Goal: Task Accomplishment & Management: Use online tool/utility

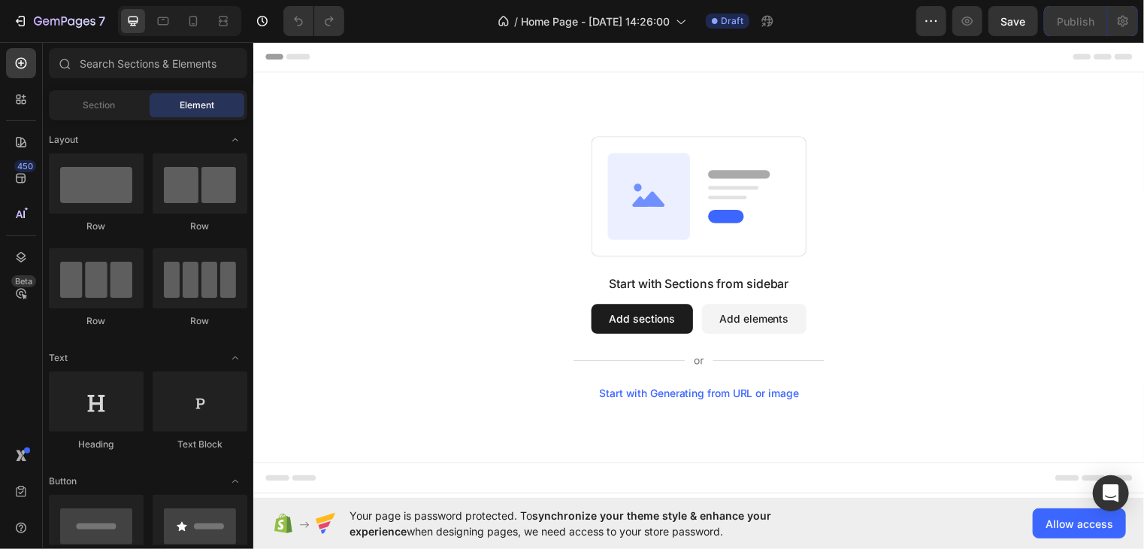
click at [631, 325] on button "Add sections" at bounding box center [645, 322] width 103 height 30
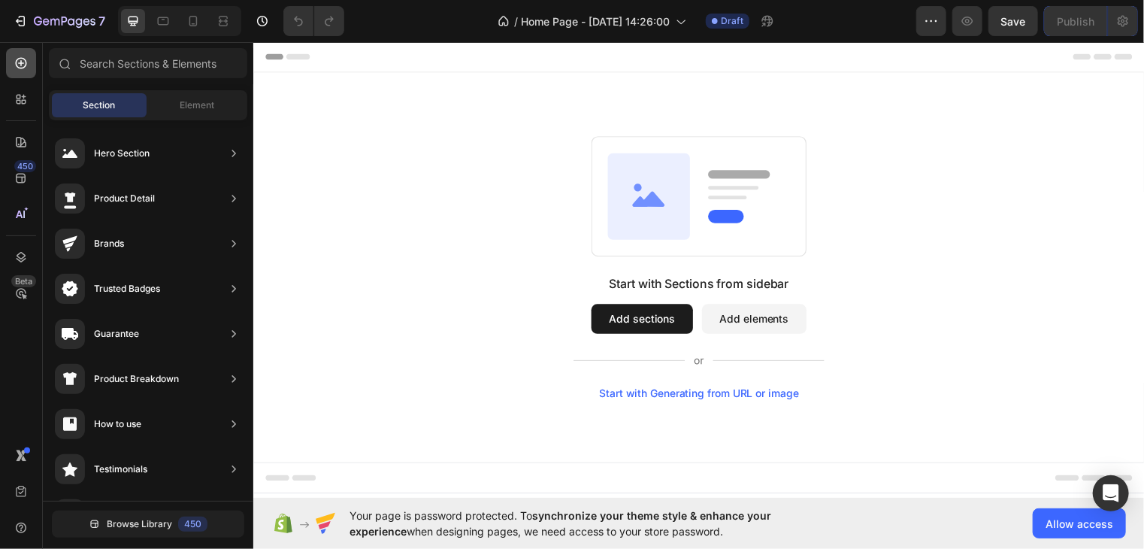
click at [18, 53] on div at bounding box center [21, 63] width 30 height 30
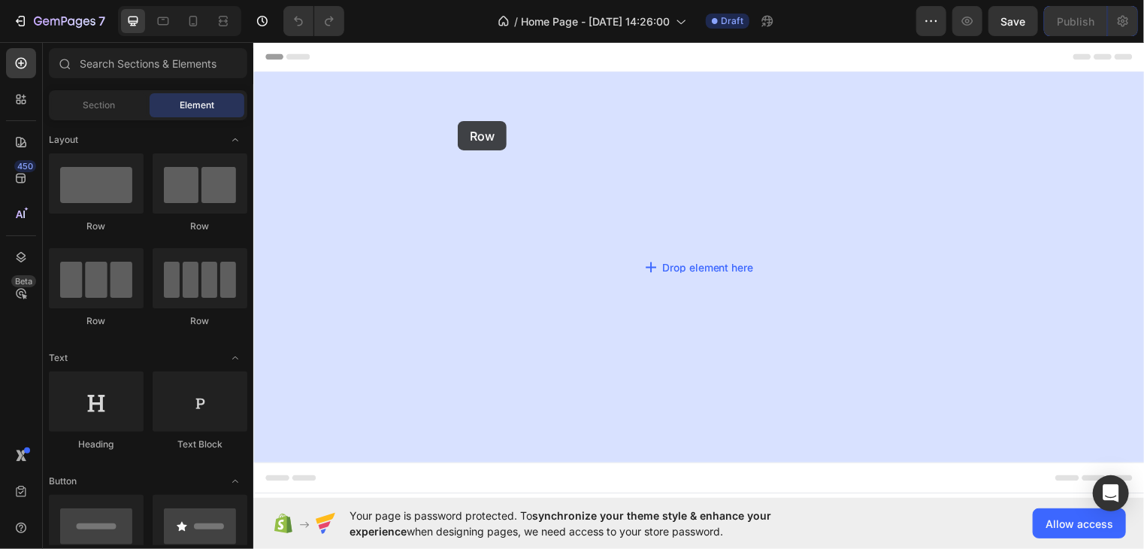
drag, startPoint x: 347, startPoint y: 243, endPoint x: 459, endPoint y: 122, distance: 164.8
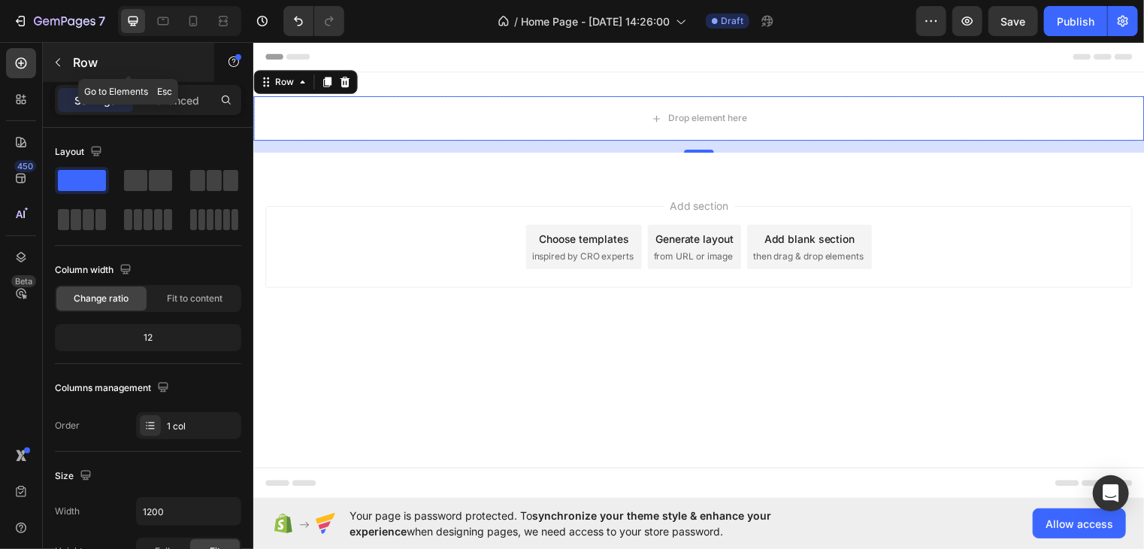
click at [59, 60] on icon "button" at bounding box center [58, 62] width 12 height 12
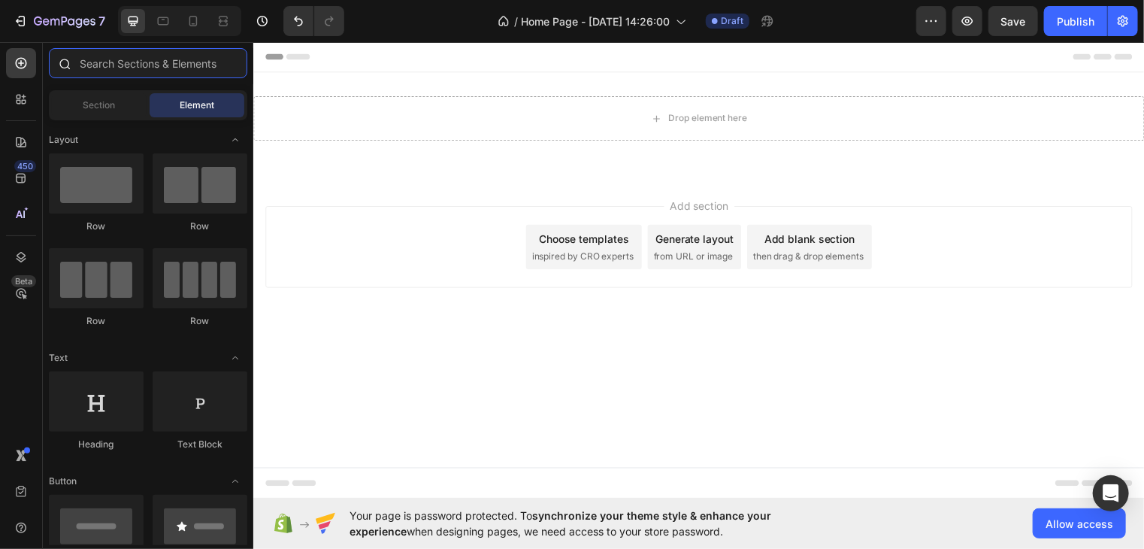
click at [113, 60] on input "text" at bounding box center [148, 63] width 198 height 30
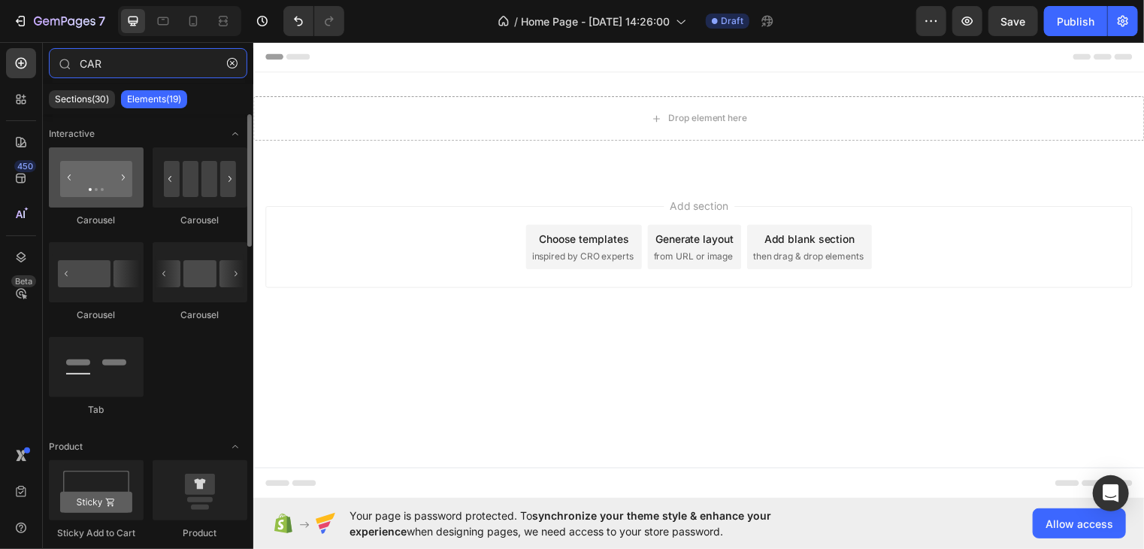
type input "CAR"
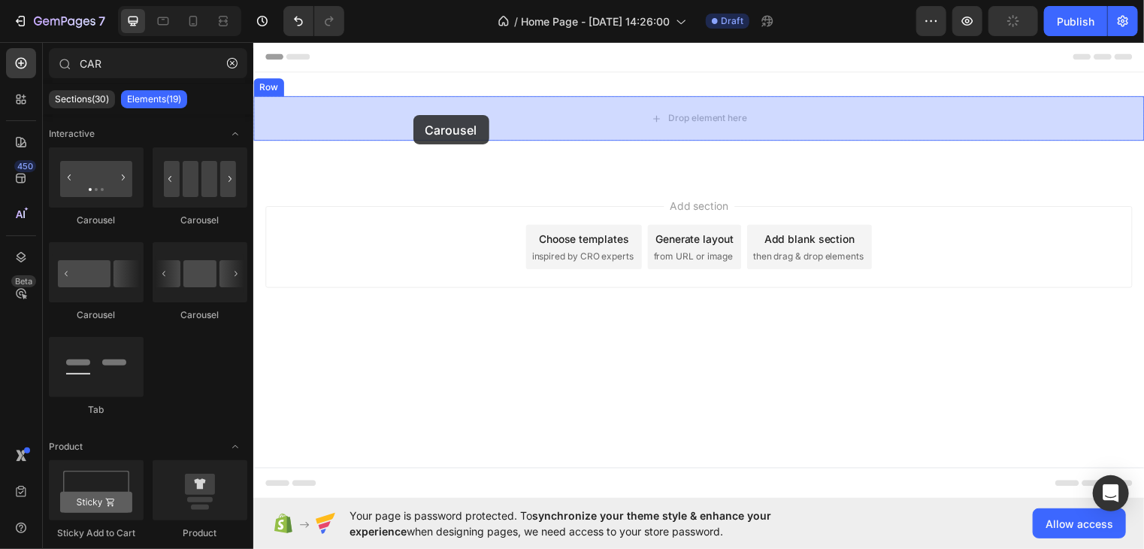
drag, startPoint x: 352, startPoint y: 204, endPoint x: 414, endPoint y: 116, distance: 108.0
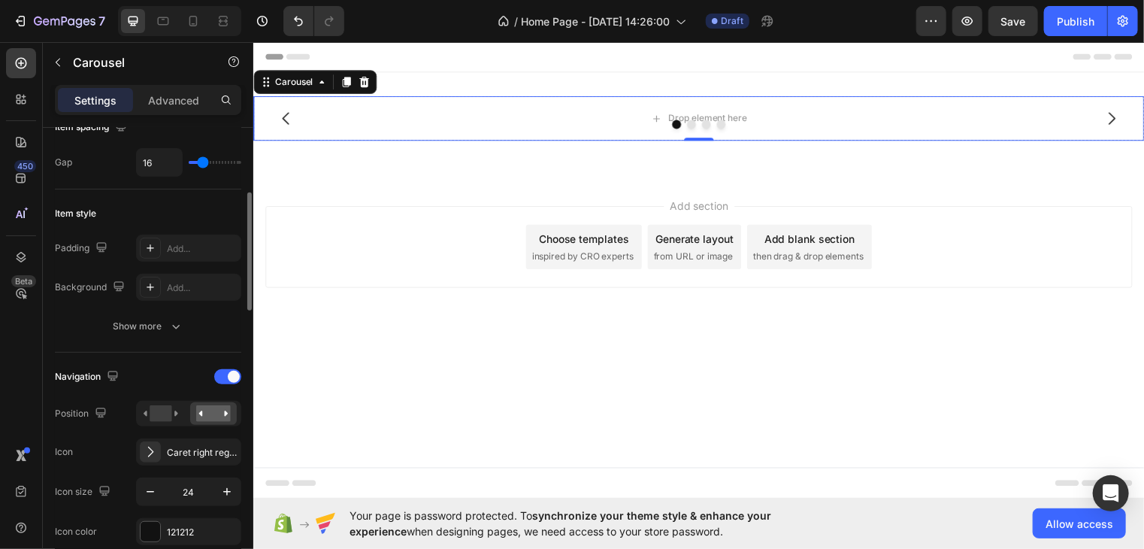
scroll to position [306, 0]
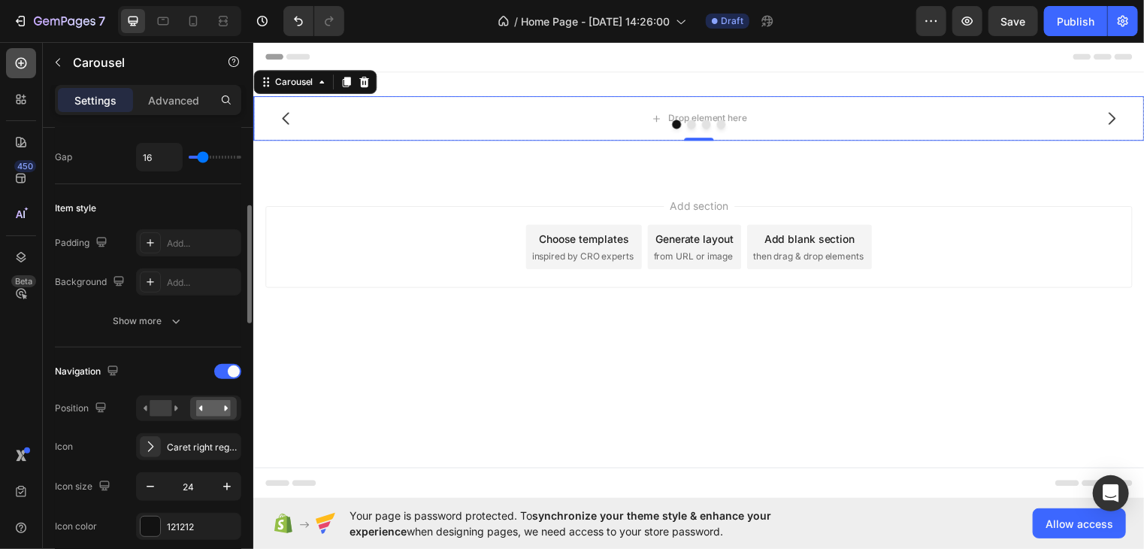
click at [14, 53] on div at bounding box center [21, 63] width 30 height 30
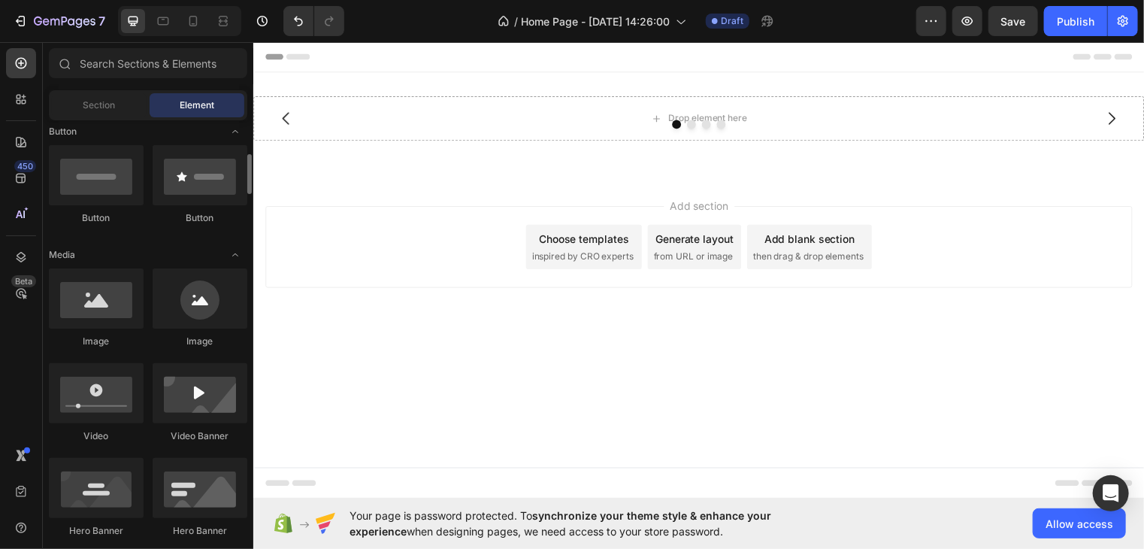
scroll to position [350, 0]
click at [96, 303] on div at bounding box center [96, 297] width 95 height 60
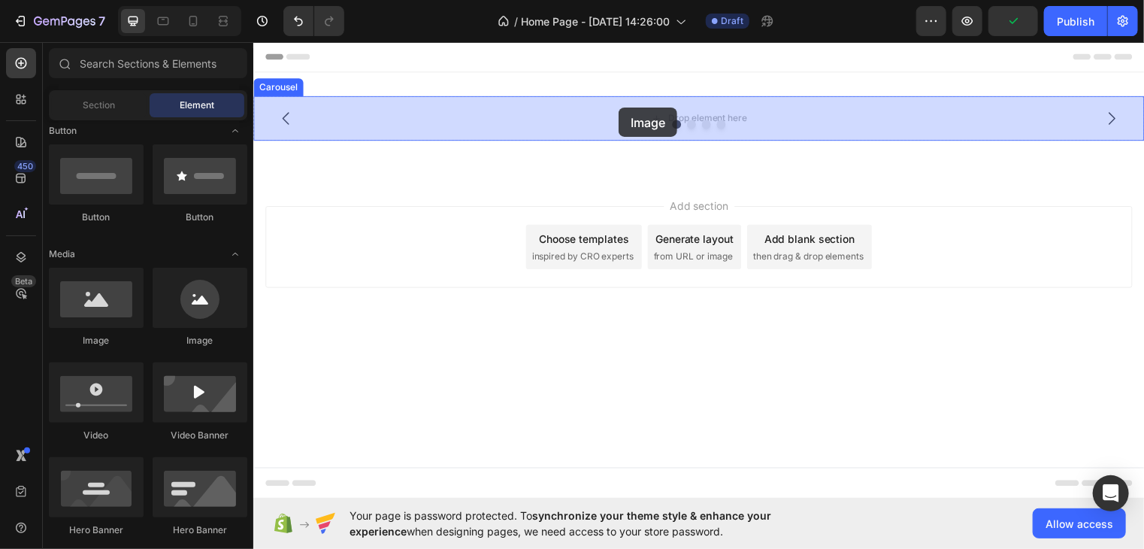
drag, startPoint x: 355, startPoint y: 357, endPoint x: 622, endPoint y: 108, distance: 365.3
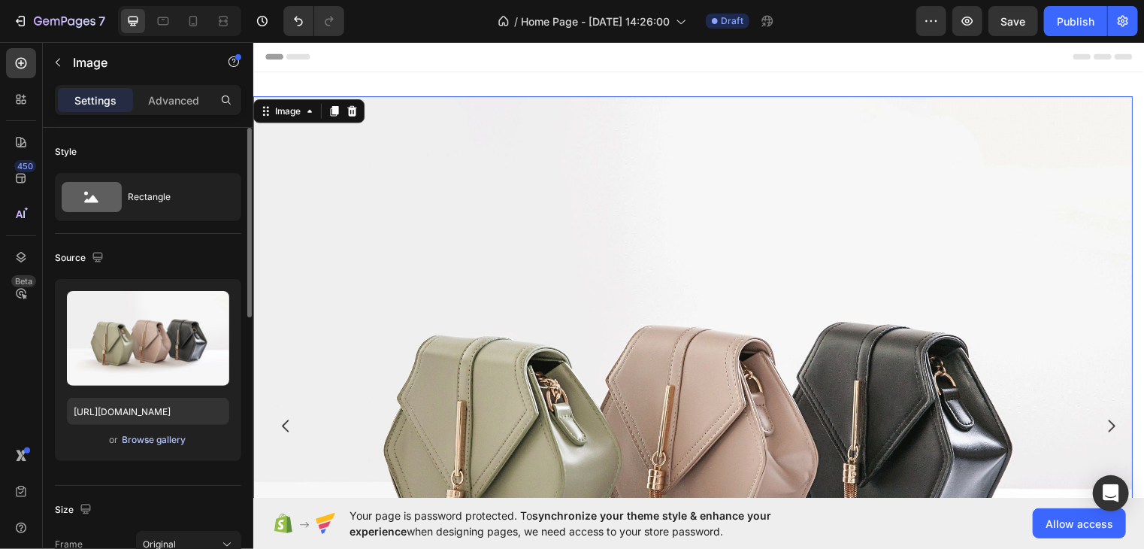
click at [159, 436] on div "Browse gallery" at bounding box center [154, 440] width 64 height 14
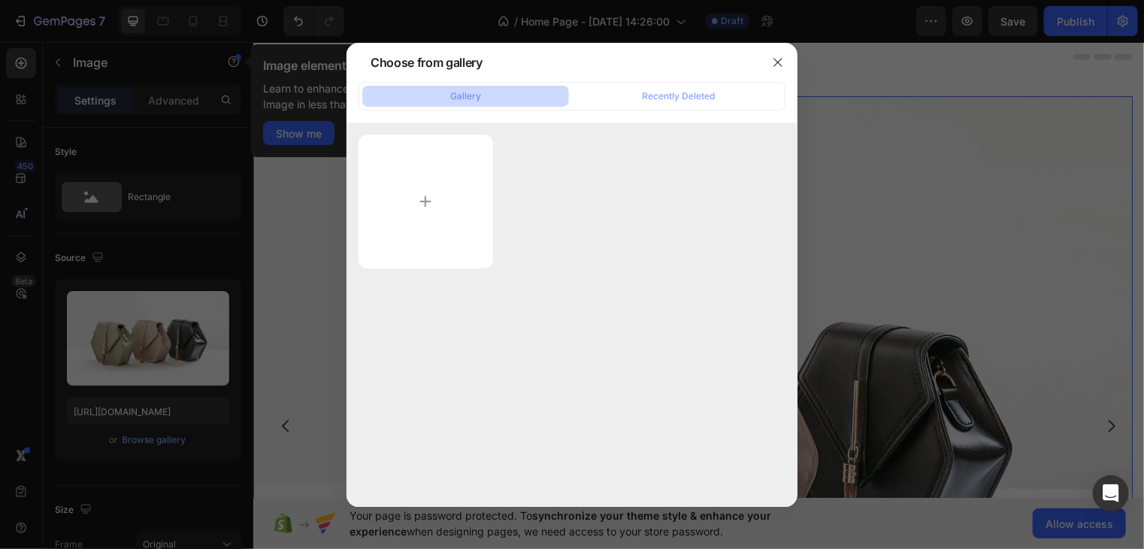
click at [502, 97] on button "Gallery" at bounding box center [465, 96] width 207 height 21
click at [438, 166] on input "file" at bounding box center [425, 201] width 134 height 134
type input "C:\fakepath\png4.png"
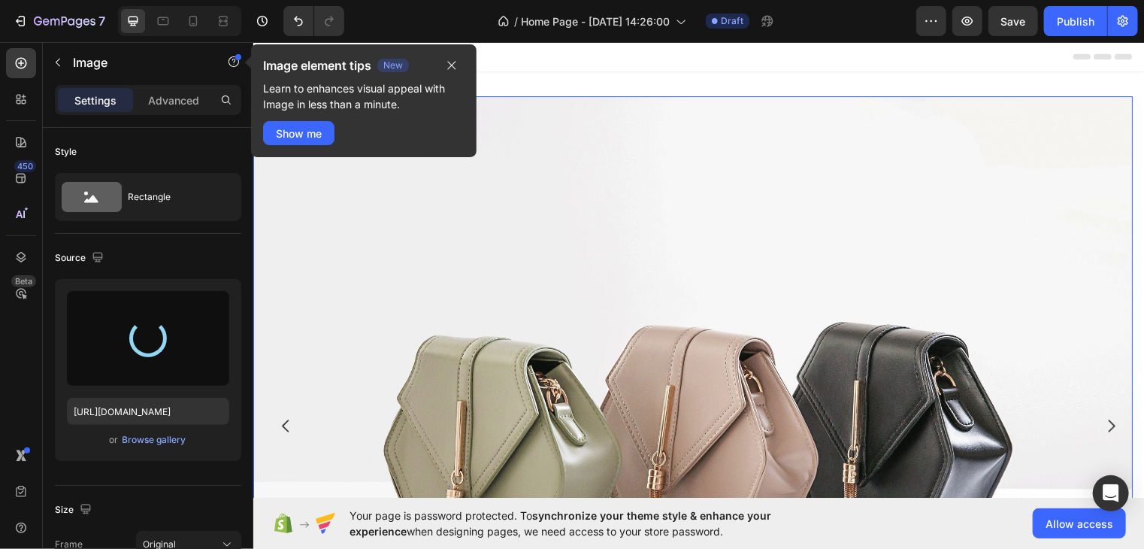
type input "https://cdn.shopify.com/s/files/1/0959/4028/0619/files/gempages_586400454070502…"
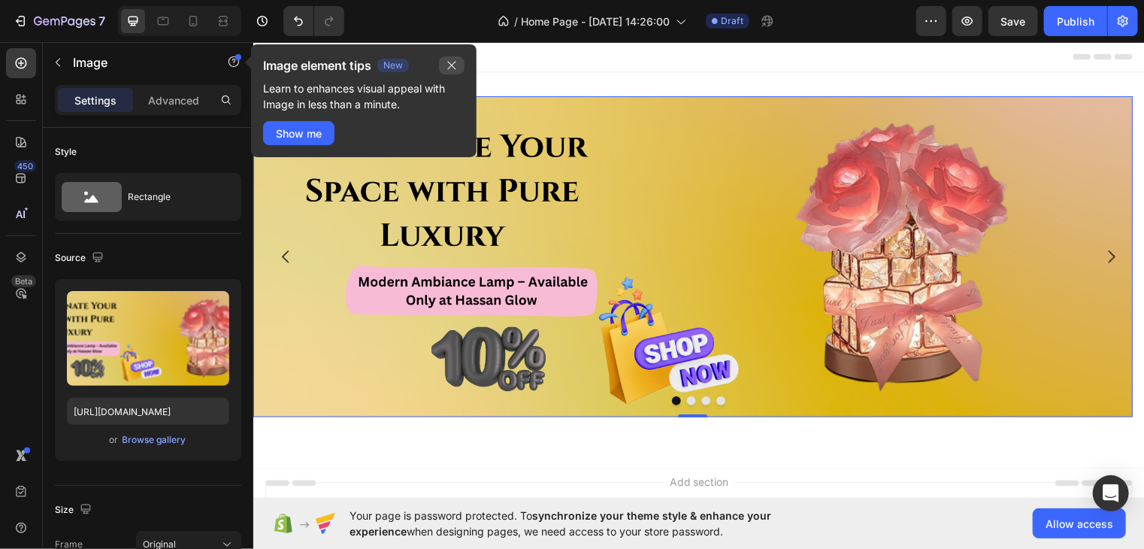
click at [446, 56] on button "button" at bounding box center [452, 65] width 26 height 18
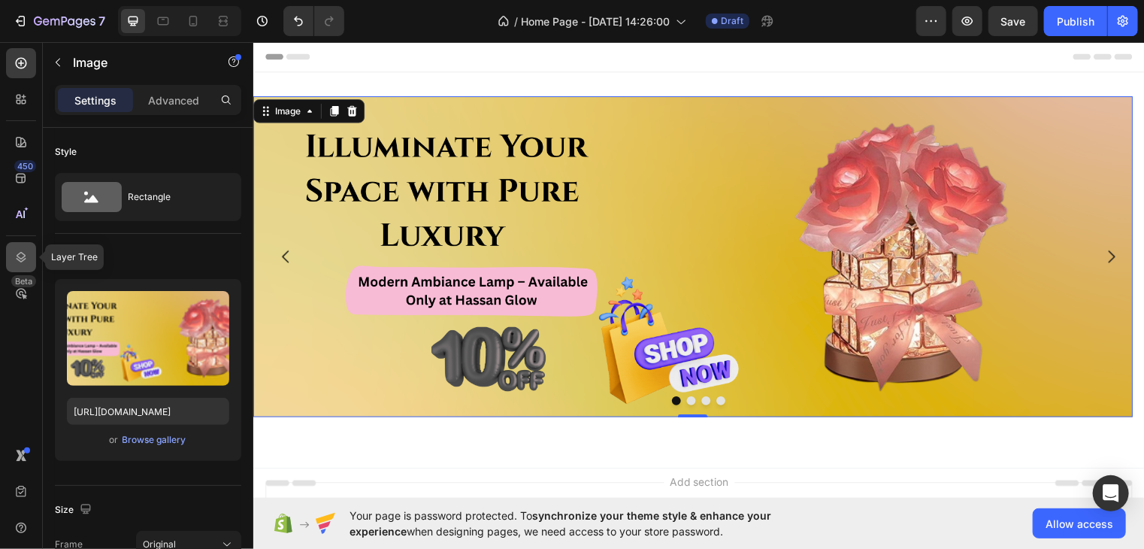
click at [24, 253] on icon at bounding box center [22, 257] width 10 height 11
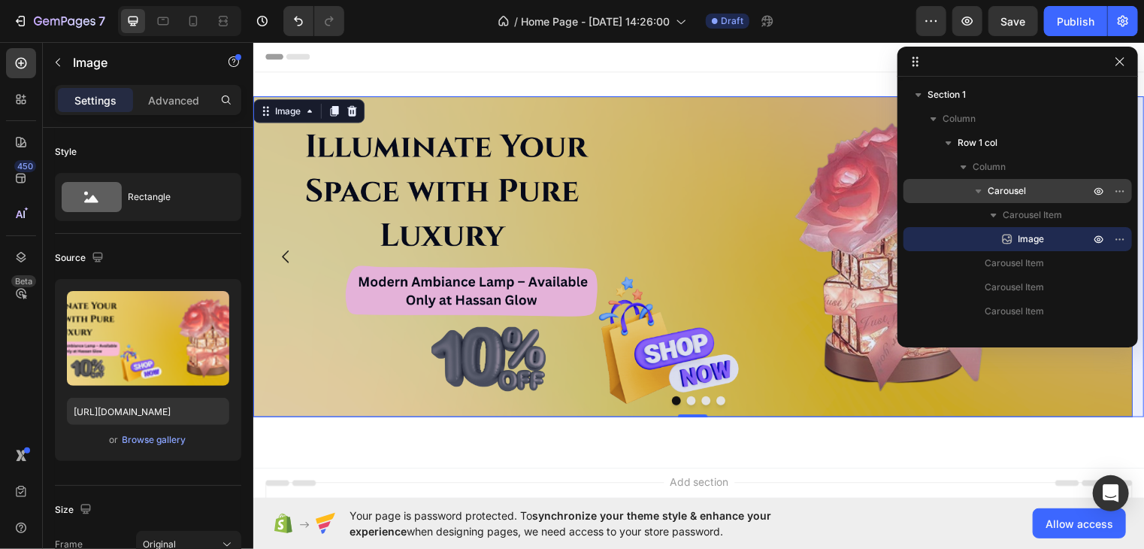
click at [999, 188] on span "Carousel" at bounding box center [1006, 190] width 38 height 15
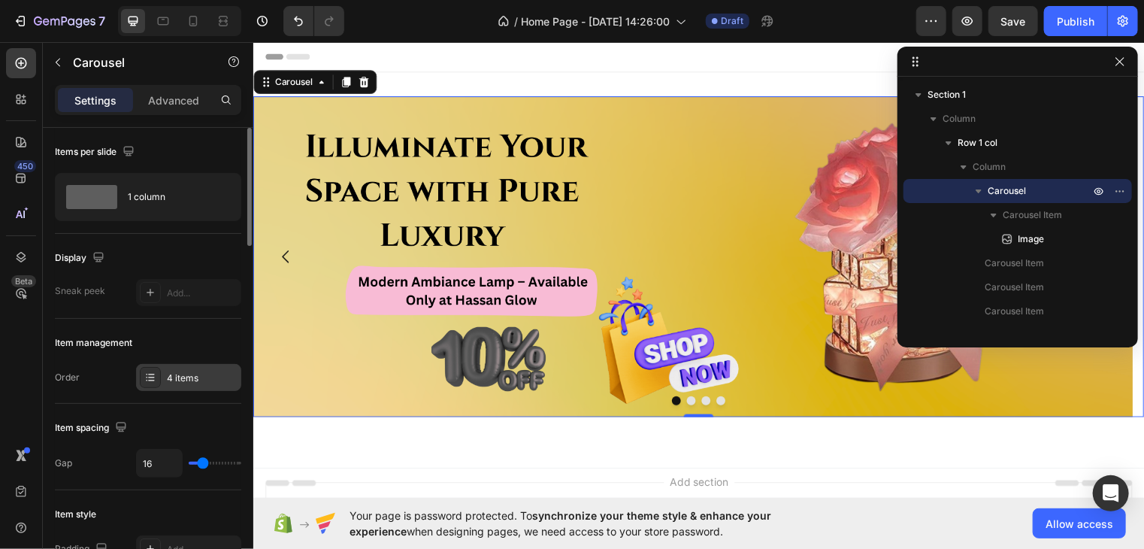
click at [207, 379] on div "4 items" at bounding box center [202, 378] width 71 height 14
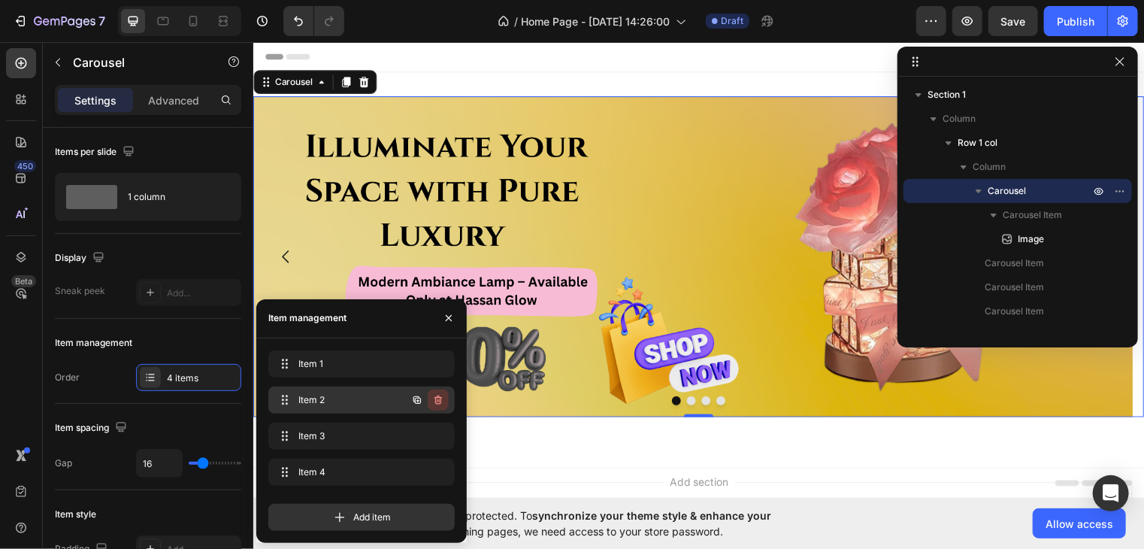
click at [439, 405] on icon "button" at bounding box center [438, 400] width 12 height 12
click at [439, 397] on div "Delete" at bounding box center [428, 400] width 28 height 14
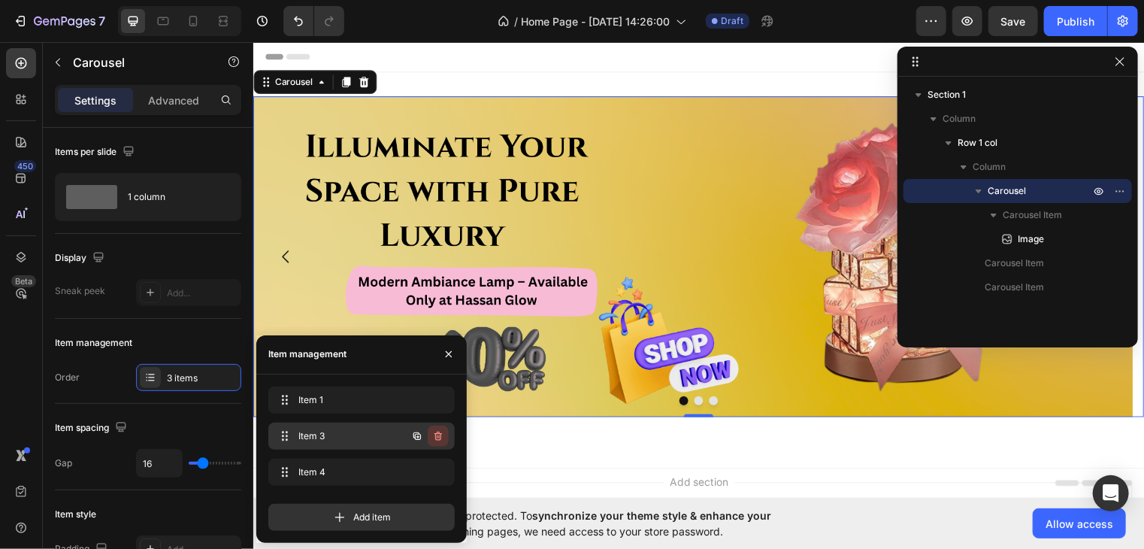
click at [444, 434] on button "button" at bounding box center [438, 435] width 21 height 21
click at [444, 434] on button "Delete" at bounding box center [427, 435] width 41 height 21
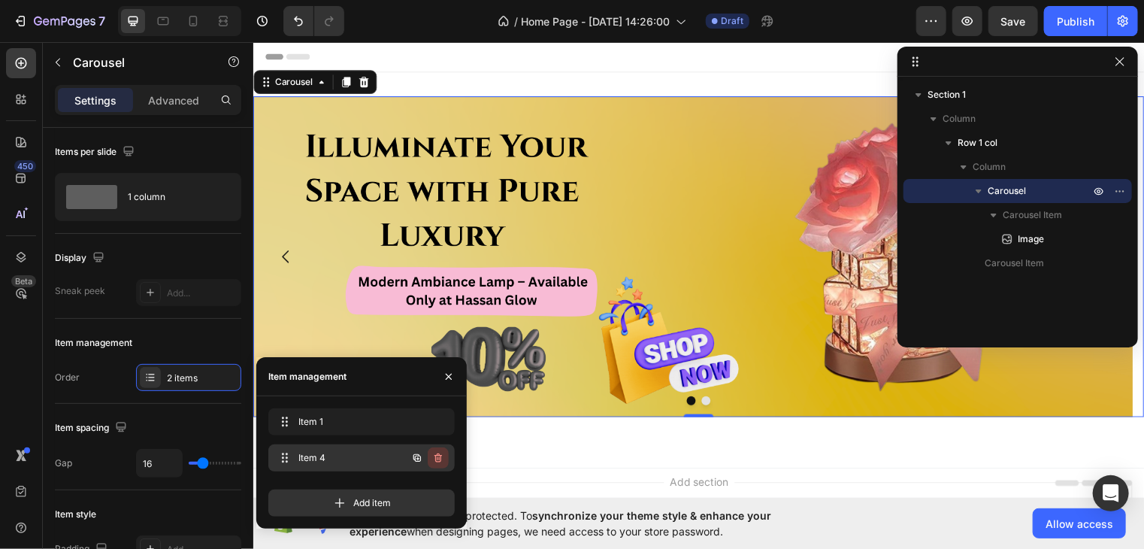
click at [442, 460] on icon "button" at bounding box center [438, 458] width 12 height 12
click at [442, 460] on div "Delete" at bounding box center [428, 458] width 28 height 14
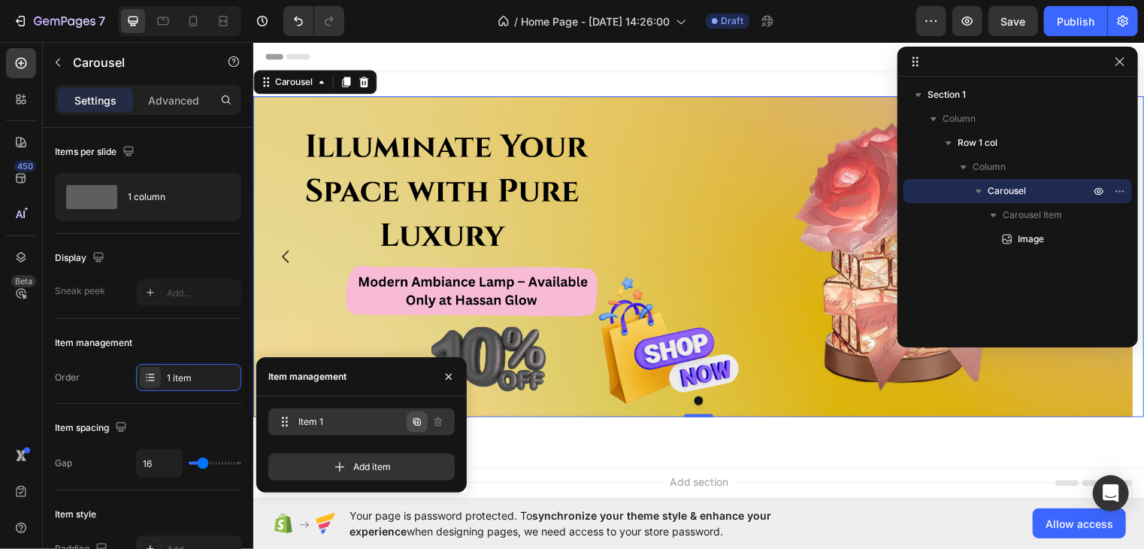
click at [416, 420] on icon "button" at bounding box center [417, 422] width 12 height 12
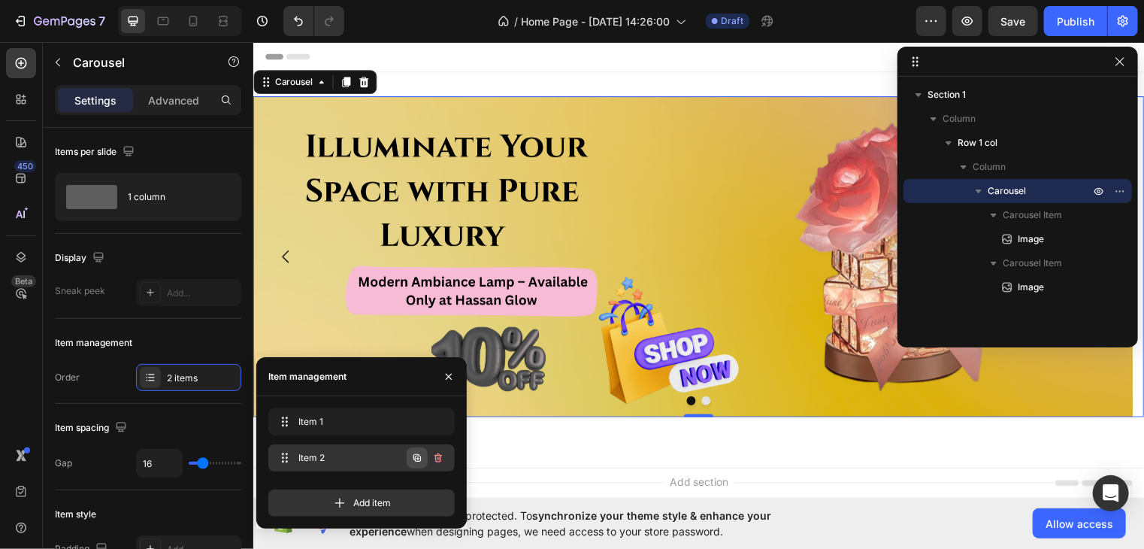
click at [419, 452] on icon "button" at bounding box center [417, 458] width 12 height 12
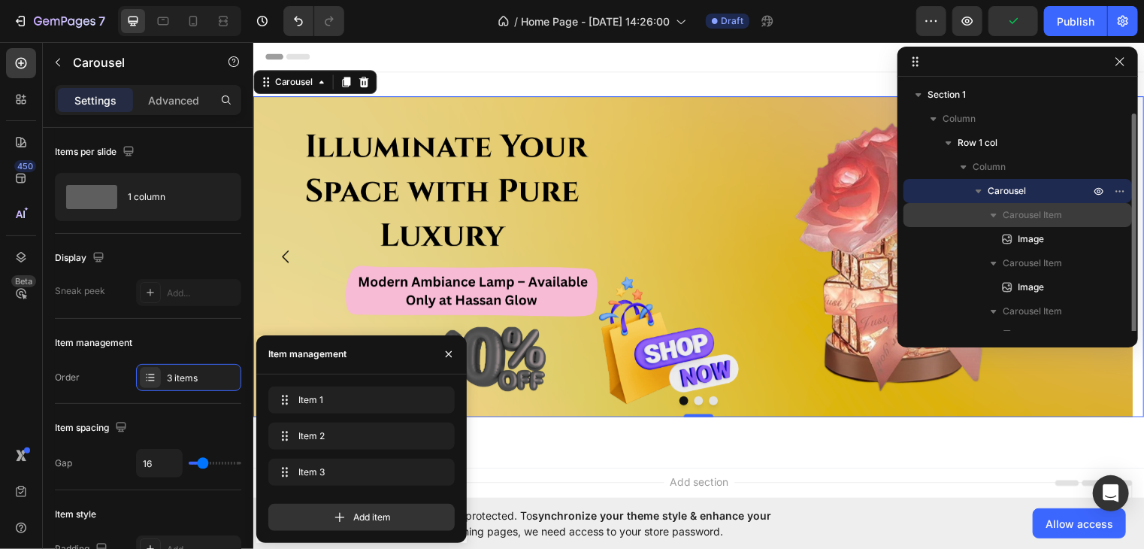
scroll to position [16, 0]
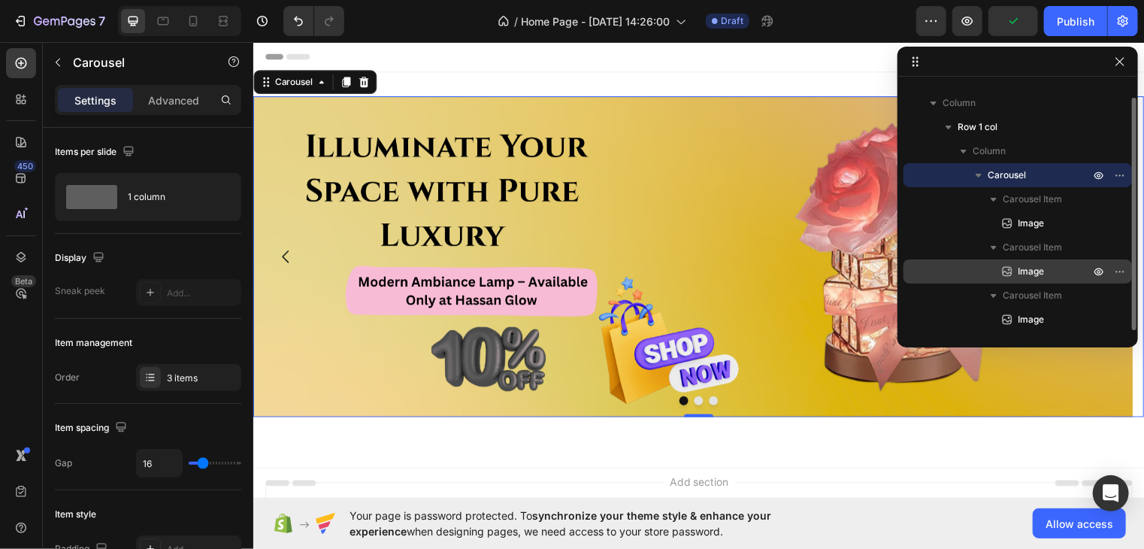
click at [1050, 273] on p "Image" at bounding box center [1036, 271] width 75 height 15
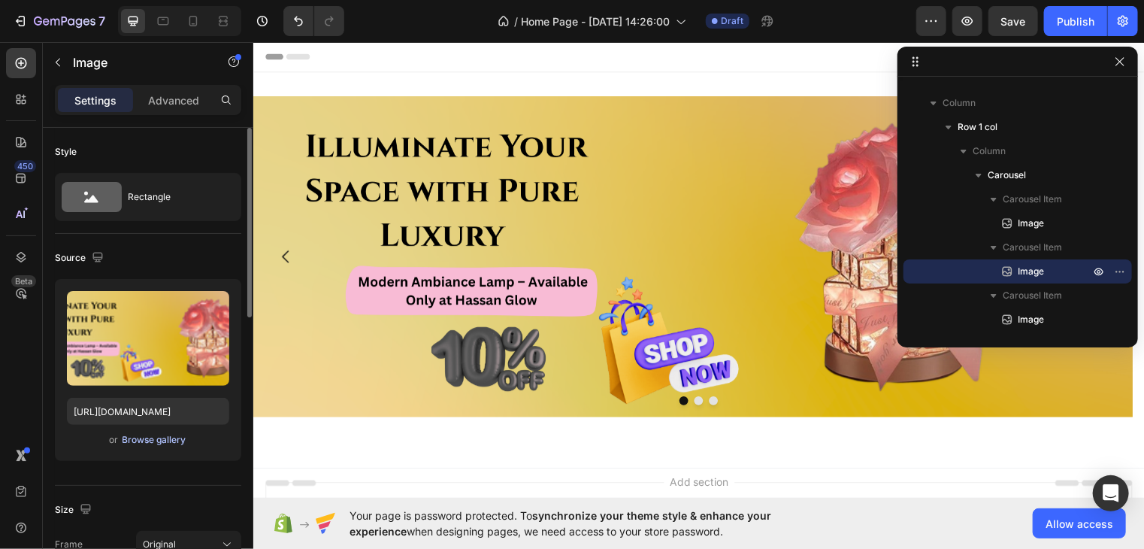
click at [167, 436] on div "Browse gallery" at bounding box center [154, 440] width 64 height 14
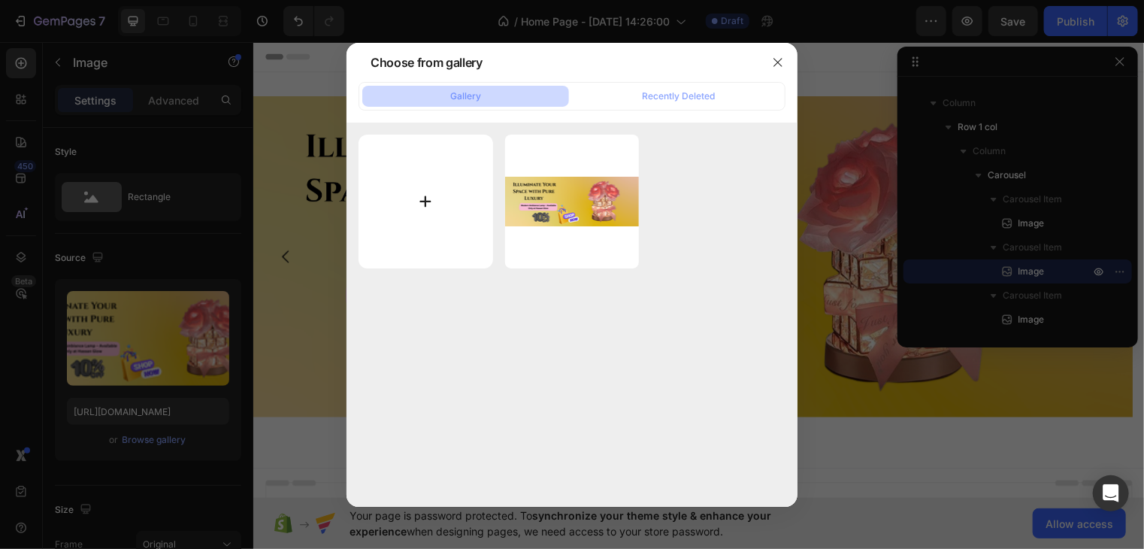
click at [399, 215] on input "file" at bounding box center [425, 201] width 134 height 134
type input "C:\fakepath\png5.png"
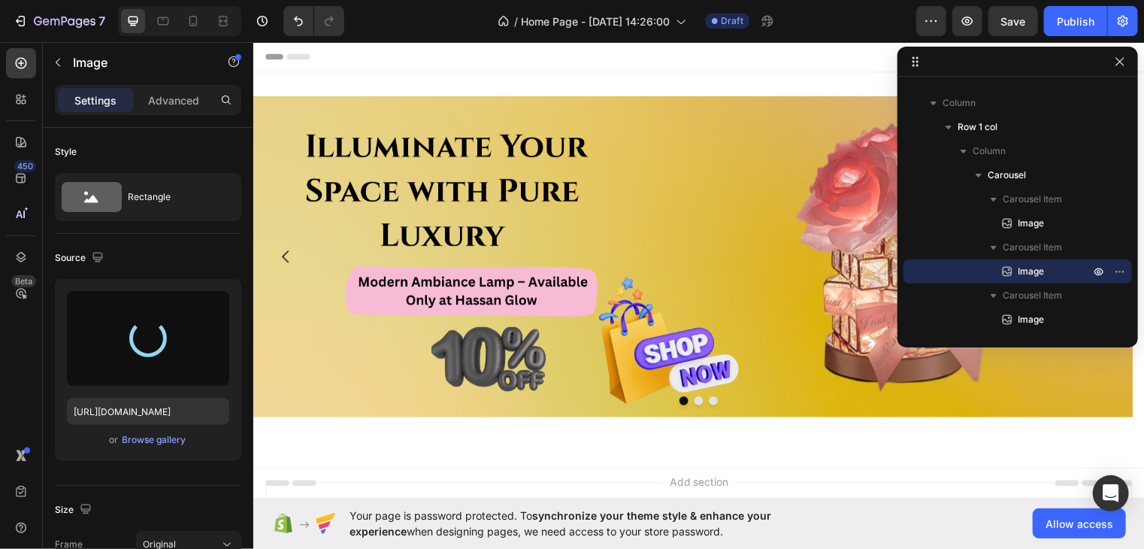
type input "https://cdn.shopify.com/s/files/1/0959/4028/0619/files/gempages_586400454070502…"
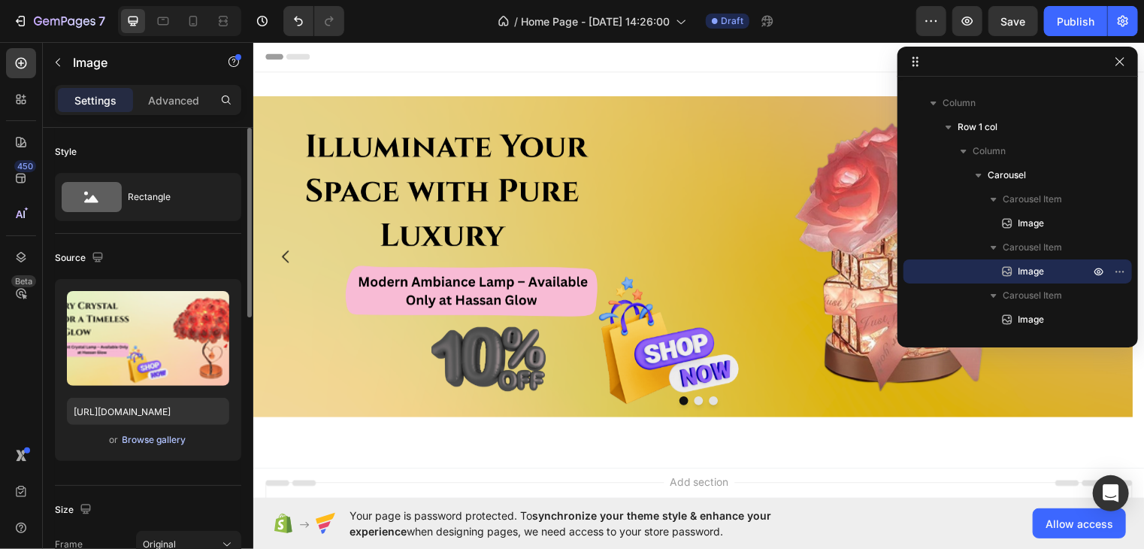
click at [177, 432] on button "Browse gallery" at bounding box center [154, 439] width 65 height 15
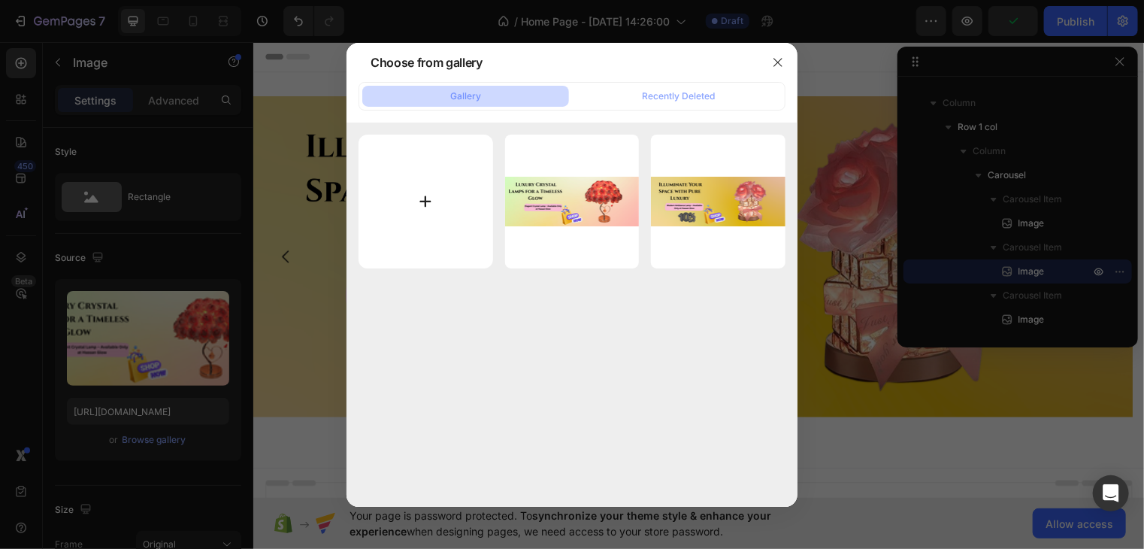
click at [434, 191] on input "file" at bounding box center [425, 201] width 134 height 134
type input "C:\fakepath\png2.png"
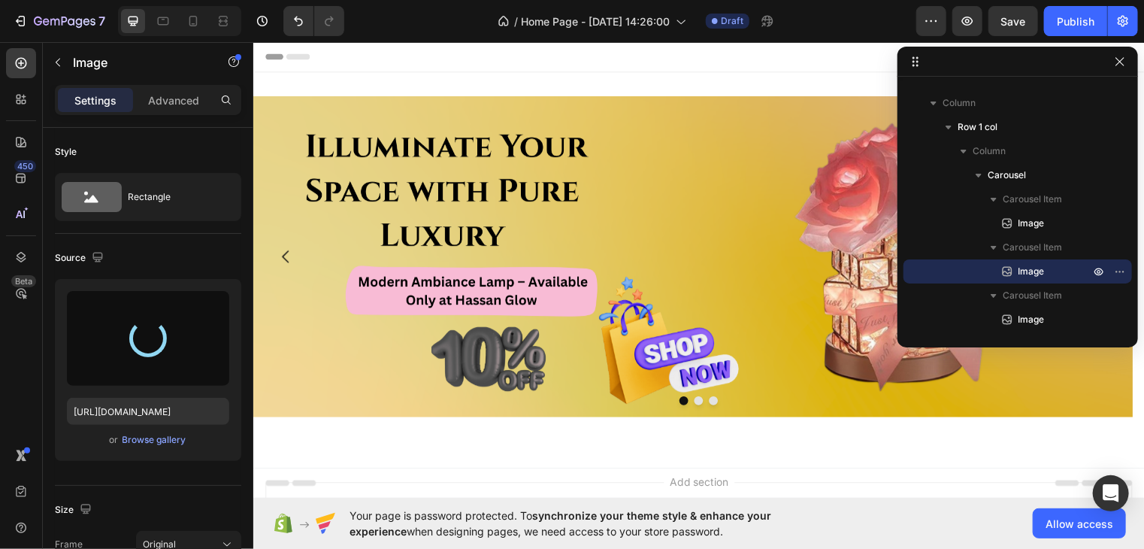
type input "https://cdn.shopify.com/s/files/1/0959/4028/0619/files/gempages_586400454070502…"
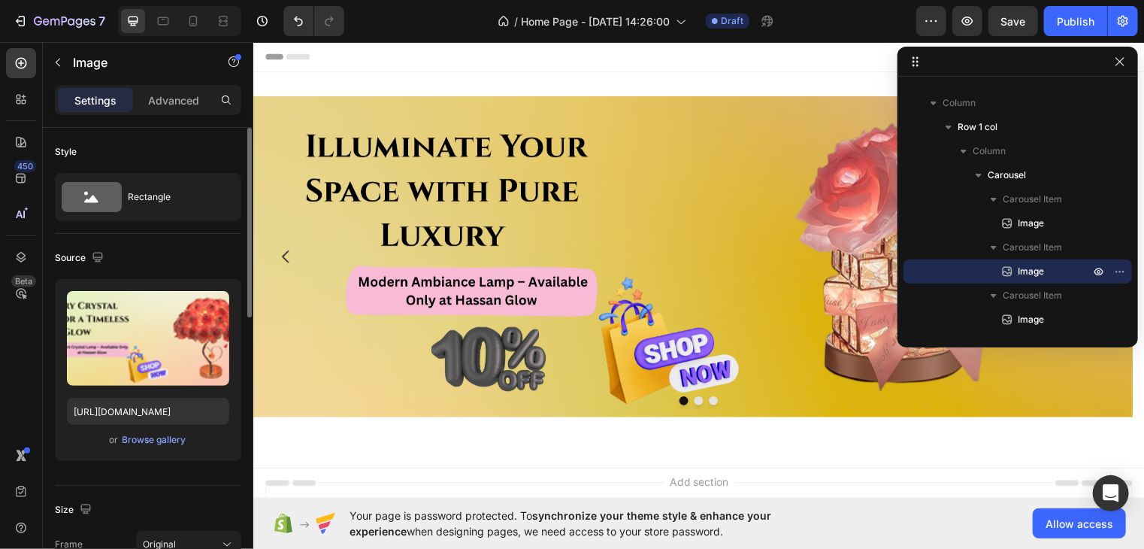
click at [193, 434] on div "or Browse gallery" at bounding box center [148, 440] width 162 height 18
click at [177, 437] on div "Browse gallery" at bounding box center [154, 440] width 64 height 14
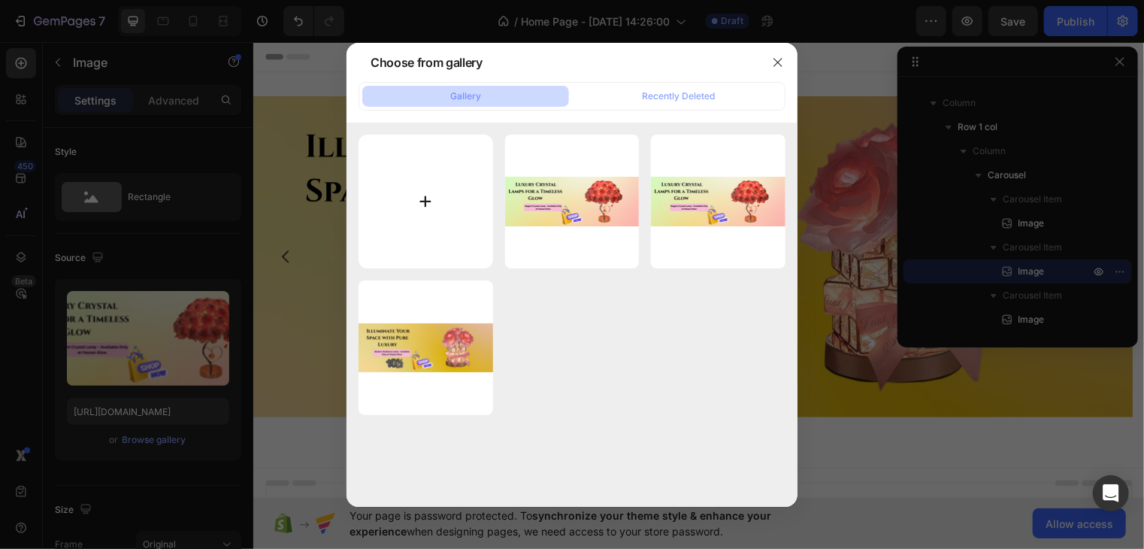
click at [412, 154] on input "file" at bounding box center [425, 201] width 134 height 134
type input "C:\fakepath\png1.png"
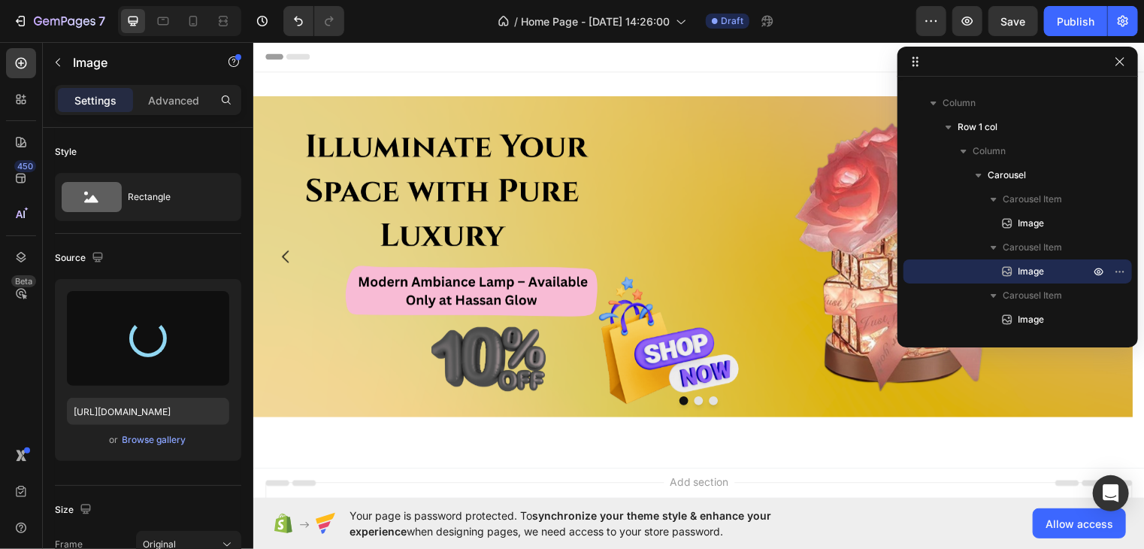
type input "https://cdn.shopify.com/s/files/1/0959/4028/0619/files/gempages_586400454070502…"
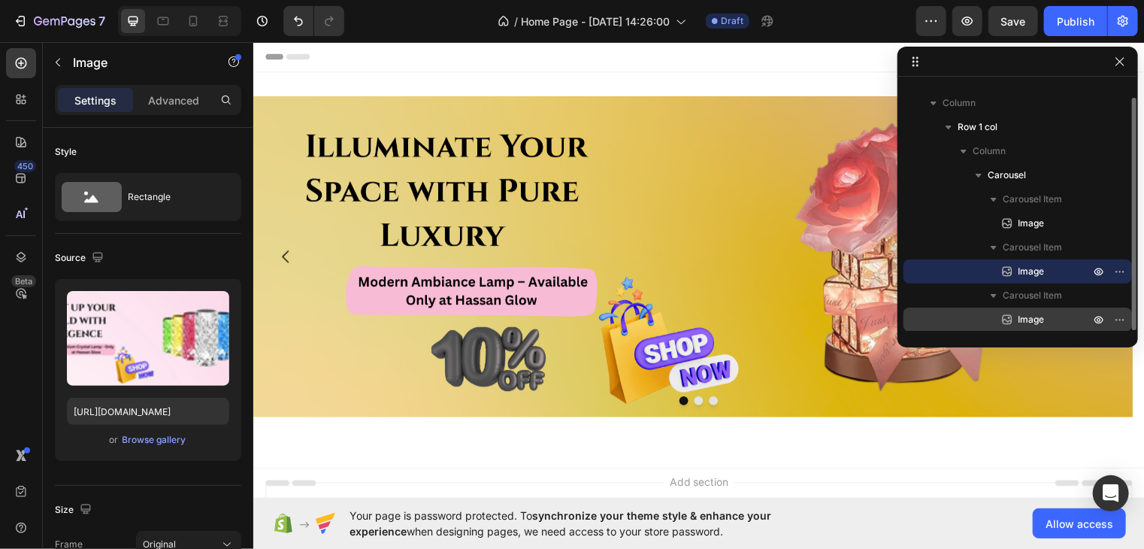
click at [1017, 322] on span "Image" at bounding box center [1030, 319] width 26 height 15
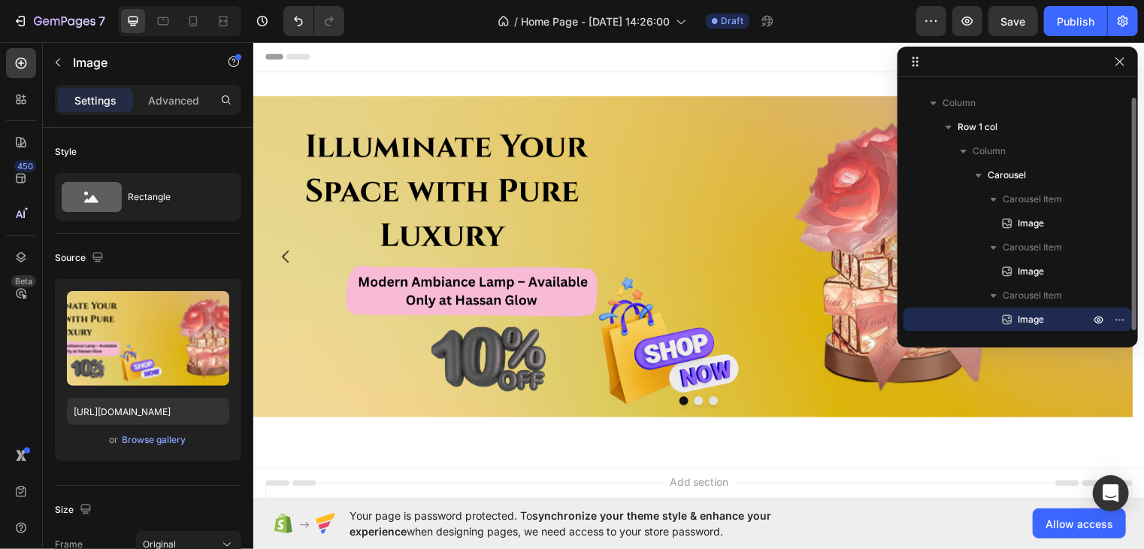
scroll to position [306, 0]
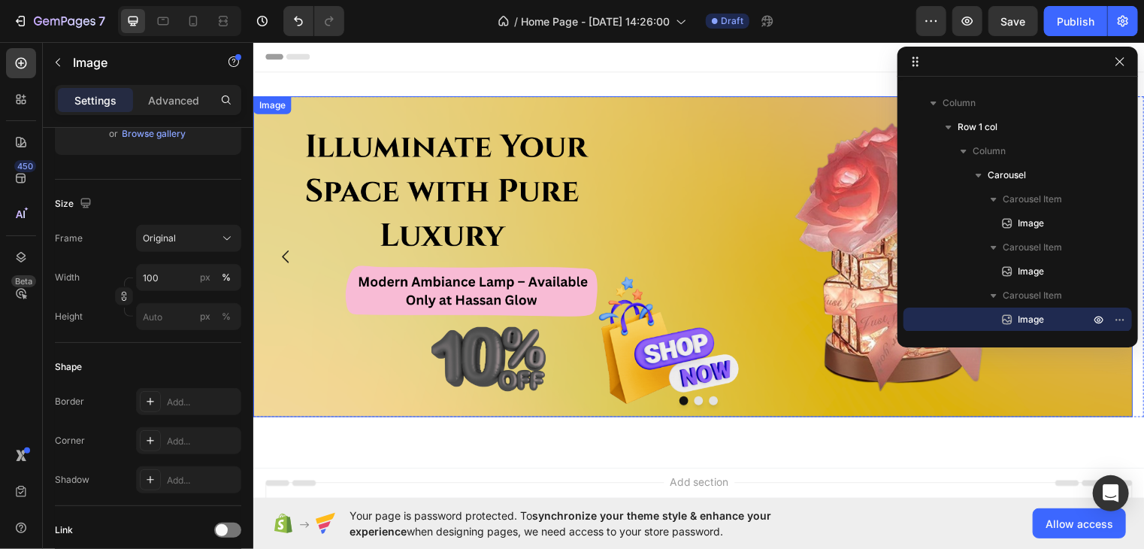
click at [784, 310] on img at bounding box center [697, 258] width 890 height 325
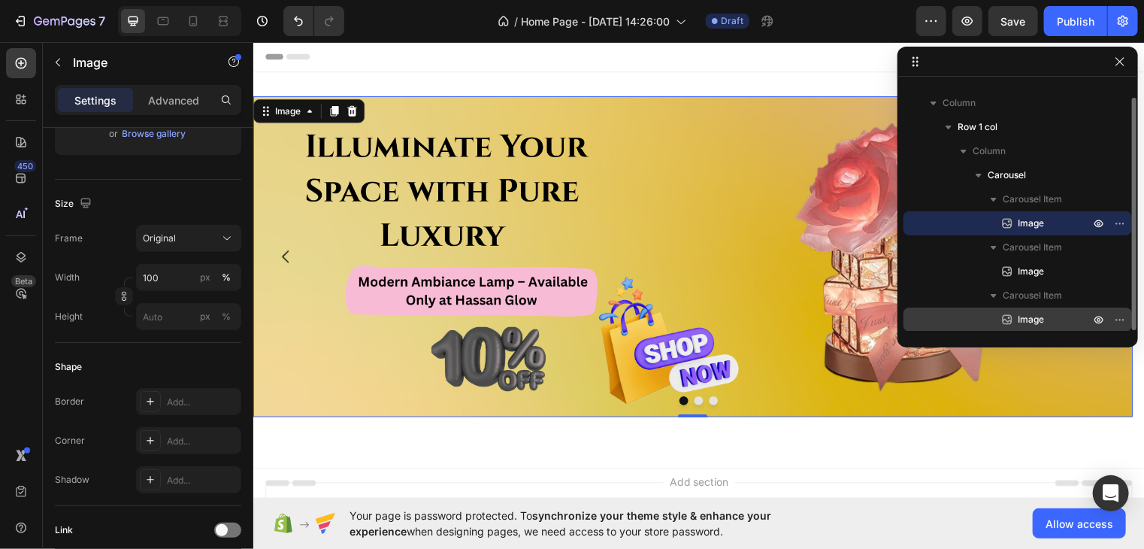
click at [1009, 316] on icon at bounding box center [1006, 319] width 15 height 15
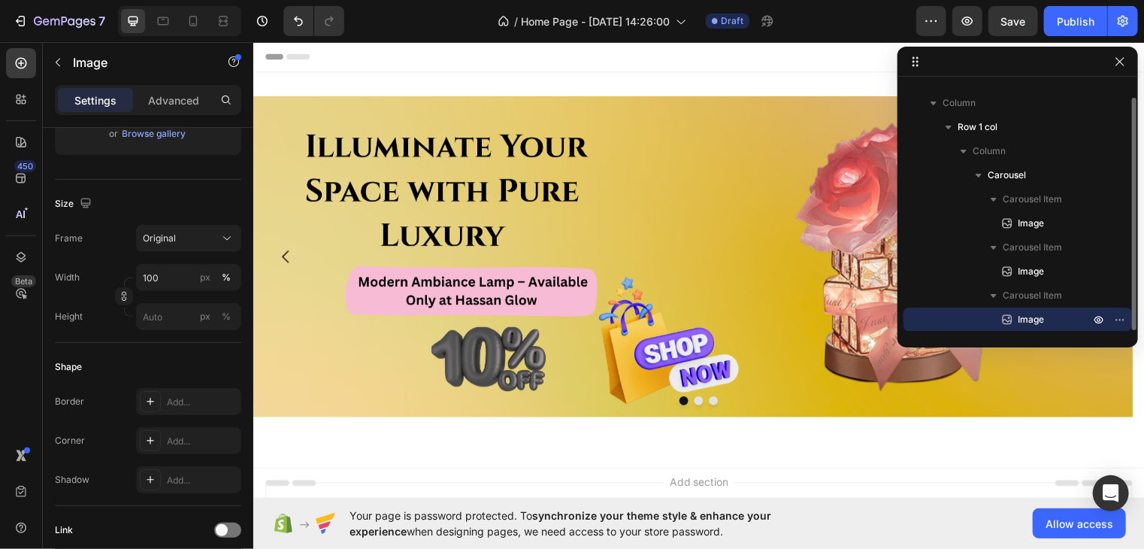
click at [1009, 316] on icon at bounding box center [1006, 319] width 15 height 15
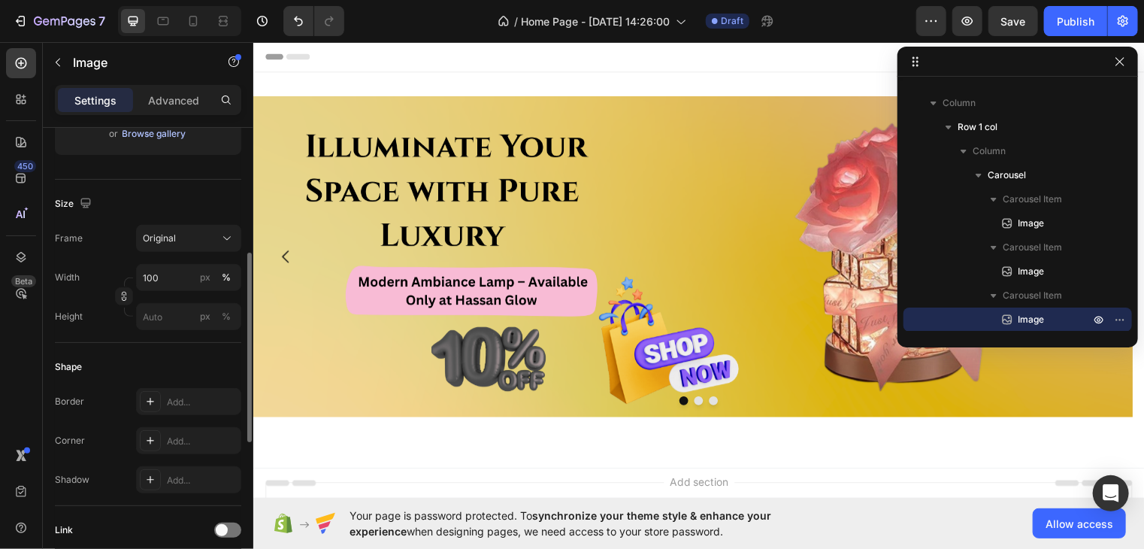
click at [153, 128] on div "Browse gallery" at bounding box center [154, 134] width 64 height 14
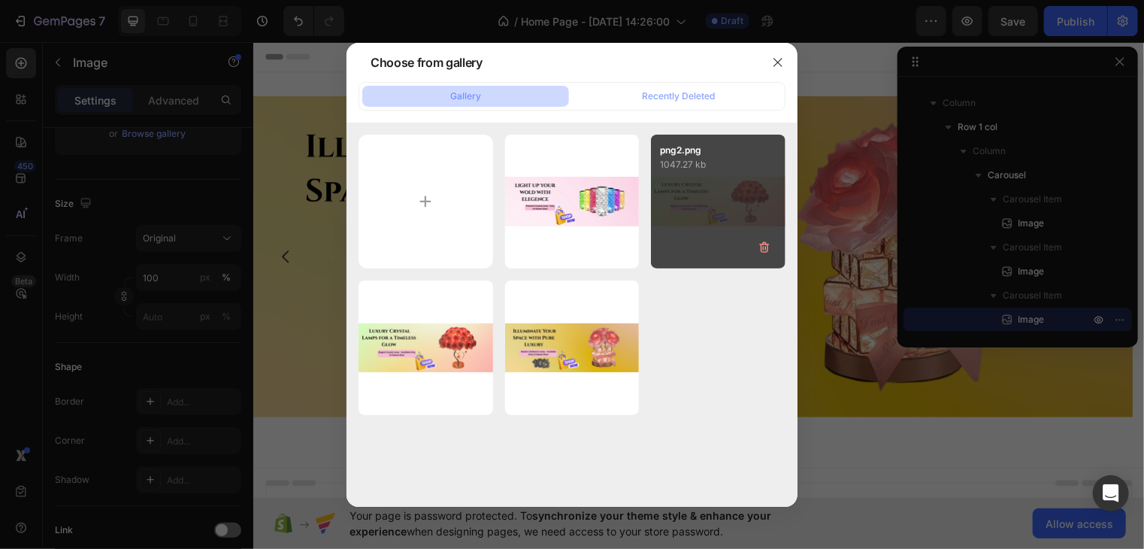
click at [688, 188] on div "png2.png 1047.27 kb" at bounding box center [718, 201] width 134 height 134
type input "https://cdn.shopify.com/s/files/1/0959/4028/0619/files/gempages_586400454070502…"
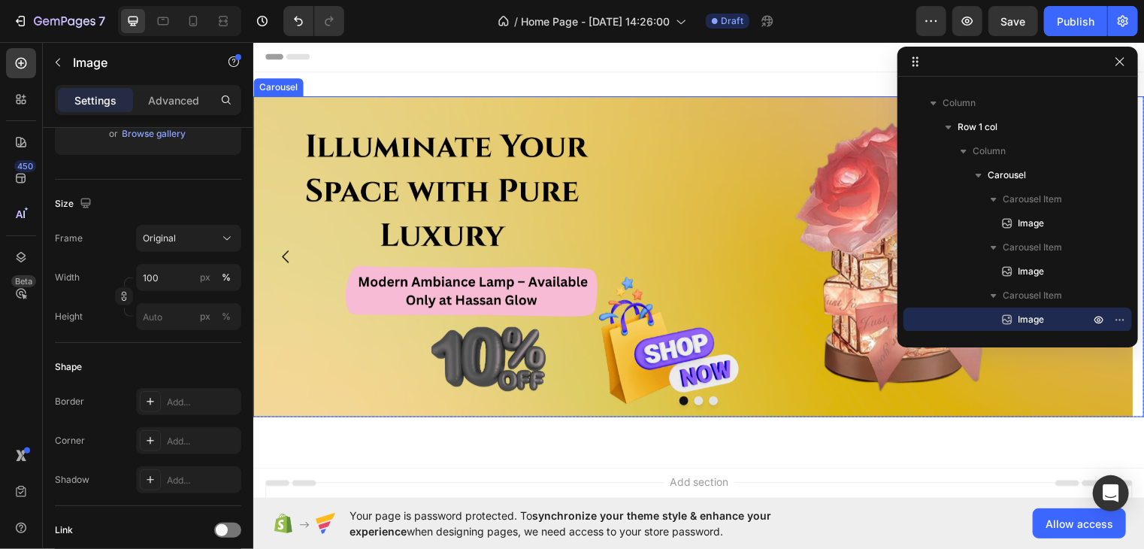
click at [690, 403] on div at bounding box center [703, 404] width 902 height 9
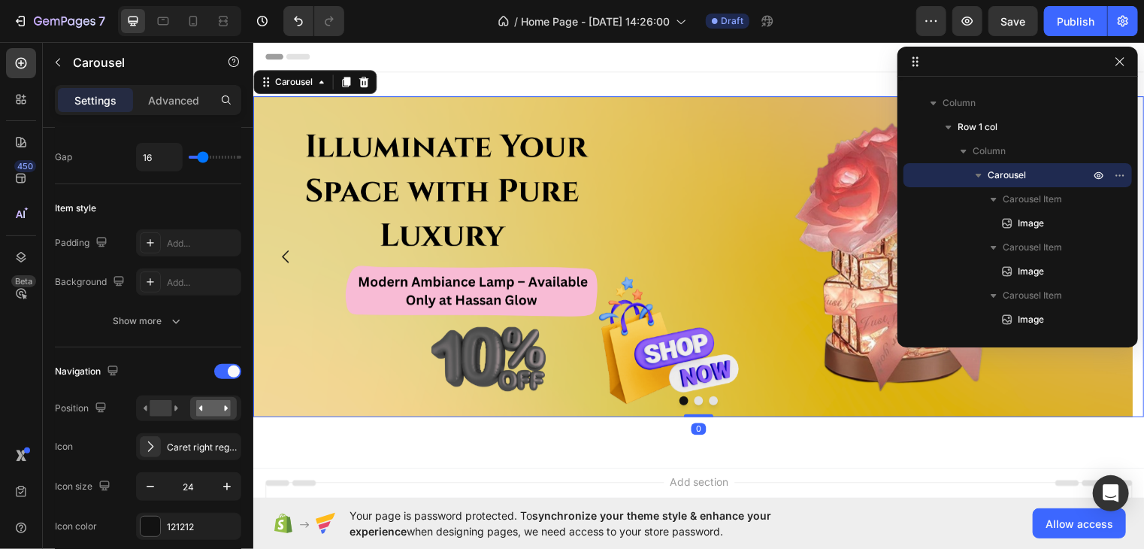
scroll to position [0, 0]
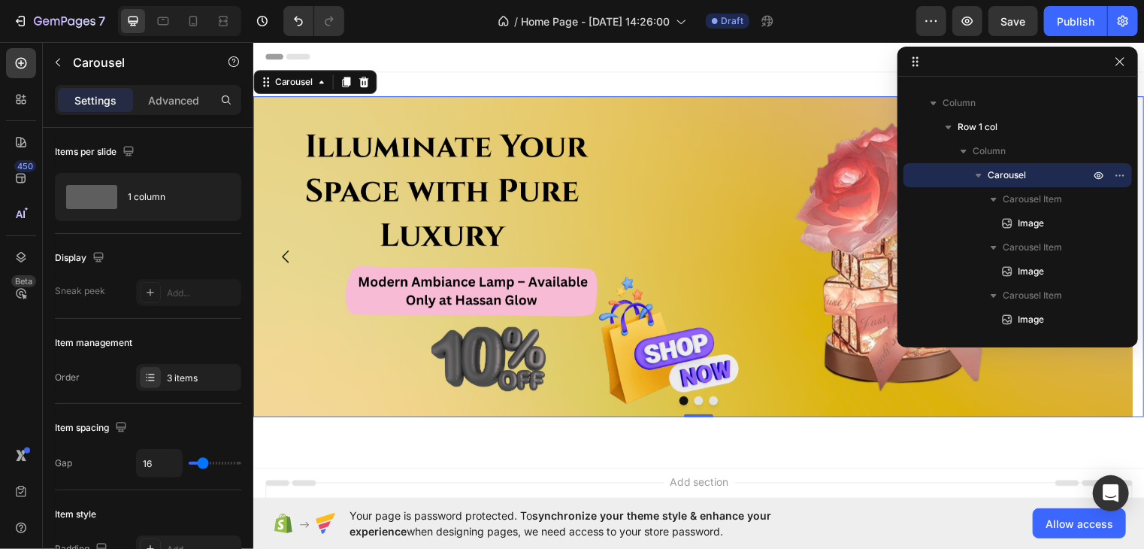
click at [699, 403] on button "Dot" at bounding box center [703, 404] width 9 height 9
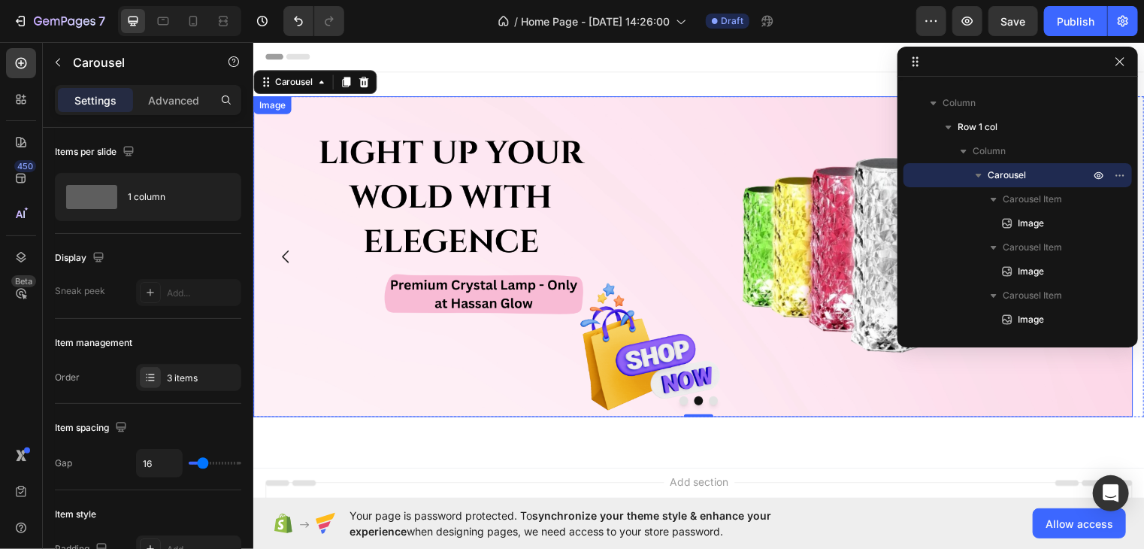
click at [714, 409] on img at bounding box center [697, 258] width 890 height 325
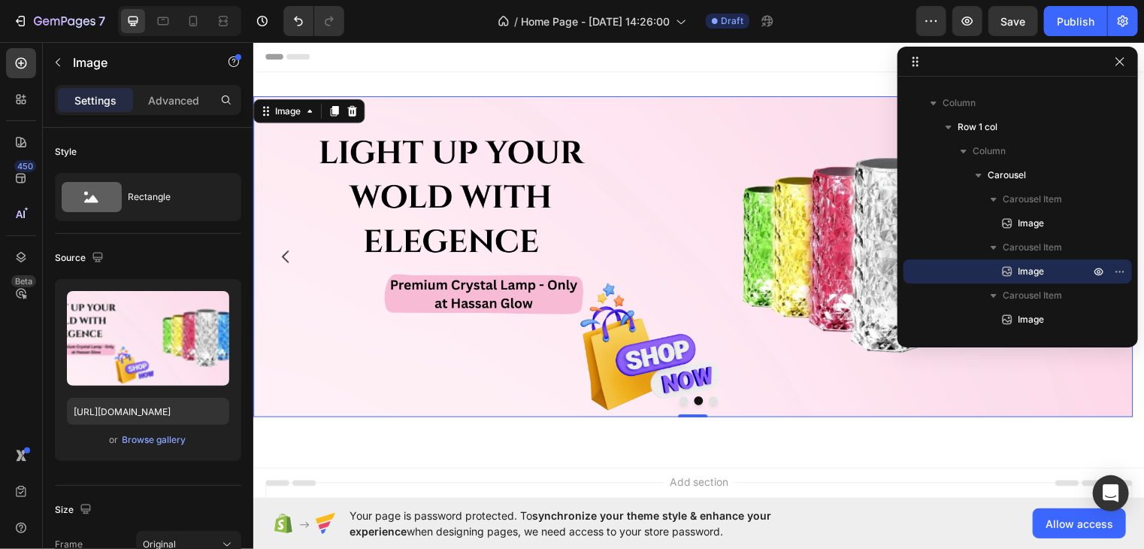
click at [714, 409] on img at bounding box center [697, 258] width 890 height 325
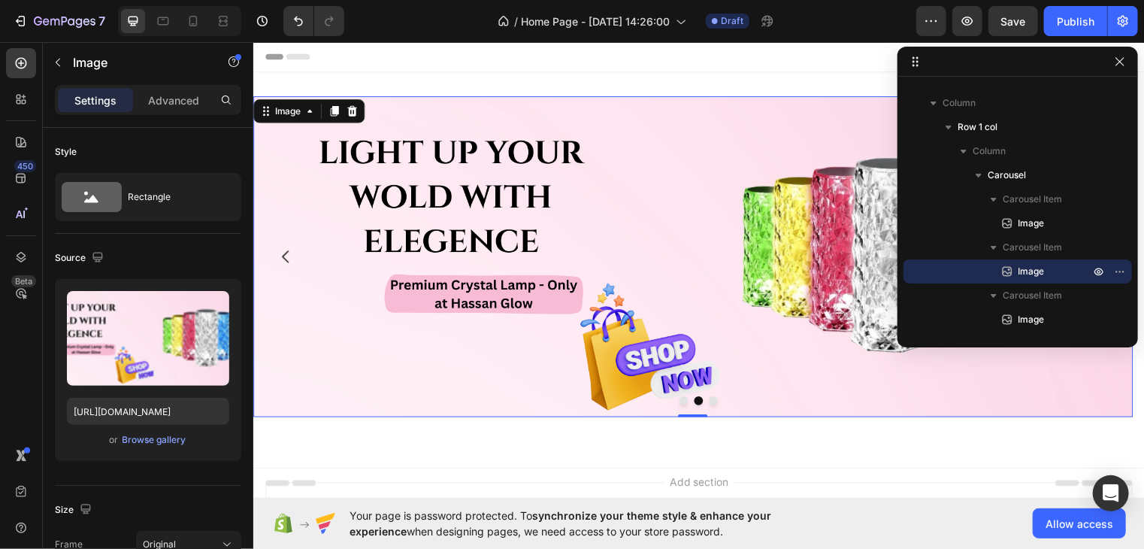
click at [714, 409] on img at bounding box center [697, 258] width 890 height 325
click at [714, 406] on button "Dot" at bounding box center [718, 404] width 9 height 9
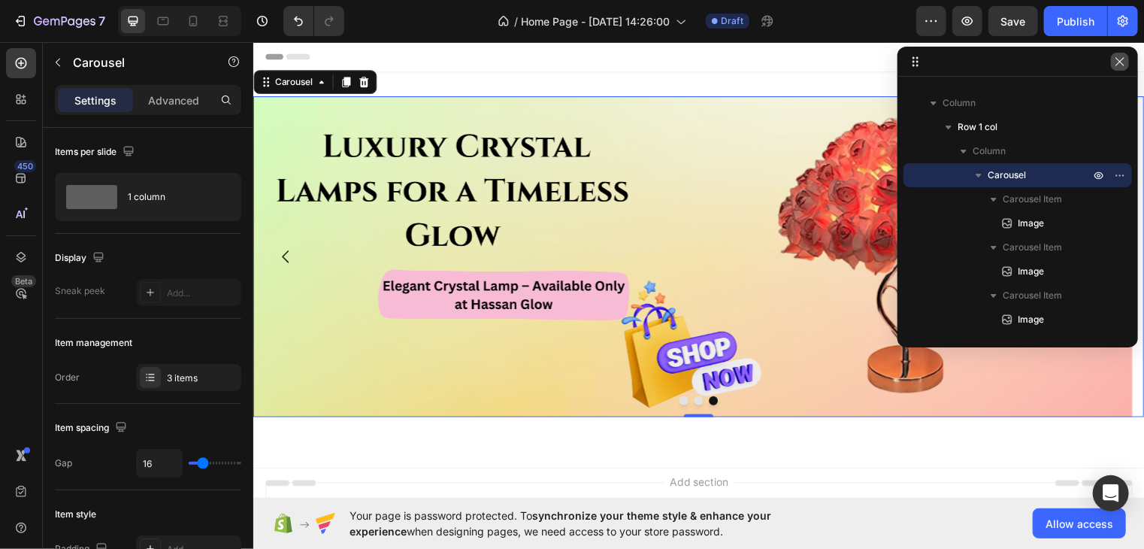
click at [1116, 58] on icon "button" at bounding box center [1119, 61] width 8 height 8
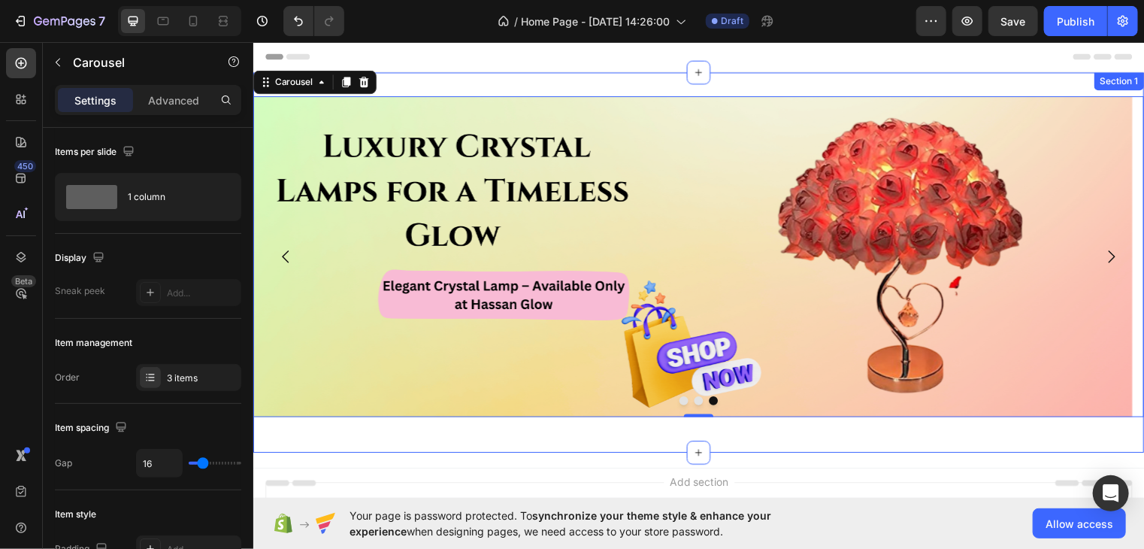
click at [661, 79] on div "Image Image Image Carousel 0 Row Section 1" at bounding box center [703, 264] width 902 height 385
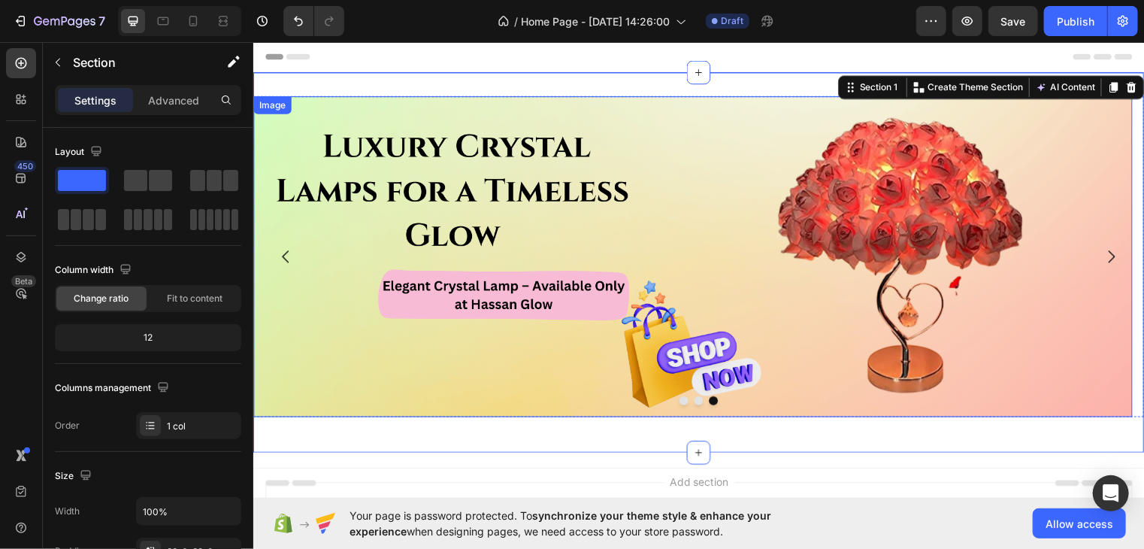
click at [367, 229] on img at bounding box center [697, 258] width 890 height 325
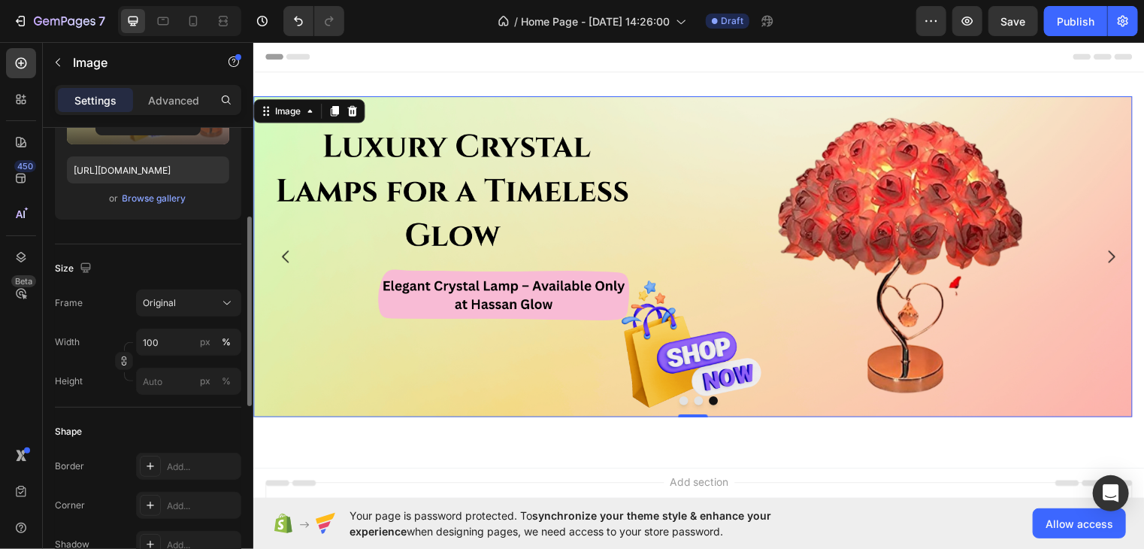
scroll to position [242, 0]
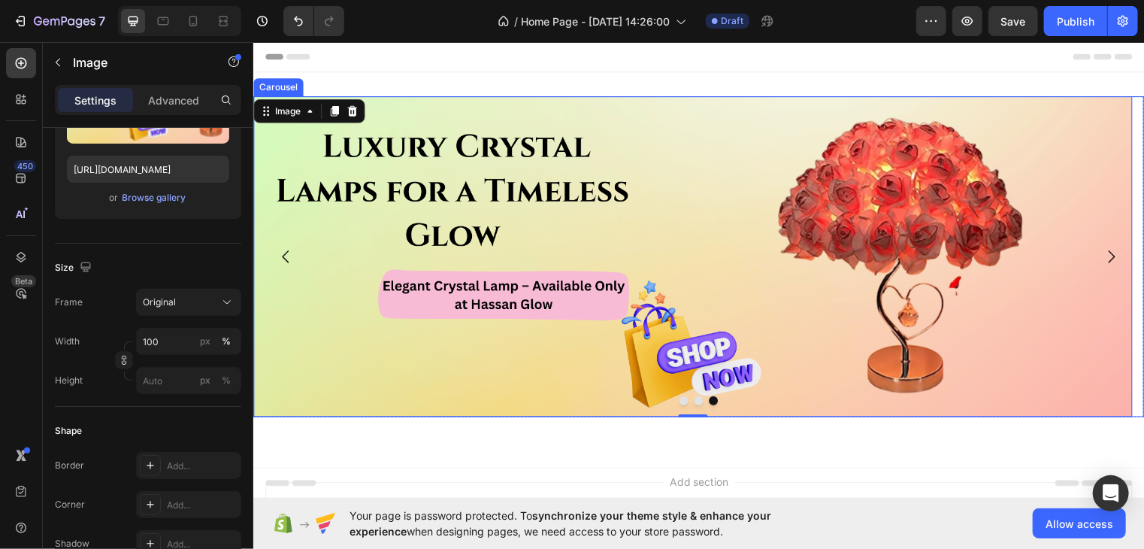
click at [283, 259] on icon "Carousel Back Arrow" at bounding box center [285, 258] width 7 height 13
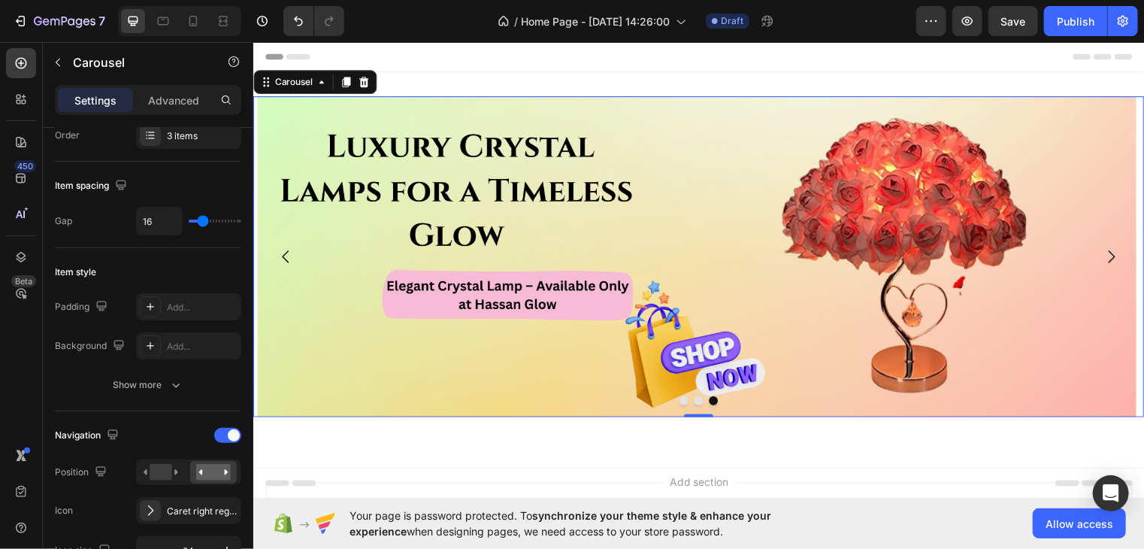
scroll to position [0, 0]
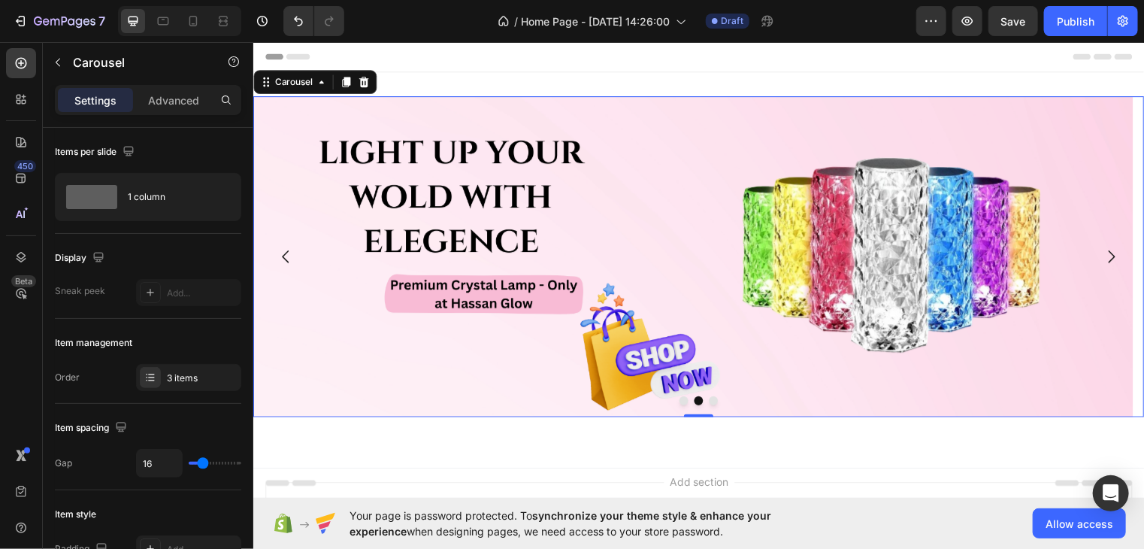
click at [283, 251] on icon "Carousel Back Arrow" at bounding box center [286, 258] width 18 height 18
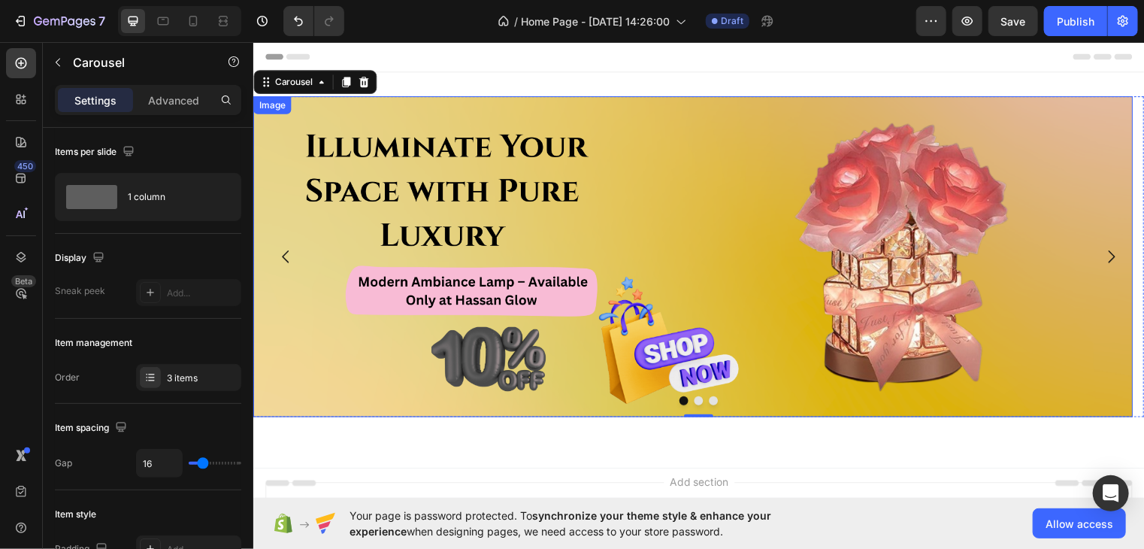
click at [634, 324] on img at bounding box center [697, 258] width 890 height 325
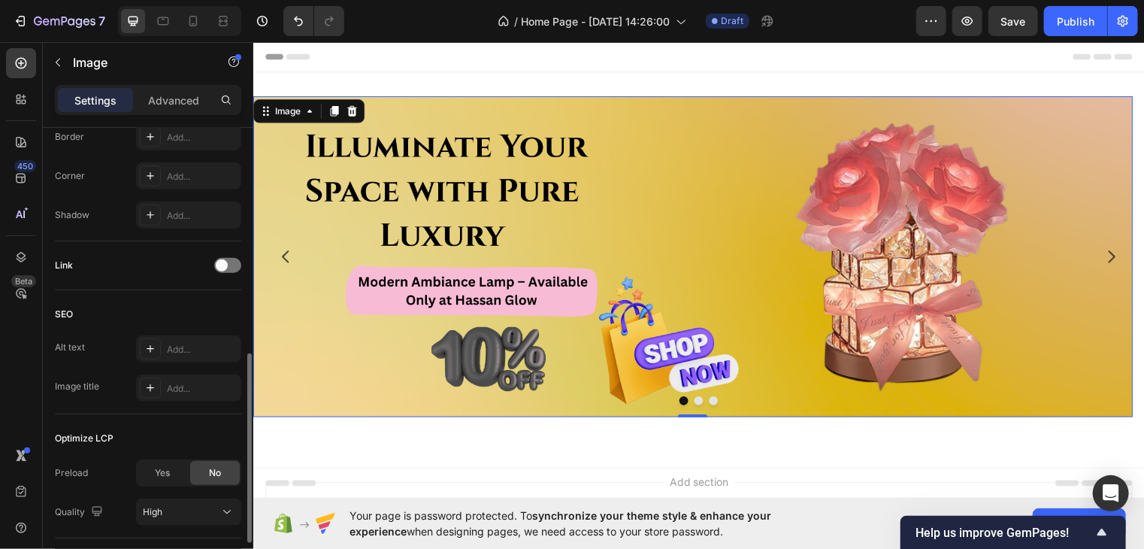
scroll to position [564, 0]
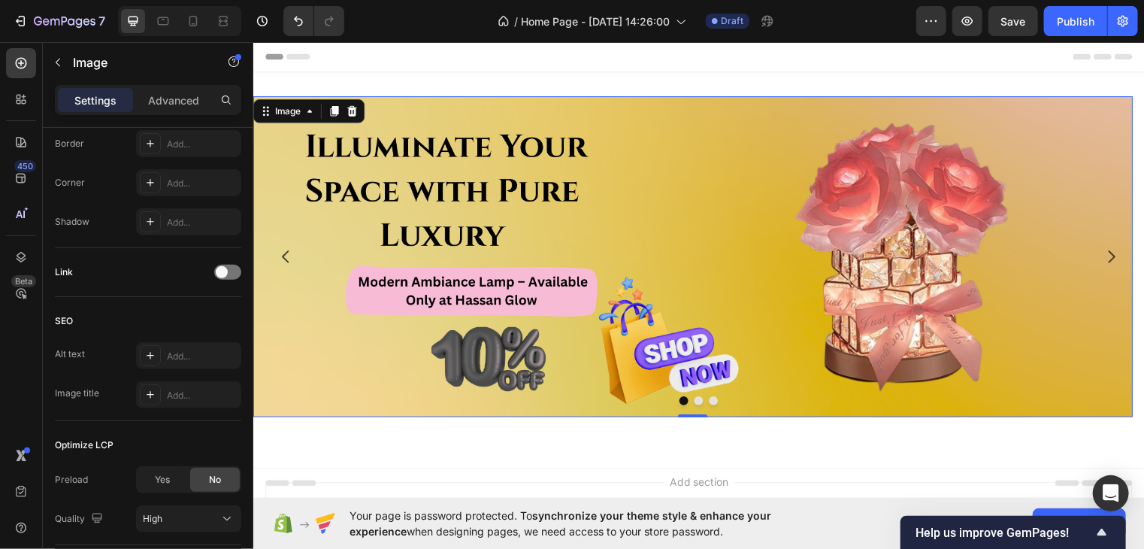
click at [311, 313] on img at bounding box center [697, 258] width 890 height 325
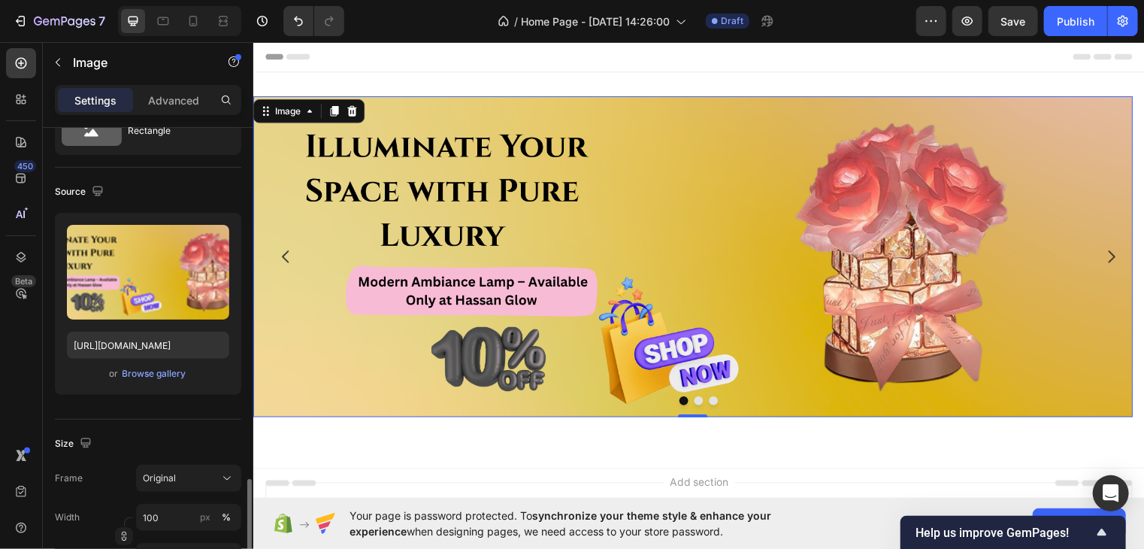
scroll to position [0, 0]
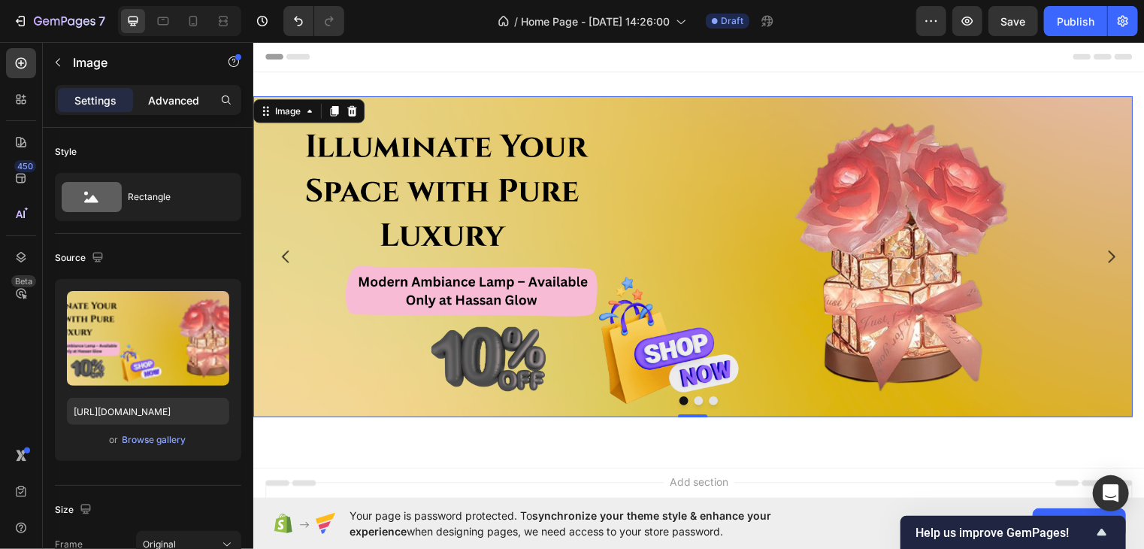
click at [192, 100] on p "Advanced" at bounding box center [173, 100] width 51 height 16
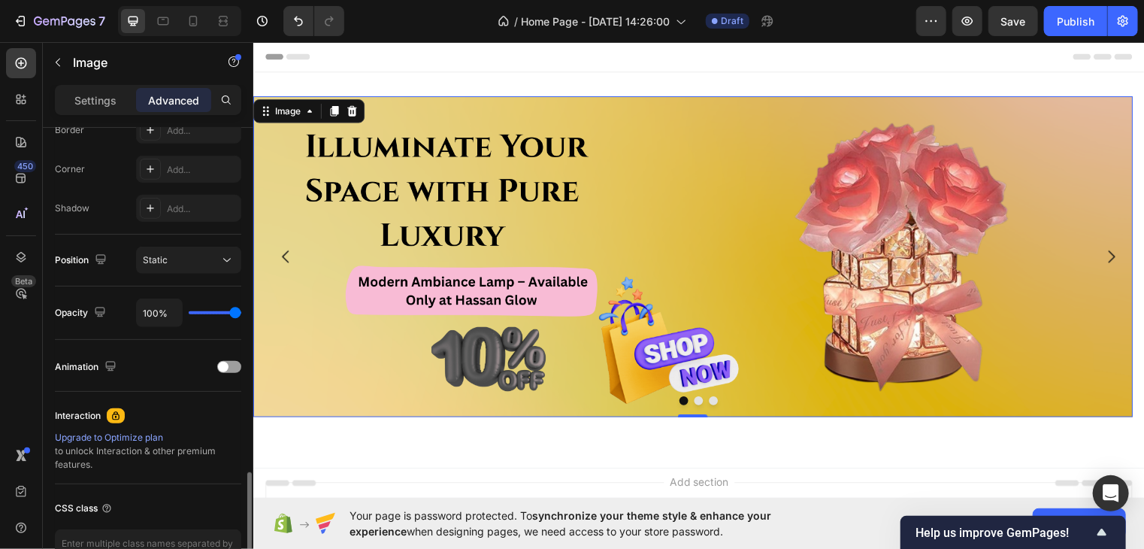
scroll to position [537, 0]
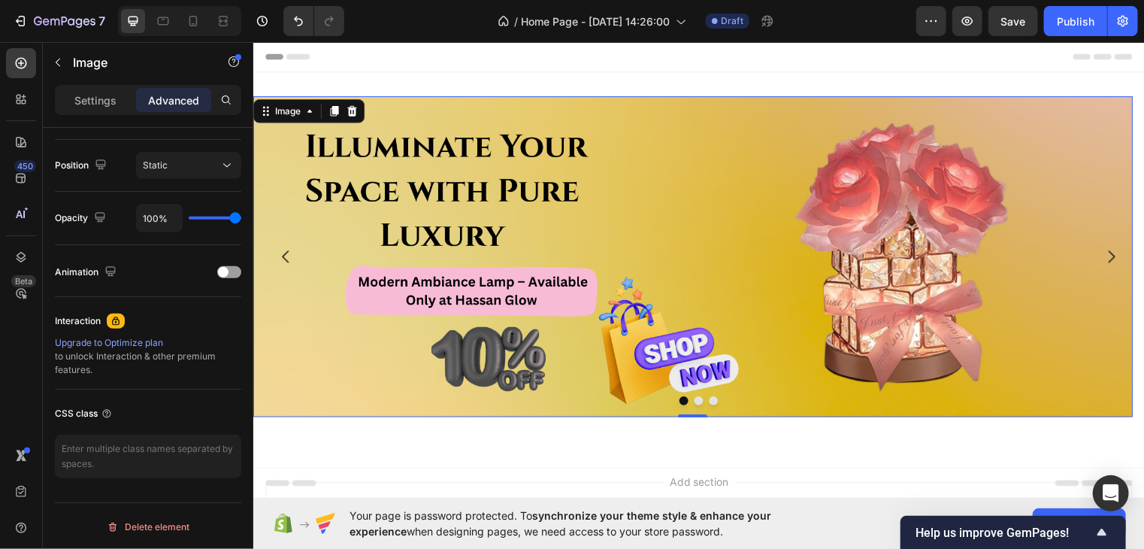
click at [331, 359] on img at bounding box center [697, 258] width 890 height 325
click at [113, 104] on p "Settings" at bounding box center [95, 100] width 42 height 16
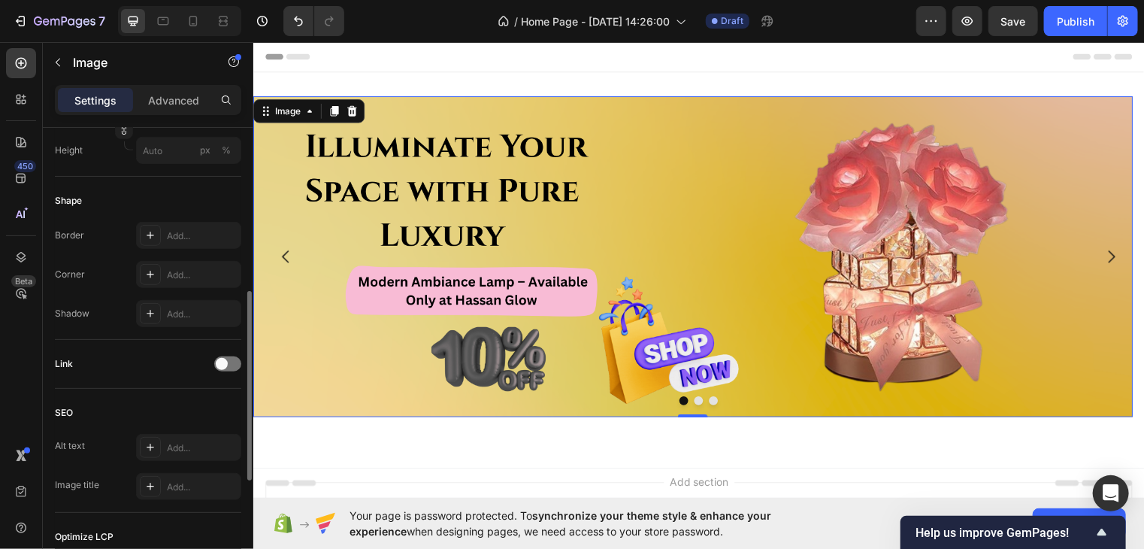
scroll to position [435, 0]
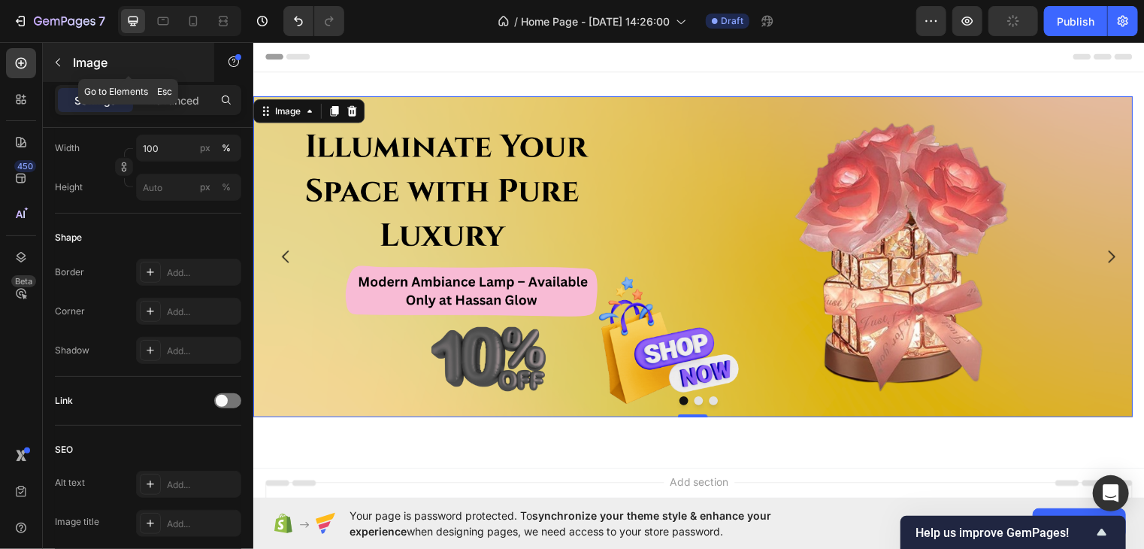
click at [62, 54] on button "button" at bounding box center [58, 62] width 24 height 24
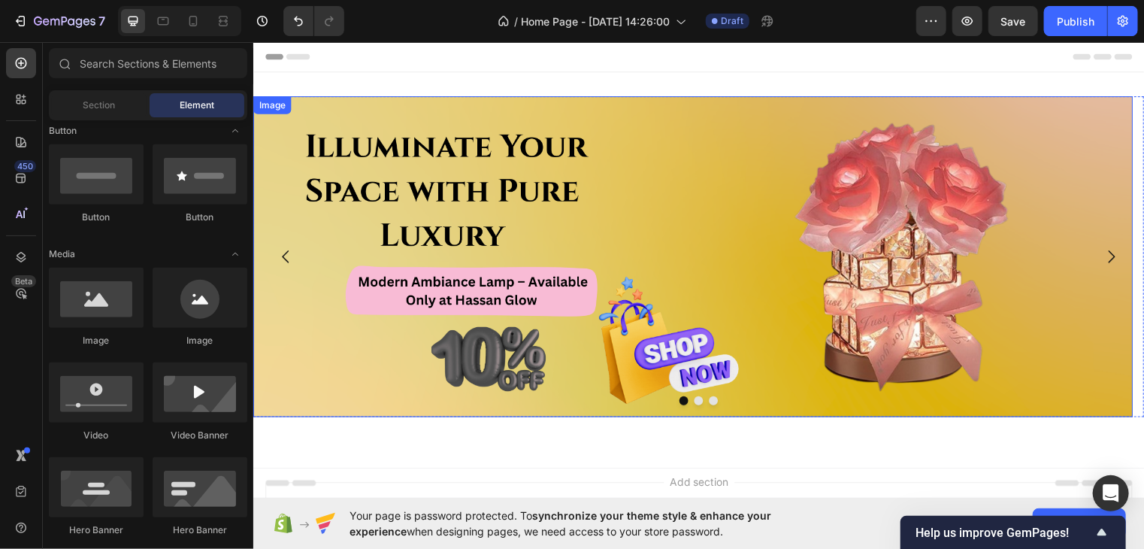
click at [332, 251] on img at bounding box center [697, 258] width 890 height 325
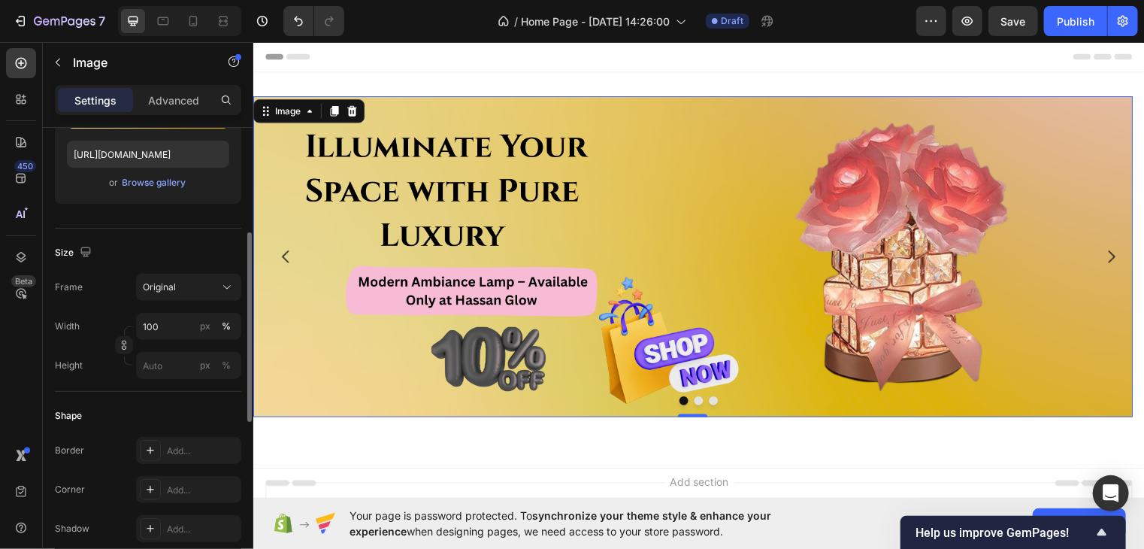
scroll to position [258, 0]
click at [29, 258] on div at bounding box center [21, 257] width 30 height 30
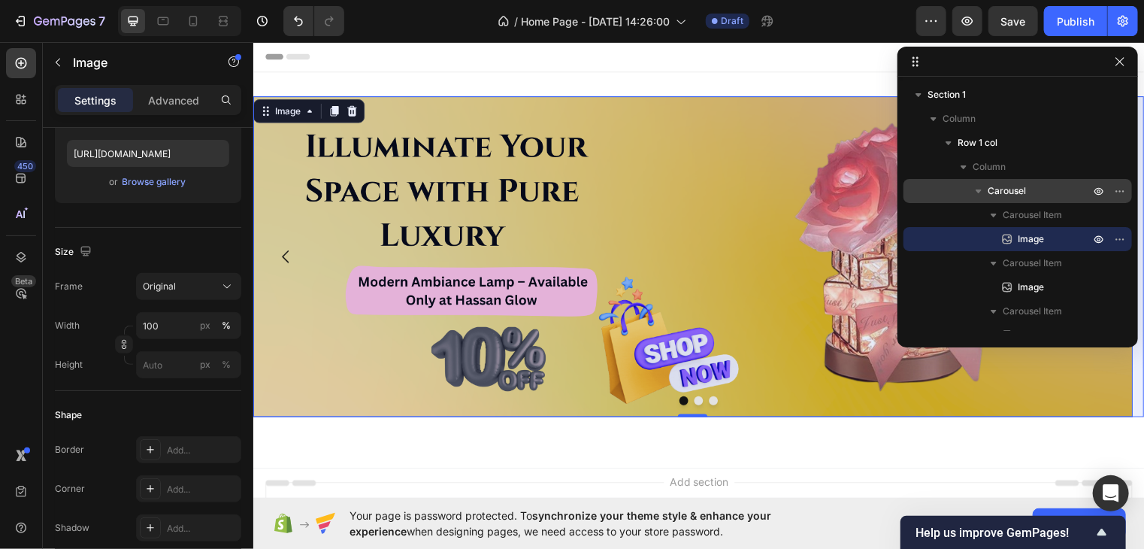
click at [1005, 183] on span "Carousel" at bounding box center [1006, 190] width 38 height 15
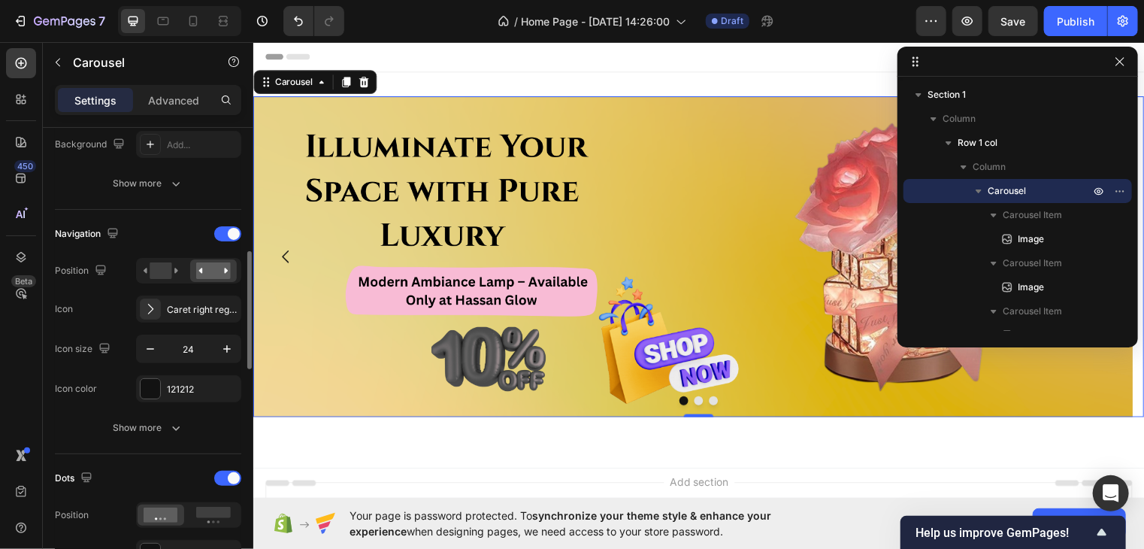
scroll to position [458, 0]
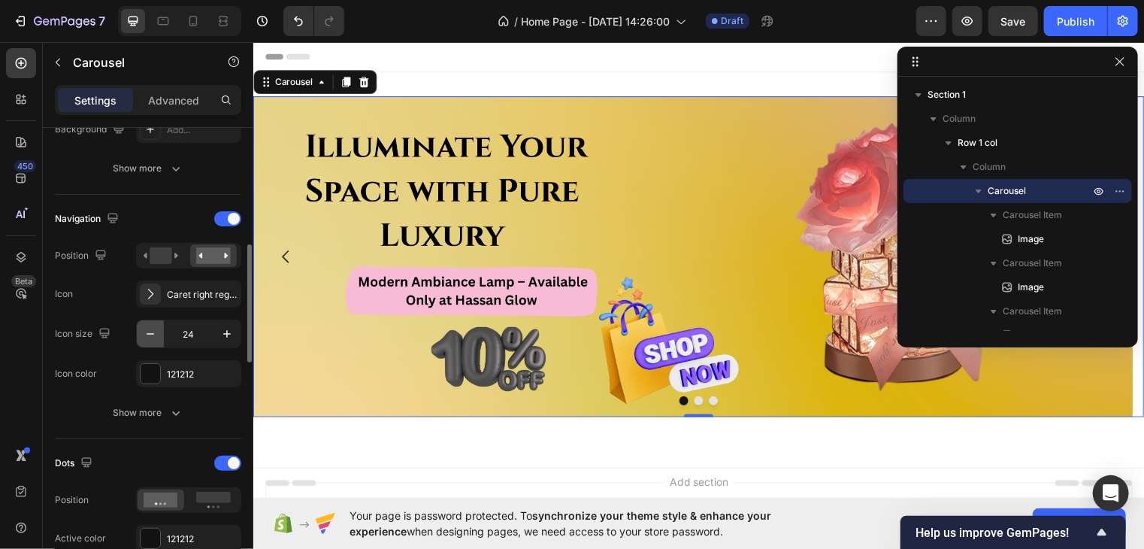
click at [154, 335] on icon "button" at bounding box center [150, 333] width 15 height 15
type input "22"
click at [148, 370] on div at bounding box center [151, 374] width 20 height 20
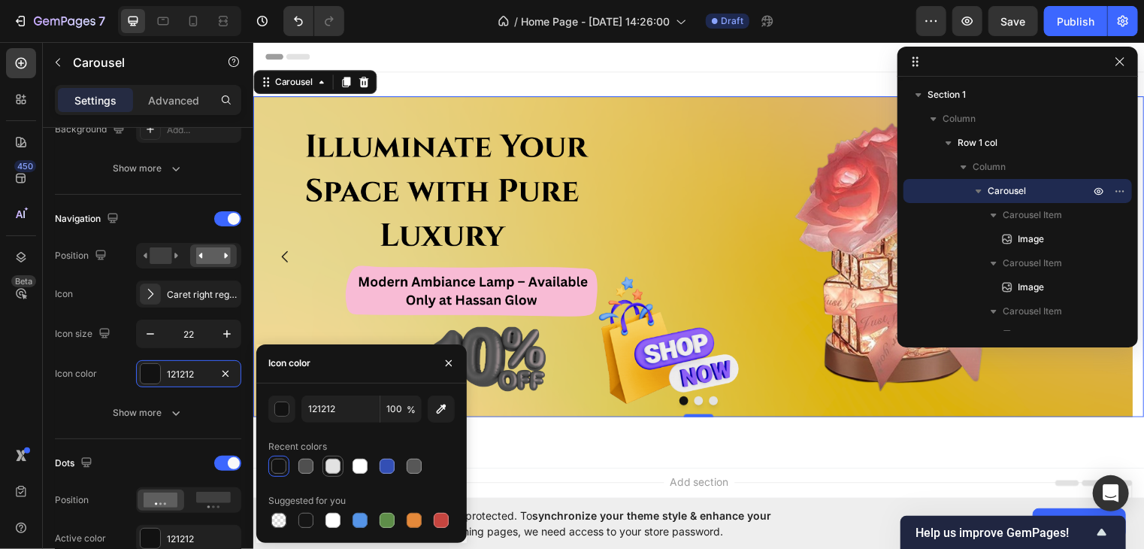
click at [342, 464] on div at bounding box center [332, 465] width 21 height 21
click at [419, 518] on div at bounding box center [413, 519] width 15 height 15
click at [439, 519] on div at bounding box center [441, 519] width 15 height 15
type input "C5453F"
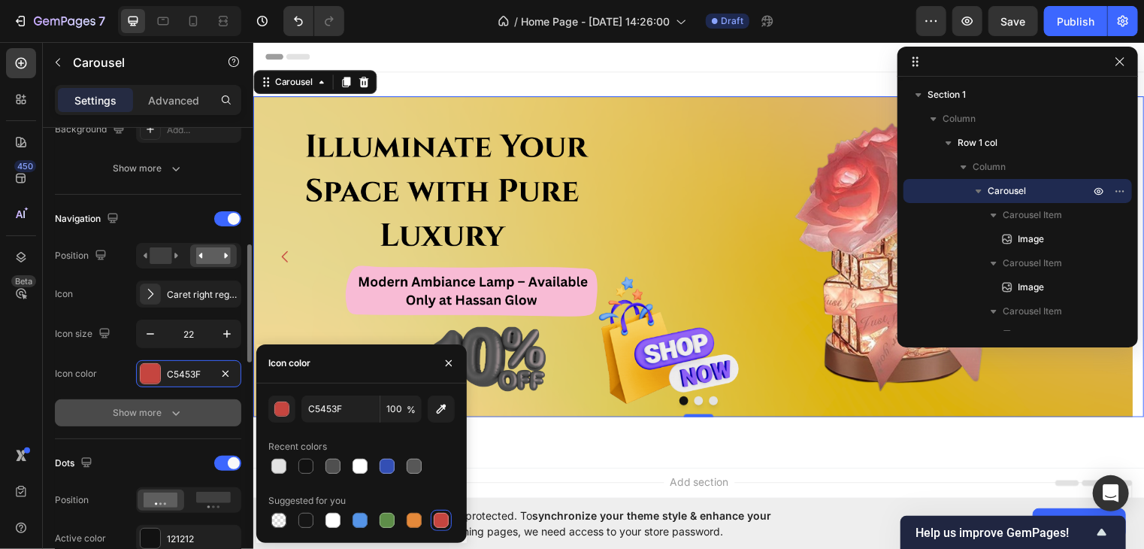
click at [165, 406] on div "Show more" at bounding box center [148, 412] width 70 height 15
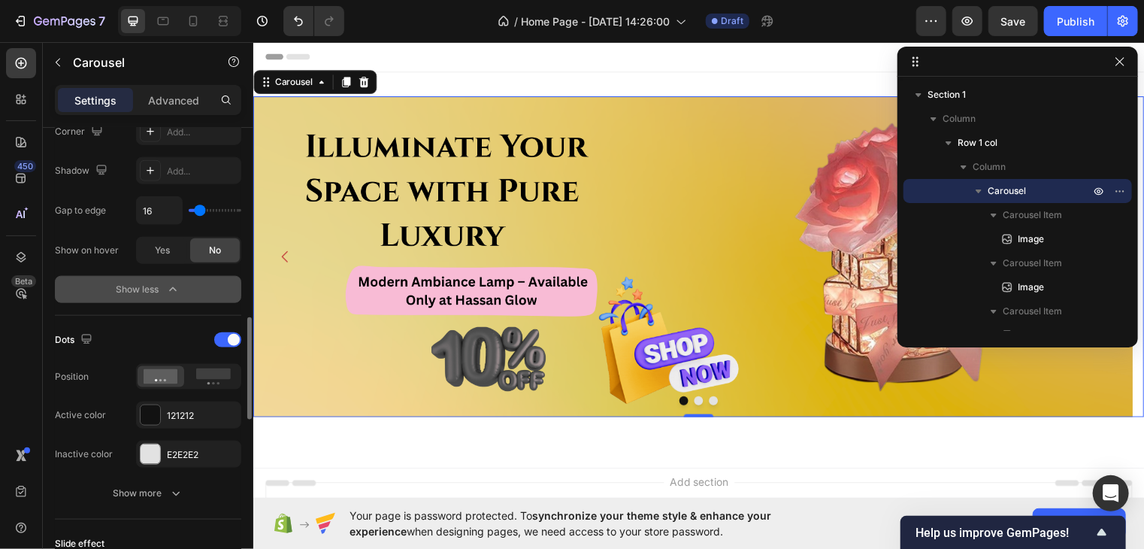
scroll to position [868, 0]
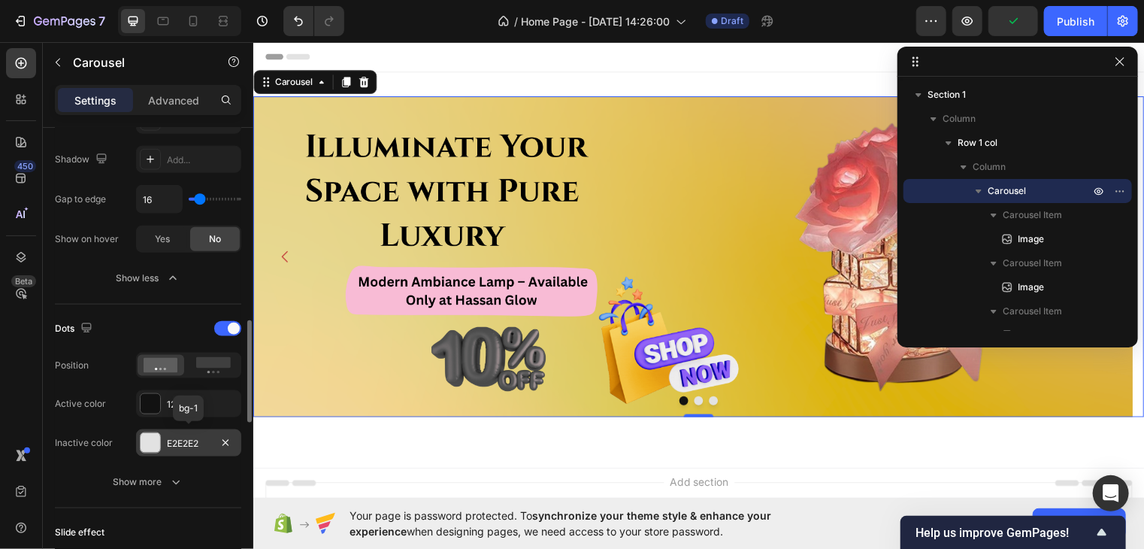
click at [141, 444] on div at bounding box center [151, 443] width 20 height 20
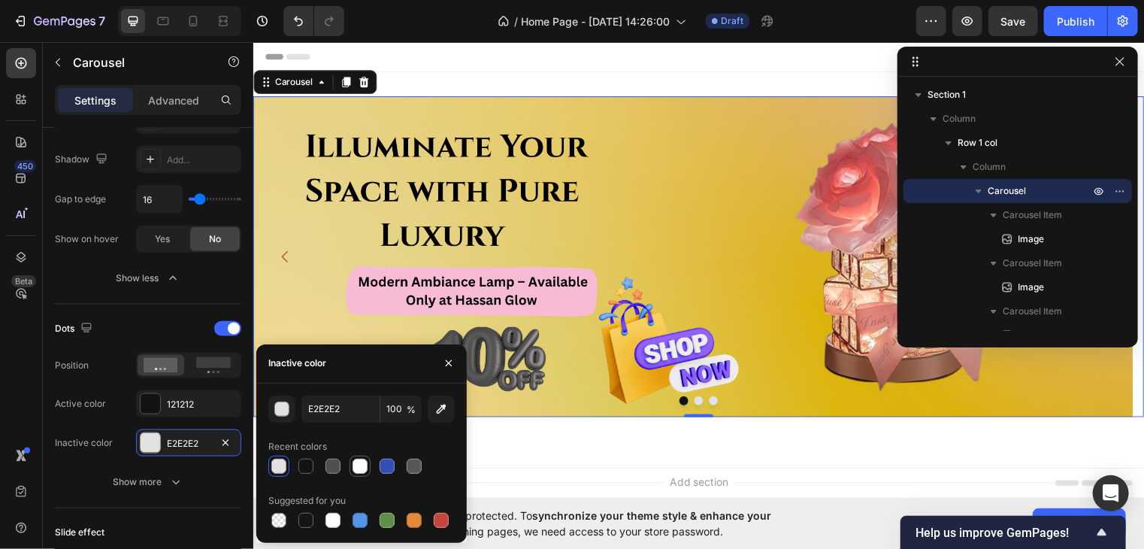
click at [356, 462] on div at bounding box center [359, 465] width 15 height 15
type input "FFFFFF"
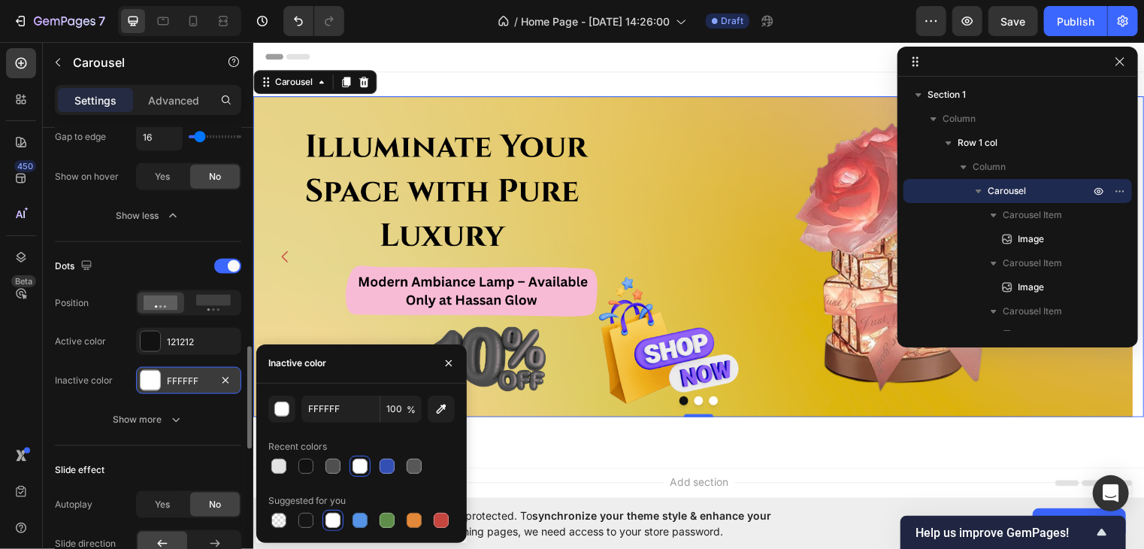
scroll to position [941, 0]
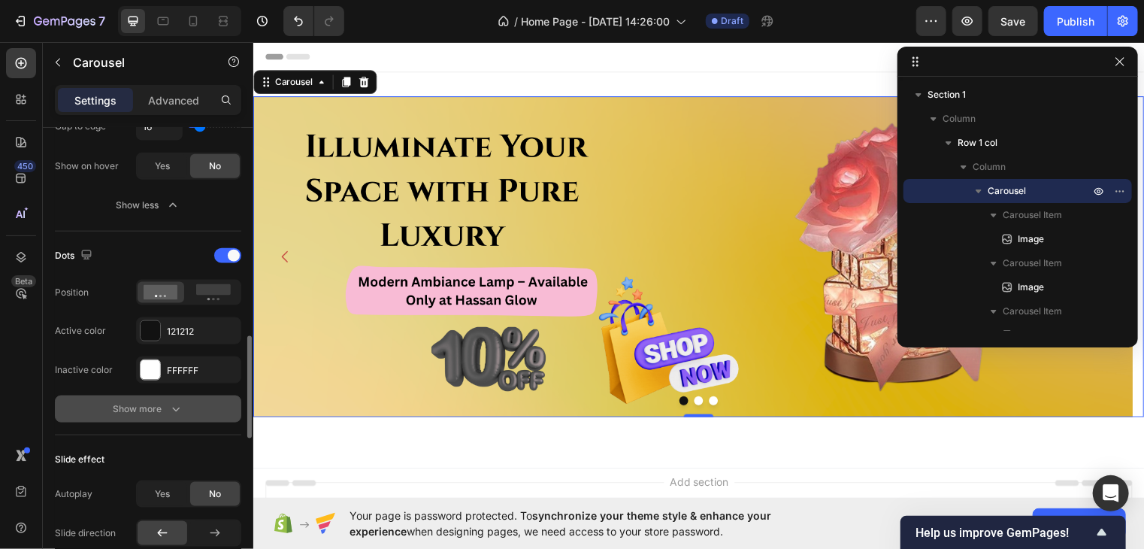
click at [89, 403] on button "Show more" at bounding box center [148, 408] width 186 height 27
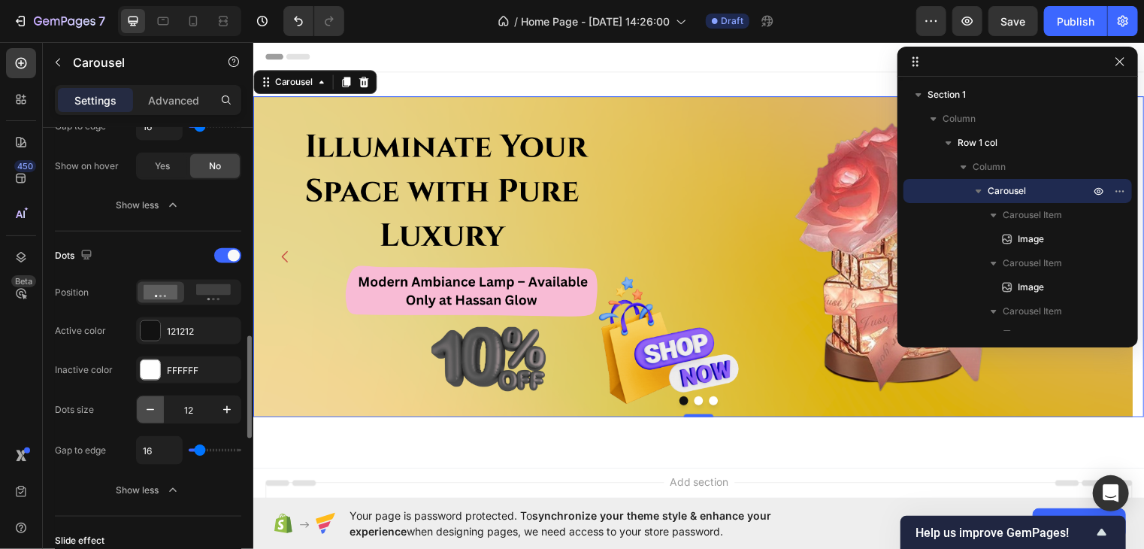
click at [150, 403] on icon "button" at bounding box center [150, 409] width 15 height 15
click at [225, 402] on icon "button" at bounding box center [226, 409] width 15 height 15
type input "12"
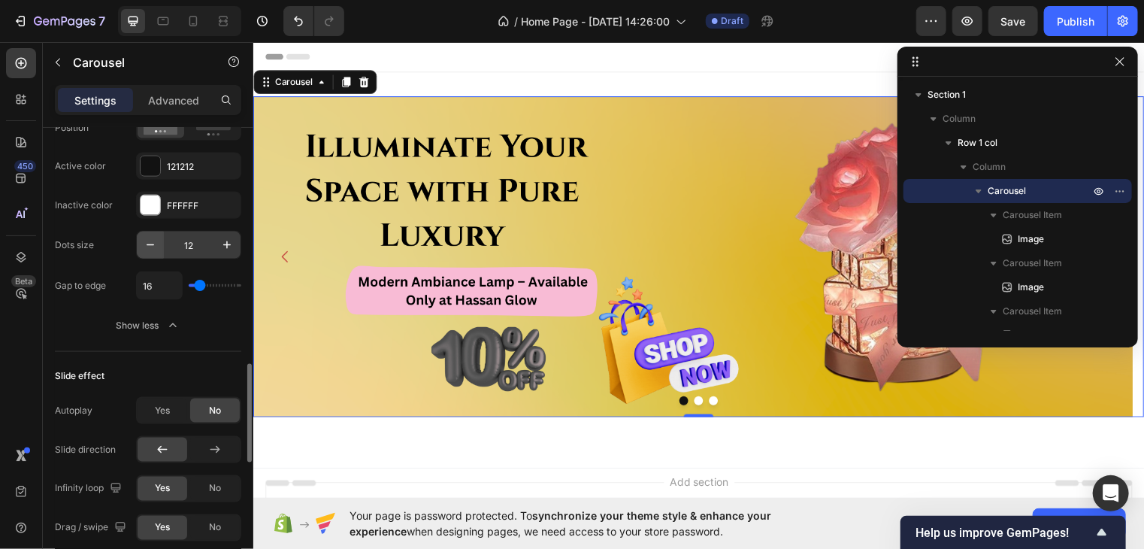
scroll to position [1118, 0]
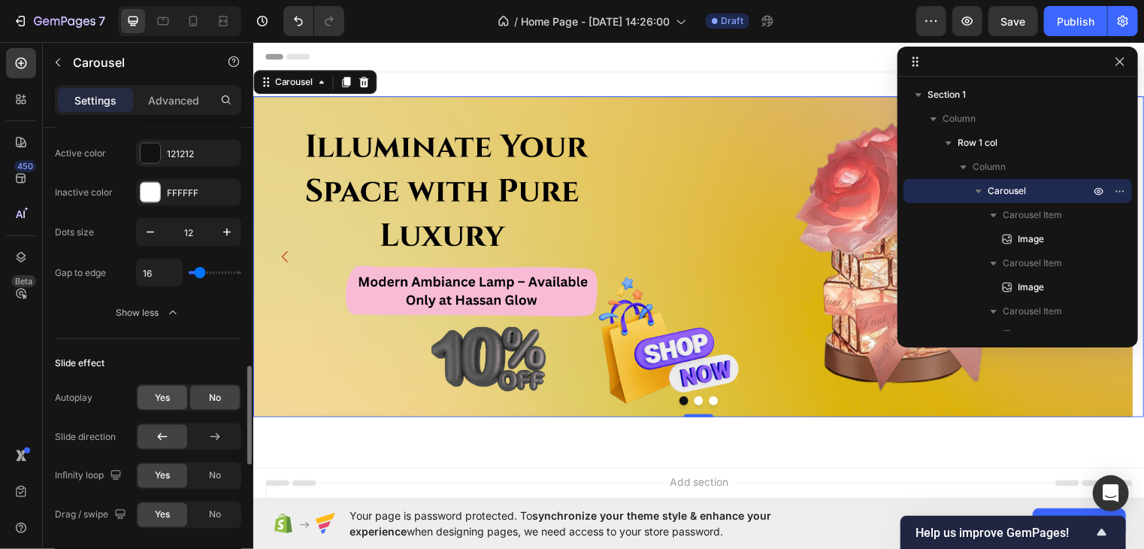
click at [156, 394] on span "Yes" at bounding box center [162, 398] width 15 height 14
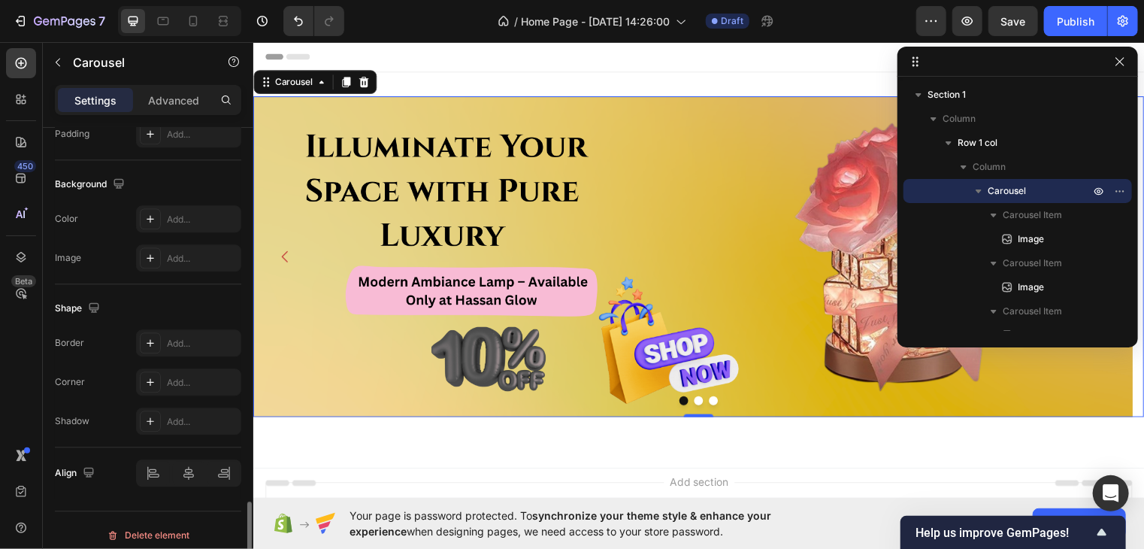
scroll to position [1789, 0]
click at [718, 71] on div "Header" at bounding box center [703, 56] width 878 height 30
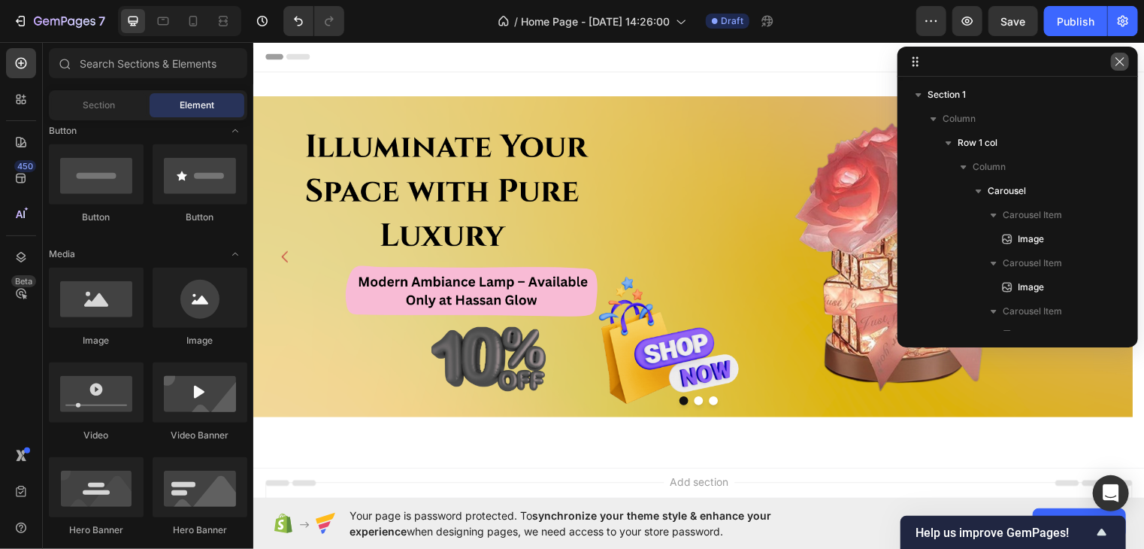
click at [1117, 59] on icon "button" at bounding box center [1119, 61] width 8 height 8
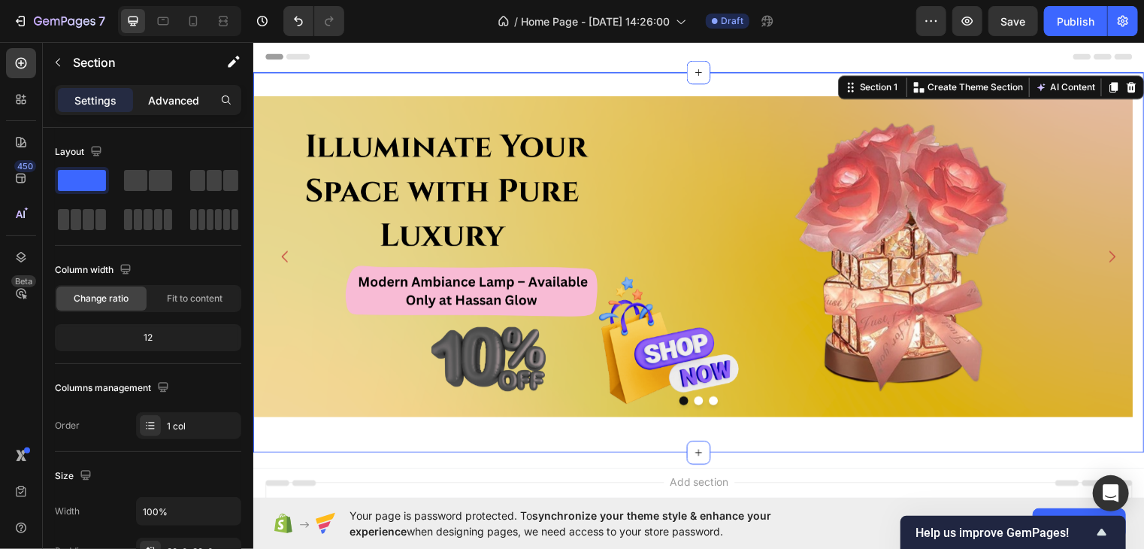
click at [189, 94] on p "Advanced" at bounding box center [173, 100] width 51 height 16
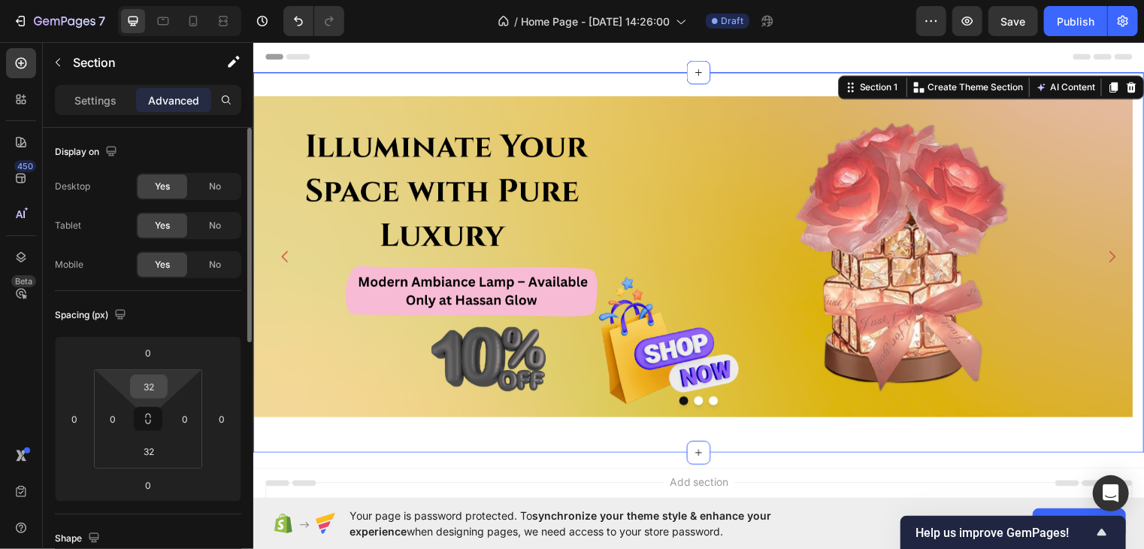
click at [156, 384] on input "32" at bounding box center [149, 386] width 30 height 23
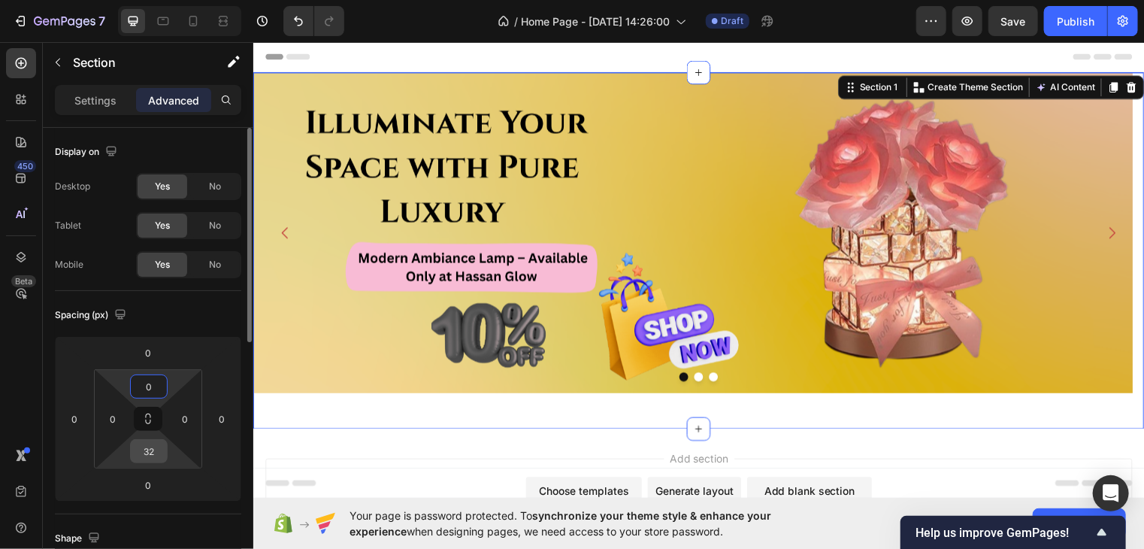
type input "0"
click at [157, 454] on input "32" at bounding box center [149, 451] width 30 height 23
type input "0"
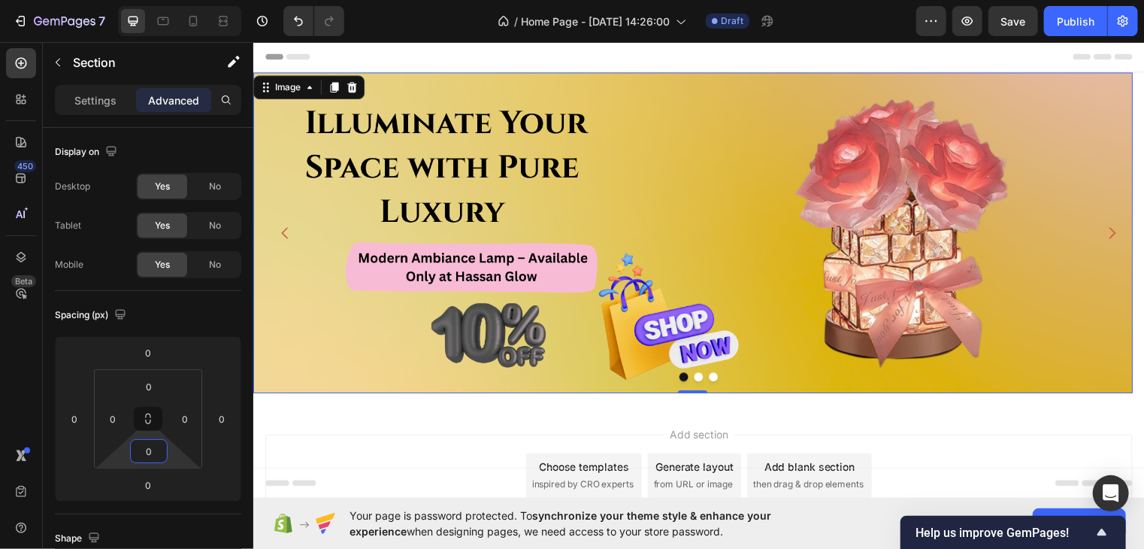
click at [394, 295] on img at bounding box center [697, 234] width 890 height 325
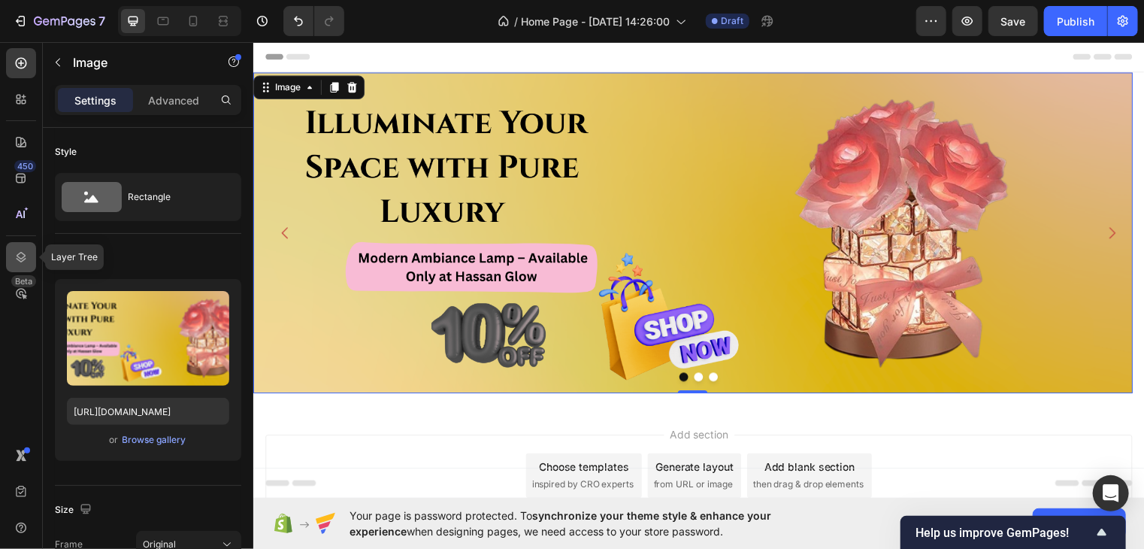
click at [15, 252] on icon at bounding box center [21, 256] width 15 height 15
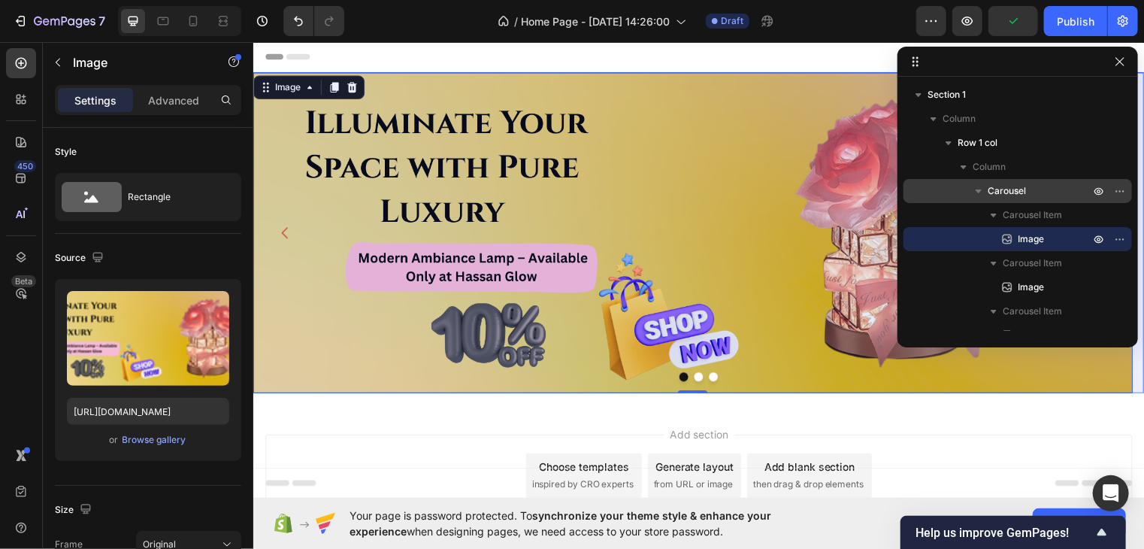
click at [967, 182] on div "Carousel" at bounding box center [1017, 191] width 216 height 24
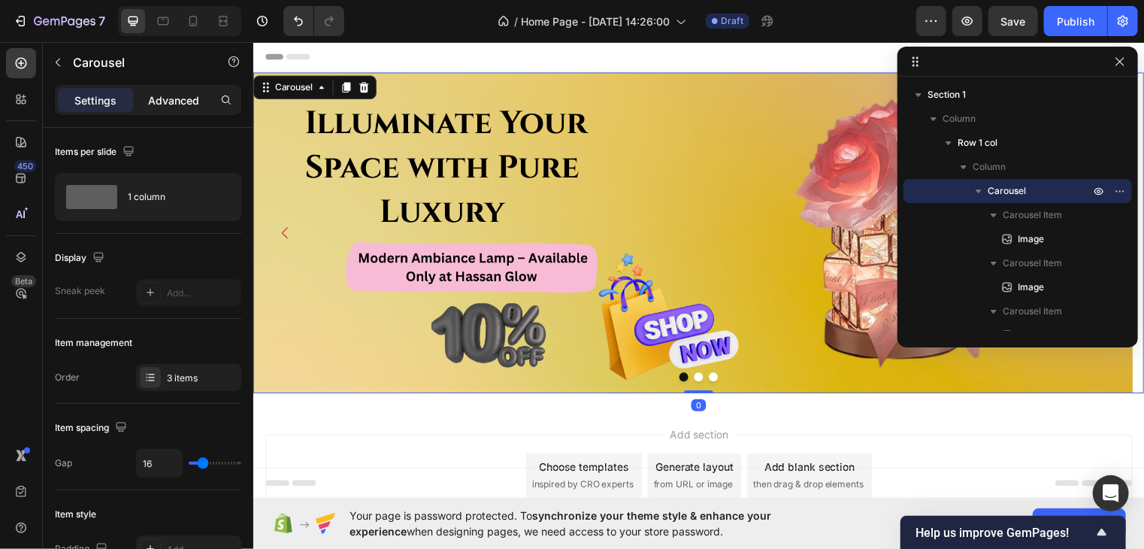
click at [186, 92] on p "Advanced" at bounding box center [173, 100] width 51 height 16
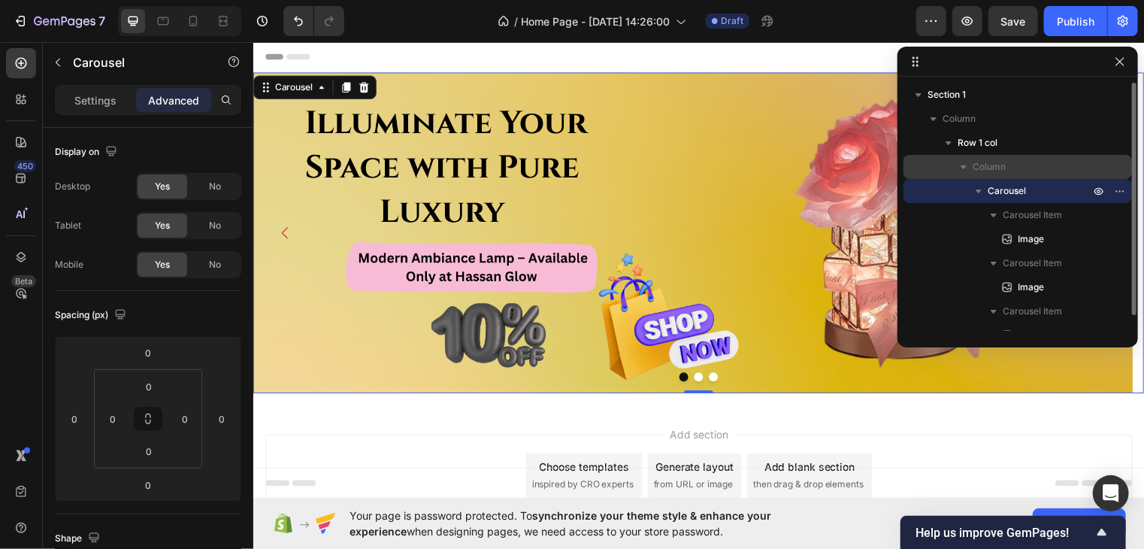
click at [966, 174] on icon "button" at bounding box center [963, 166] width 15 height 15
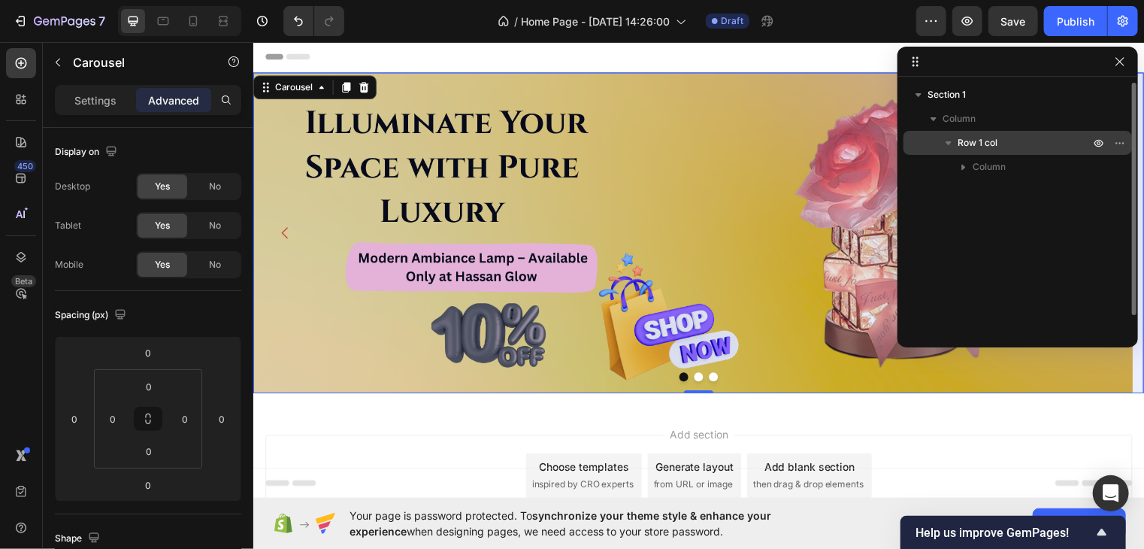
click at [964, 139] on span "Row 1 col" at bounding box center [977, 142] width 40 height 15
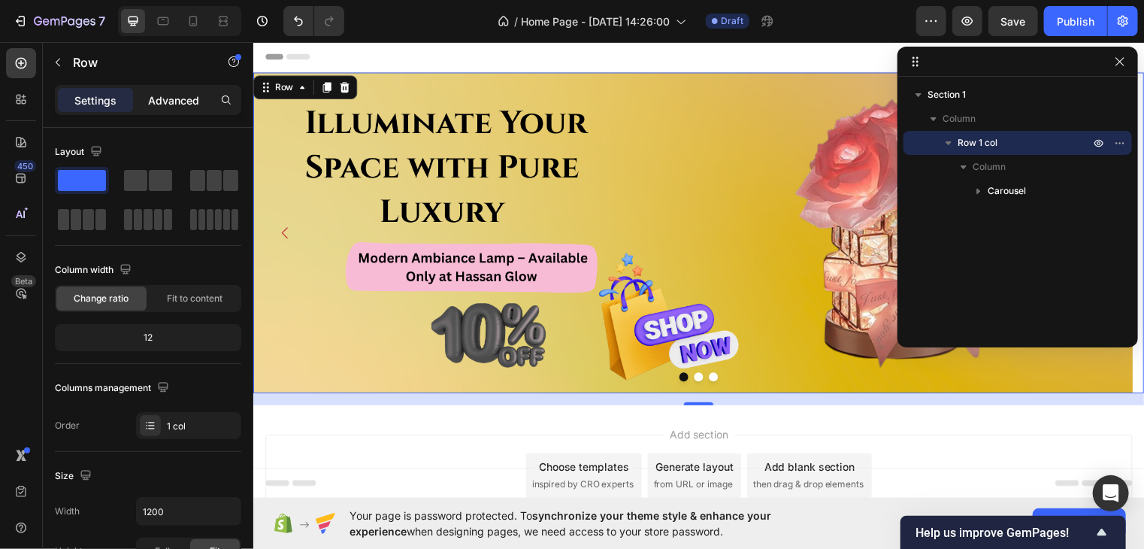
click at [186, 100] on p "Advanced" at bounding box center [173, 100] width 51 height 16
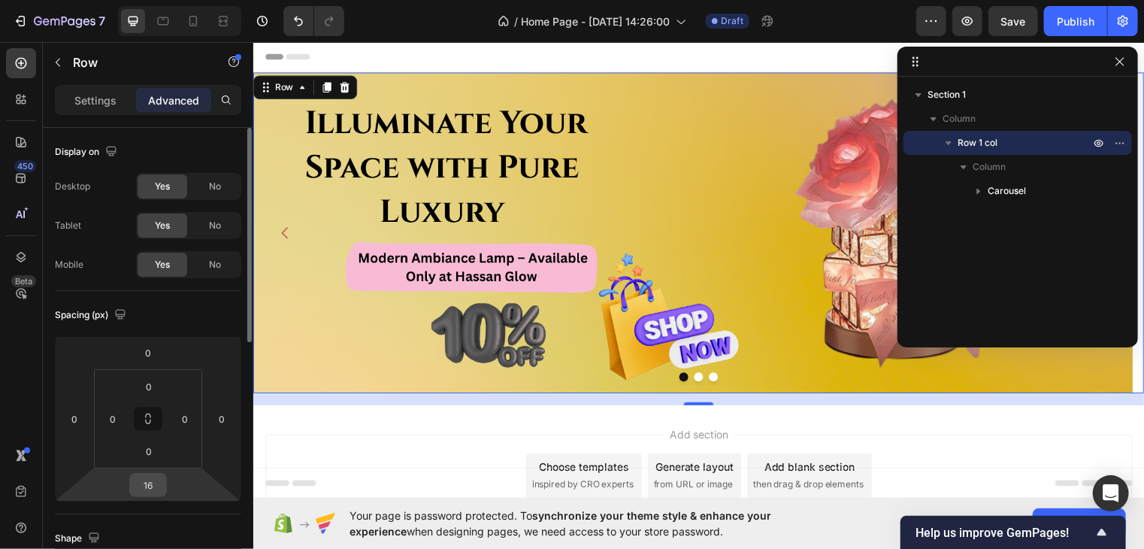
click at [165, 479] on div "16" at bounding box center [148, 485] width 38 height 24
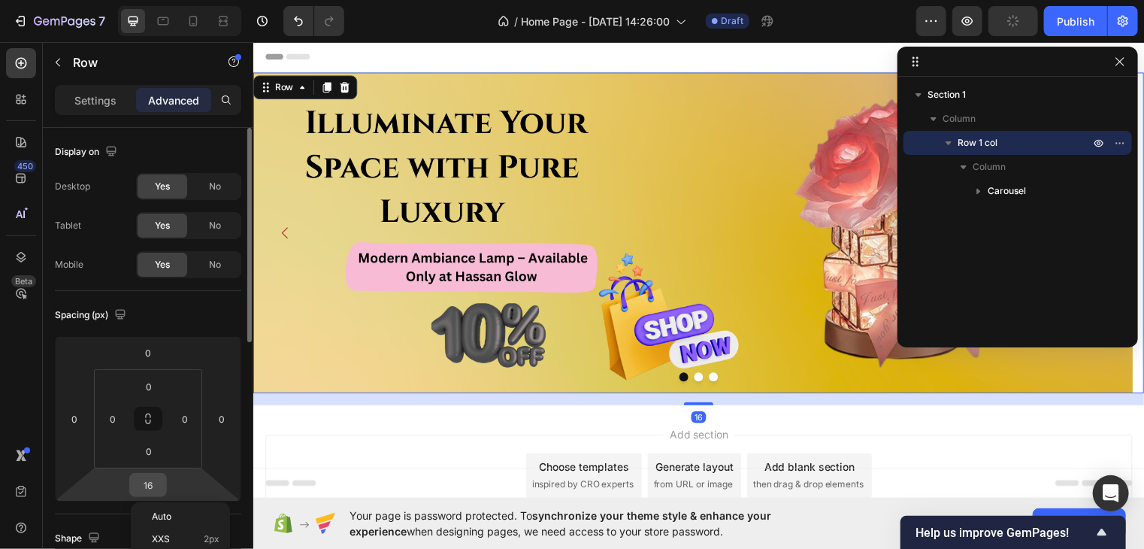
click at [165, 479] on div "16" at bounding box center [148, 485] width 38 height 24
click at [154, 479] on input "16" at bounding box center [148, 484] width 30 height 23
type input "0"
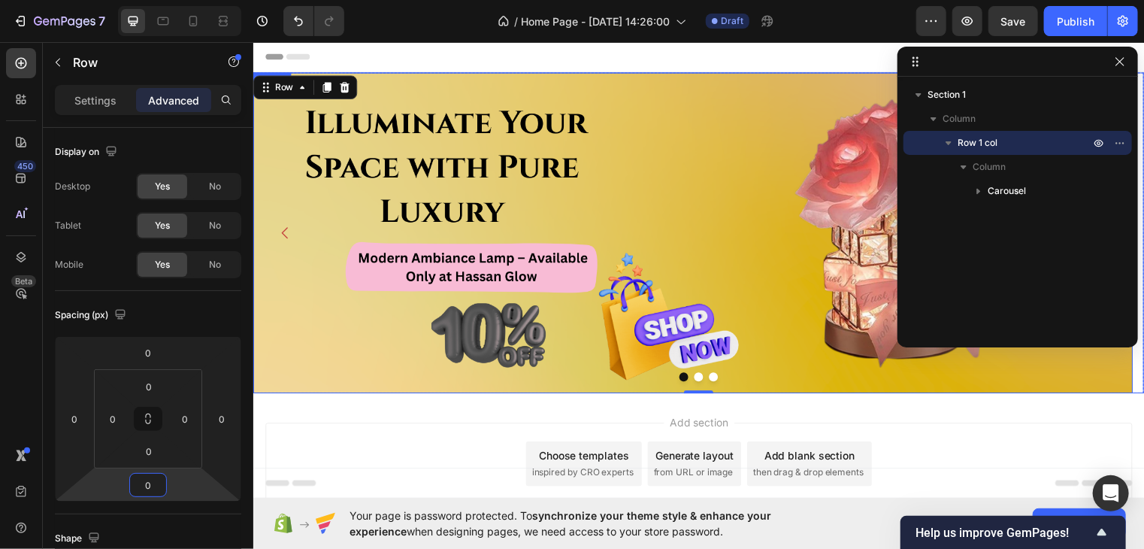
click at [598, 251] on img at bounding box center [697, 234] width 890 height 325
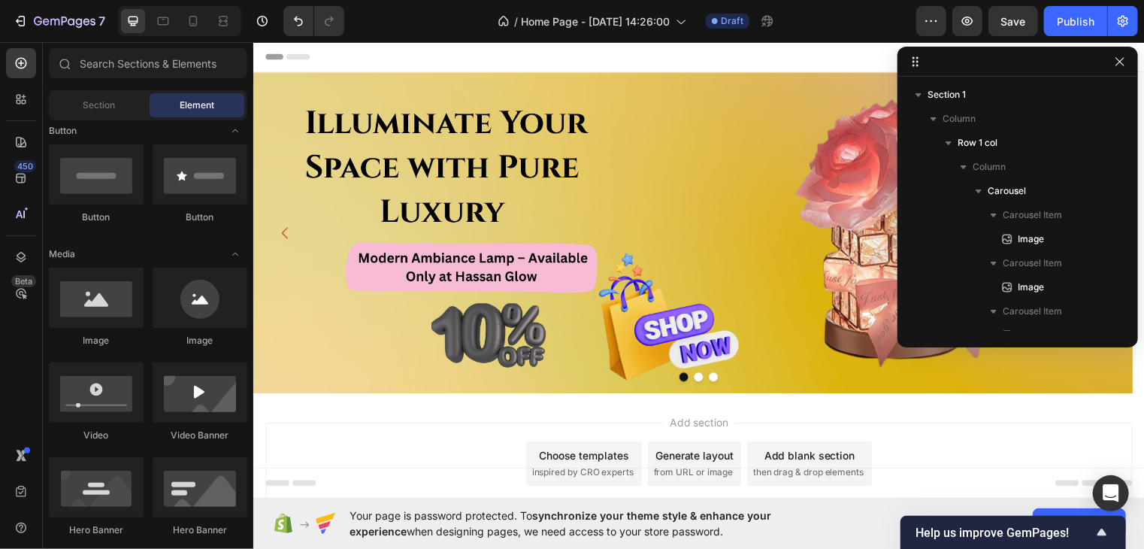
click at [605, 467] on div "Choose templates inspired by CRO experts" at bounding box center [586, 468] width 117 height 45
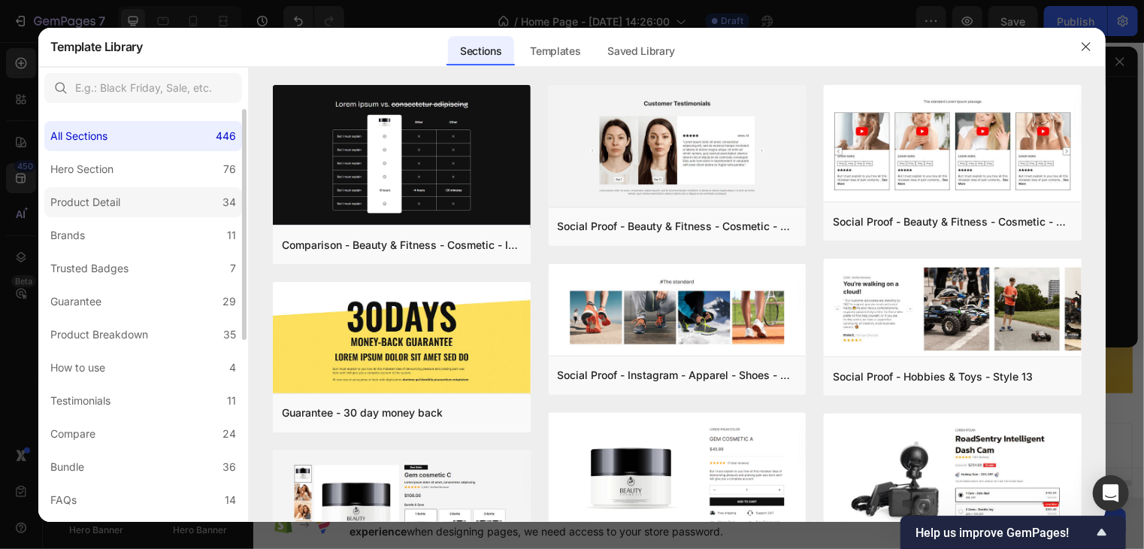
click at [74, 213] on label "Product Detail 34" at bounding box center [143, 202] width 198 height 30
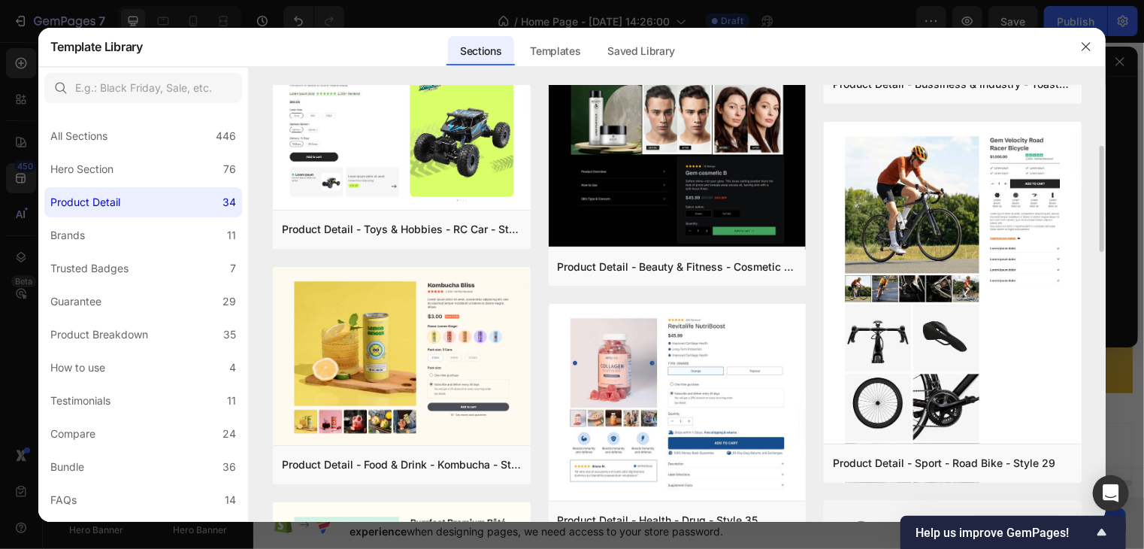
scroll to position [258, 0]
click at [394, 306] on img at bounding box center [402, 357] width 258 height 181
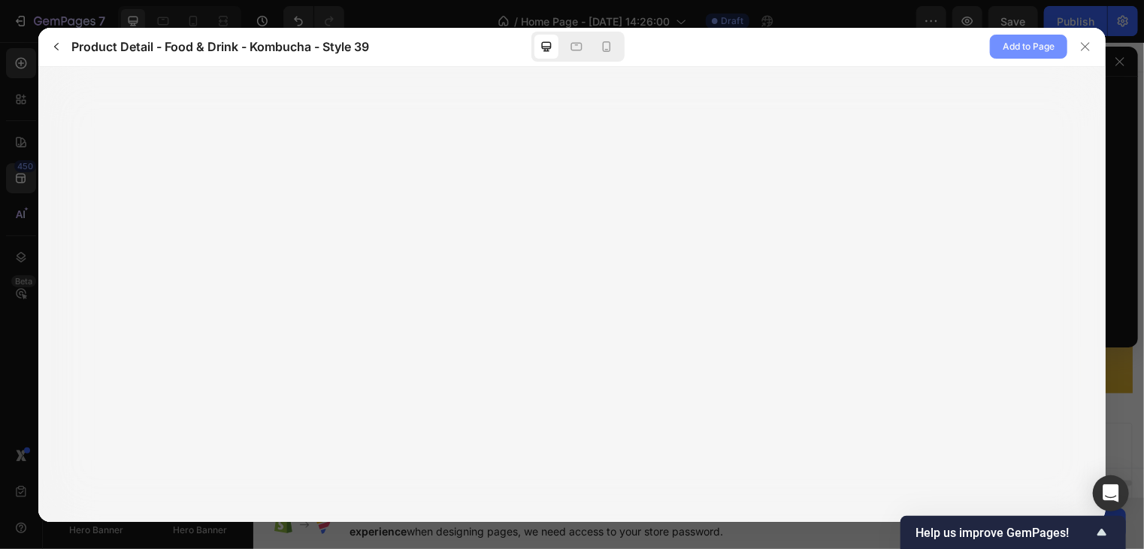
click at [1030, 42] on span "Add to Page" at bounding box center [1028, 47] width 52 height 18
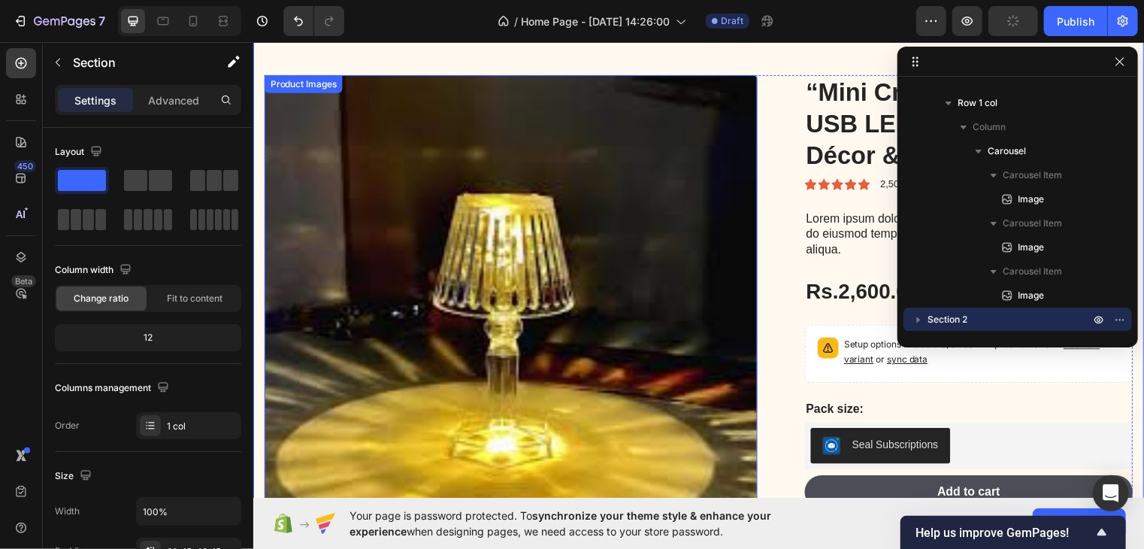
scroll to position [380, 0]
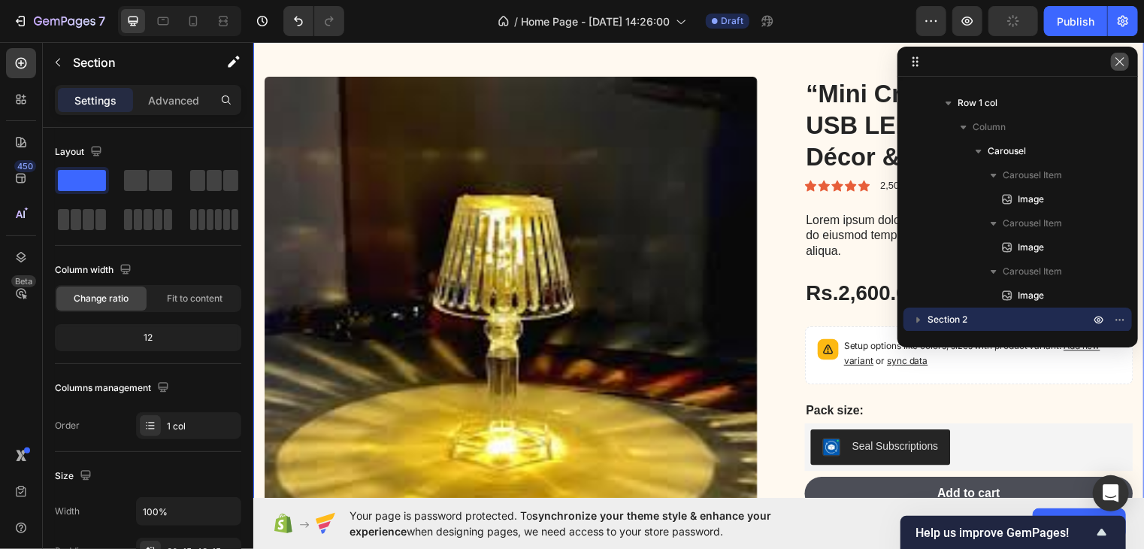
click at [1118, 61] on icon "button" at bounding box center [1120, 62] width 12 height 12
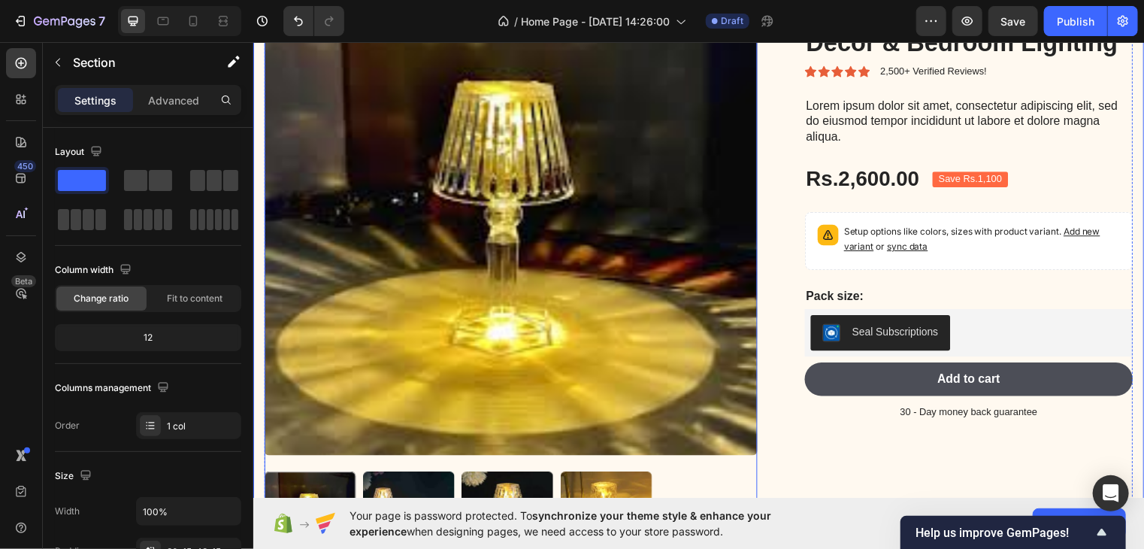
scroll to position [495, 0]
click at [403, 187] on img at bounding box center [513, 211] width 499 height 499
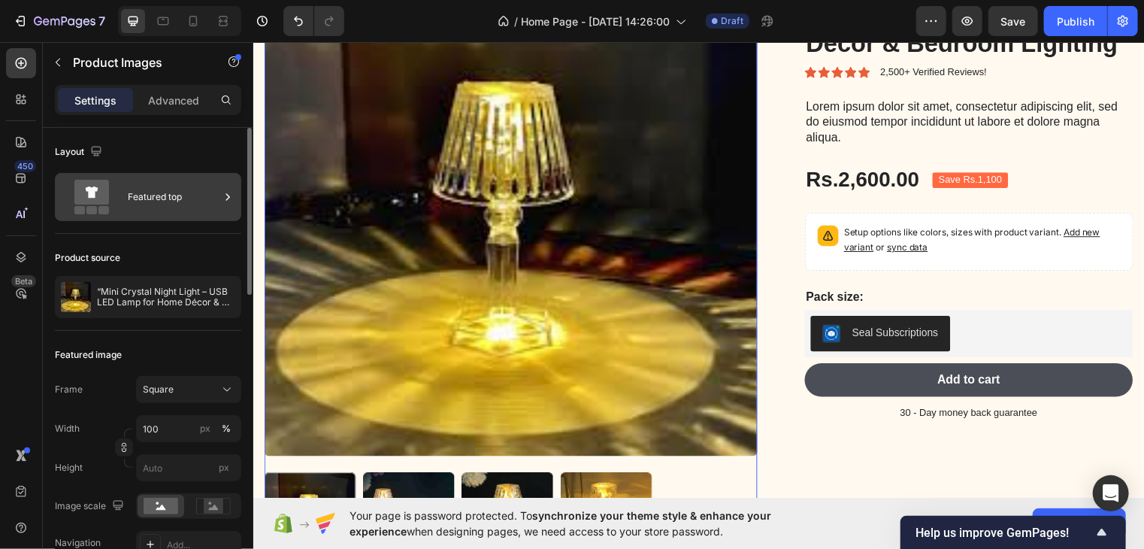
click at [166, 194] on div "Featured top" at bounding box center [174, 197] width 92 height 35
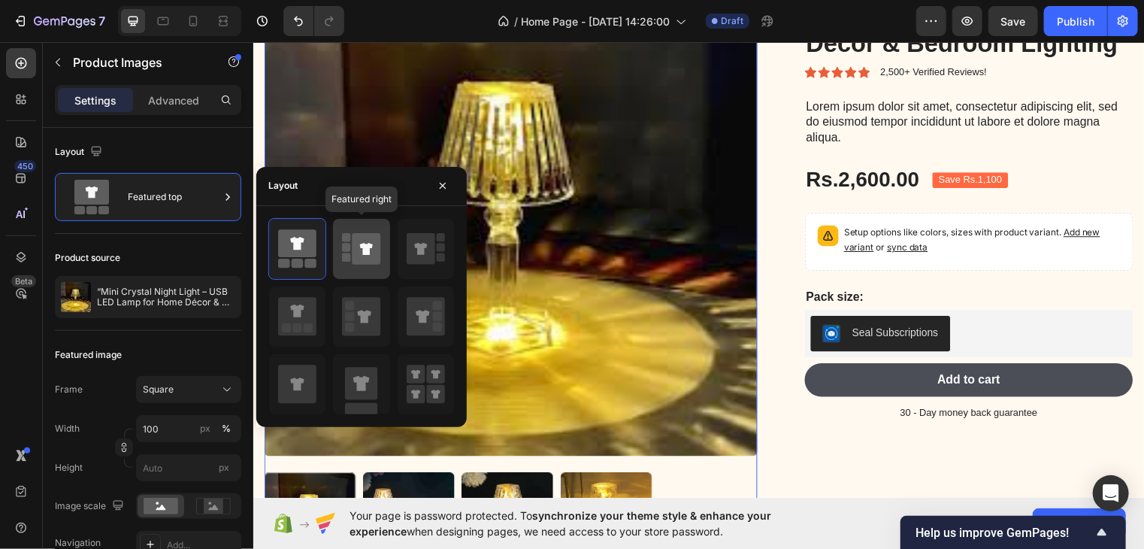
click at [357, 253] on icon at bounding box center [366, 249] width 29 height 32
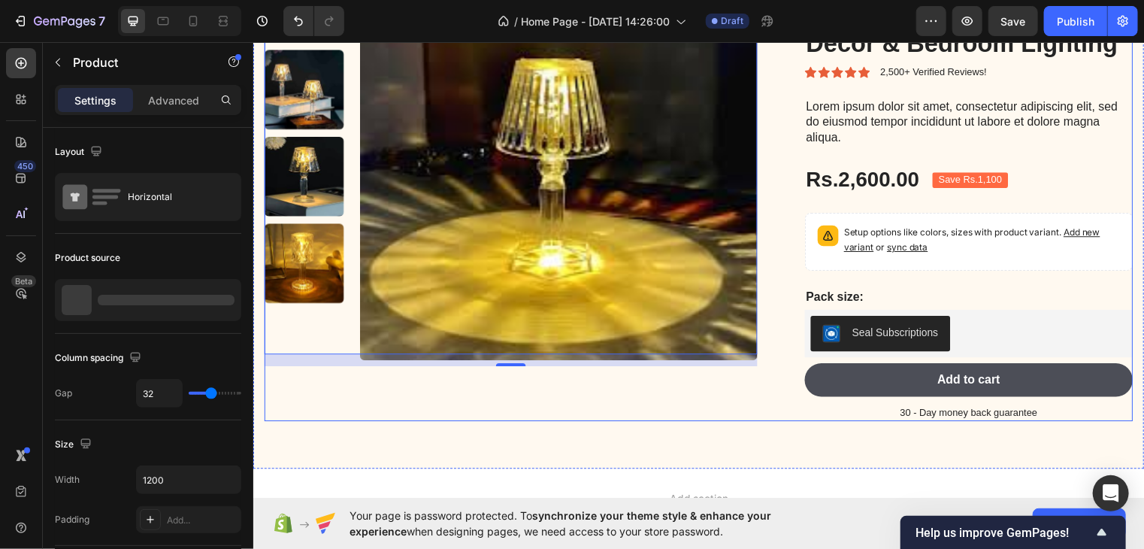
click at [654, 380] on div "Product Images 16" at bounding box center [513, 194] width 499 height 464
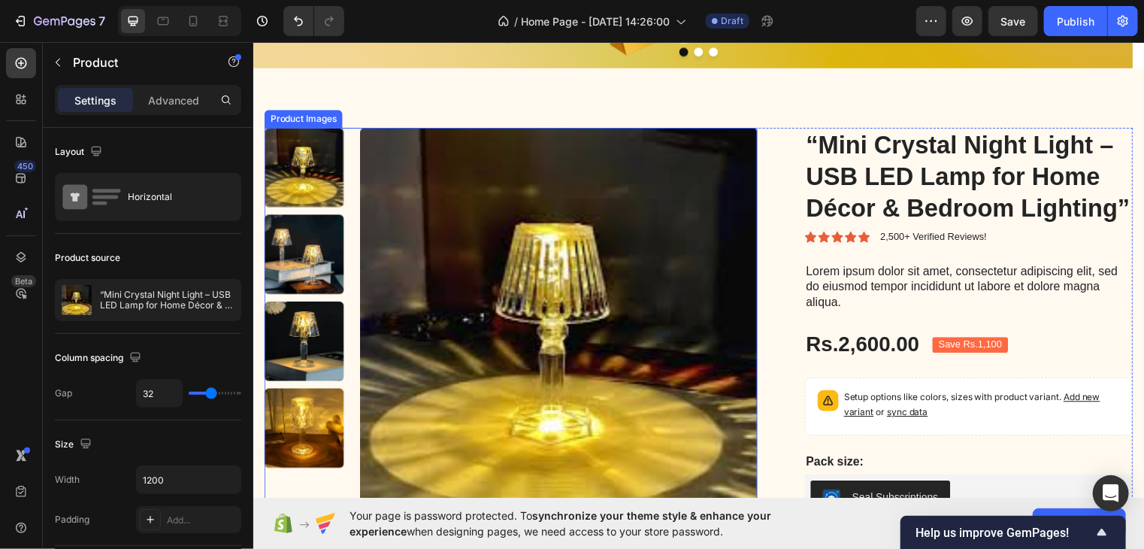
scroll to position [328, 0]
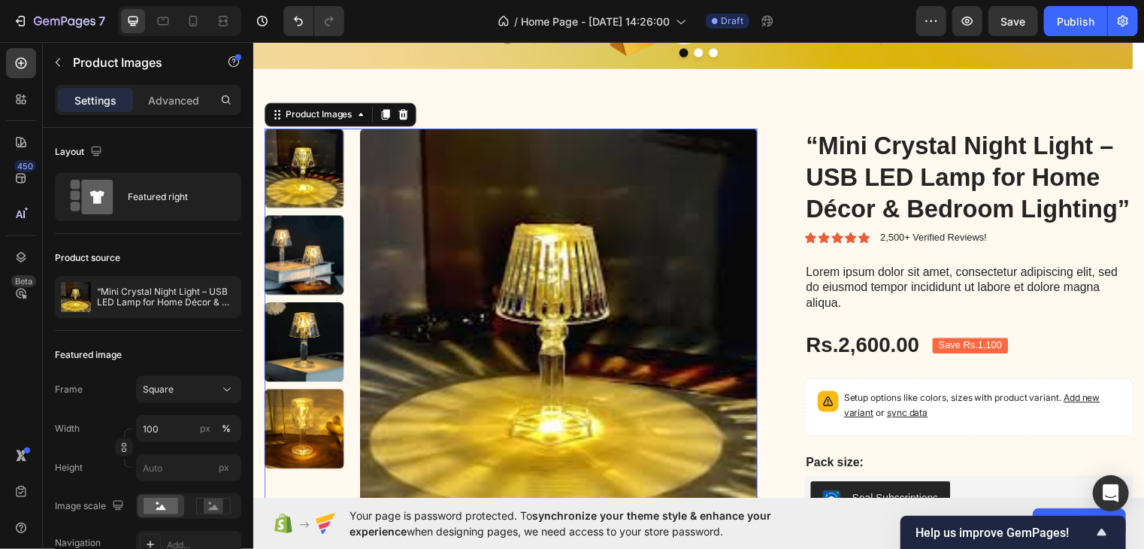
click at [307, 258] on img at bounding box center [304, 257] width 80 height 80
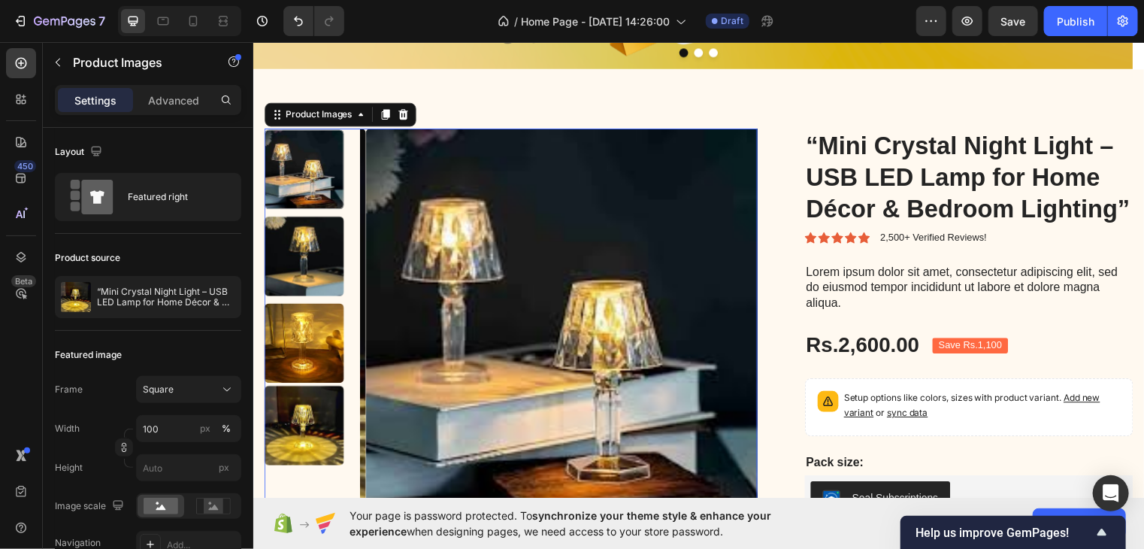
click at [318, 254] on img at bounding box center [304, 258] width 80 height 80
click at [318, 254] on div at bounding box center [304, 327] width 80 height 396
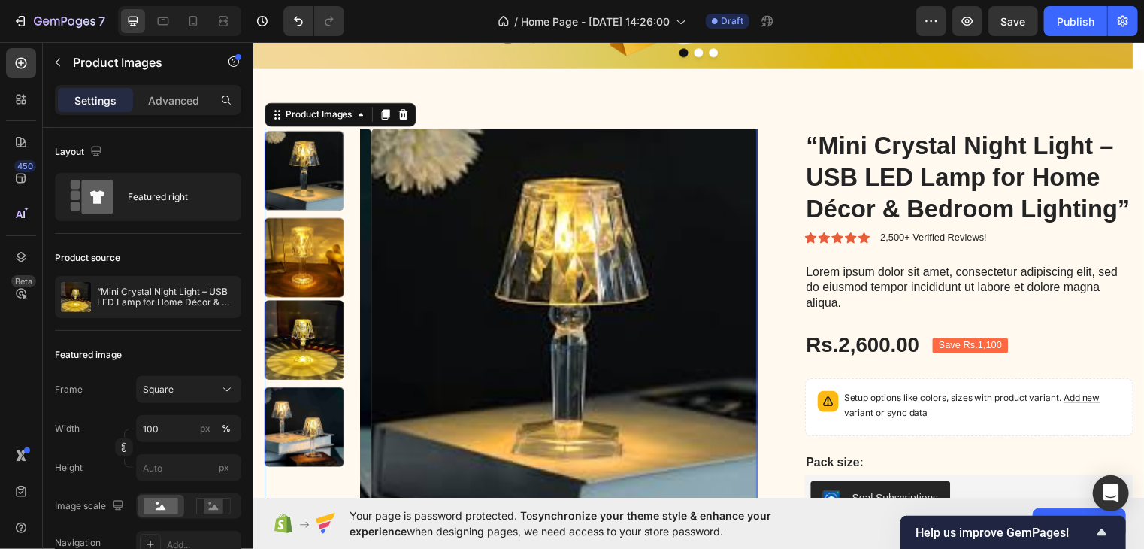
click at [318, 254] on img at bounding box center [304, 259] width 80 height 80
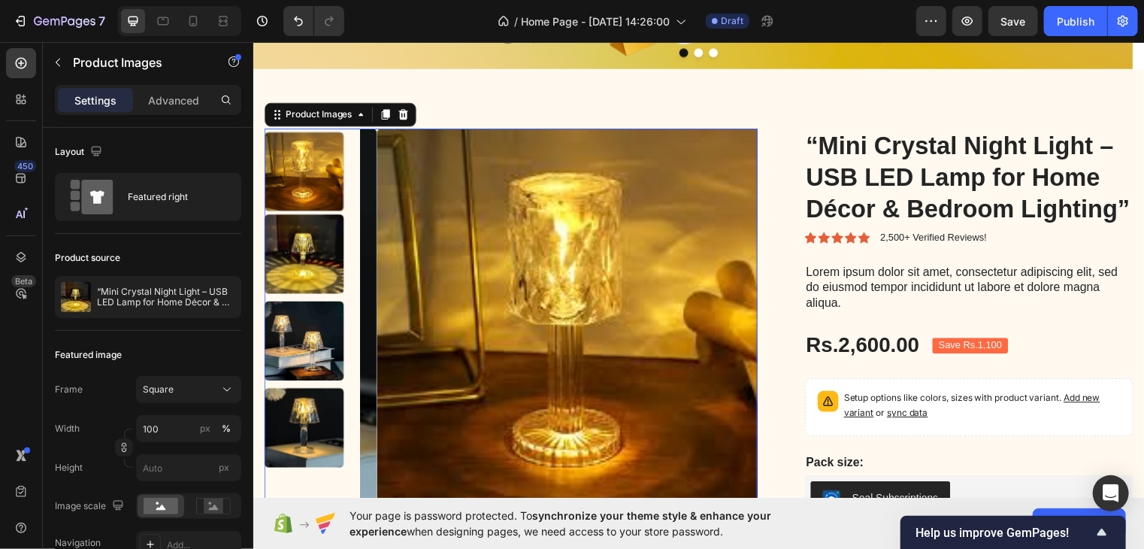
click at [303, 412] on img at bounding box center [304, 431] width 80 height 80
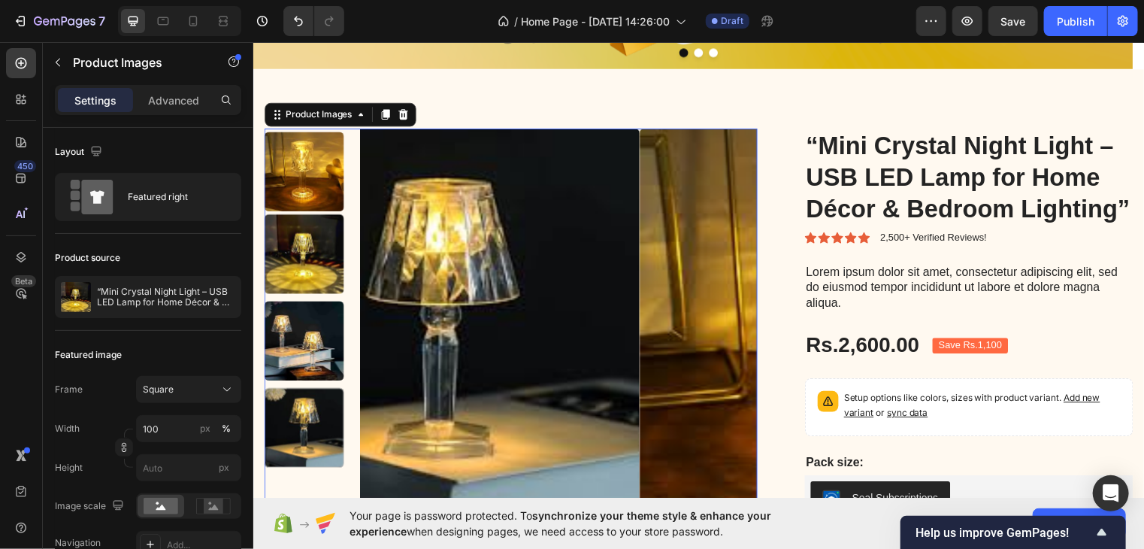
click at [303, 412] on div at bounding box center [304, 327] width 80 height 396
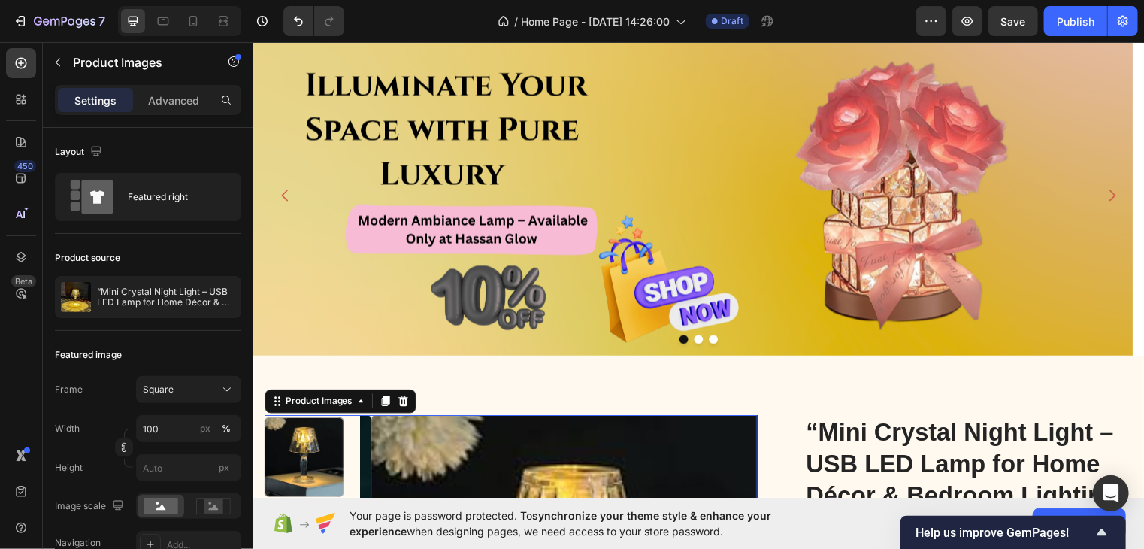
scroll to position [24, 0]
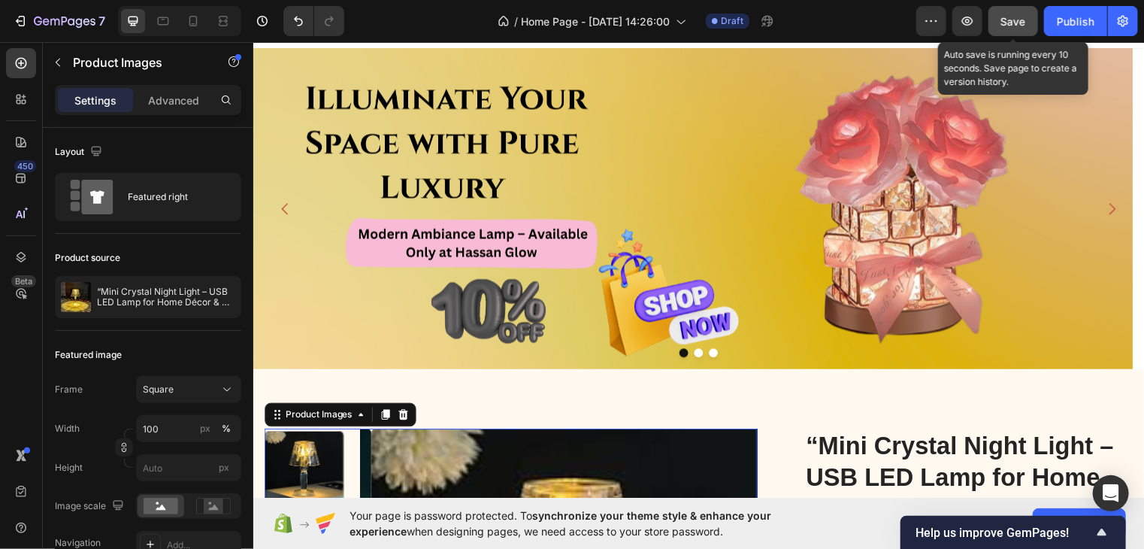
click at [1013, 22] on span "Save" at bounding box center [1013, 21] width 25 height 13
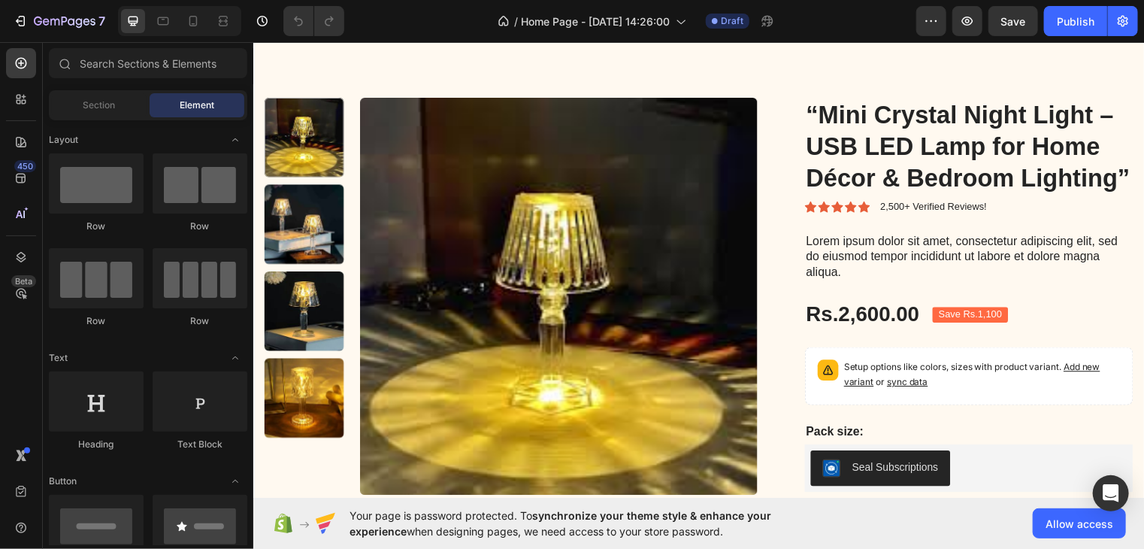
scroll to position [341, 0]
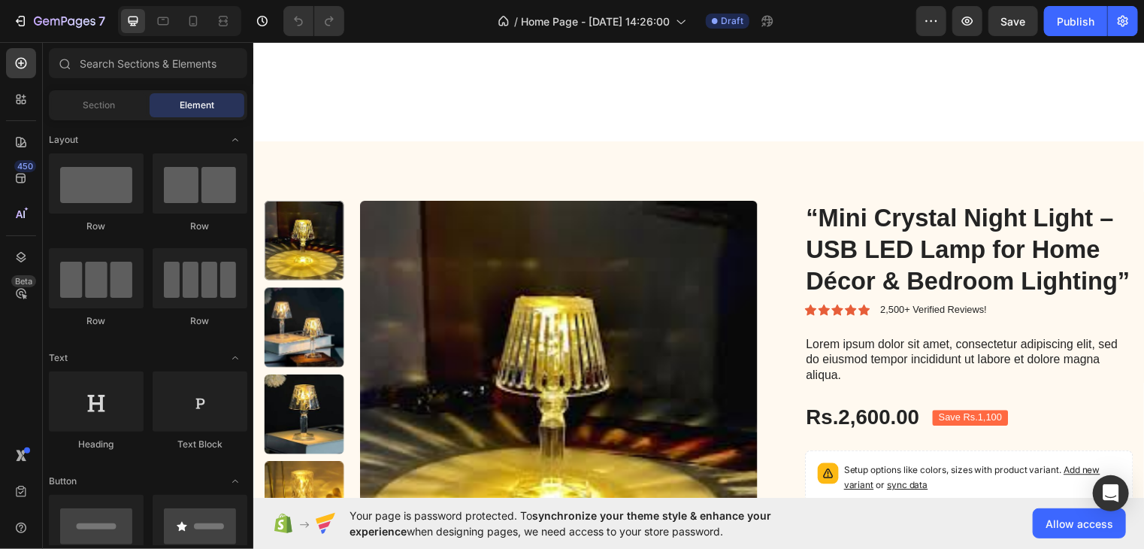
scroll to position [252, 0]
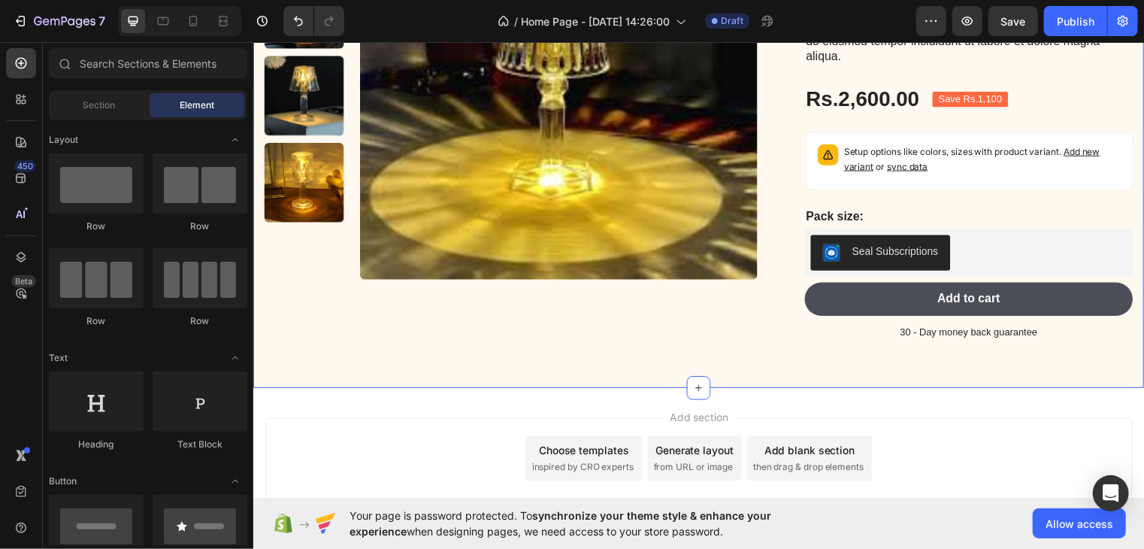
scroll to position [78, 0]
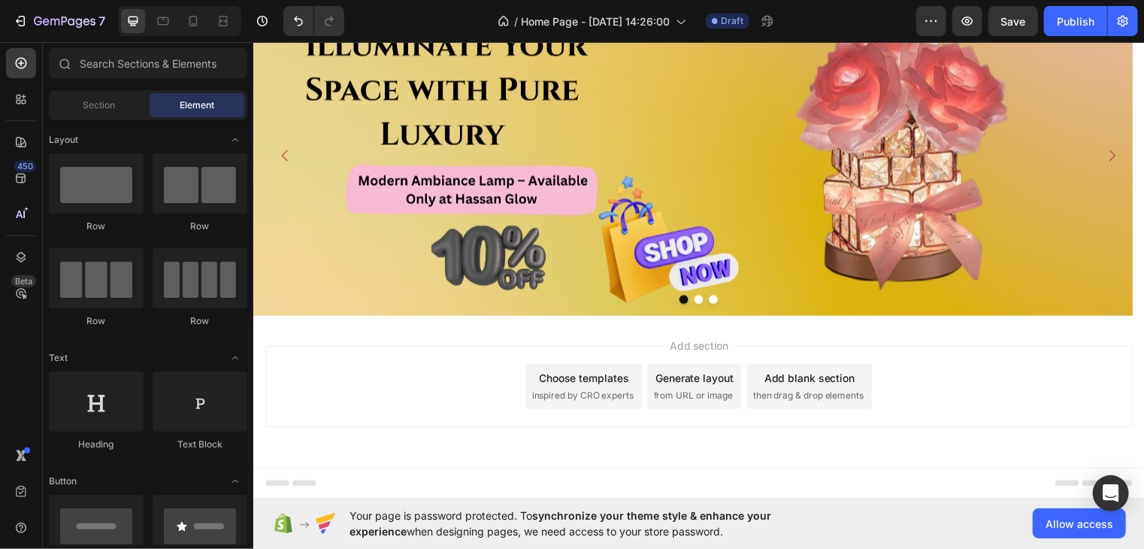
click at [600, 383] on div "Choose templates" at bounding box center [587, 381] width 91 height 16
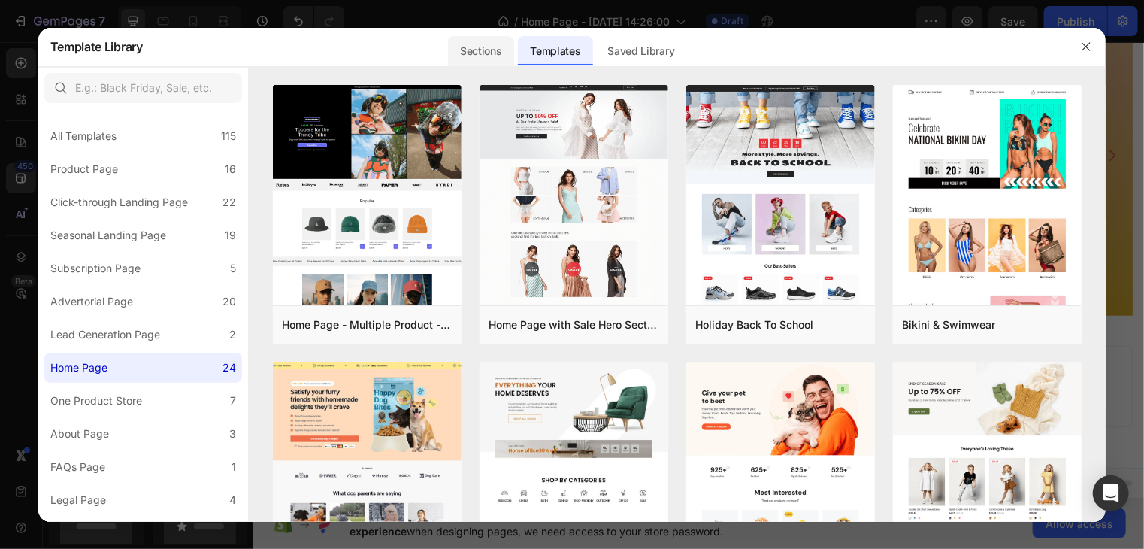
click at [467, 58] on div "Sections" at bounding box center [480, 51] width 65 height 30
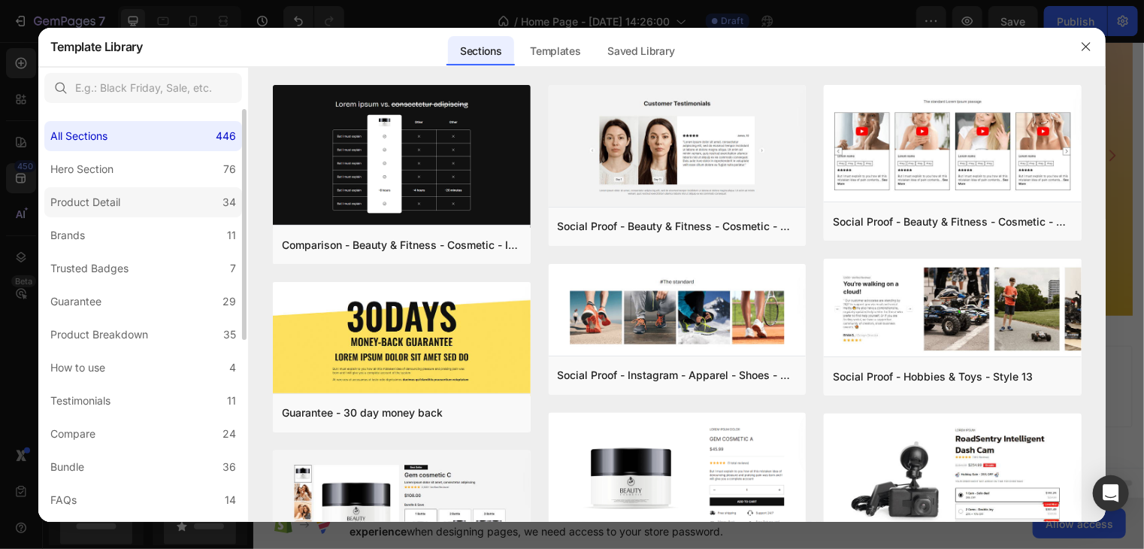
click at [119, 201] on div "Product Detail" at bounding box center [85, 202] width 70 height 18
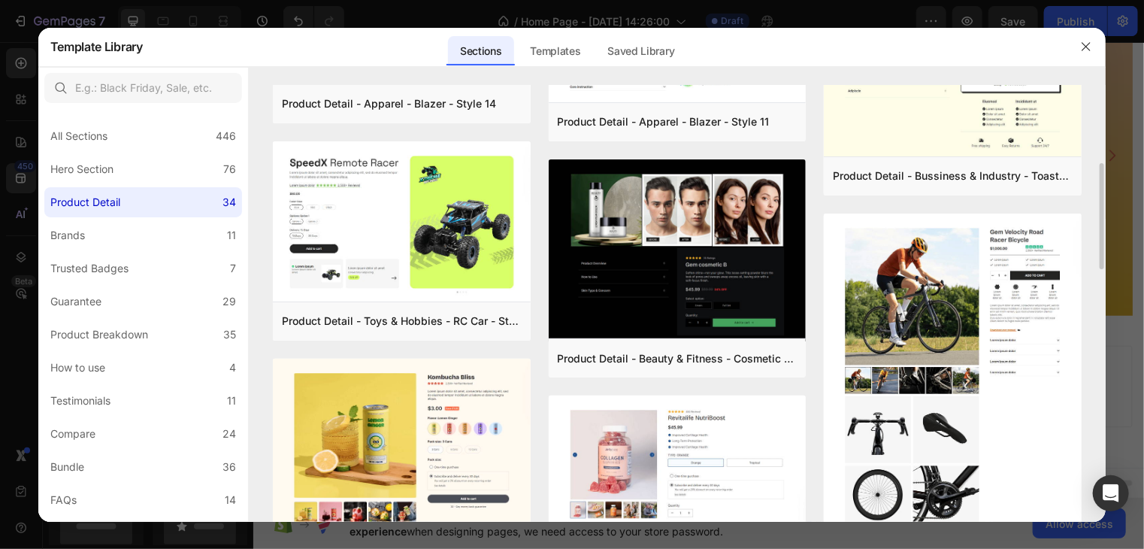
scroll to position [255, 0]
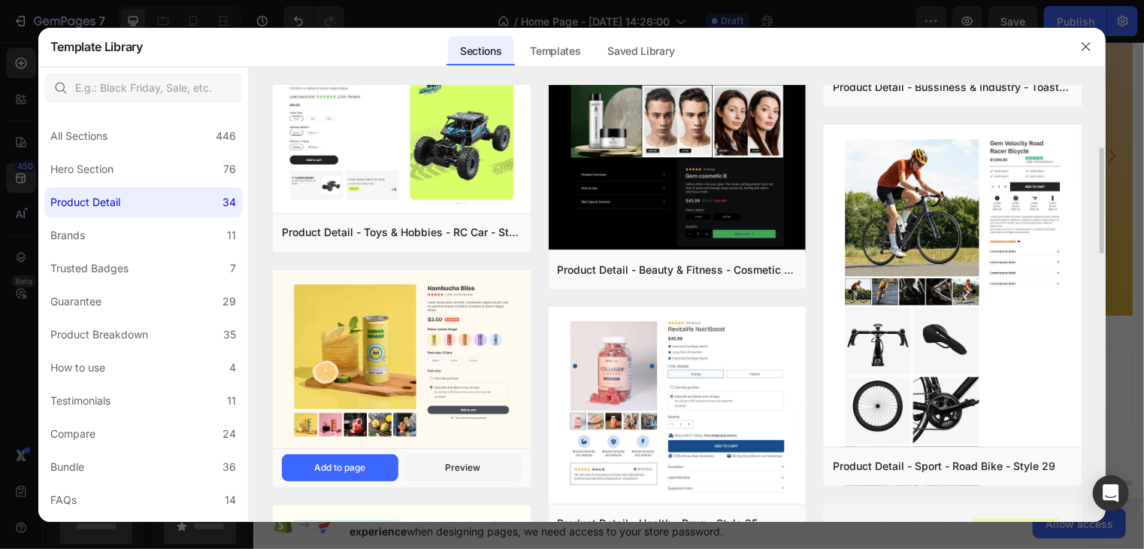
click at [396, 355] on img at bounding box center [402, 360] width 258 height 181
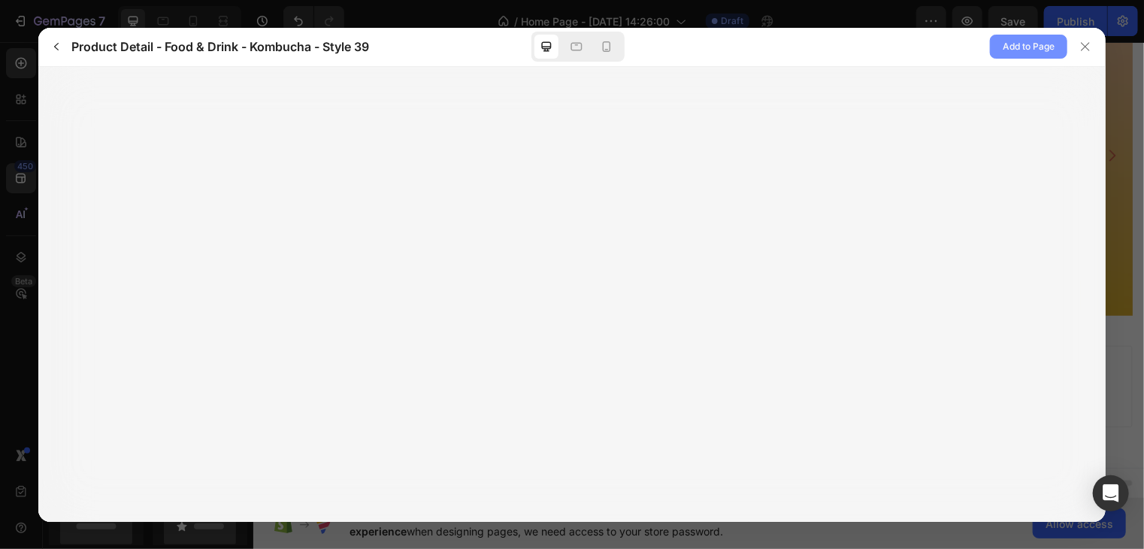
click at [1045, 44] on span "Add to Page" at bounding box center [1028, 47] width 52 height 18
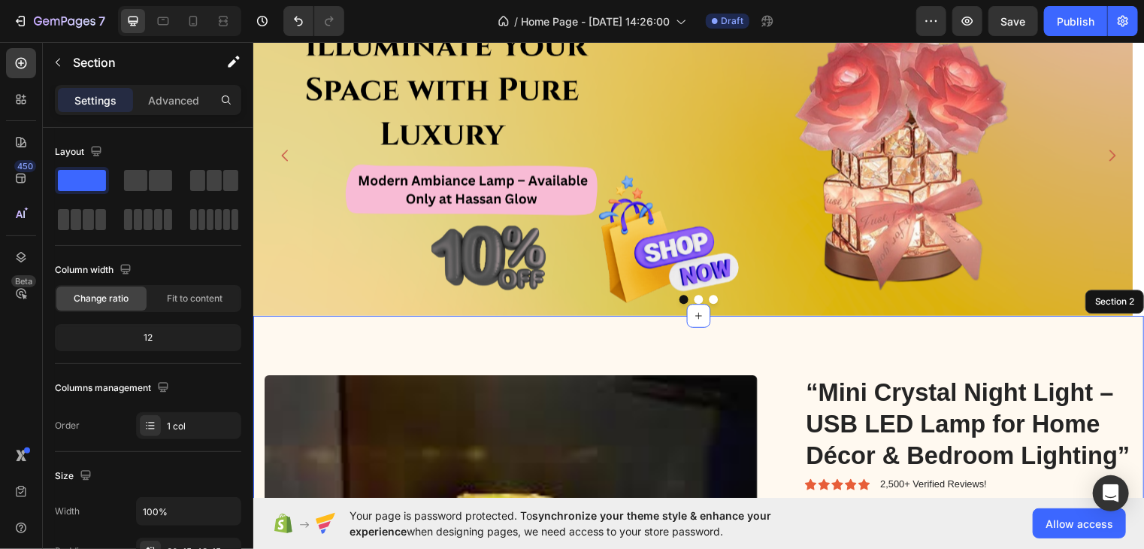
scroll to position [186, 0]
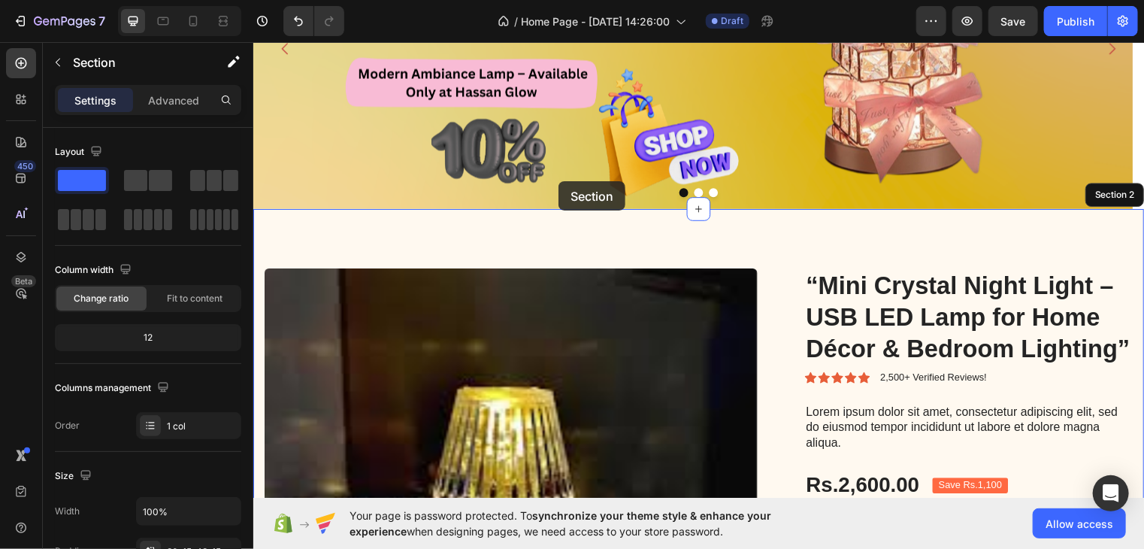
drag, startPoint x: 576, startPoint y: 223, endPoint x: 510, endPoint y: 202, distance: 68.7
click at [510, 202] on div "Header Image Image Image Carousel Row Section 1 Product Images “Mini Crystal Ni…" at bounding box center [703, 505] width 902 height 1300
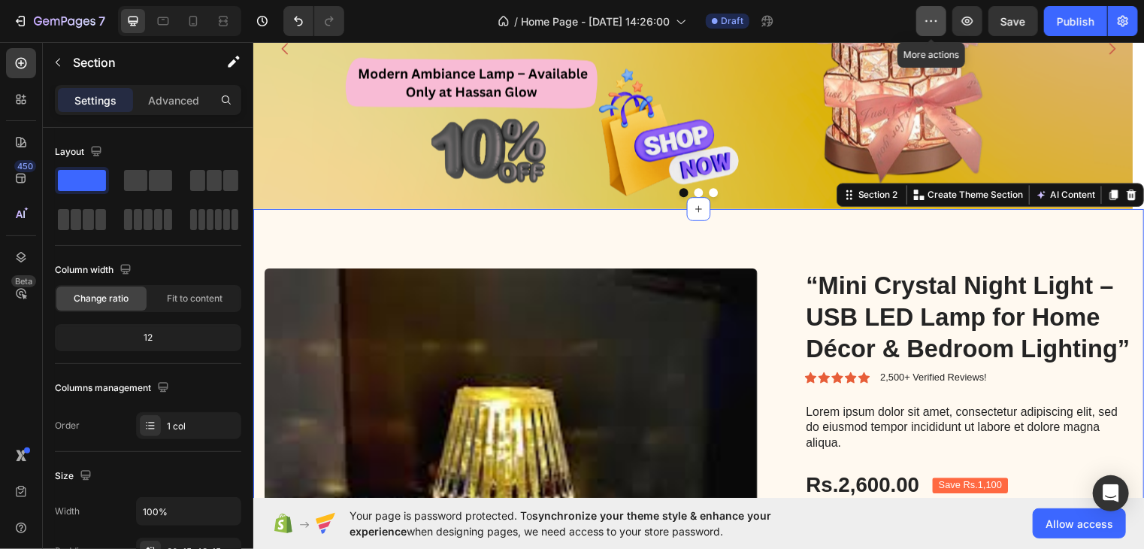
click at [941, 17] on button "button" at bounding box center [931, 21] width 30 height 30
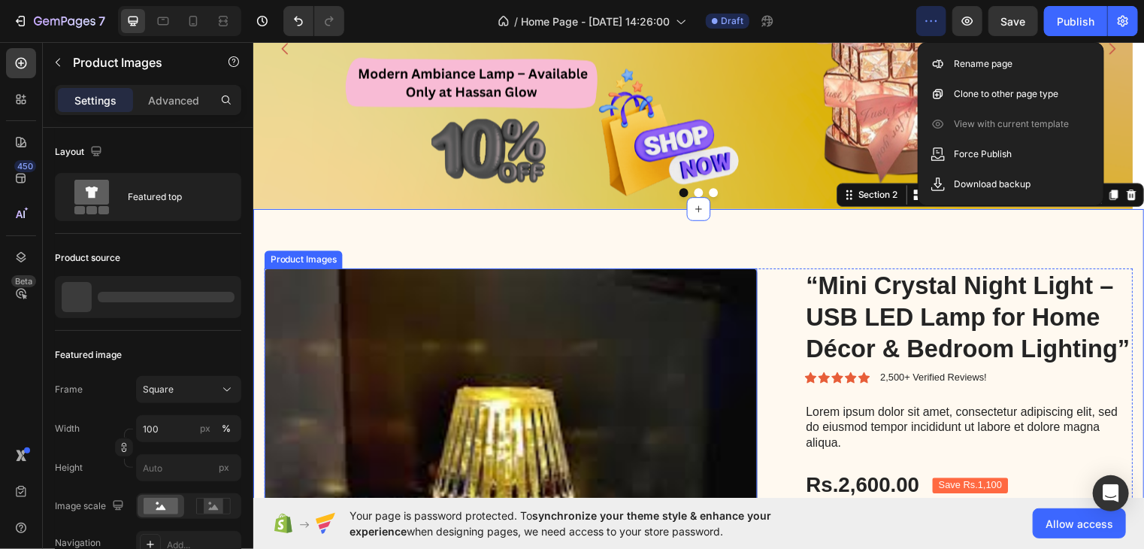
click at [730, 313] on img at bounding box center [513, 519] width 499 height 499
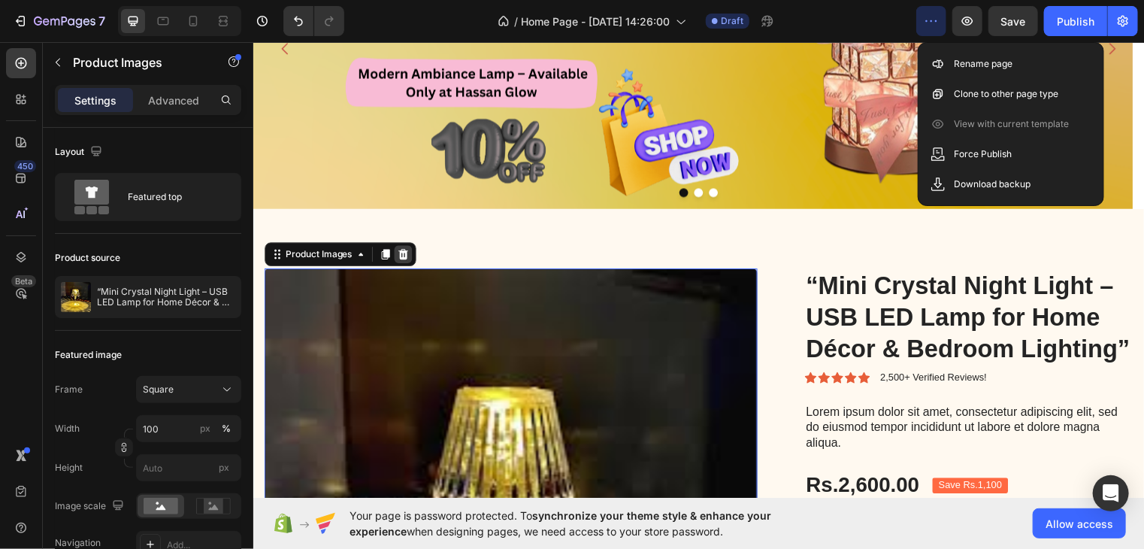
click at [402, 252] on icon at bounding box center [405, 256] width 10 height 11
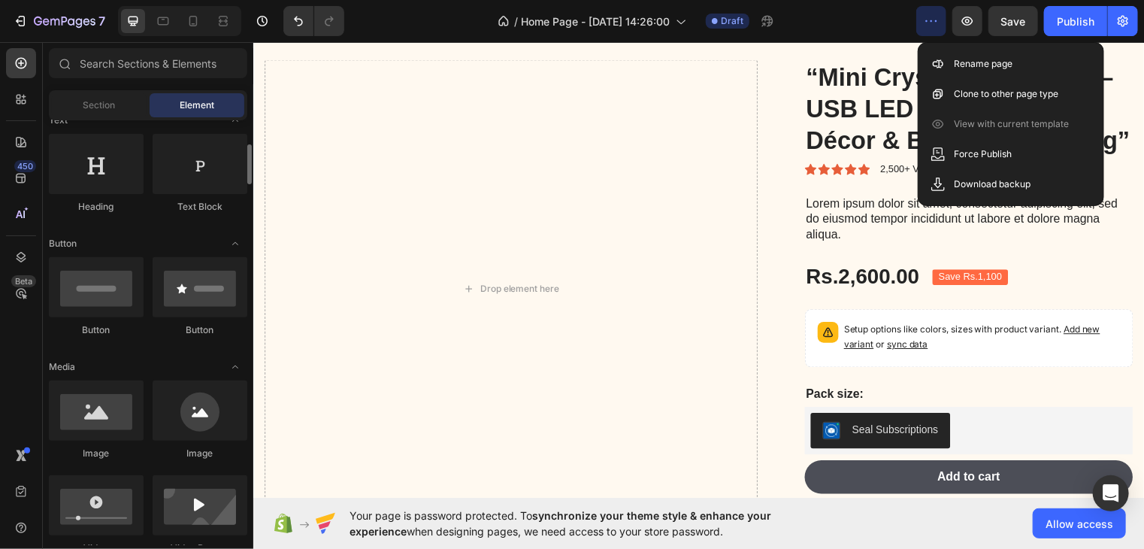
scroll to position [239, 0]
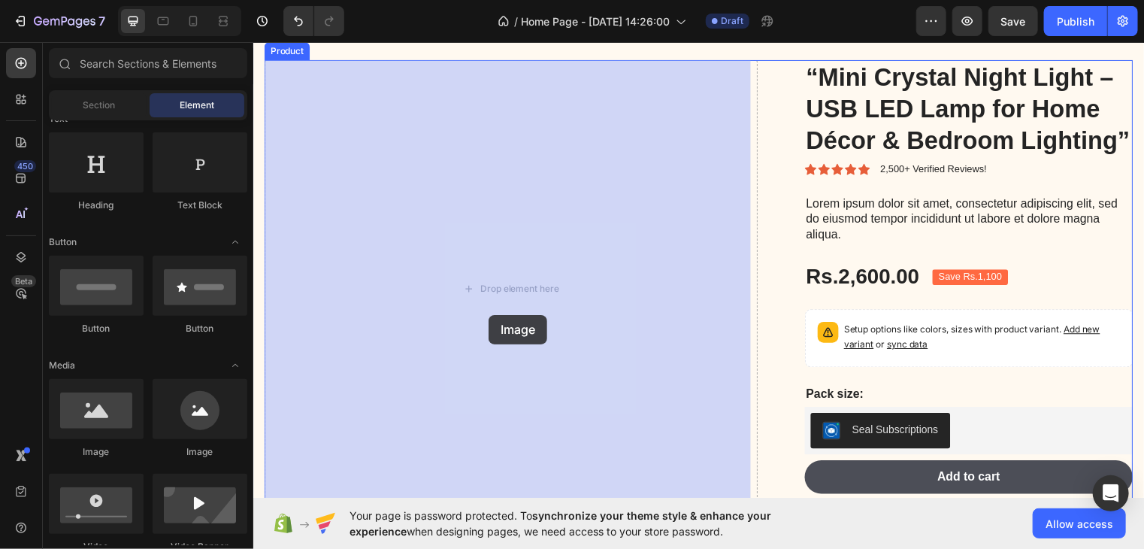
drag, startPoint x: 324, startPoint y: 465, endPoint x: 491, endPoint y: 318, distance: 222.5
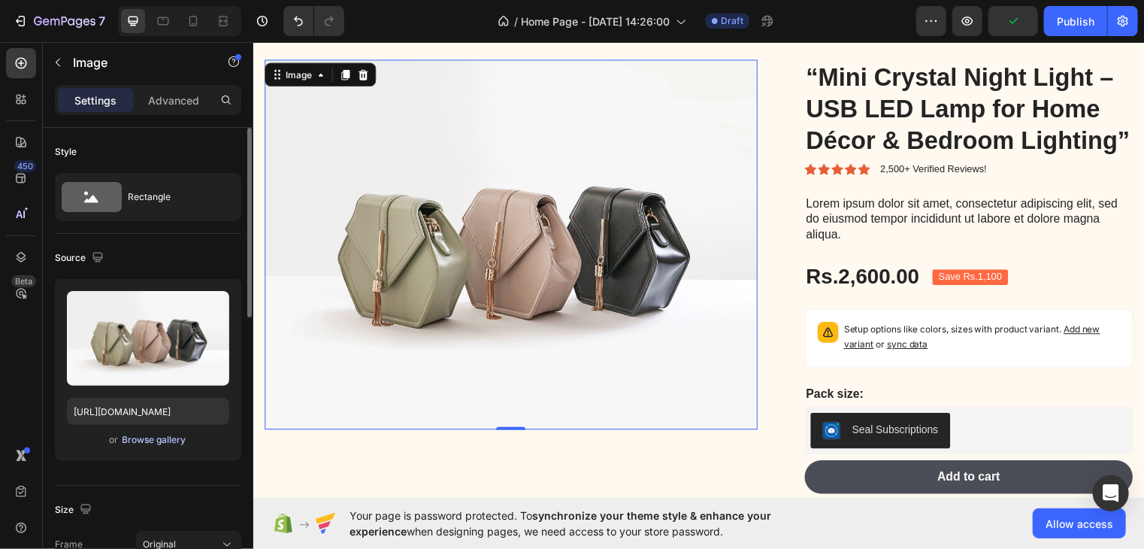
click at [157, 440] on div "Browse gallery" at bounding box center [154, 440] width 64 height 14
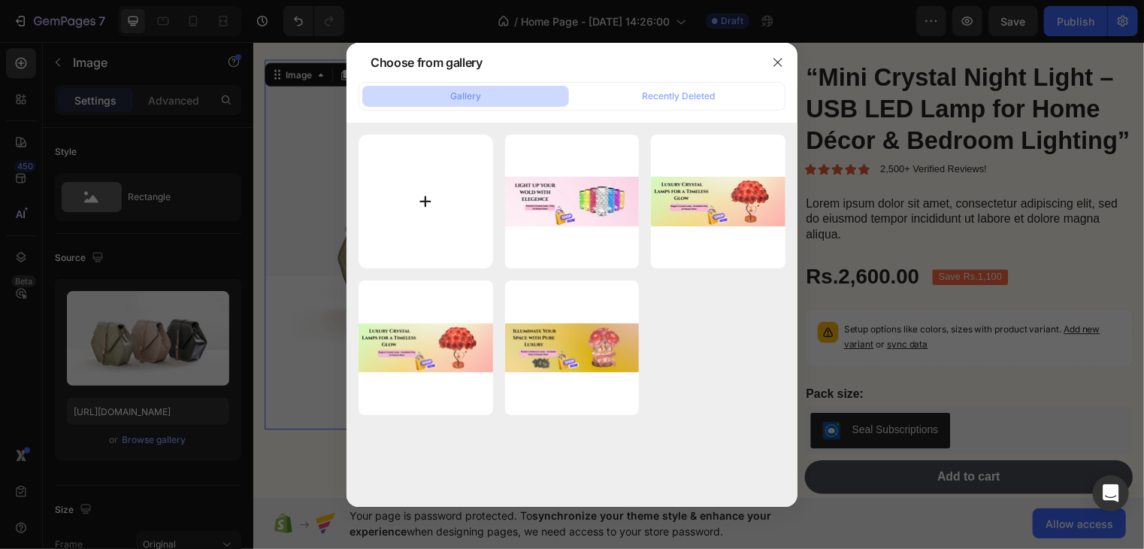
click at [437, 189] on input "file" at bounding box center [425, 201] width 134 height 134
type input "C:\fakepath\ChatGPT Image Sep 27, 2025, 09_27_57 PM.png"
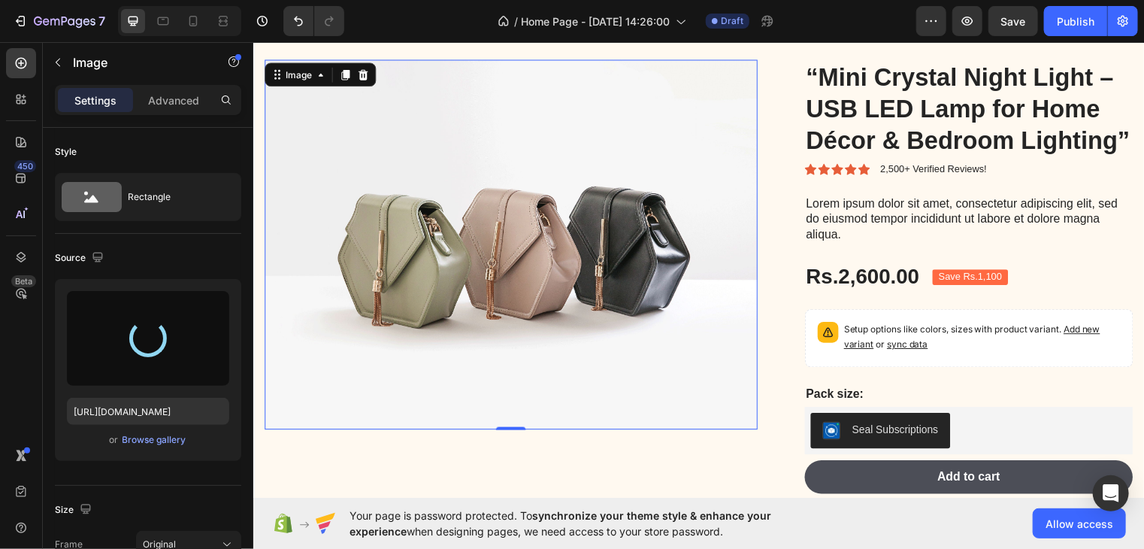
type input "https://cdn.shopify.com/s/files/1/0959/4028/0619/files/gempages_586400454070502…"
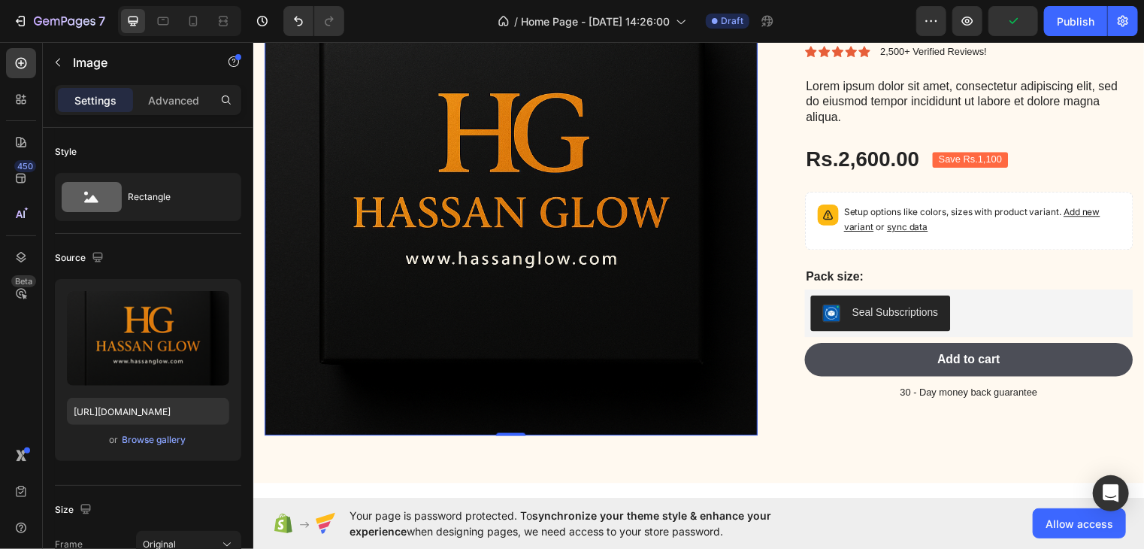
scroll to position [515, 0]
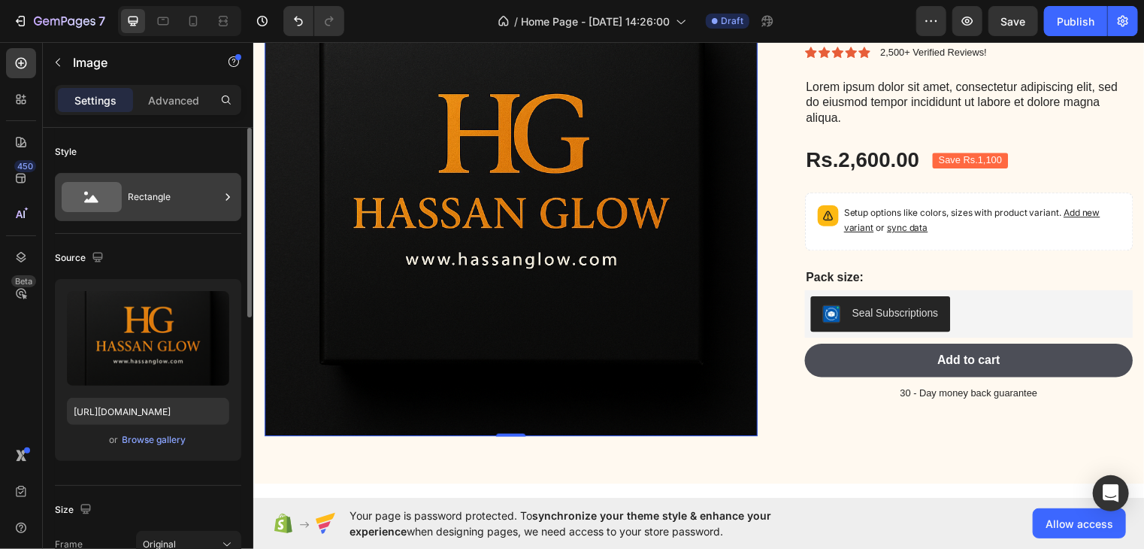
click at [186, 200] on div "Rectangle" at bounding box center [174, 197] width 92 height 35
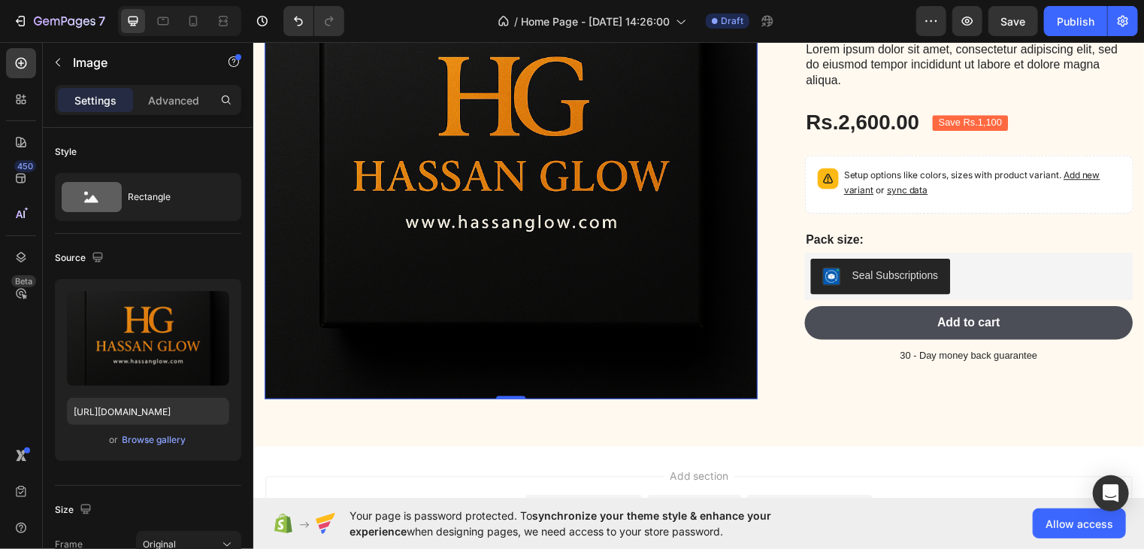
scroll to position [554, 0]
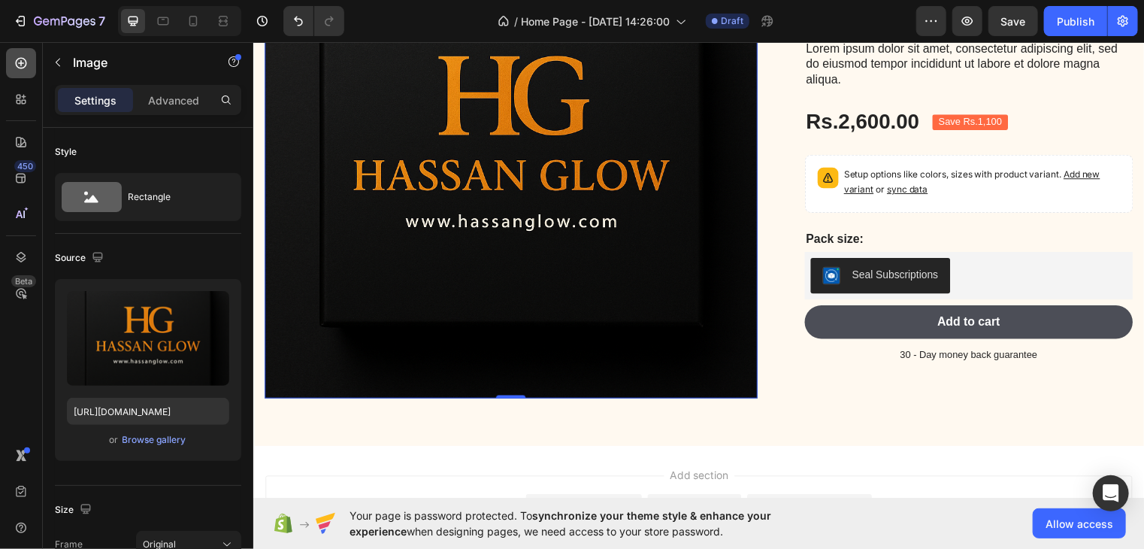
click at [19, 61] on icon at bounding box center [21, 63] width 15 height 15
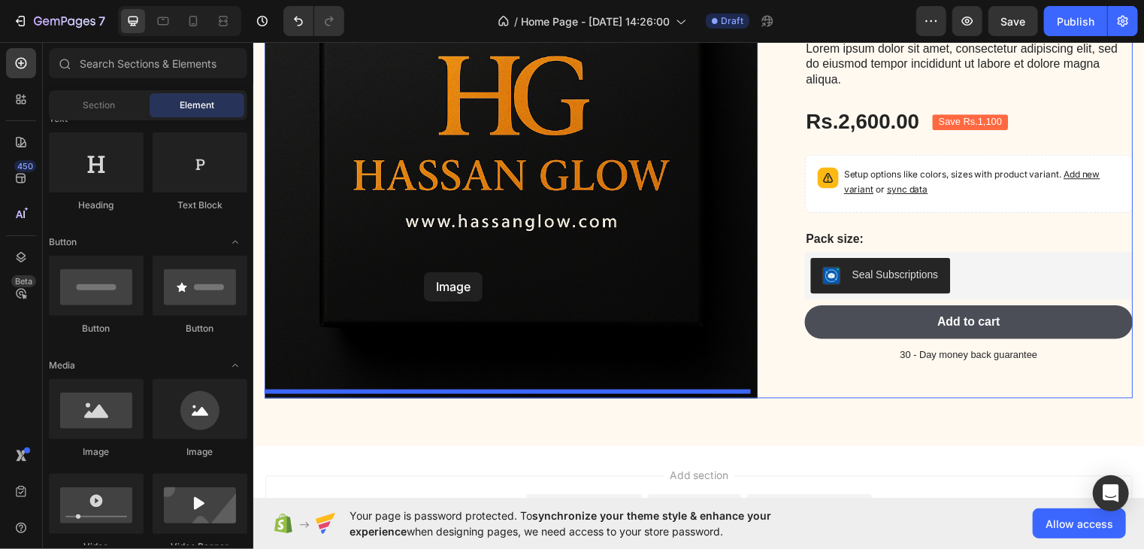
drag, startPoint x: 349, startPoint y: 442, endPoint x: 425, endPoint y: 274, distance: 184.3
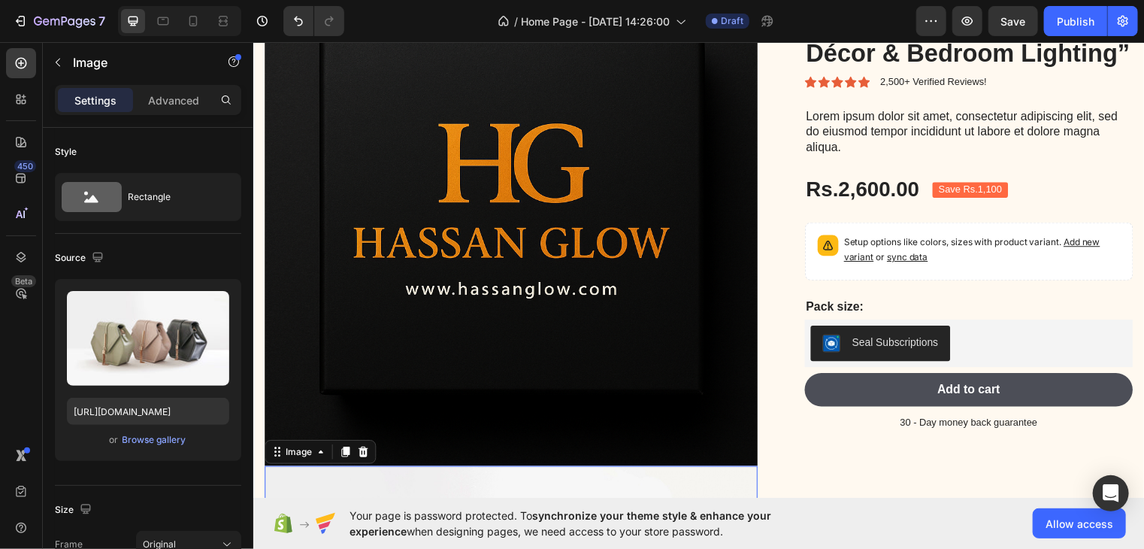
scroll to position [485, 0]
click at [363, 448] on div at bounding box center [364, 457] width 18 height 18
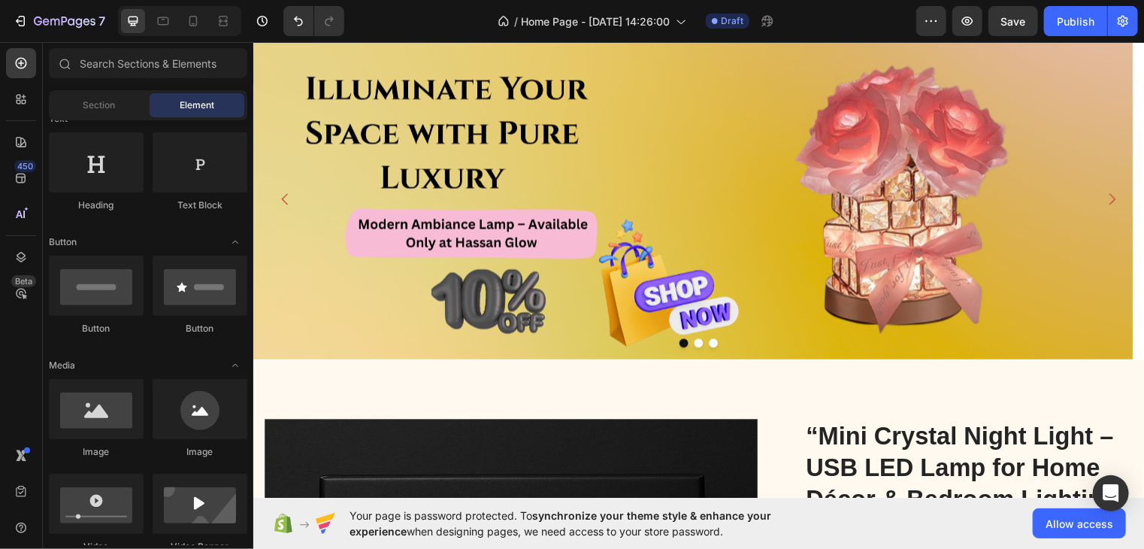
scroll to position [0, 0]
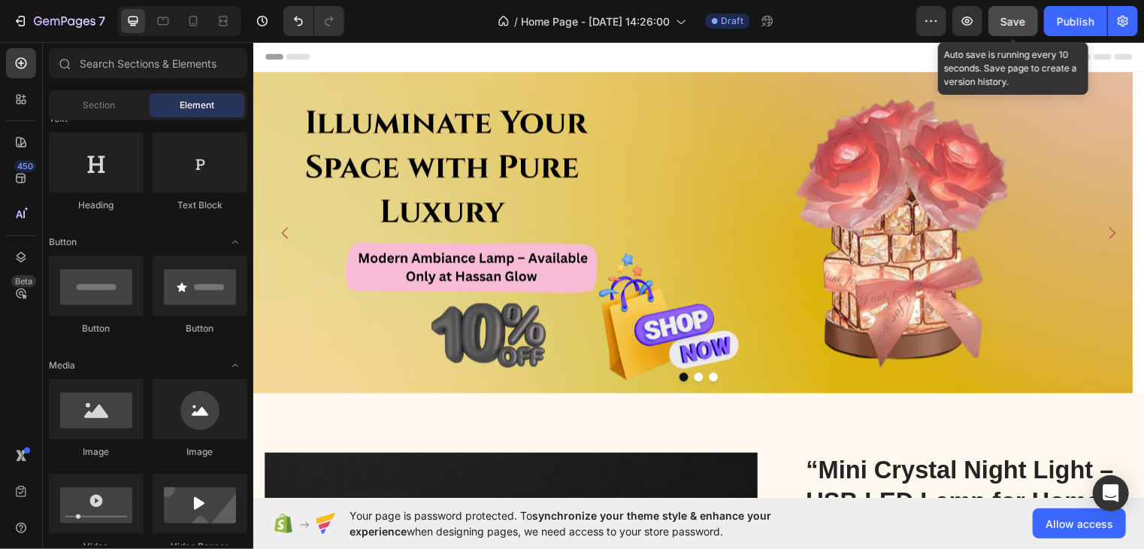
click at [1016, 16] on span "Save" at bounding box center [1013, 21] width 25 height 13
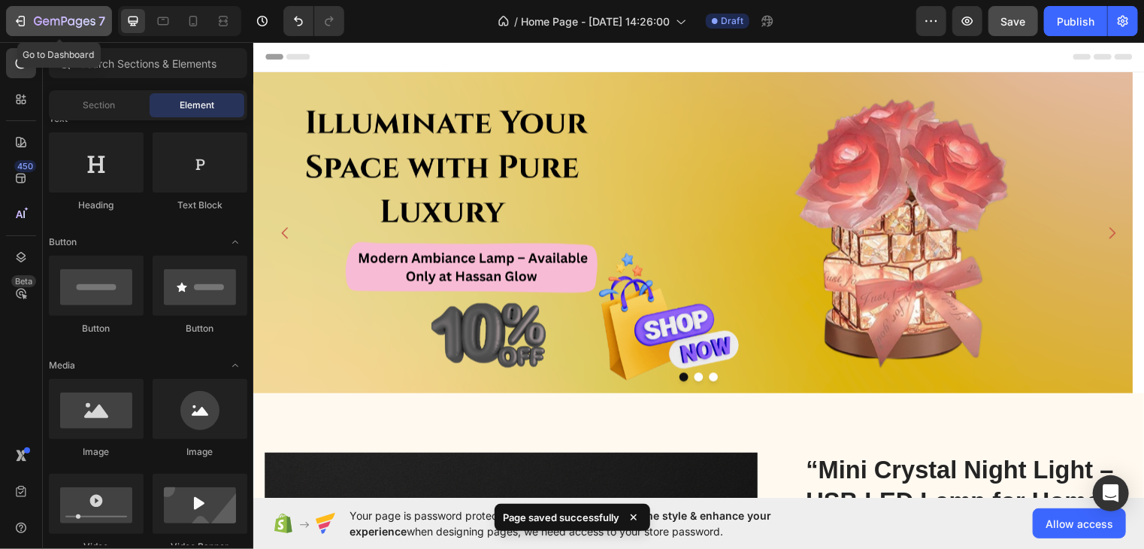
click at [25, 19] on icon "button" at bounding box center [20, 21] width 15 height 15
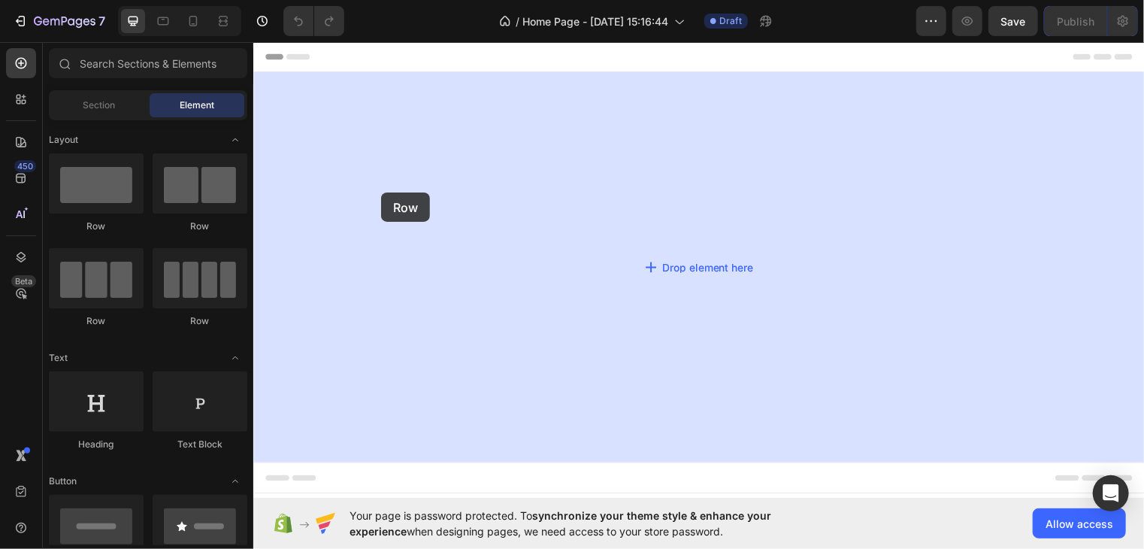
drag, startPoint x: 349, startPoint y: 246, endPoint x: 420, endPoint y: 196, distance: 86.7
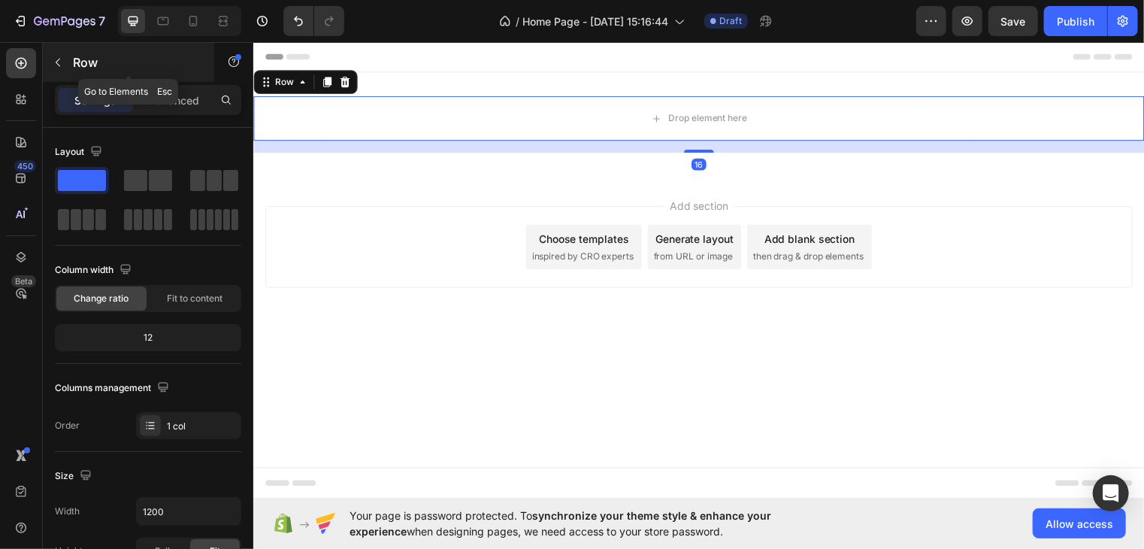
click at [59, 55] on button "button" at bounding box center [58, 62] width 24 height 24
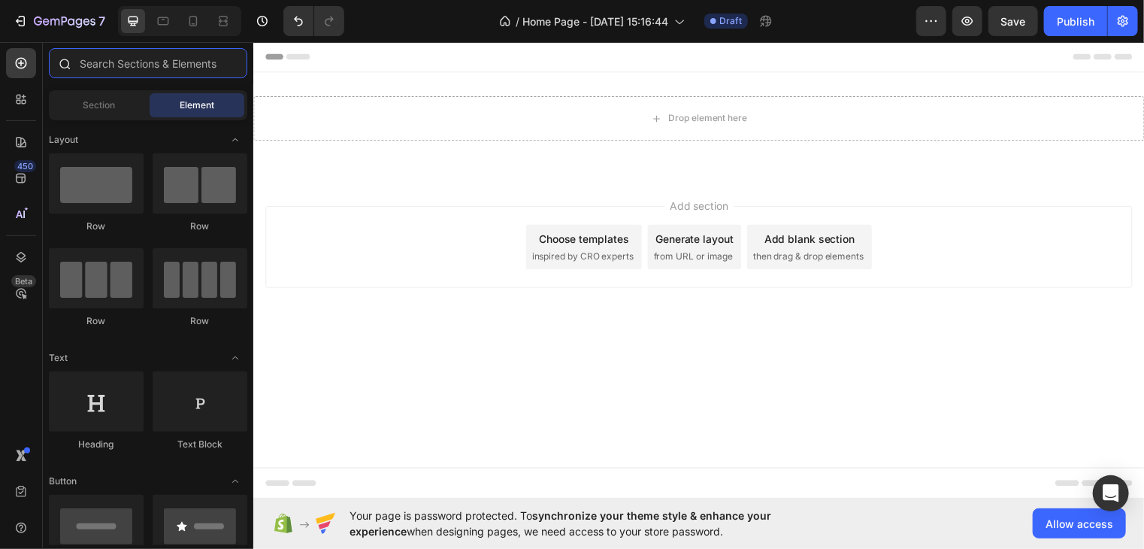
click at [101, 50] on input "text" at bounding box center [148, 63] width 198 height 30
type input "a"
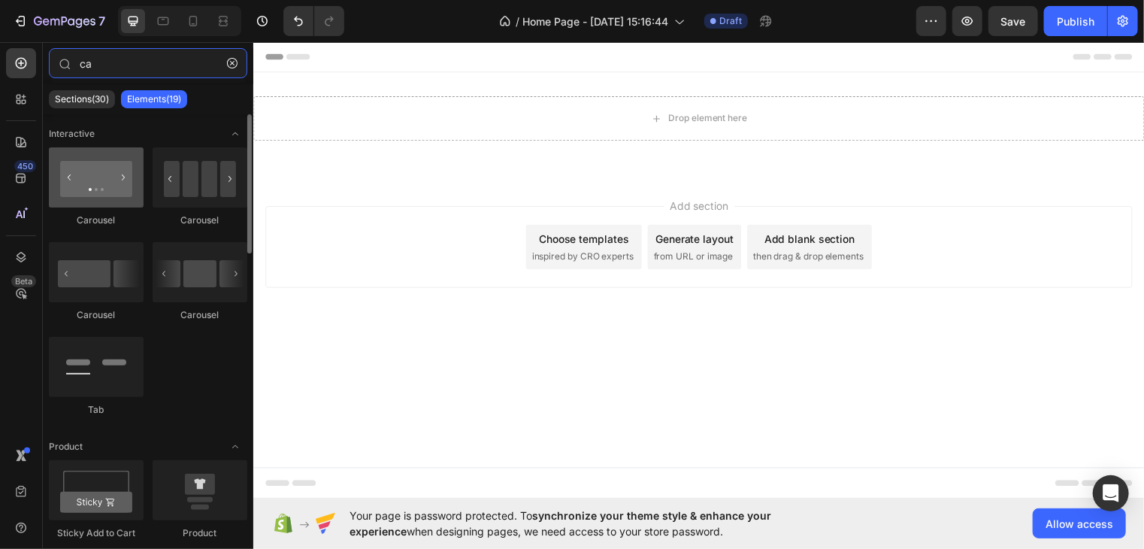
type input "ca"
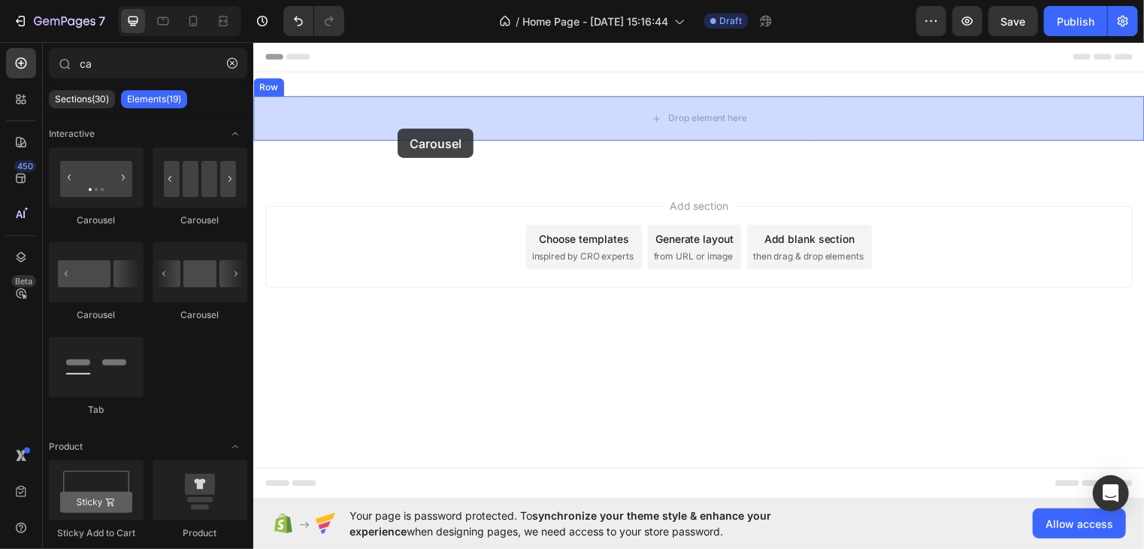
drag, startPoint x: 340, startPoint y: 218, endPoint x: 404, endPoint y: 125, distance: 113.4
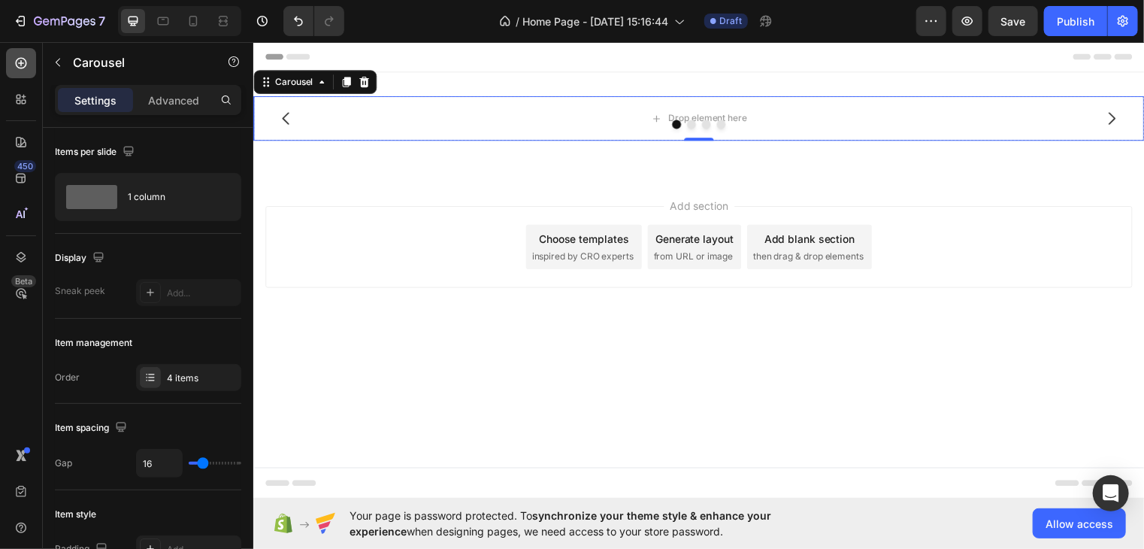
click at [20, 60] on icon at bounding box center [21, 63] width 15 height 15
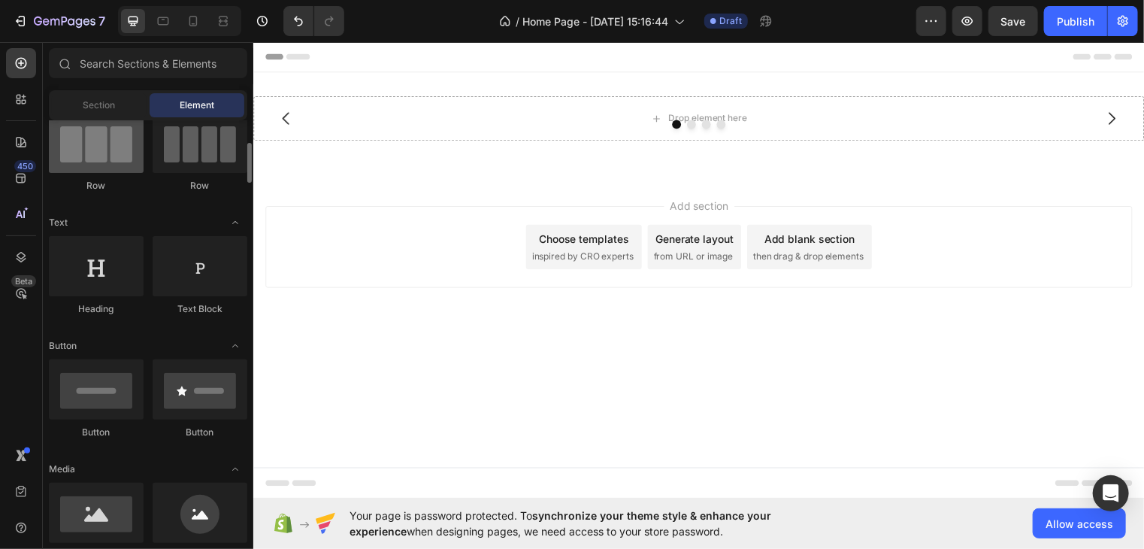
scroll to position [146, 0]
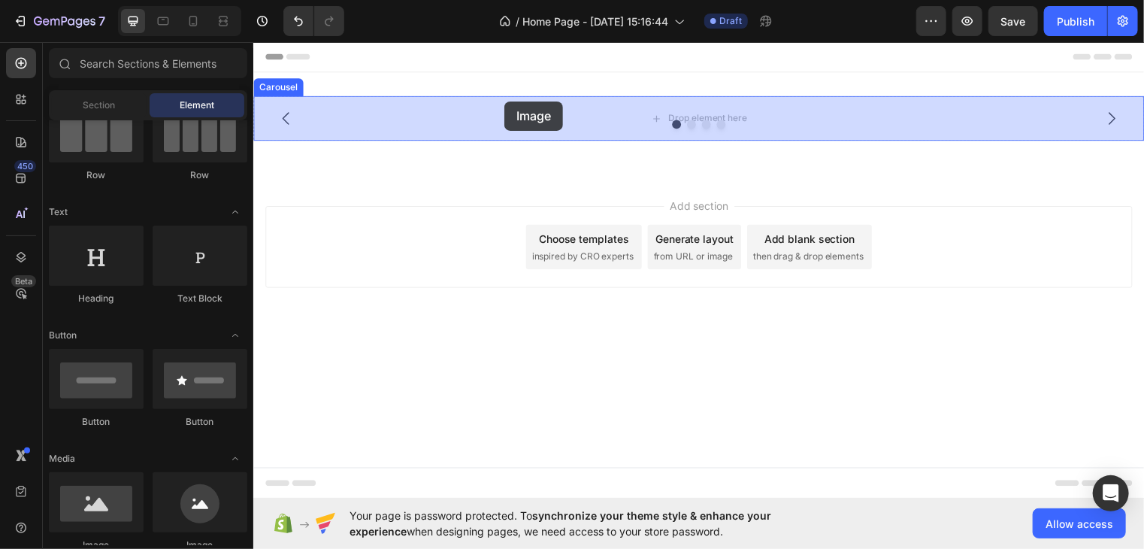
drag, startPoint x: 346, startPoint y: 564, endPoint x: 506, endPoint y: 101, distance: 489.3
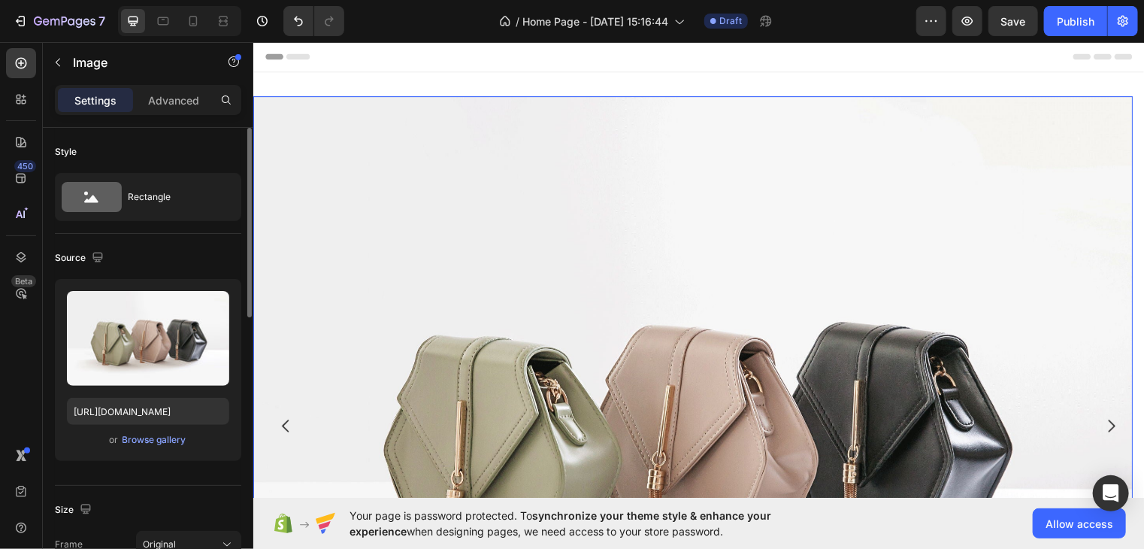
click at [174, 429] on div "Upload Image https://cdn.shopify.com/s/files/1/2005/9307/files/image_demo.jpg o…" at bounding box center [148, 370] width 186 height 182
click at [162, 440] on div "Browse gallery" at bounding box center [154, 440] width 64 height 14
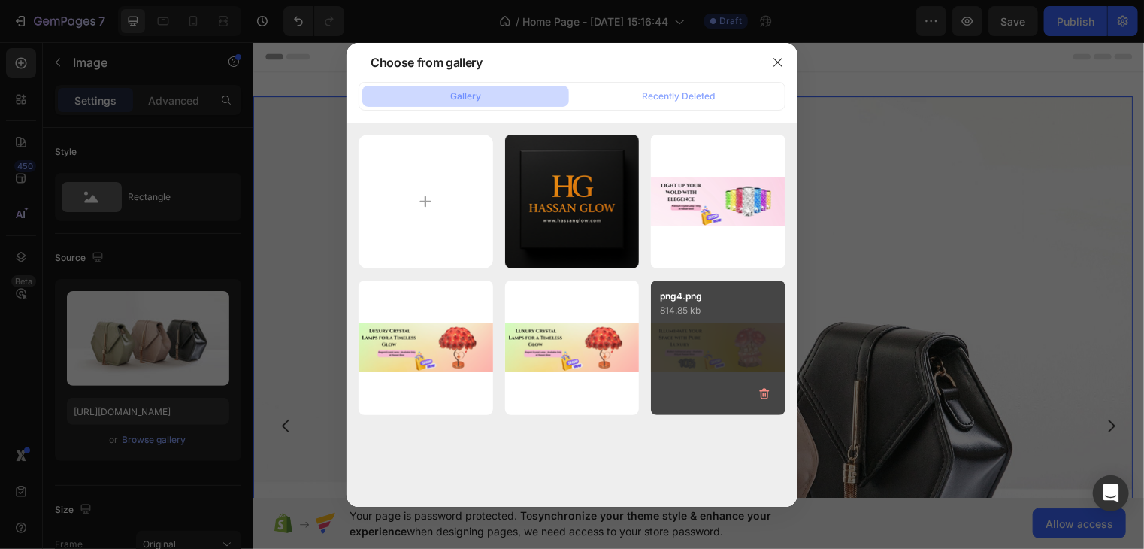
click at [709, 317] on p "814.85 kb" at bounding box center [718, 310] width 116 height 15
type input "https://cdn.shopify.com/s/files/1/0959/4028/0619/files/gempages_586400454070502…"
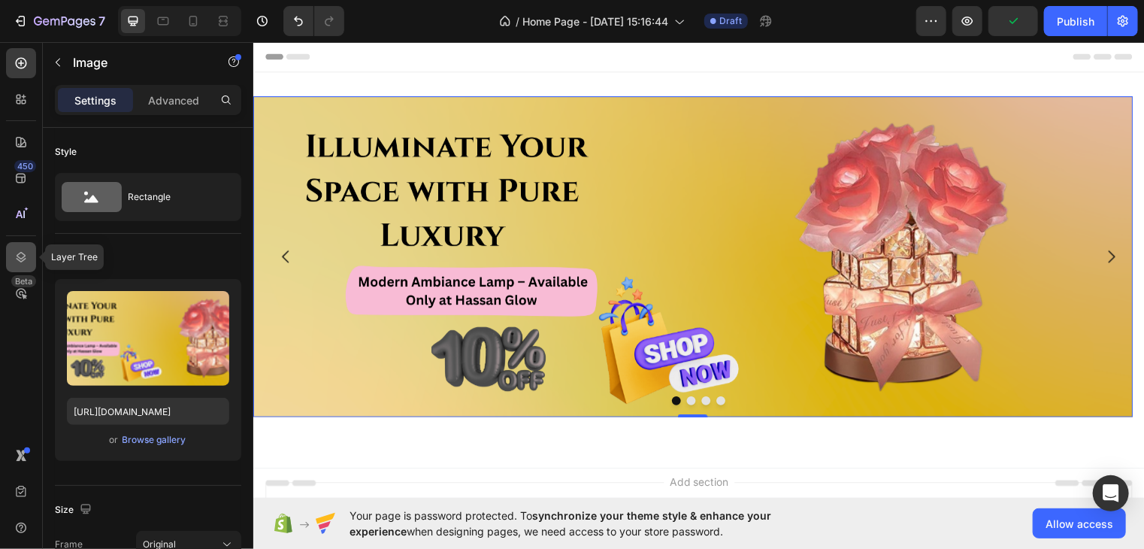
click at [26, 260] on icon at bounding box center [21, 256] width 15 height 15
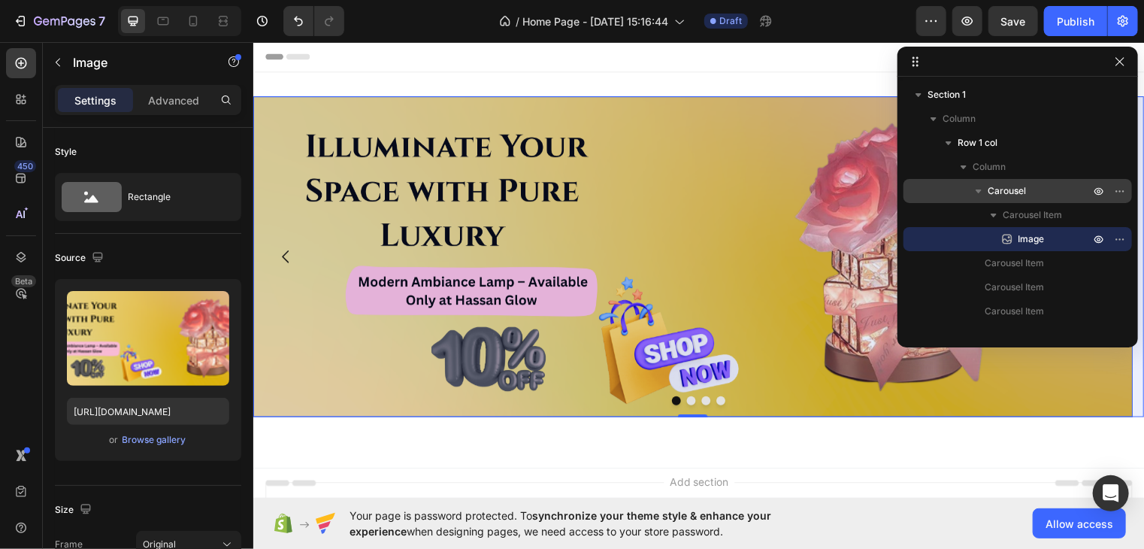
click at [1007, 191] on span "Carousel" at bounding box center [1006, 190] width 38 height 15
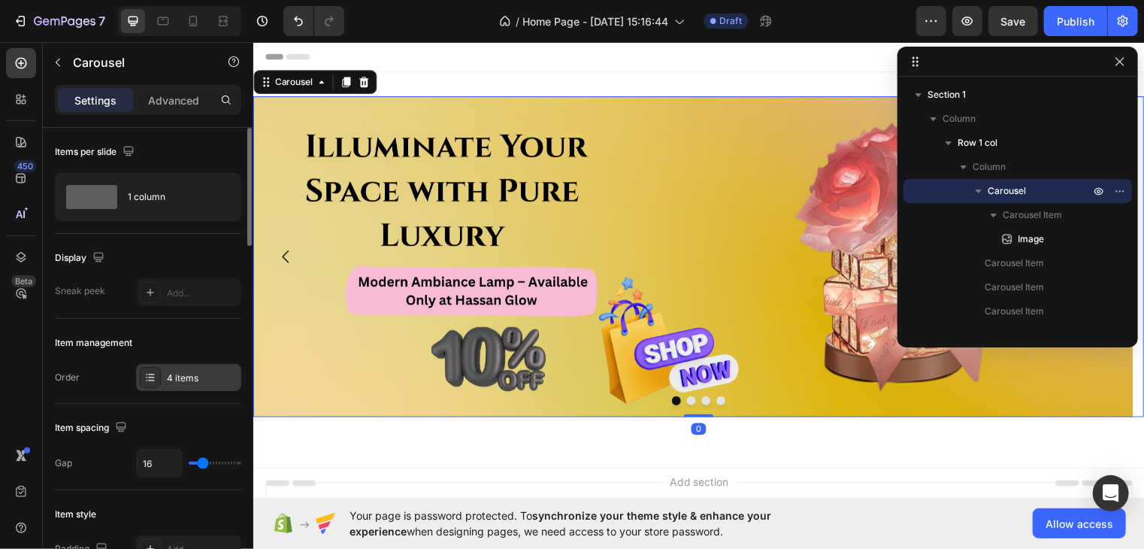
click at [173, 382] on div "4 items" at bounding box center [202, 378] width 71 height 14
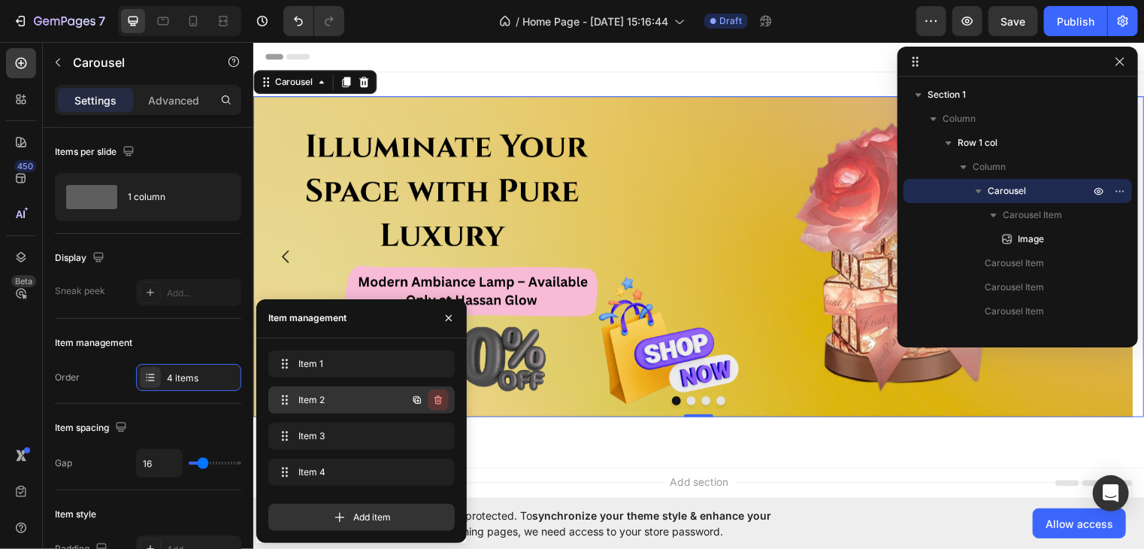
click at [440, 403] on icon "button" at bounding box center [438, 400] width 12 height 12
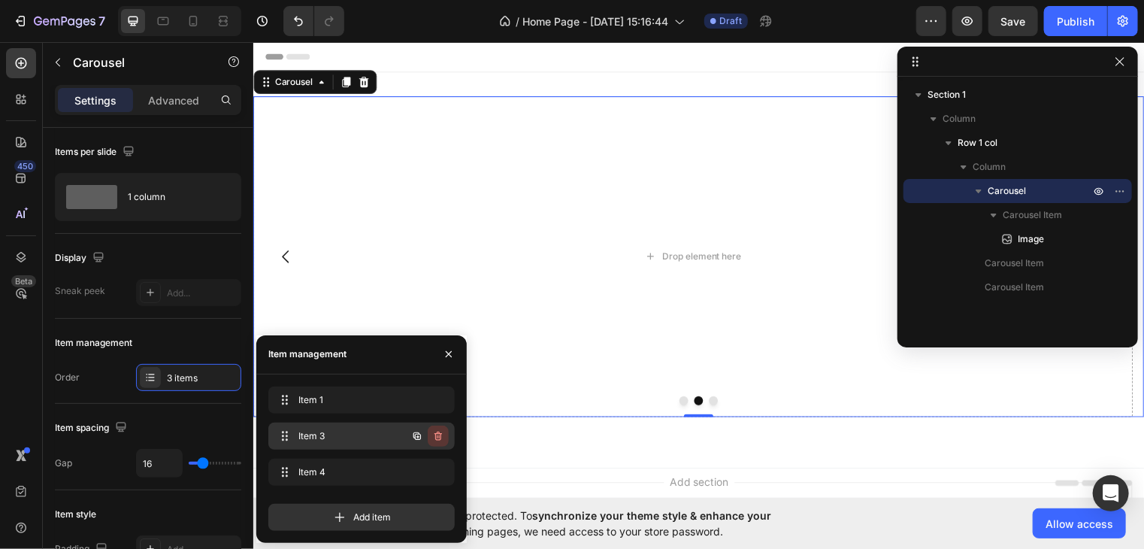
click at [439, 434] on icon "button" at bounding box center [438, 436] width 12 height 12
click at [439, 434] on div "Delete" at bounding box center [428, 436] width 28 height 14
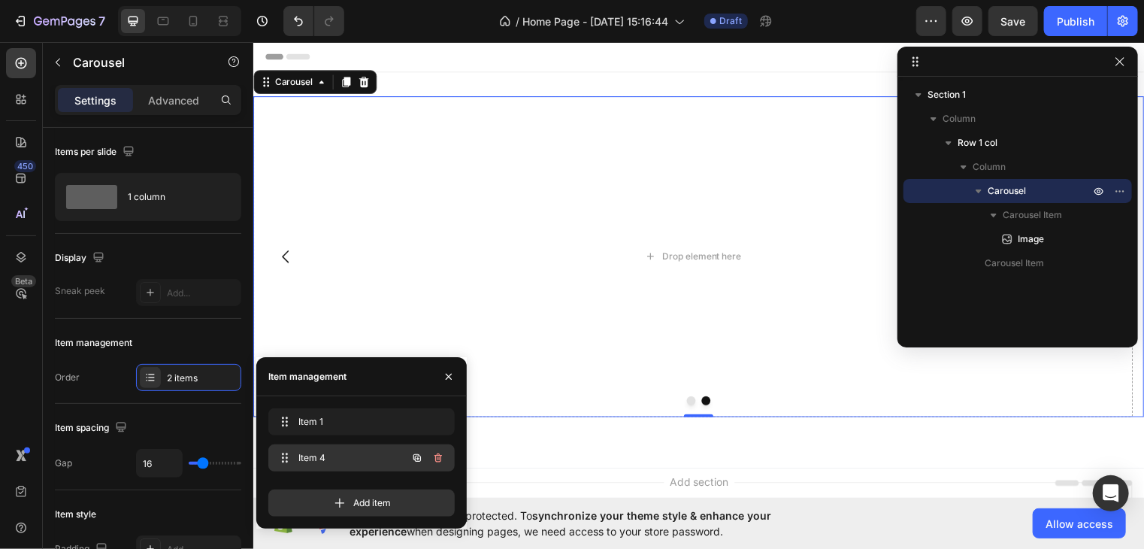
click at [439, 456] on icon "button" at bounding box center [438, 458] width 12 height 12
click at [439, 456] on div "Delete" at bounding box center [428, 458] width 28 height 14
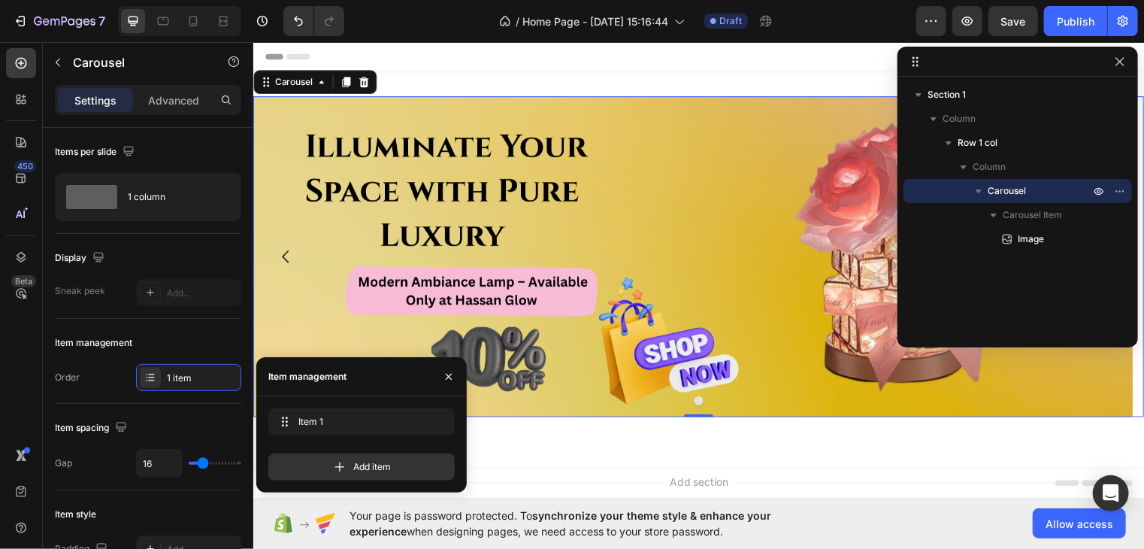
click at [439, 456] on div "Add item" at bounding box center [361, 466] width 186 height 27
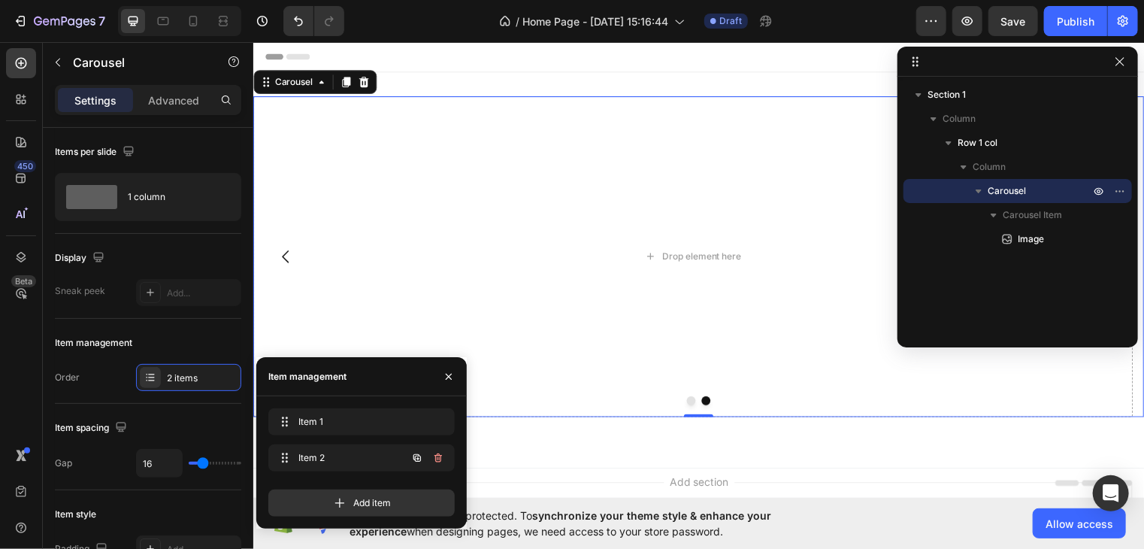
click at [439, 456] on icon "button" at bounding box center [438, 458] width 12 height 12
click at [439, 456] on div "Delete" at bounding box center [428, 458] width 28 height 14
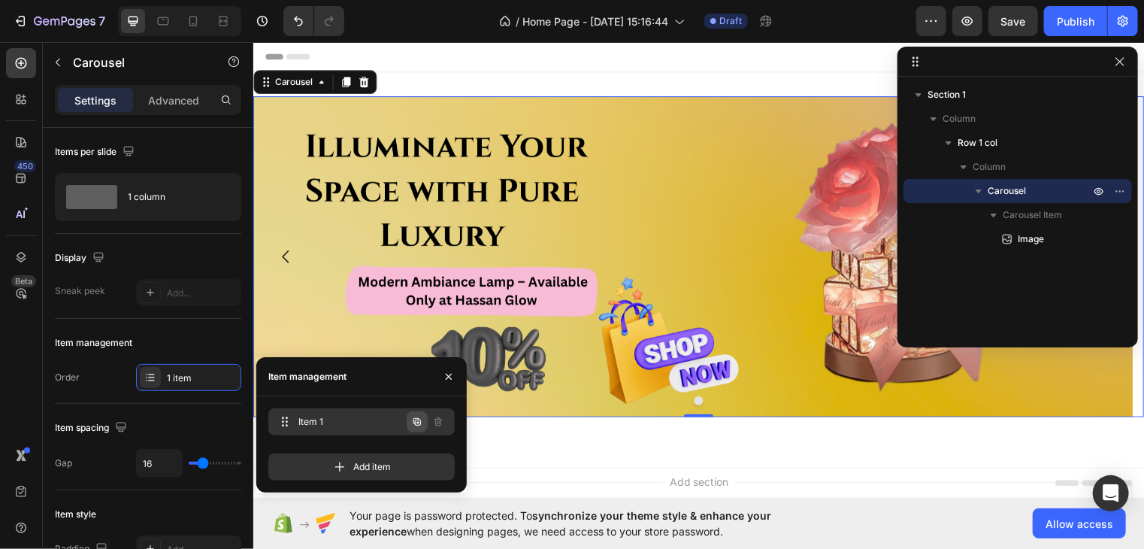
click at [422, 416] on icon "button" at bounding box center [417, 422] width 12 height 12
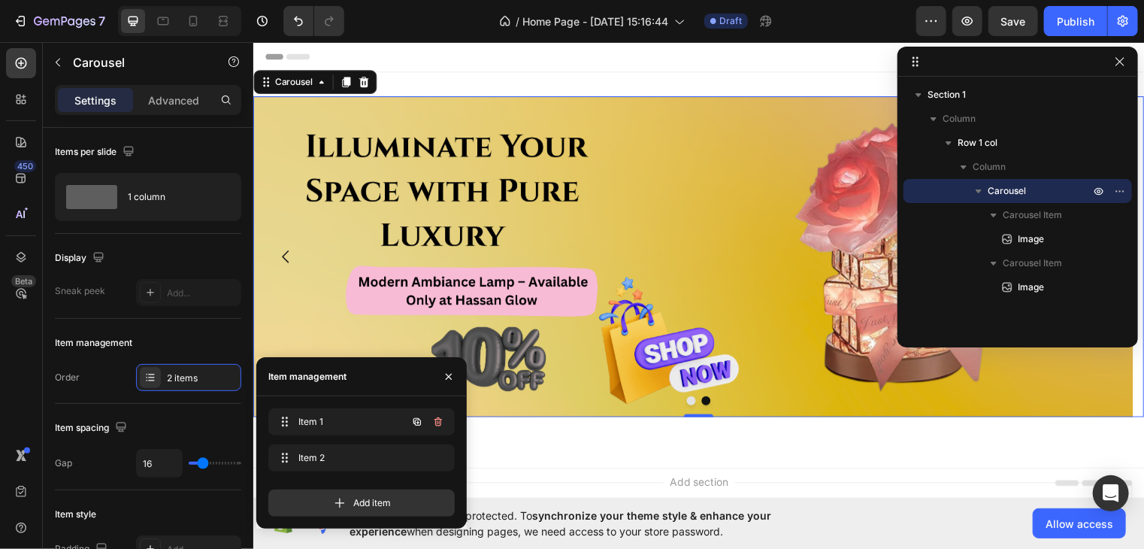
click at [422, 416] on icon "button" at bounding box center [417, 422] width 12 height 12
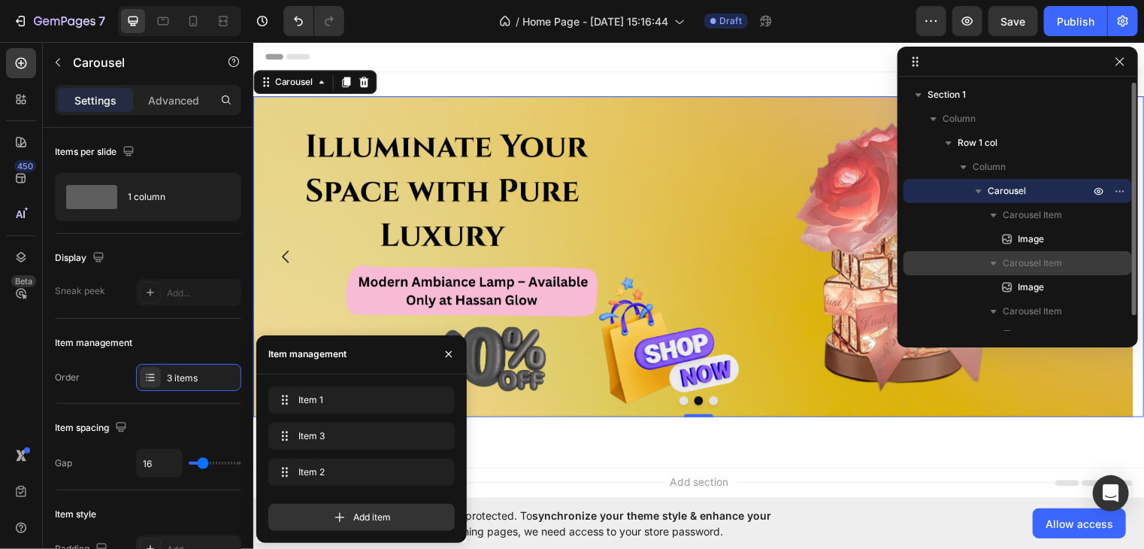
scroll to position [16, 0]
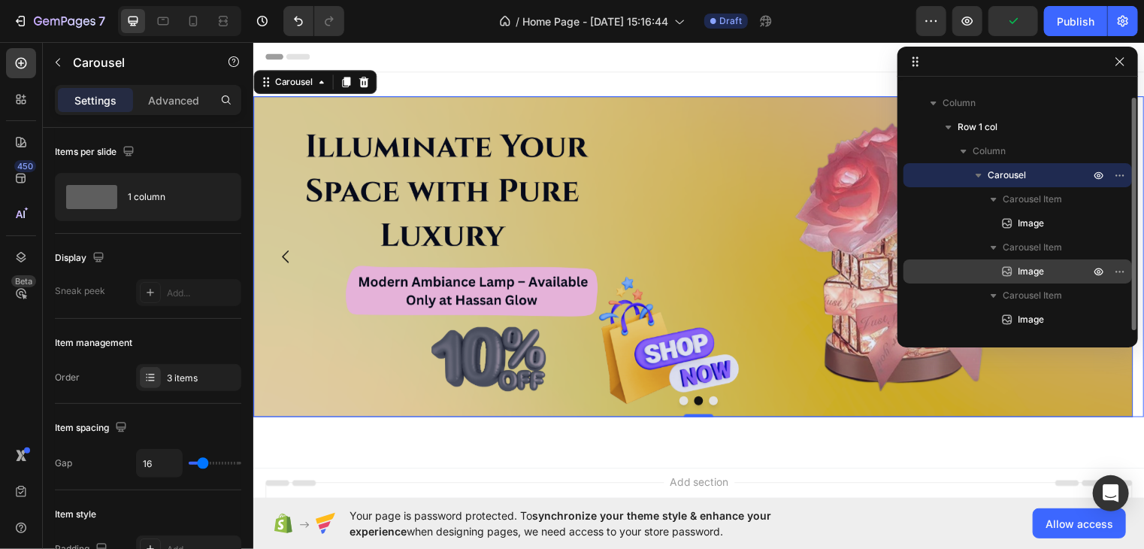
click at [1039, 273] on span "Image" at bounding box center [1030, 271] width 26 height 15
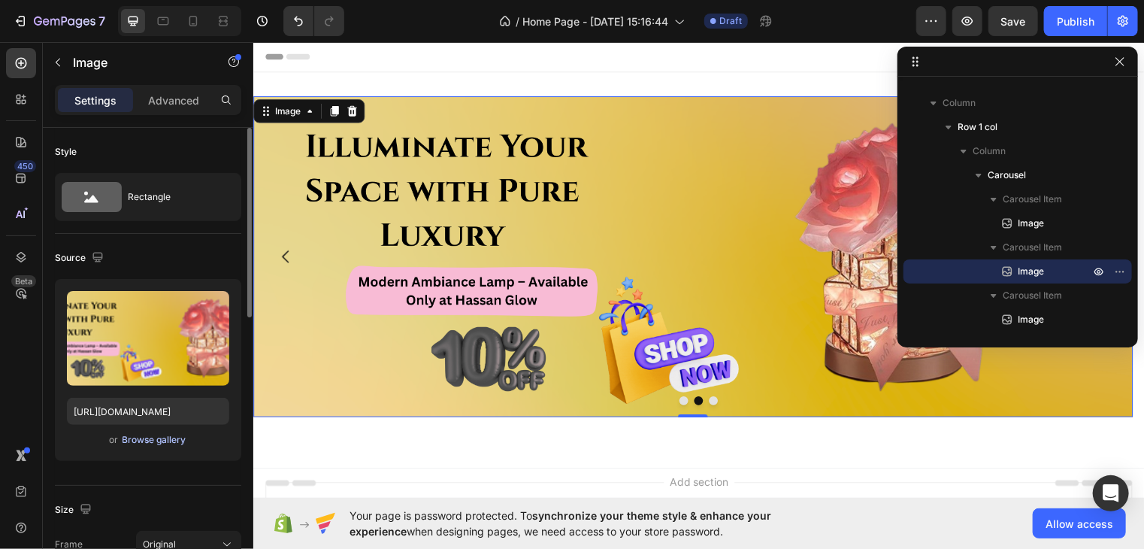
click at [183, 434] on div "Browse gallery" at bounding box center [154, 440] width 64 height 14
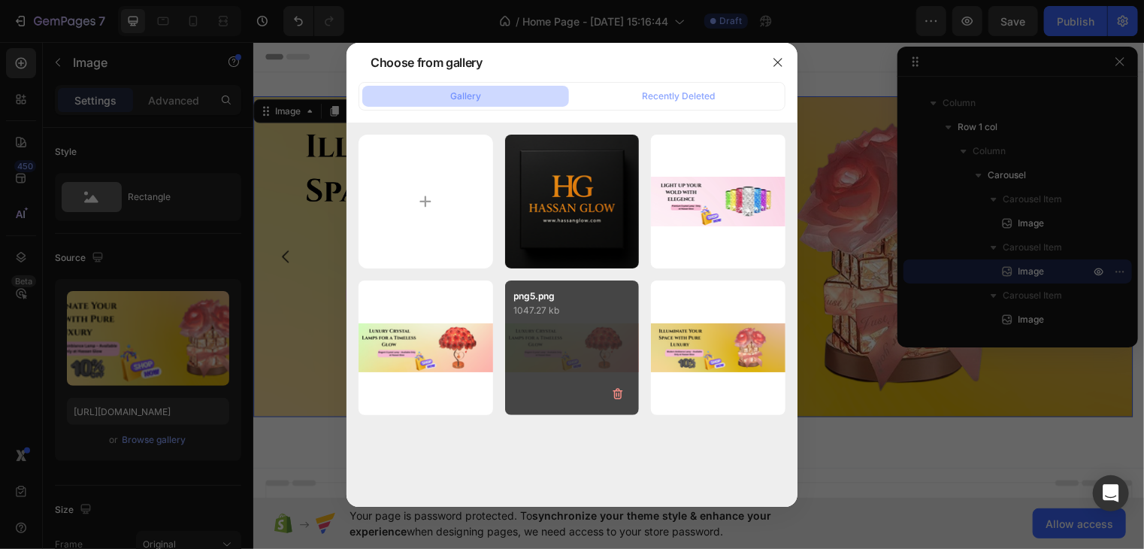
click at [552, 337] on div "png5.png 1047.27 kb" at bounding box center [572, 347] width 134 height 134
type input "https://cdn.shopify.com/s/files/1/0959/4028/0619/files/gempages_586400454070502…"
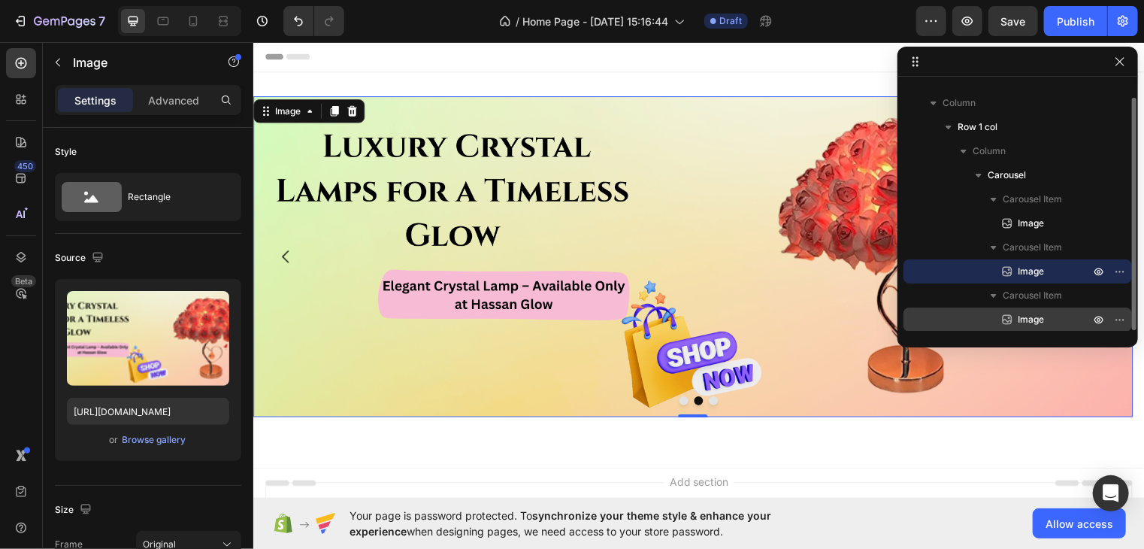
click at [1000, 318] on icon at bounding box center [1006, 319] width 15 height 15
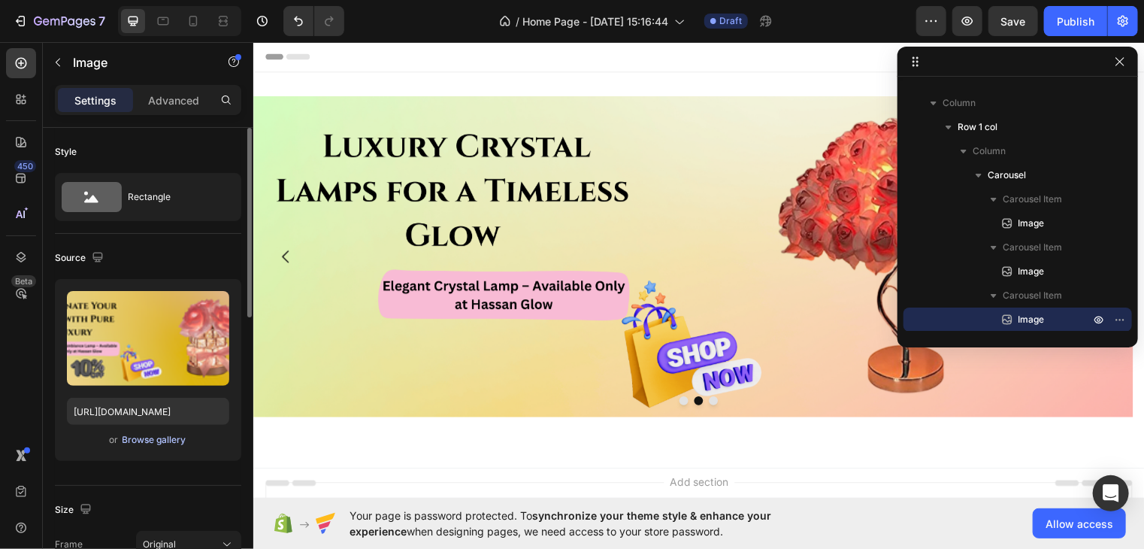
click at [165, 437] on div "Browse gallery" at bounding box center [154, 440] width 64 height 14
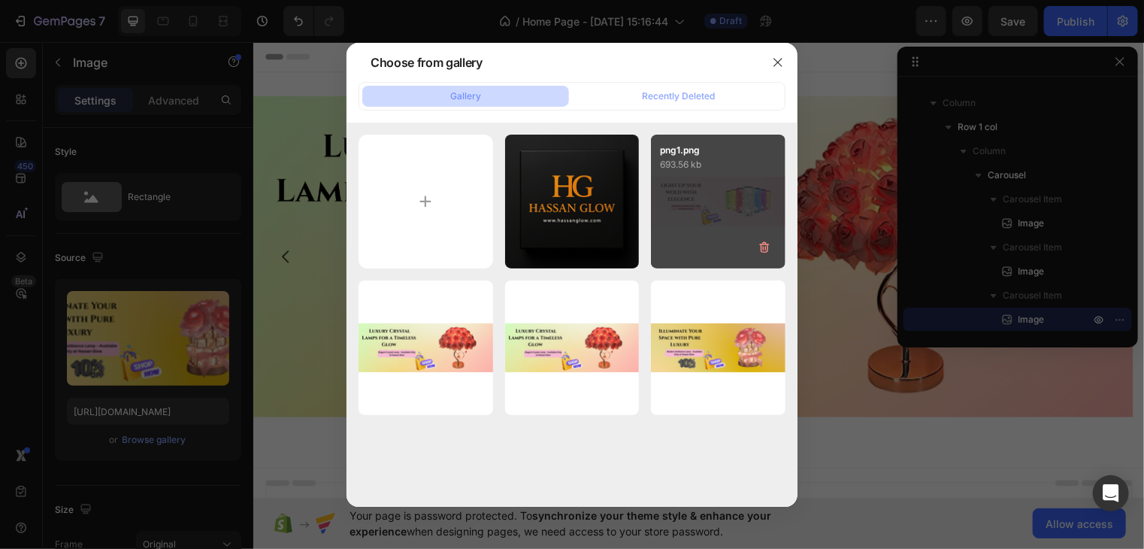
click at [688, 223] on div "png1.png 693.56 kb" at bounding box center [718, 201] width 134 height 134
type input "https://cdn.shopify.com/s/files/1/0959/4028/0619/files/gempages_586400454070502…"
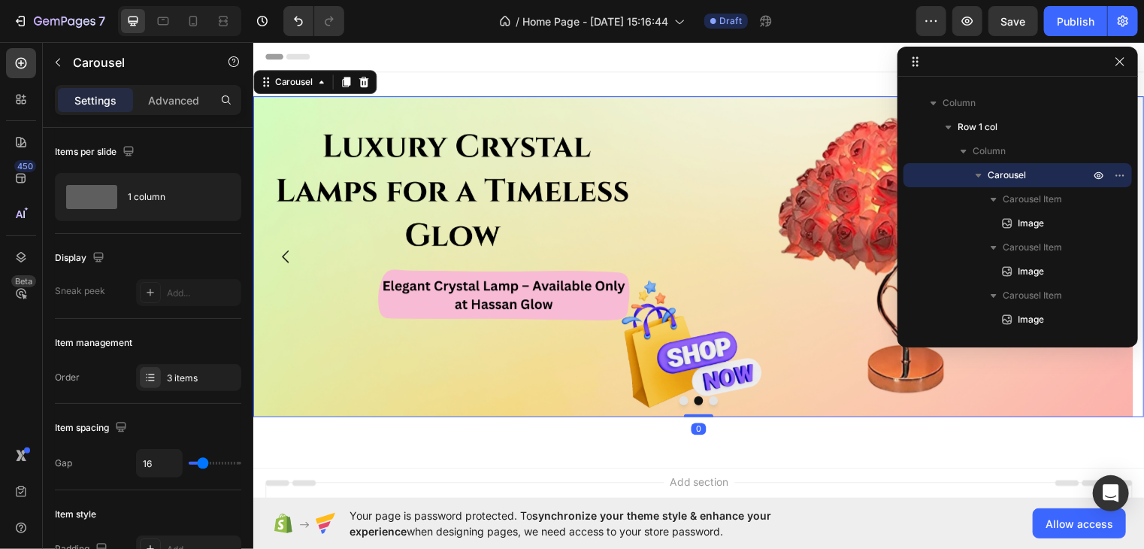
click at [684, 401] on button "Dot" at bounding box center [688, 404] width 9 height 9
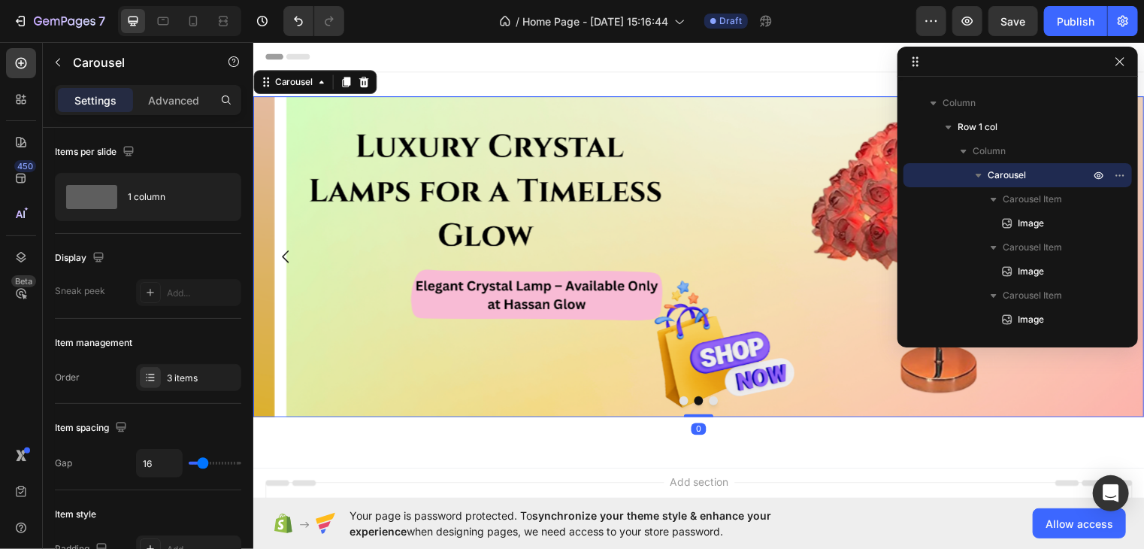
click at [684, 401] on button "Dot" at bounding box center [688, 404] width 9 height 9
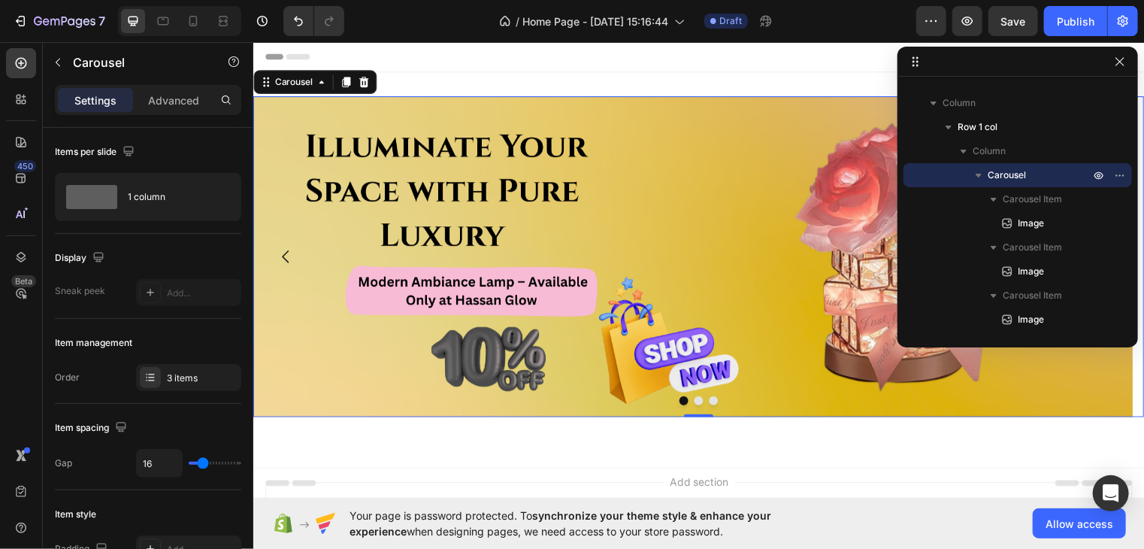
click at [714, 400] on button "Dot" at bounding box center [718, 404] width 9 height 9
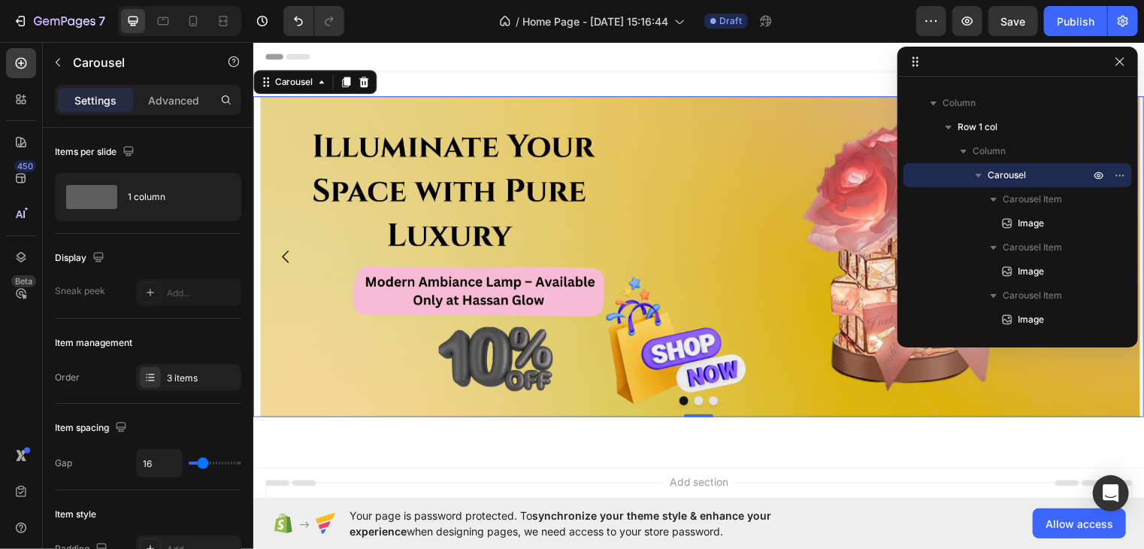
click at [714, 400] on button "Dot" at bounding box center [718, 404] width 9 height 9
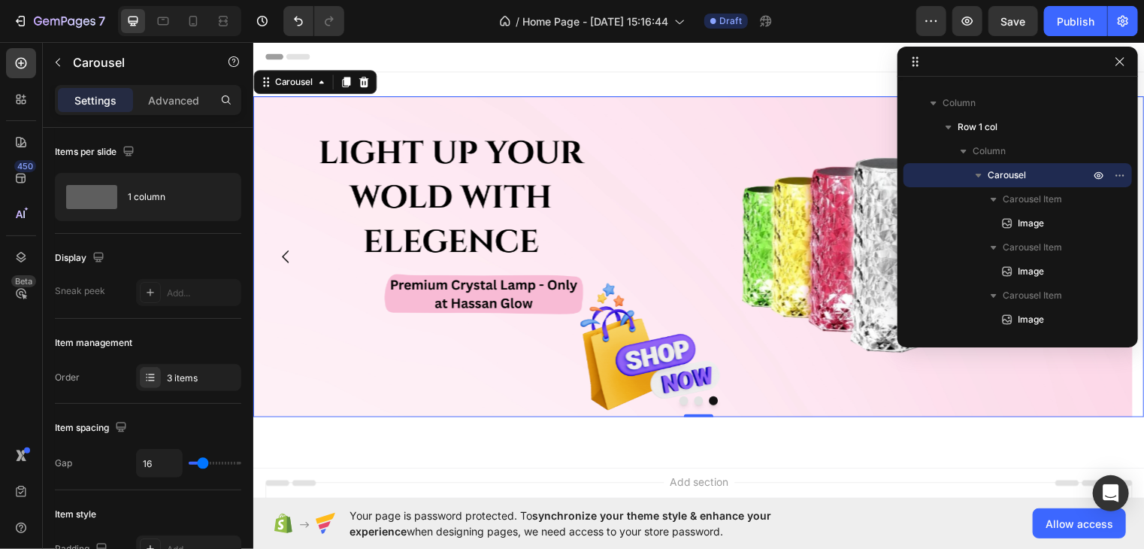
click at [684, 400] on button "Dot" at bounding box center [688, 404] width 9 height 9
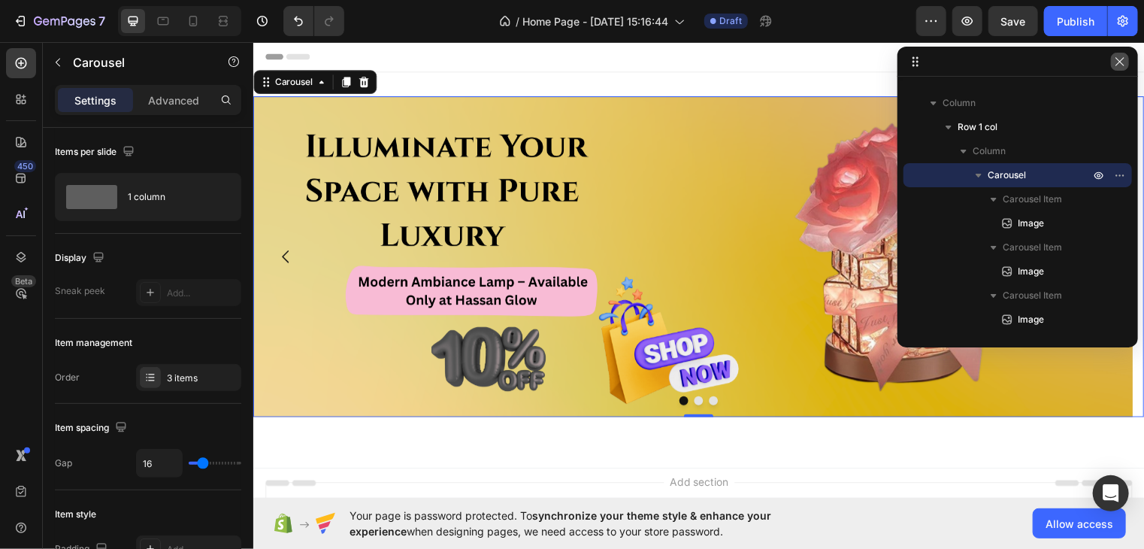
click at [1122, 58] on icon "button" at bounding box center [1119, 61] width 8 height 8
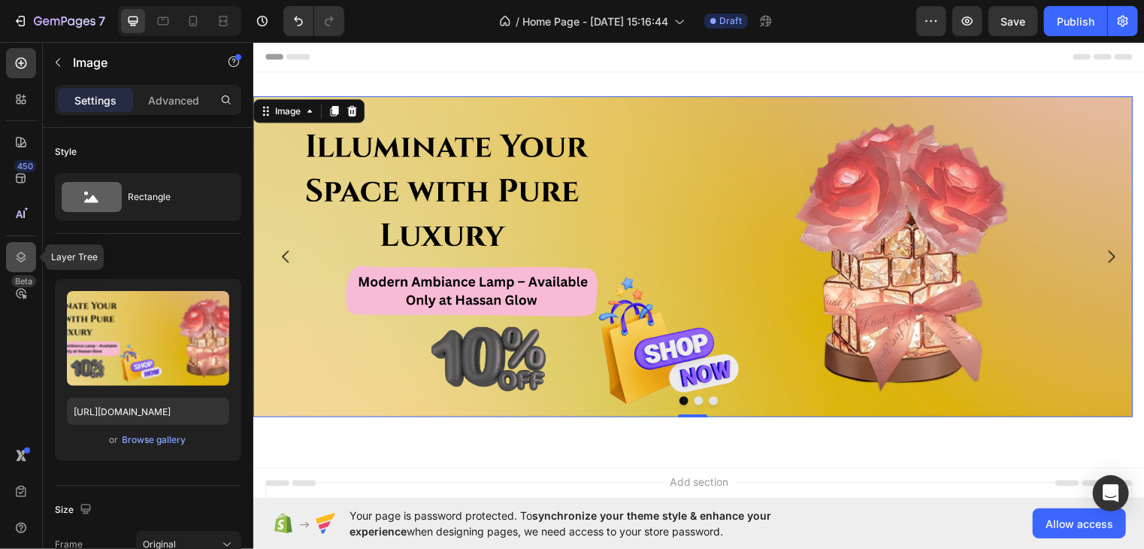
click at [17, 258] on icon at bounding box center [22, 257] width 10 height 11
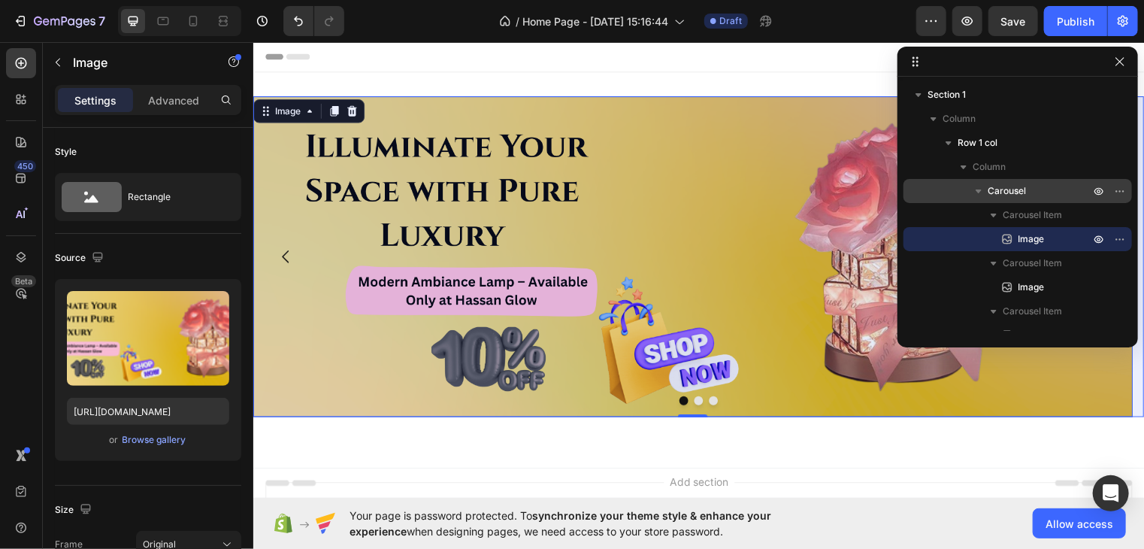
click at [1017, 185] on span "Carousel" at bounding box center [1006, 190] width 38 height 15
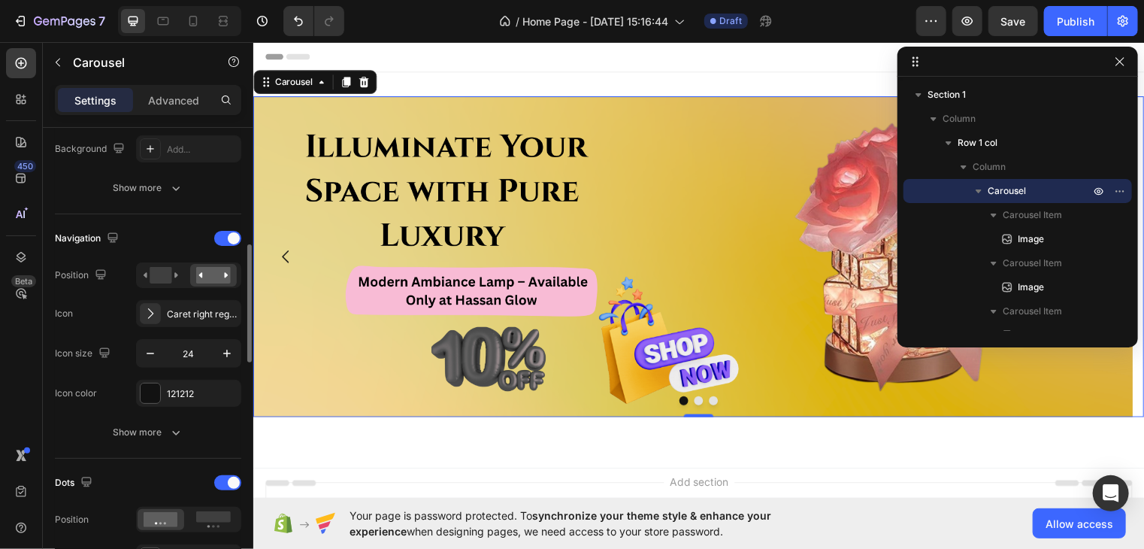
scroll to position [443, 0]
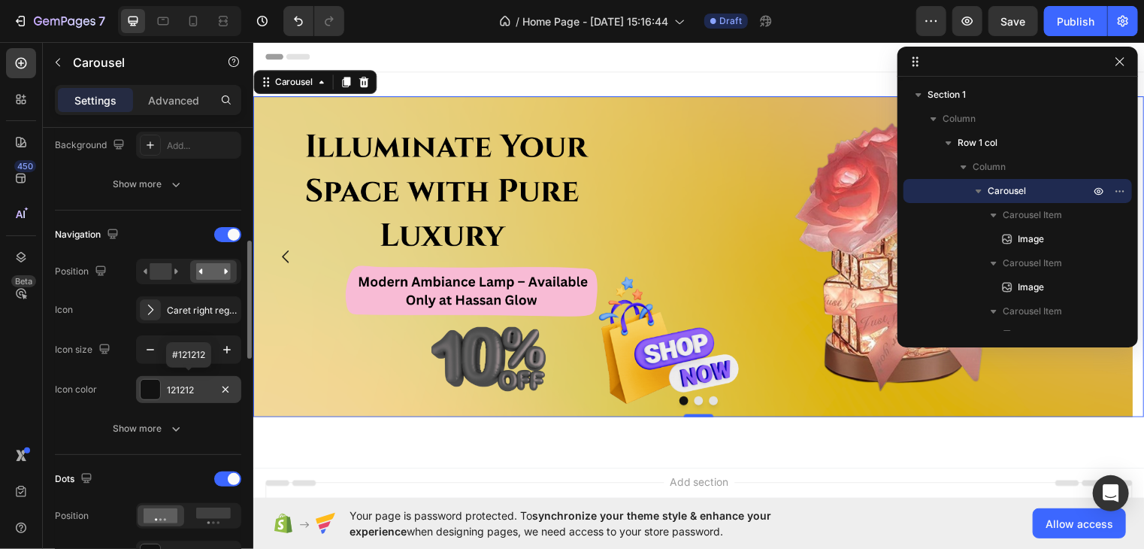
click at [151, 381] on div at bounding box center [151, 389] width 20 height 20
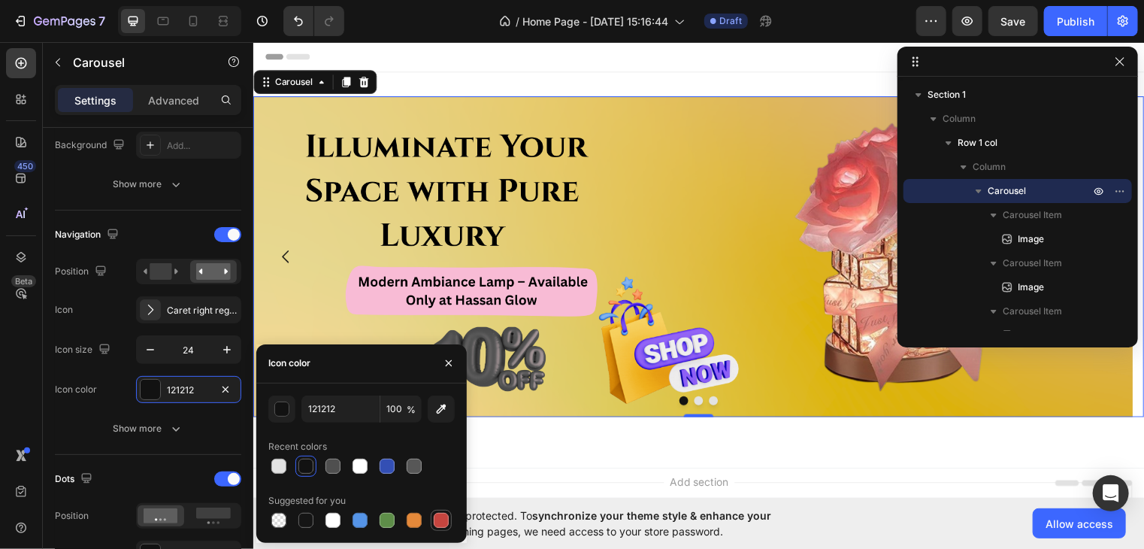
click at [443, 521] on div at bounding box center [441, 519] width 15 height 15
type input "C5453F"
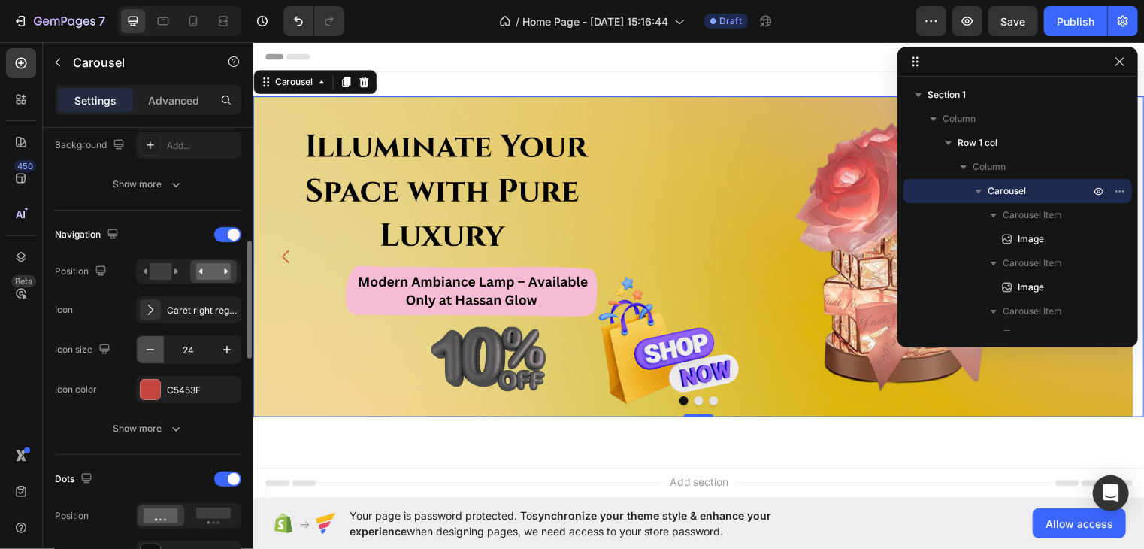
click at [158, 351] on button "button" at bounding box center [150, 349] width 27 height 27
type input "22"
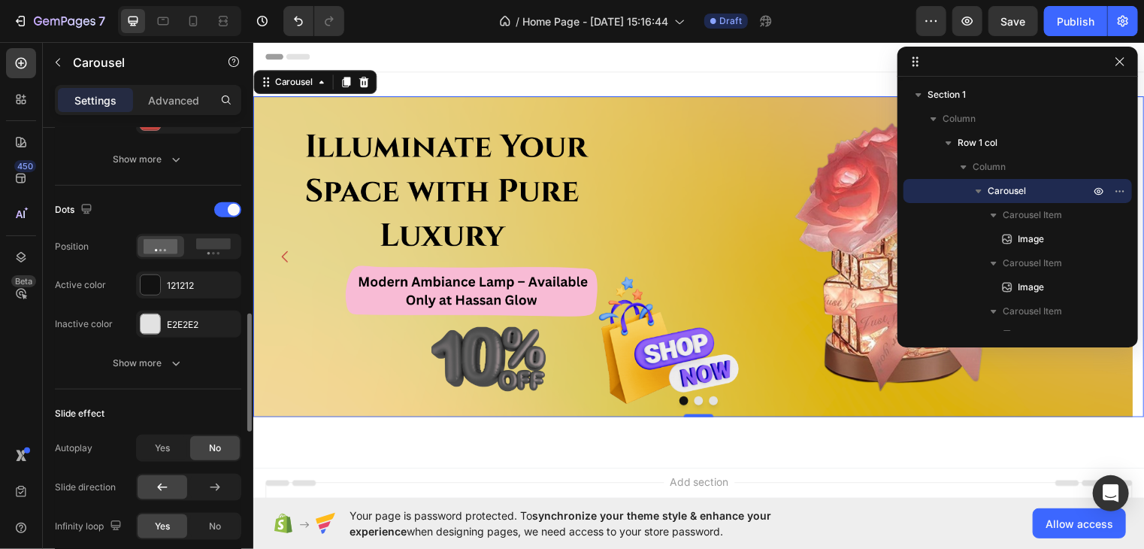
scroll to position [717, 0]
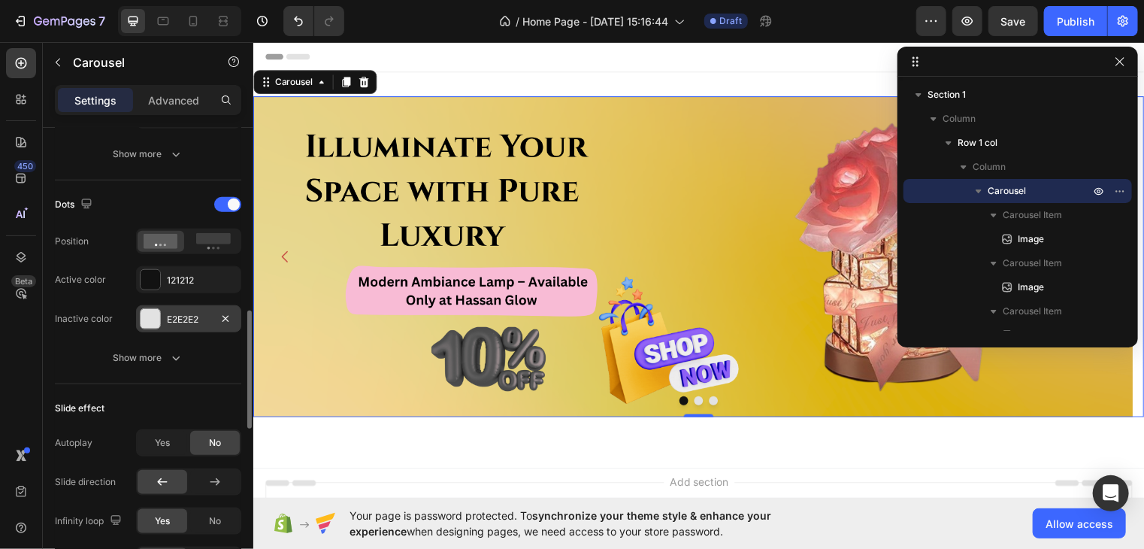
click at [149, 319] on div at bounding box center [151, 319] width 20 height 20
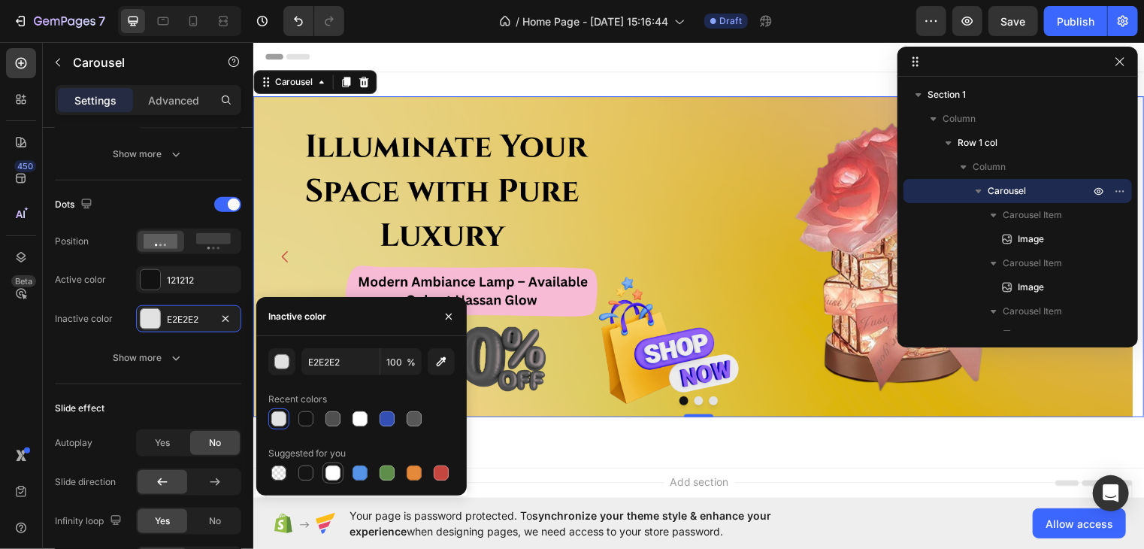
click at [334, 474] on div at bounding box center [332, 472] width 15 height 15
type input "FFFFFF"
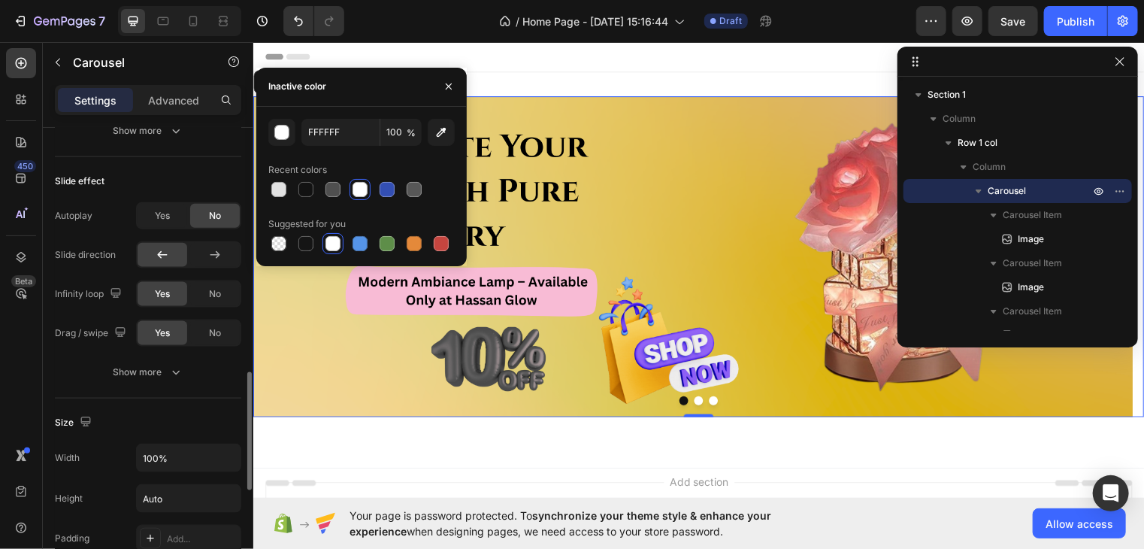
scroll to position [947, 0]
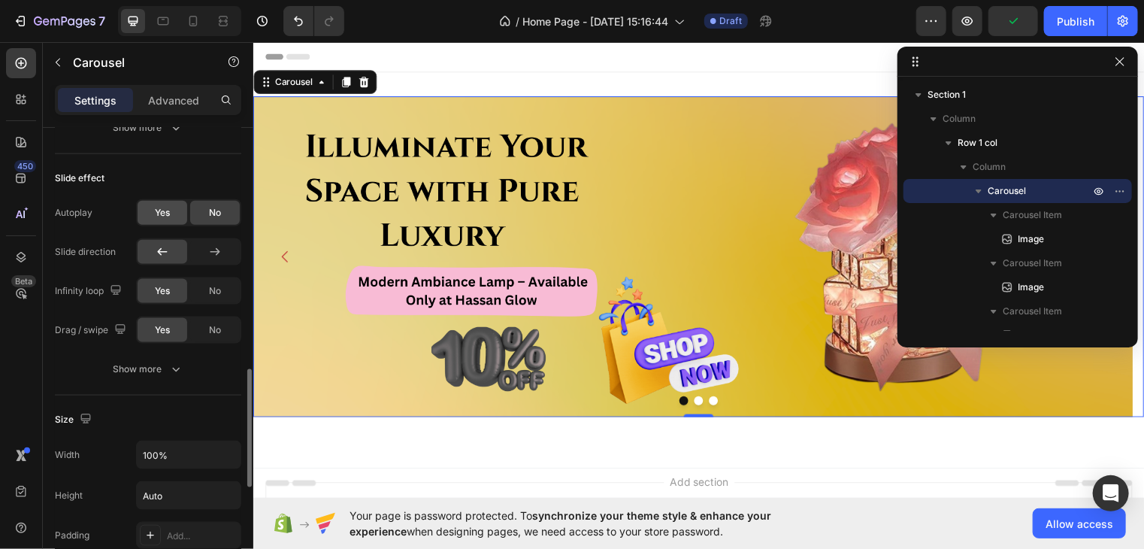
click at [159, 207] on span "Yes" at bounding box center [162, 213] width 15 height 14
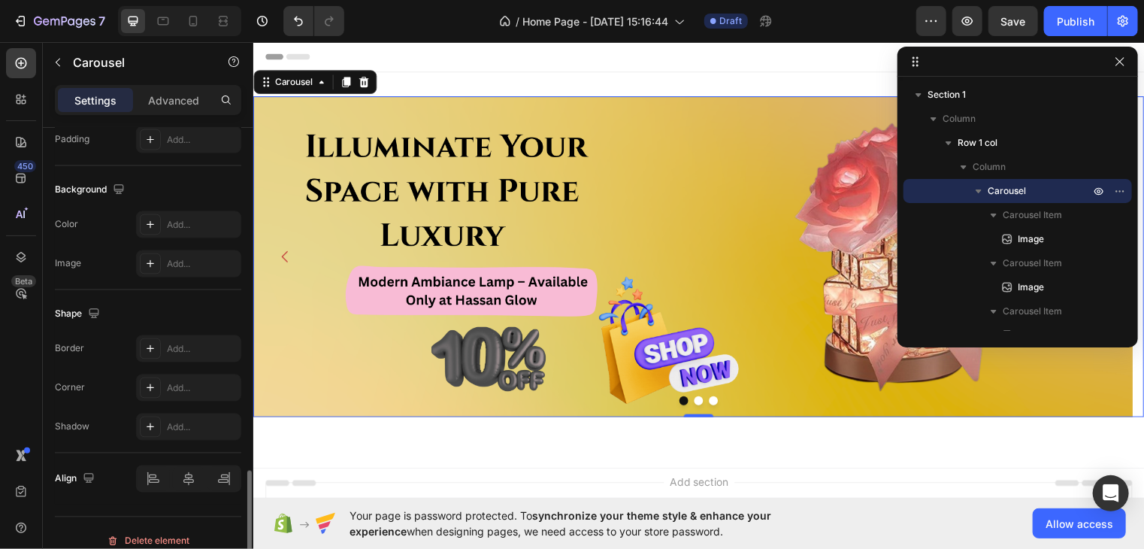
scroll to position [1427, 0]
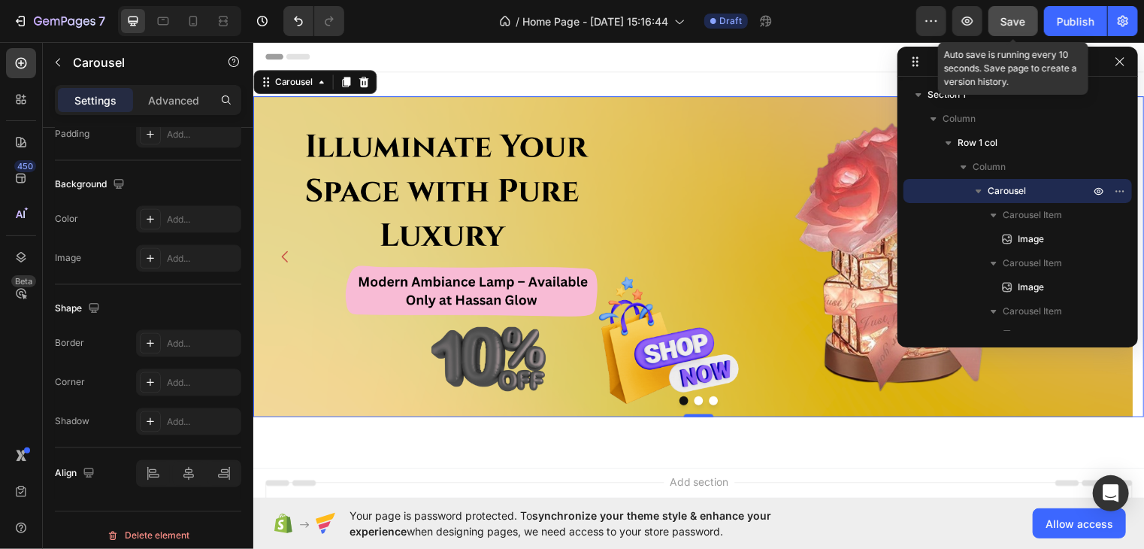
click at [1007, 15] on span "Save" at bounding box center [1013, 21] width 25 height 13
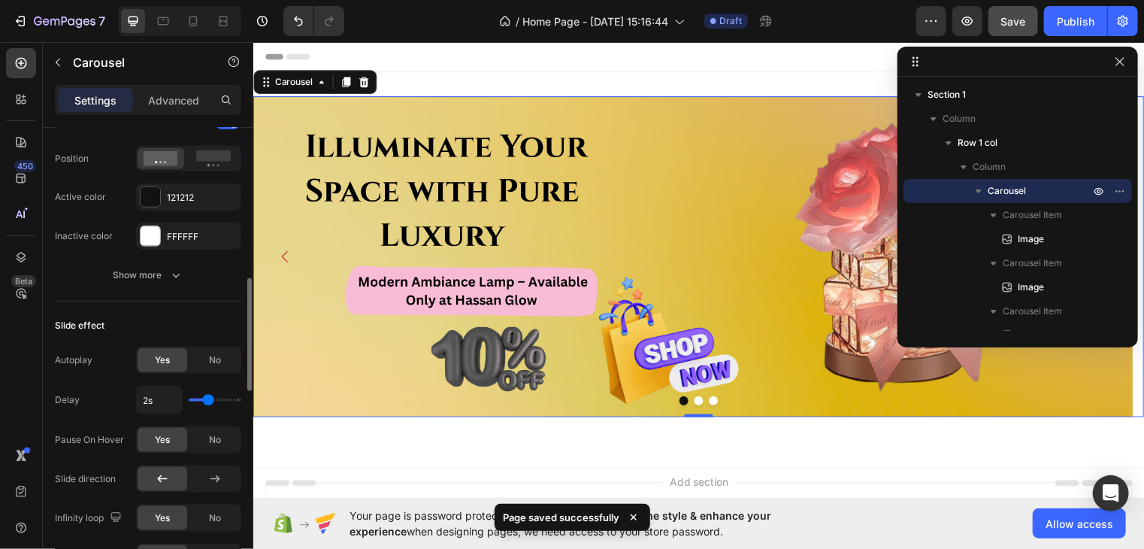
scroll to position [763, 0]
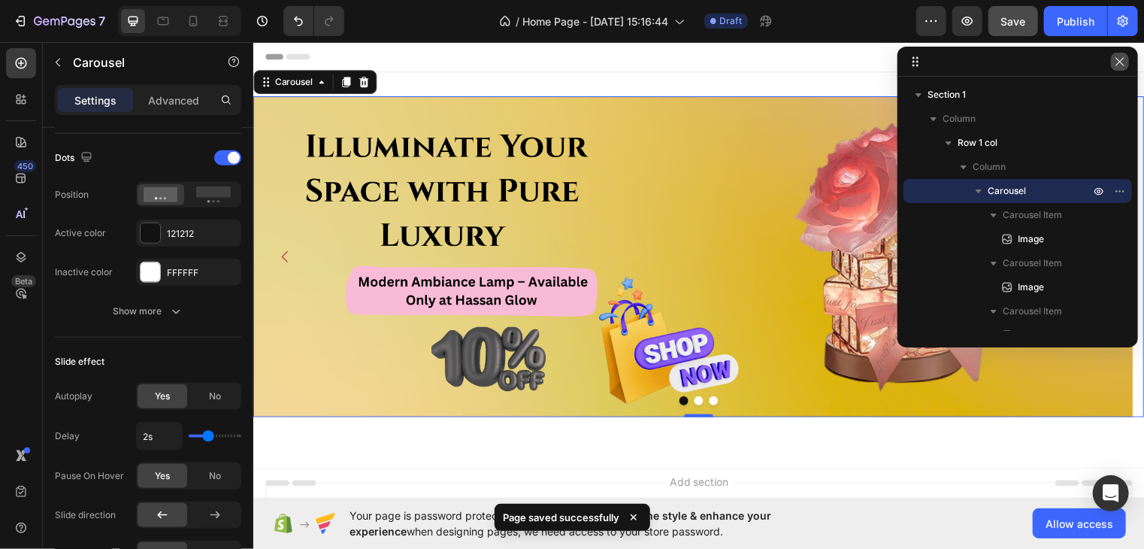
click at [1120, 62] on icon "button" at bounding box center [1120, 62] width 12 height 12
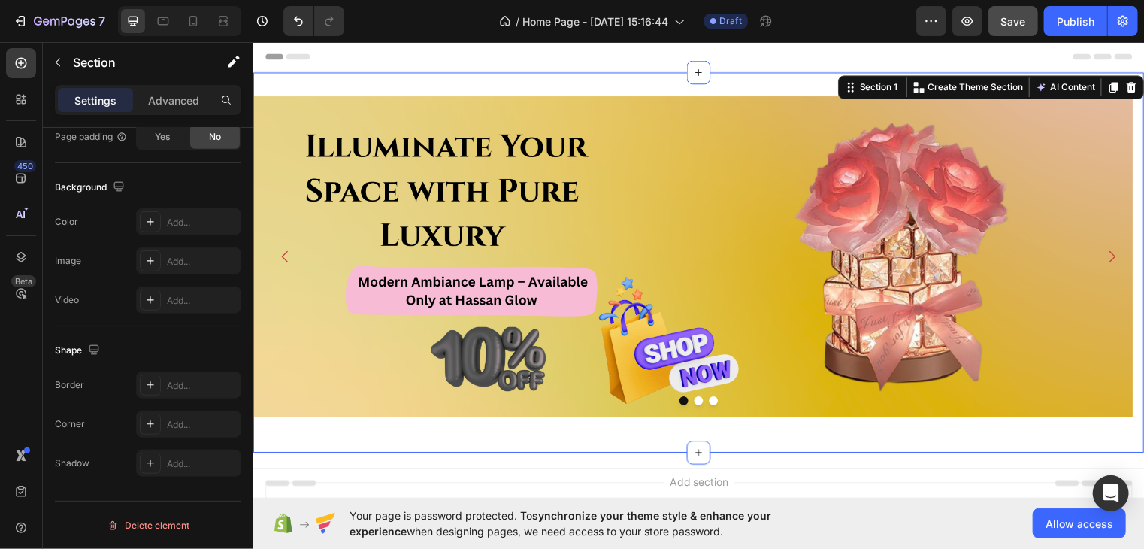
scroll to position [0, 0]
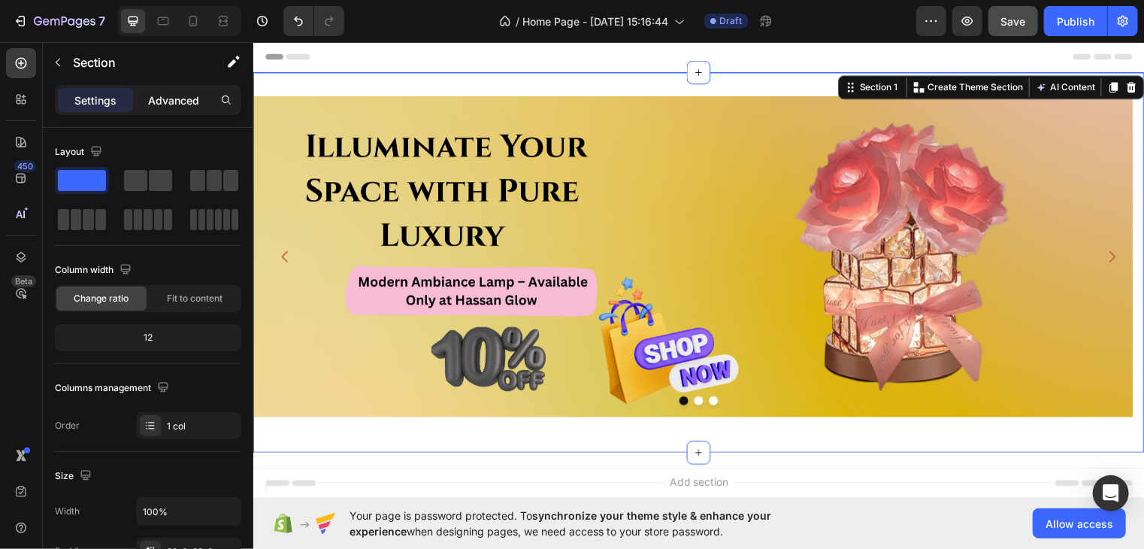
click at [188, 100] on p "Advanced" at bounding box center [173, 100] width 51 height 16
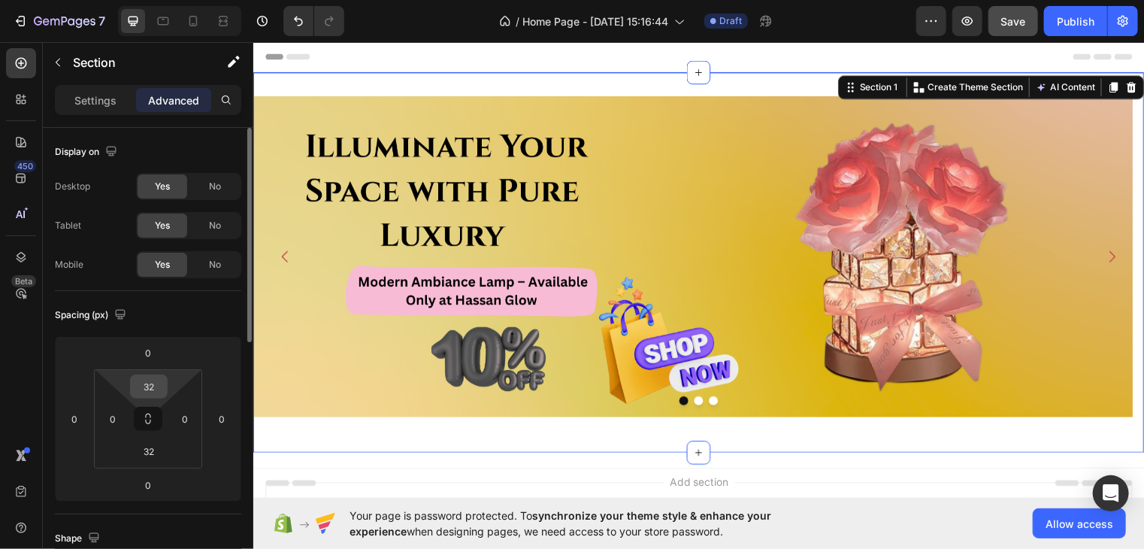
click at [161, 391] on input "32" at bounding box center [149, 386] width 30 height 23
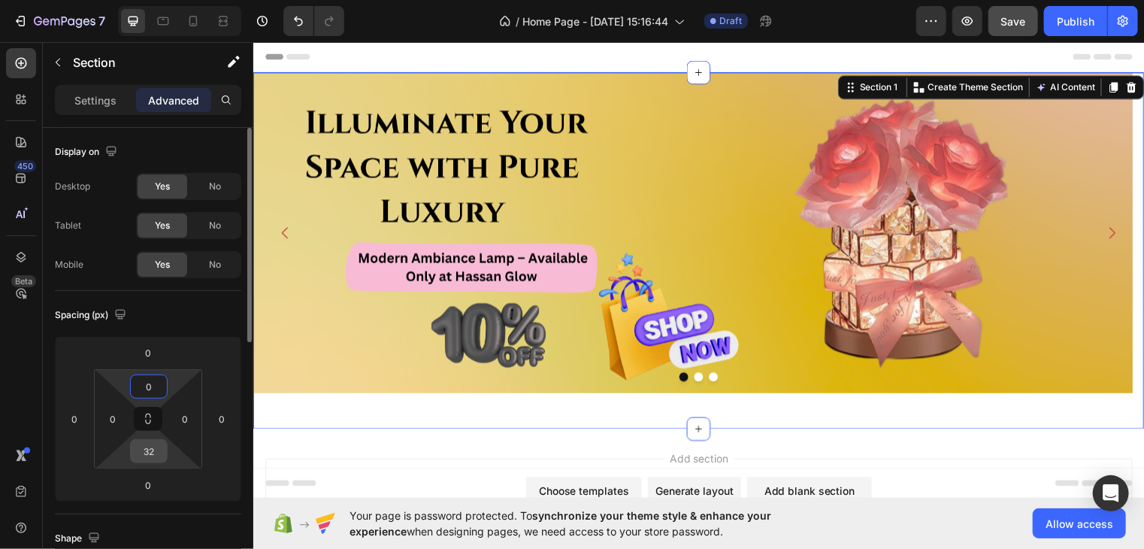
type input "0"
click at [162, 446] on input "32" at bounding box center [149, 451] width 30 height 23
type input "0"
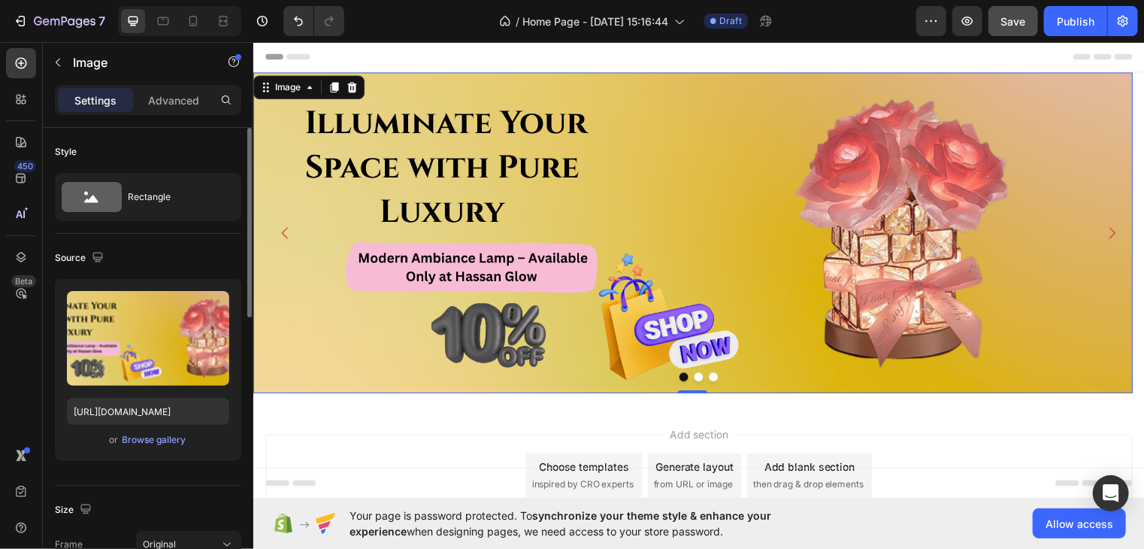
click at [530, 370] on img at bounding box center [697, 234] width 890 height 325
click at [17, 255] on icon at bounding box center [22, 257] width 10 height 11
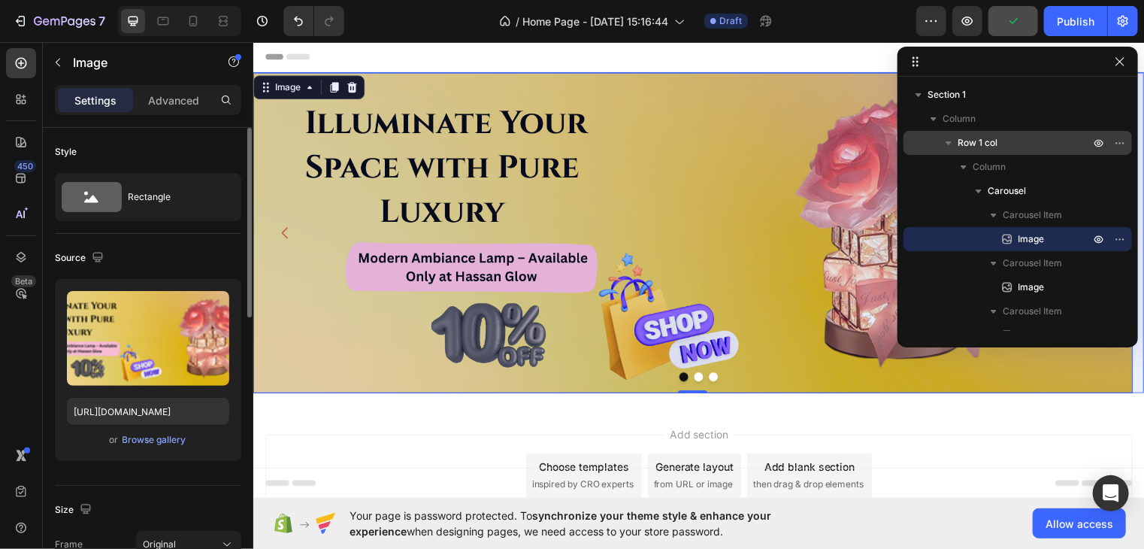
click at [986, 147] on span "Row 1 col" at bounding box center [977, 142] width 40 height 15
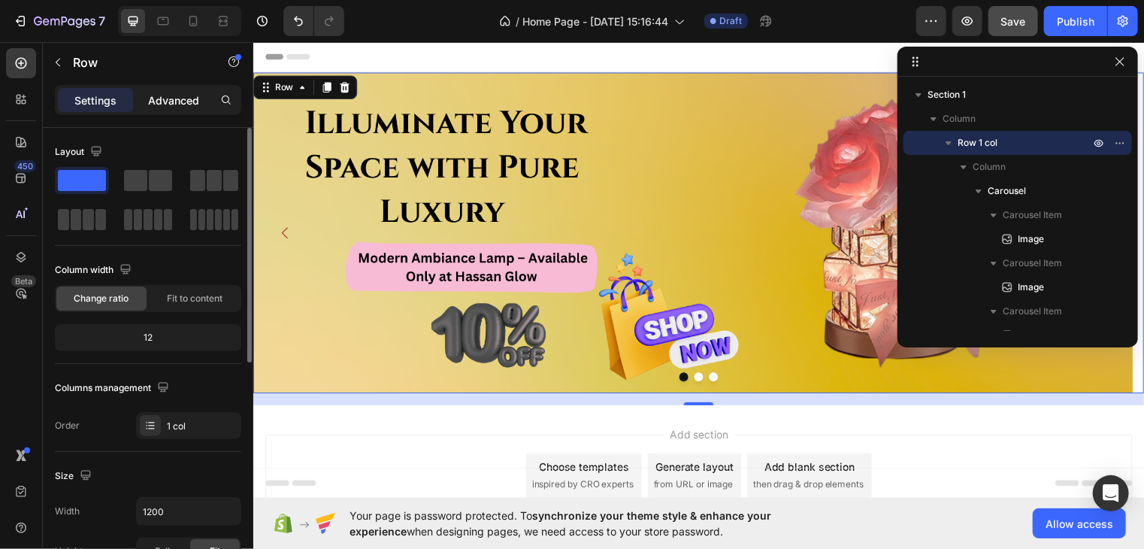
click at [180, 106] on p "Advanced" at bounding box center [173, 100] width 51 height 16
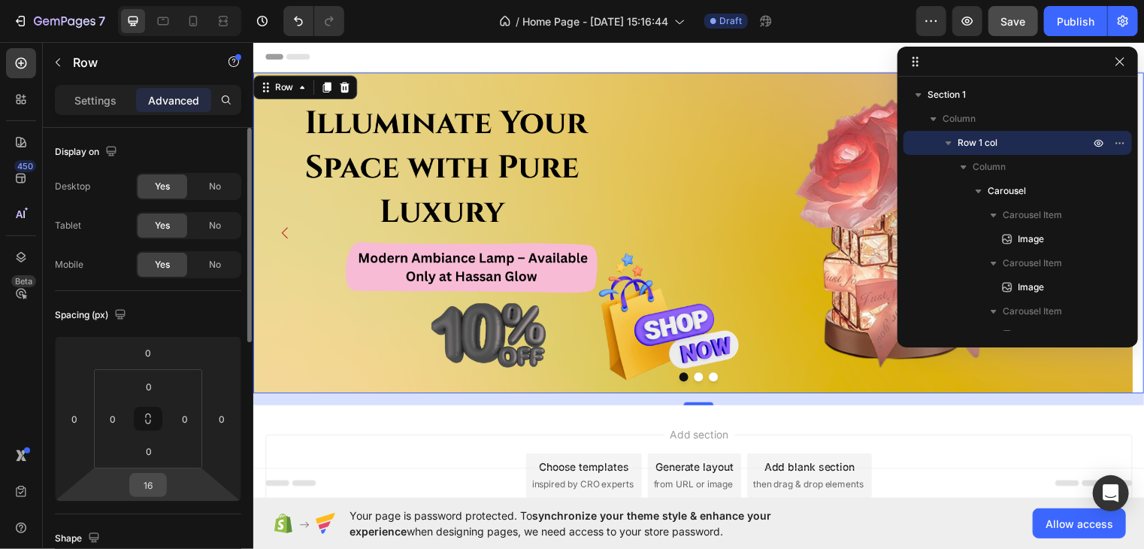
click at [159, 476] on input "16" at bounding box center [148, 484] width 30 height 23
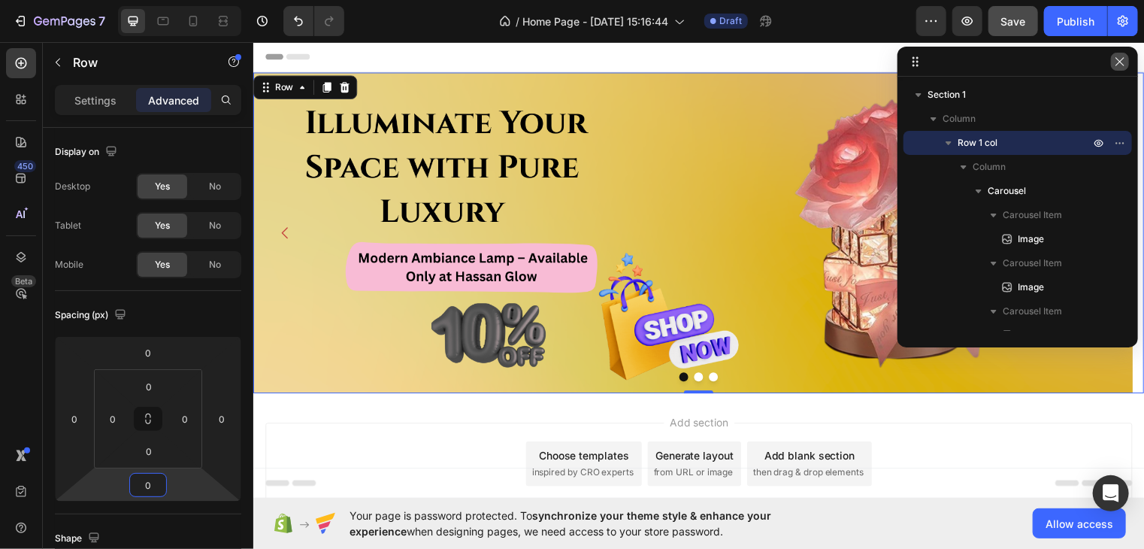
type input "0"
click at [1120, 65] on icon "button" at bounding box center [1120, 62] width 12 height 12
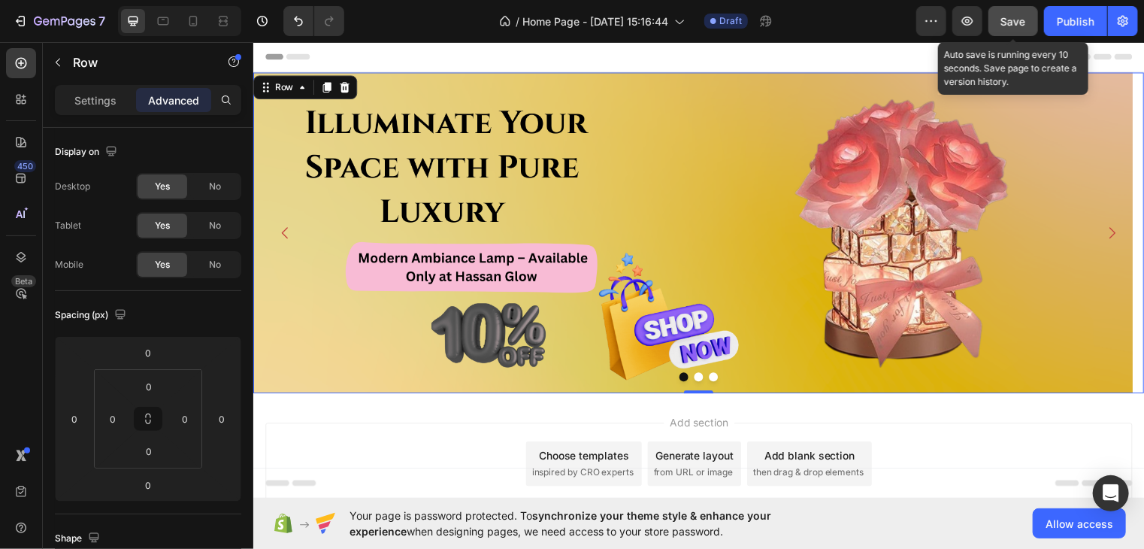
click at [1022, 17] on span "Save" at bounding box center [1013, 21] width 25 height 13
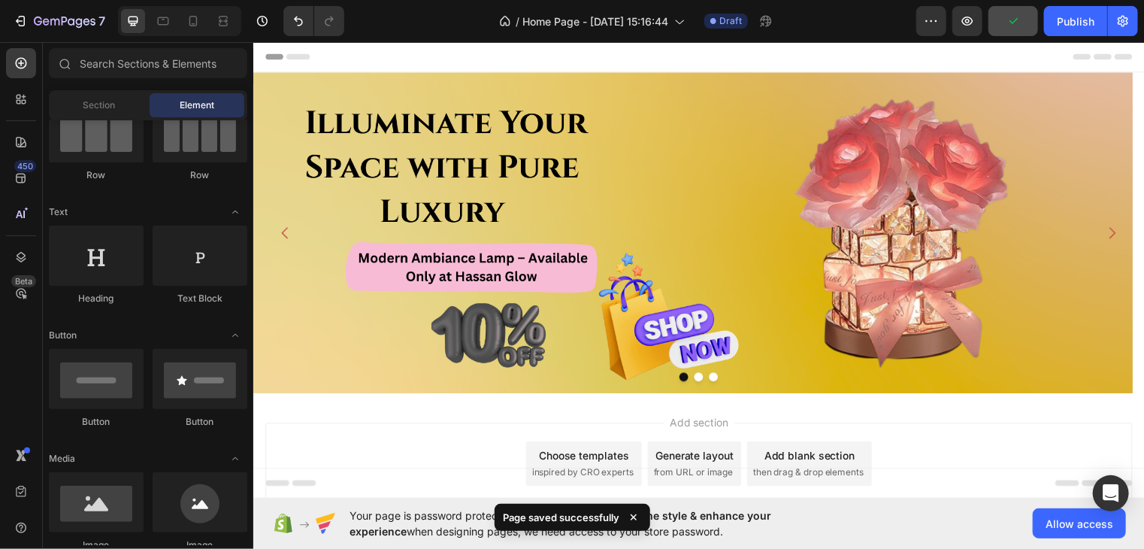
click at [573, 455] on div "Choose templates" at bounding box center [587, 460] width 91 height 16
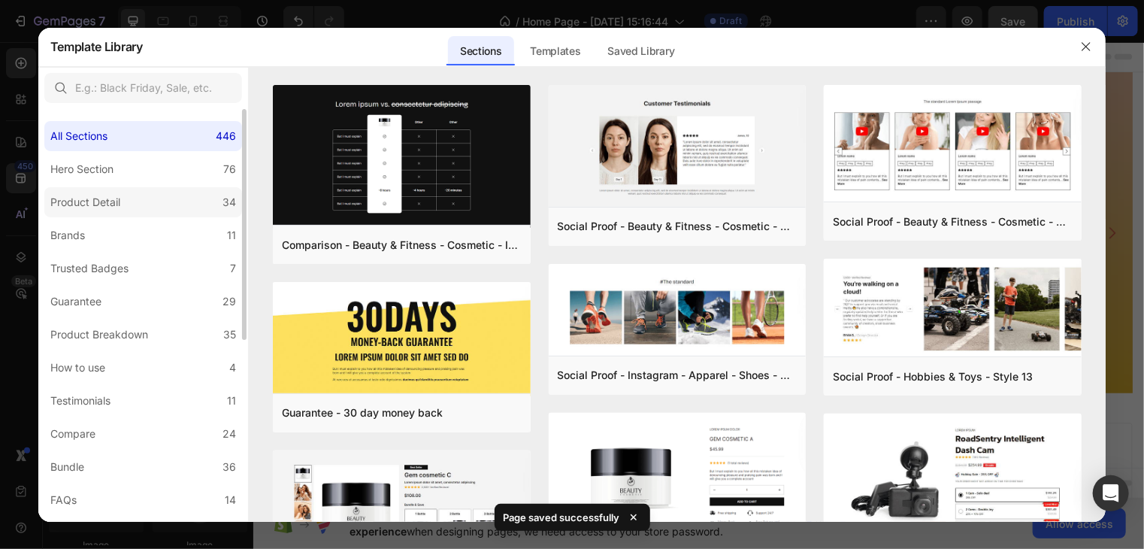
click at [77, 204] on div "Product Detail" at bounding box center [85, 202] width 70 height 18
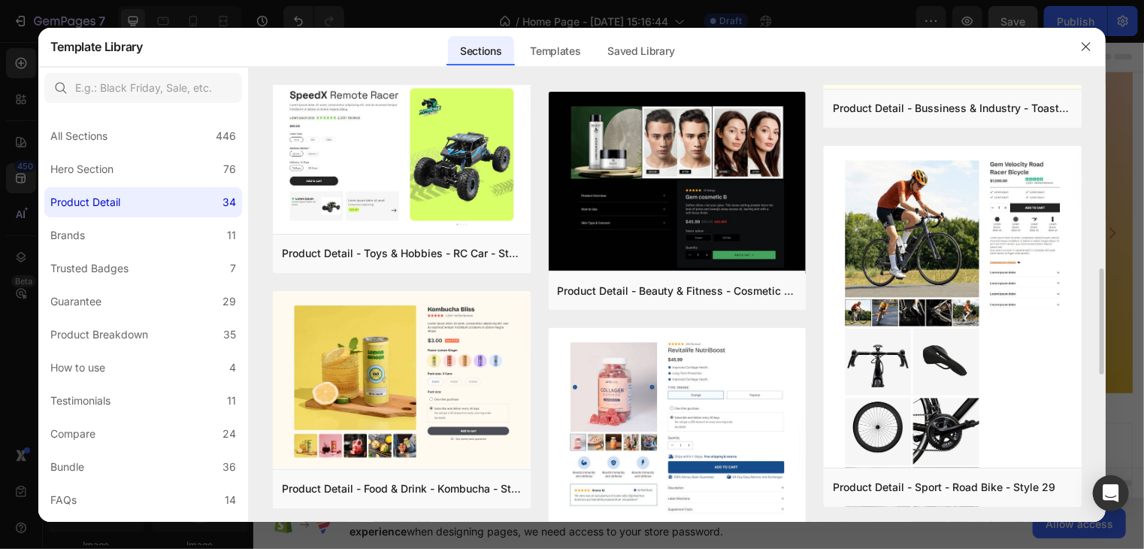
scroll to position [345, 0]
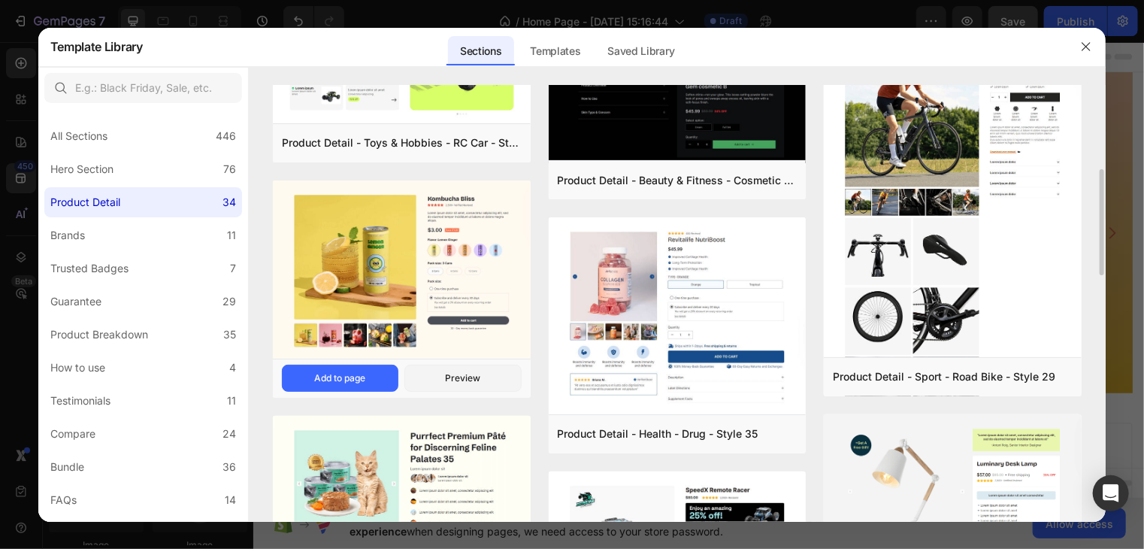
click at [372, 292] on img at bounding box center [402, 270] width 258 height 181
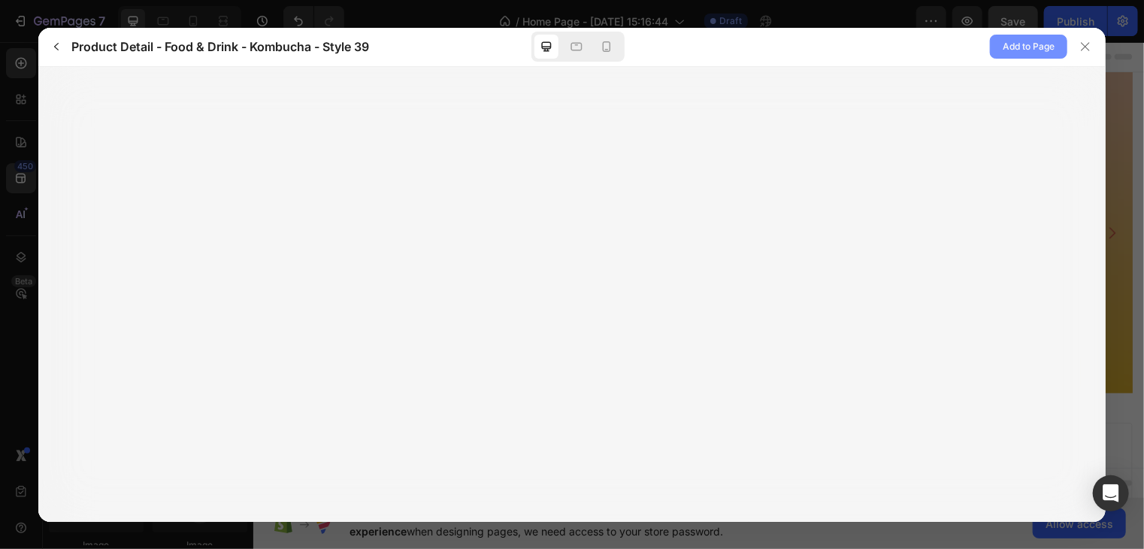
click at [1021, 49] on span "Add to Page" at bounding box center [1028, 47] width 52 height 18
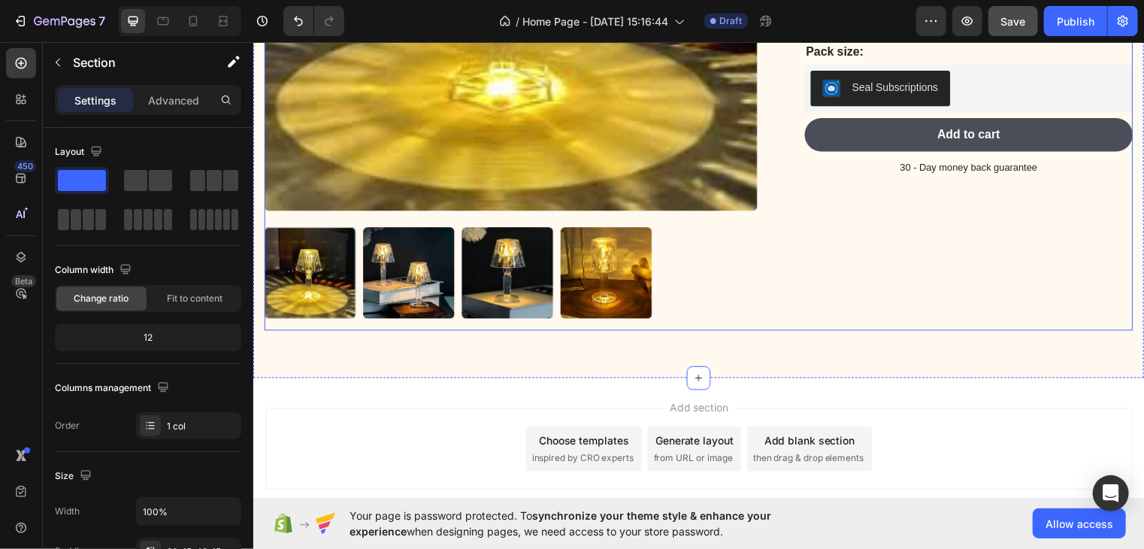
scroll to position [748, 0]
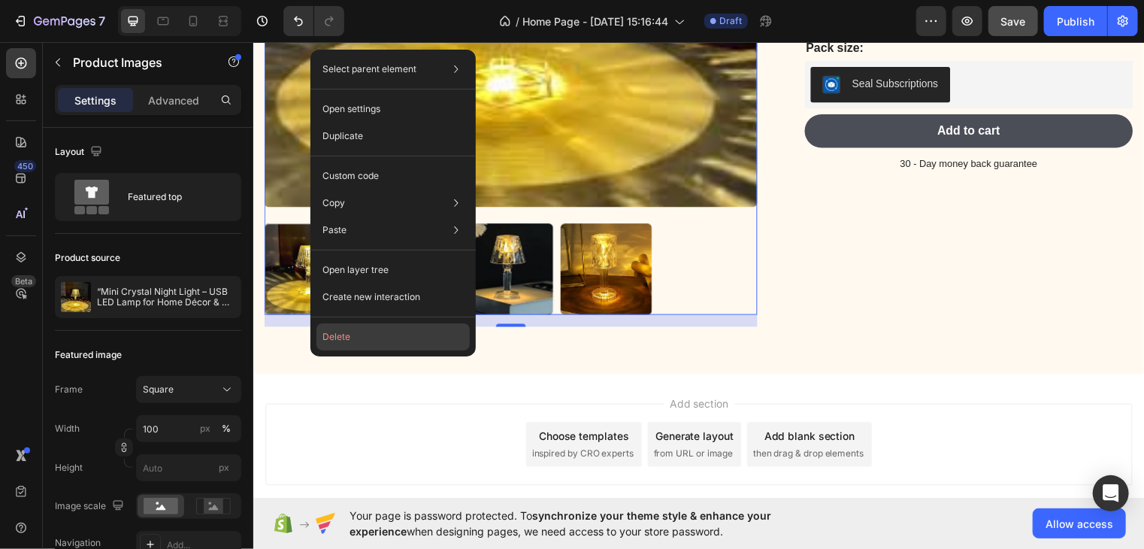
click at [334, 334] on button "Delete" at bounding box center [392, 336] width 153 height 27
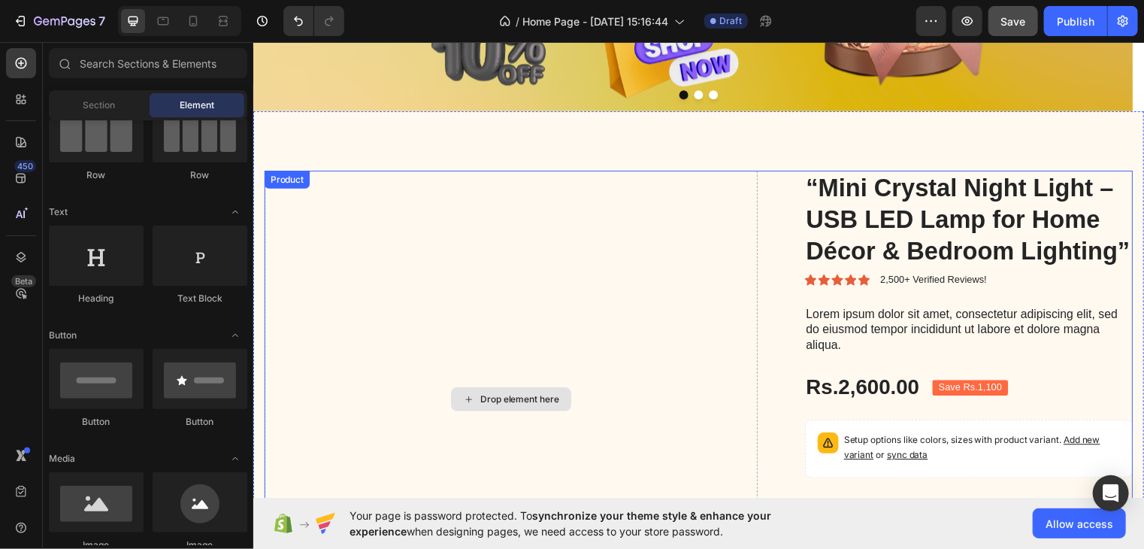
scroll to position [284, 0]
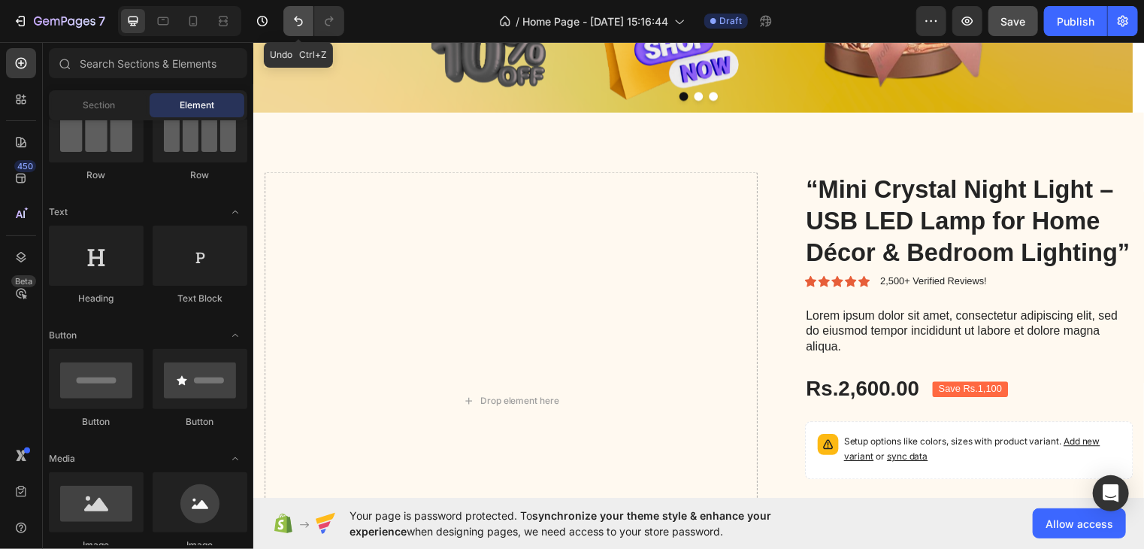
click at [301, 18] on icon "Undo/Redo" at bounding box center [298, 21] width 15 height 15
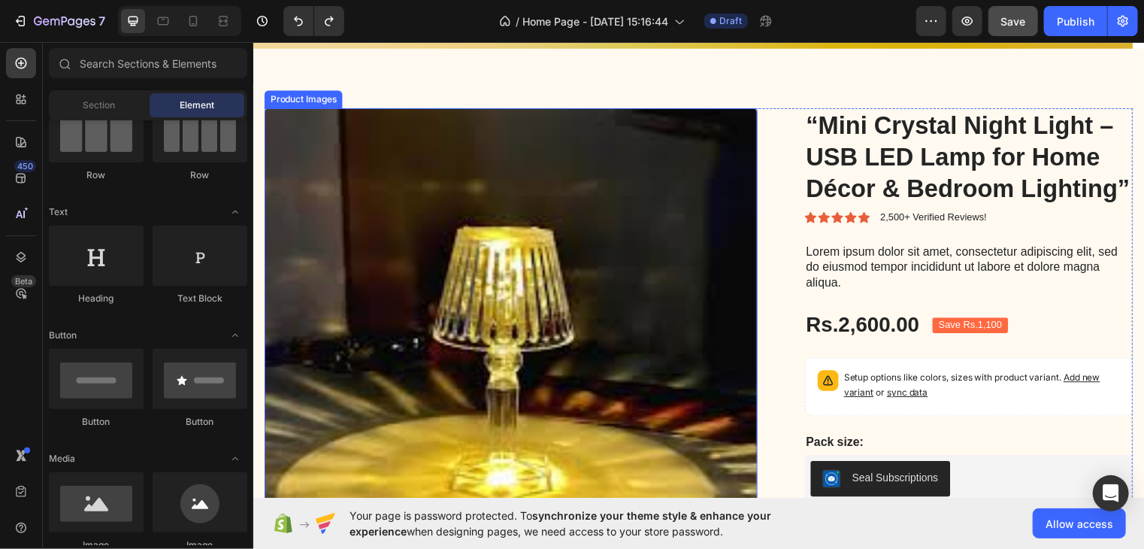
scroll to position [349, 0]
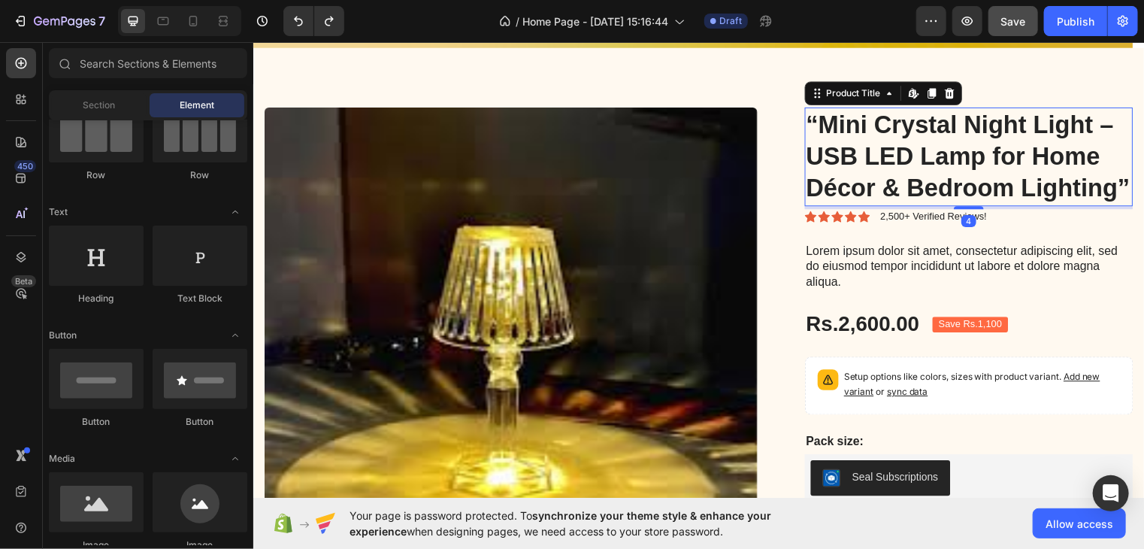
click at [960, 207] on h1 "“Mini Crystal Night Light – USB LED Lamp for Home Décor & Bedroom Lighting”" at bounding box center [977, 157] width 332 height 100
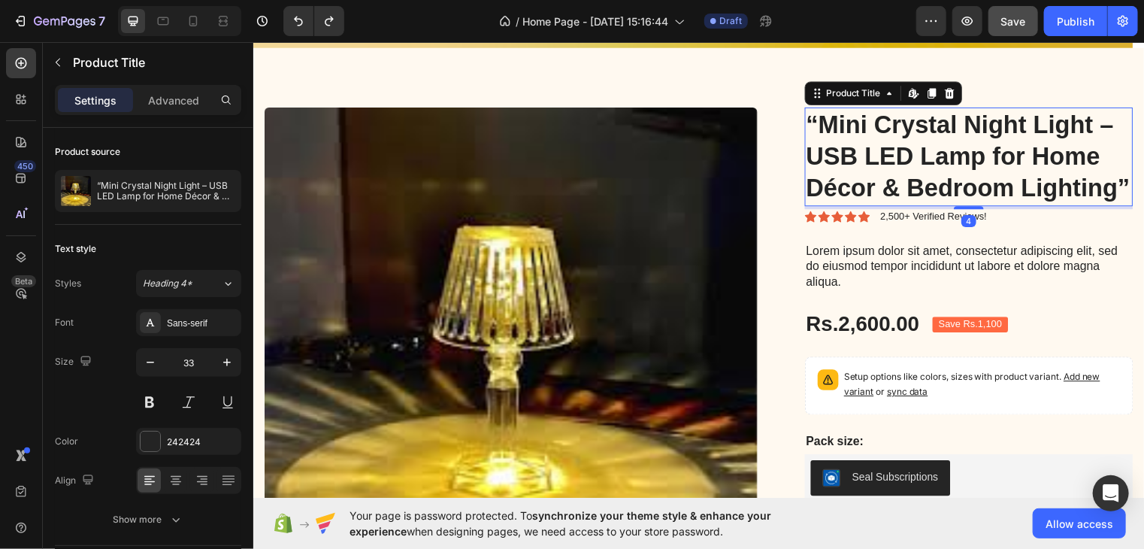
click at [960, 207] on h1 "“Mini Crystal Night Light – USB LED Lamp for Home Décor & Bedroom Lighting”" at bounding box center [977, 157] width 332 height 100
click at [963, 190] on h1 "“Mini Crystal Night Light – USB LED Lamp for Home Décor & Bedroom Lighting”" at bounding box center [977, 157] width 332 height 100
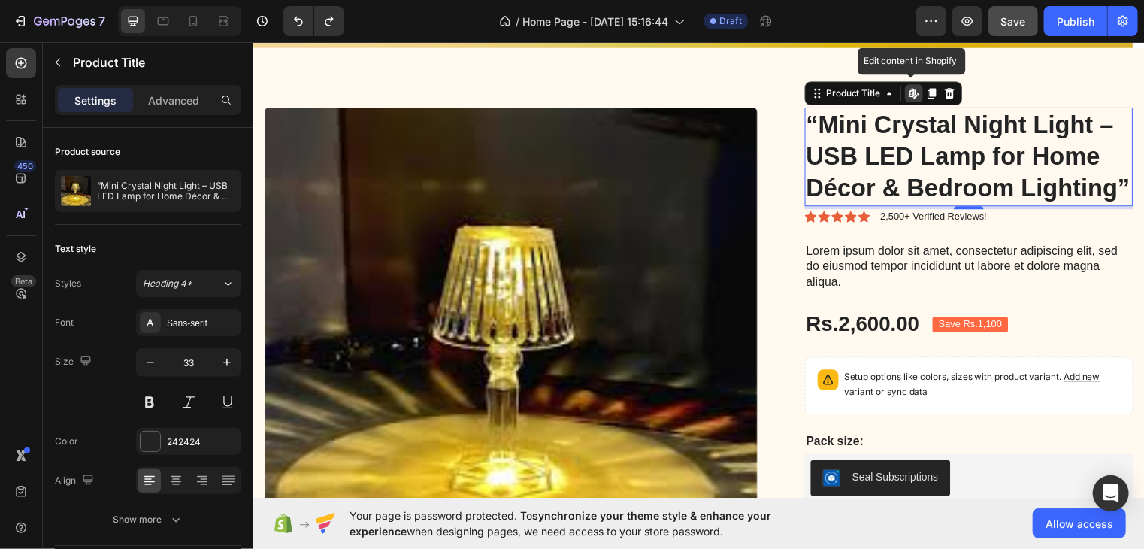
click at [963, 190] on h1 "“Mini Crystal Night Light – USB LED Lamp for Home Décor & Bedroom Lighting”" at bounding box center [977, 157] width 332 height 100
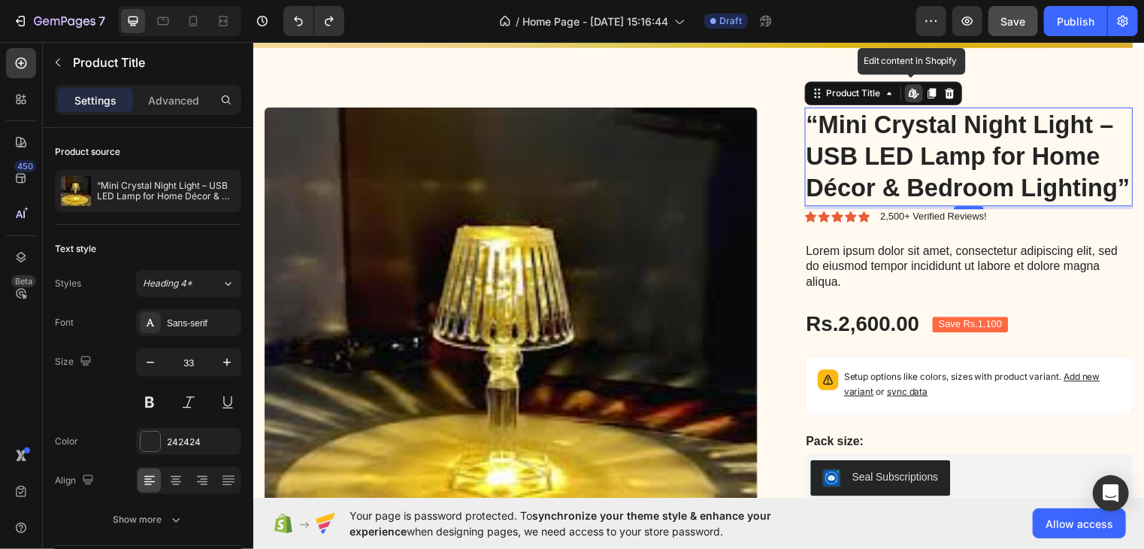
click at [963, 190] on h1 "“Mini Crystal Night Light – USB LED Lamp for Home Décor & Bedroom Lighting”" at bounding box center [977, 157] width 332 height 100
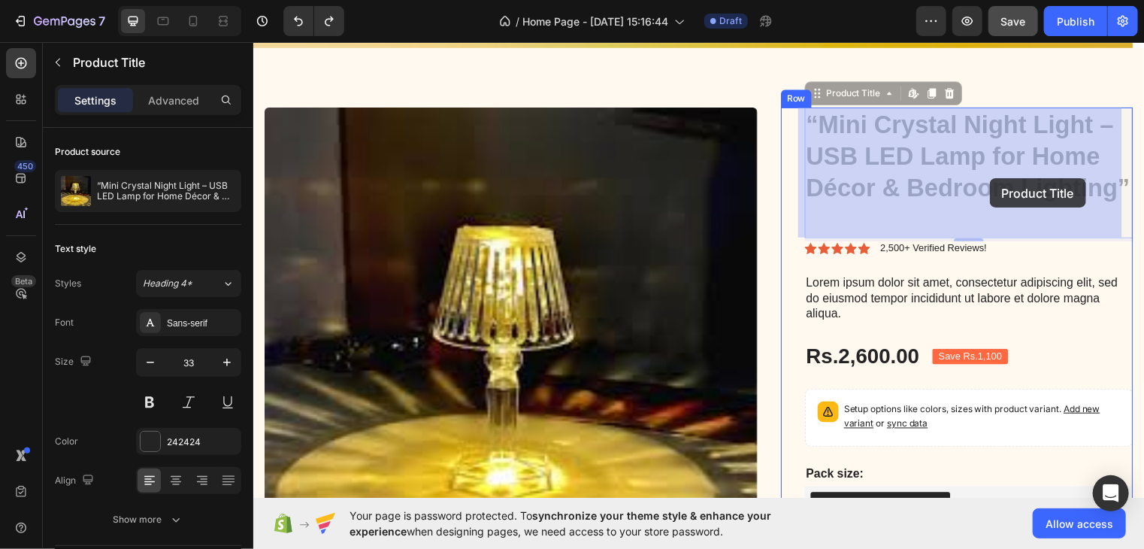
drag, startPoint x: 963, startPoint y: 190, endPoint x: 963, endPoint y: 159, distance: 30.8
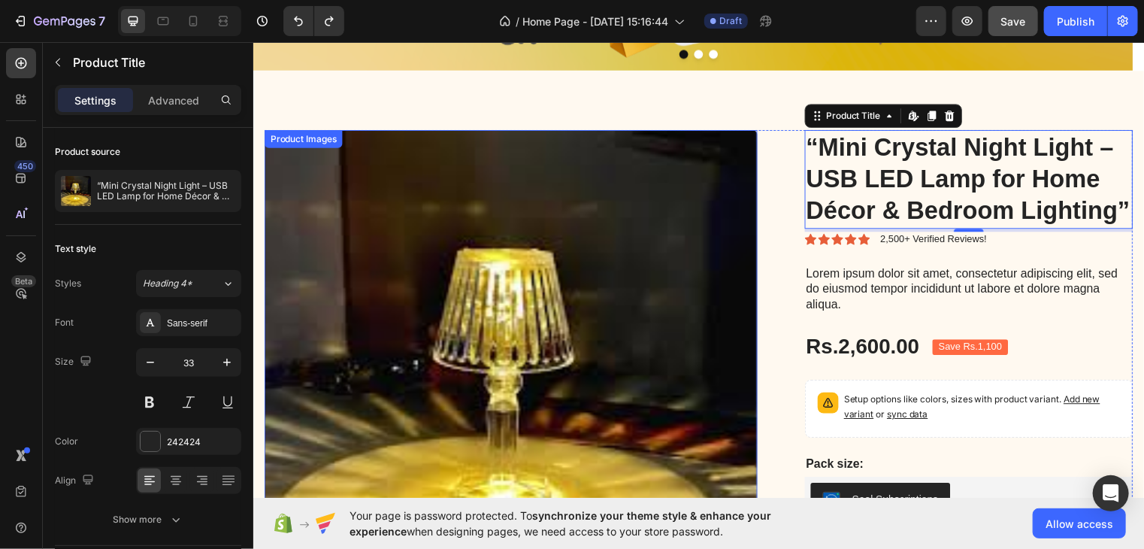
scroll to position [325, 0]
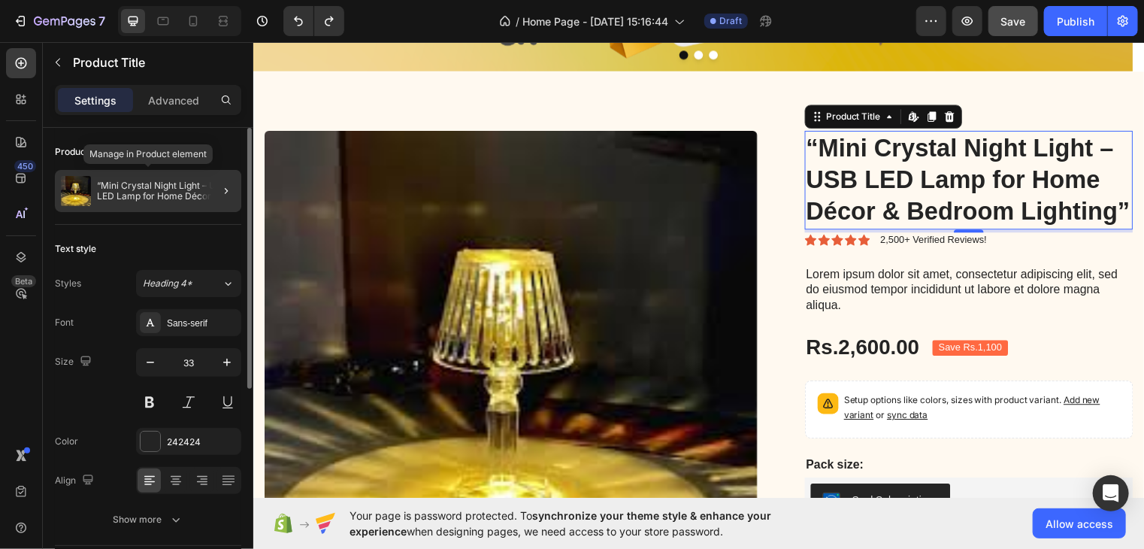
click at [186, 177] on div "“Mini Crystal Night Light – USB LED Lamp for Home Décor & Bedroom Lighting”" at bounding box center [148, 191] width 186 height 42
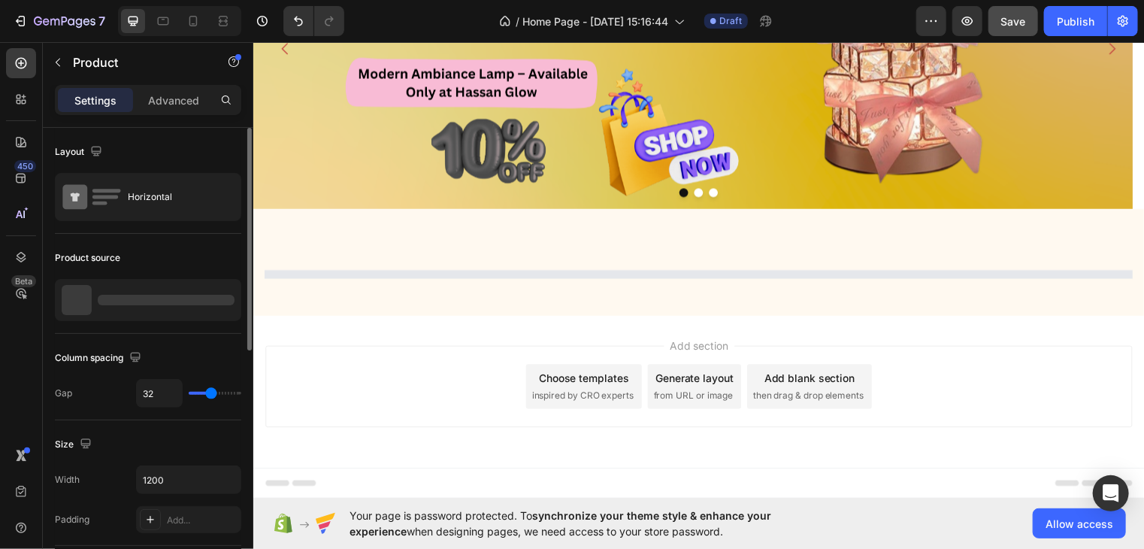
scroll to position [186, 0]
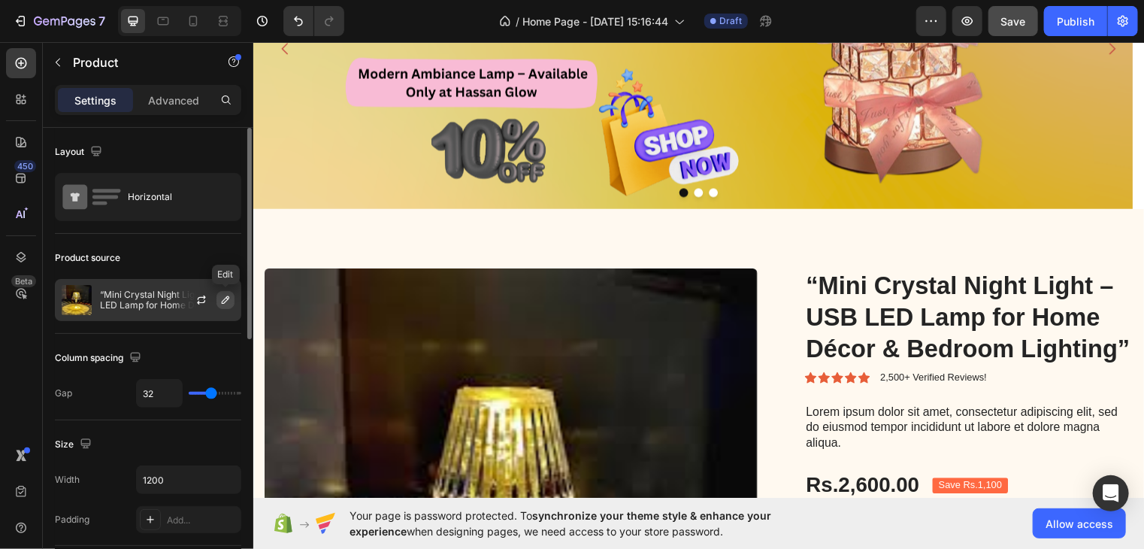
click at [218, 295] on button "button" at bounding box center [225, 300] width 18 height 18
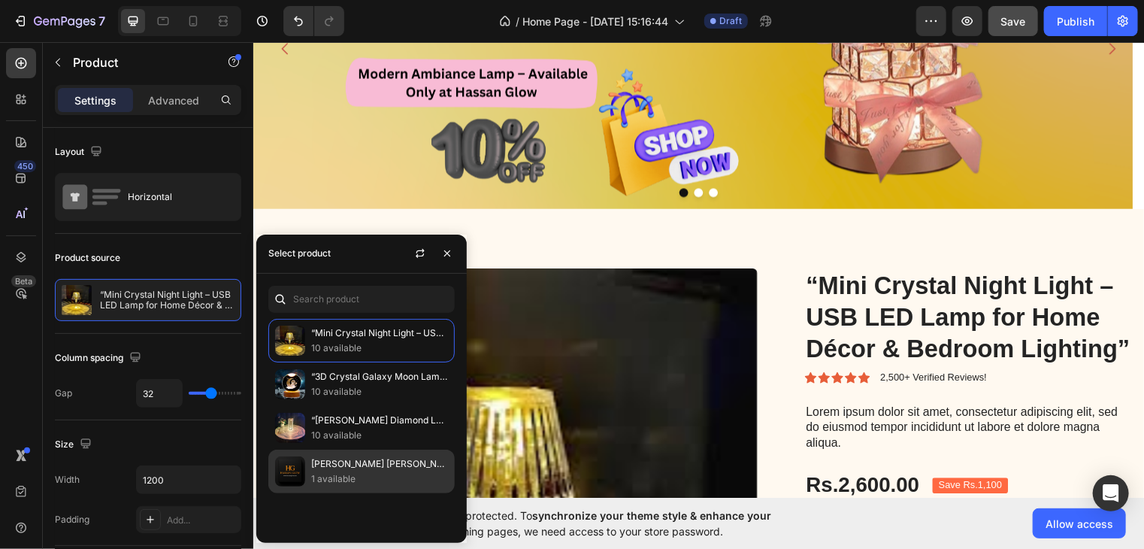
click at [316, 456] on p "[PERSON_NAME] [PERSON_NAME] Lamp – Each 1 Pc" at bounding box center [379, 463] width 137 height 15
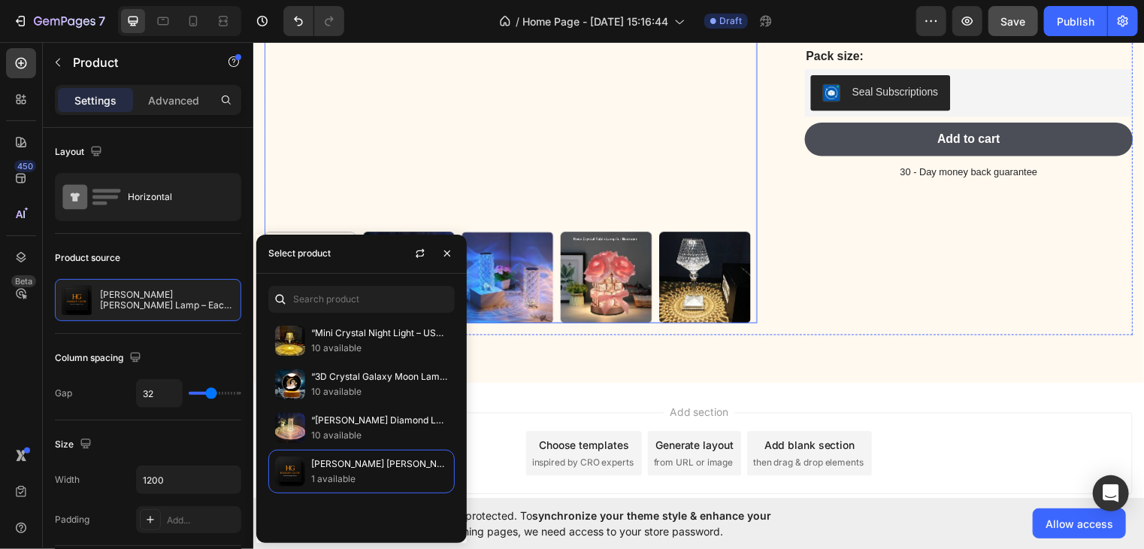
scroll to position [739, 0]
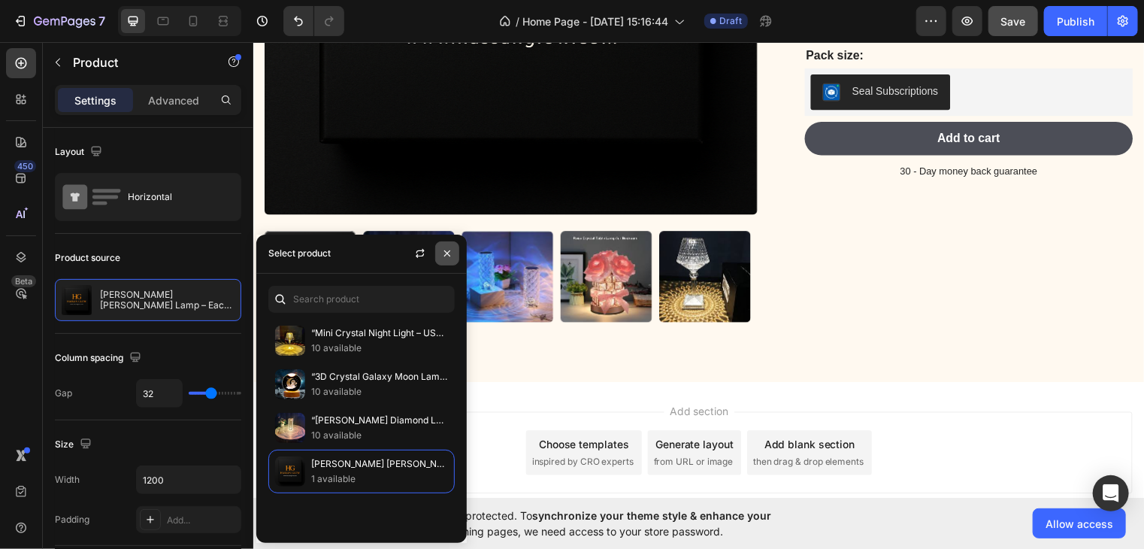
click at [448, 252] on icon "button" at bounding box center [447, 253] width 6 height 6
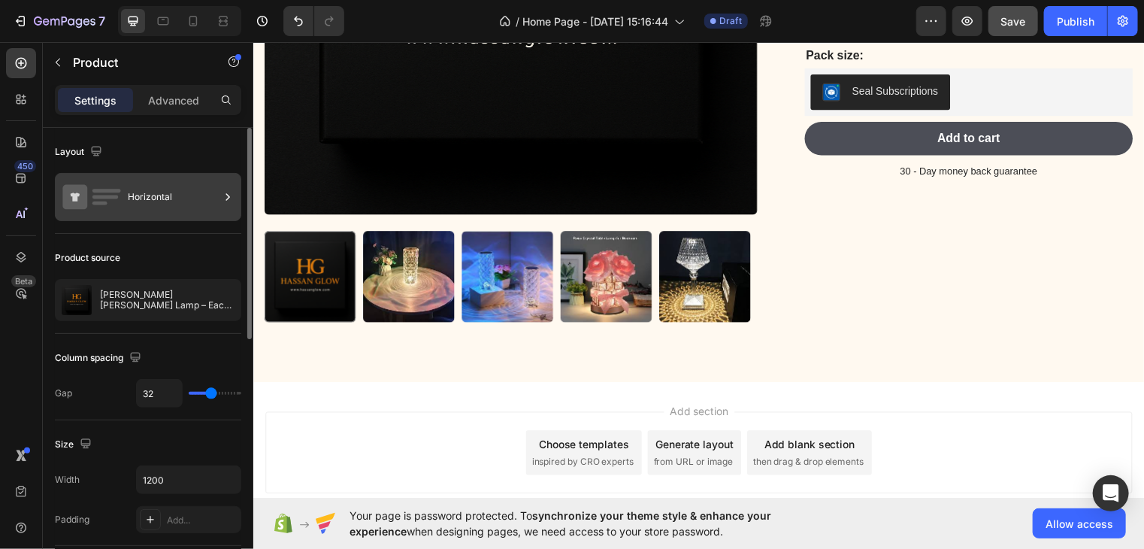
click at [163, 200] on div "Horizontal" at bounding box center [174, 197] width 92 height 35
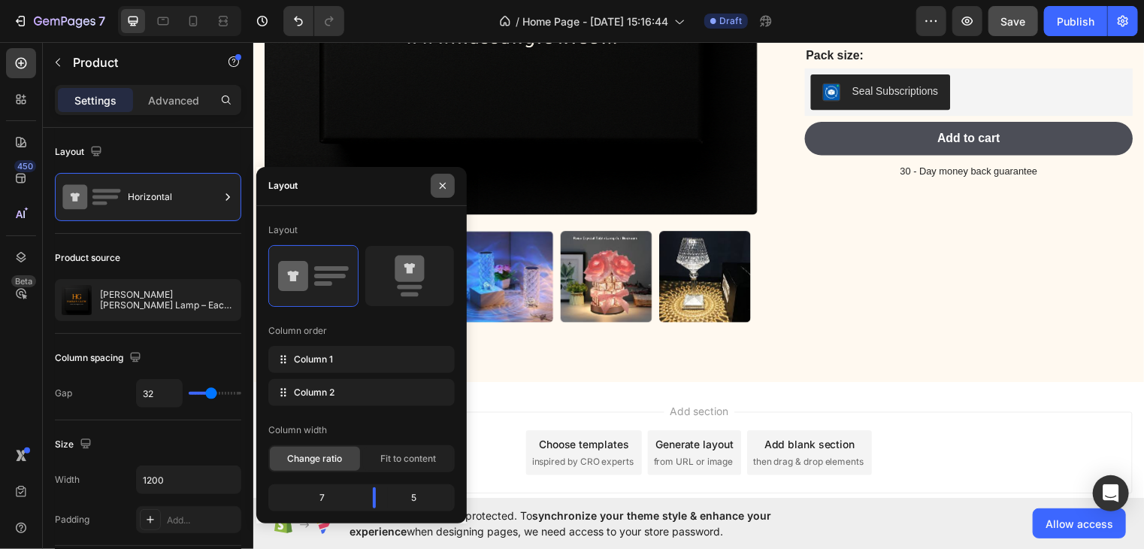
click at [439, 184] on icon "button" at bounding box center [443, 186] width 12 height 12
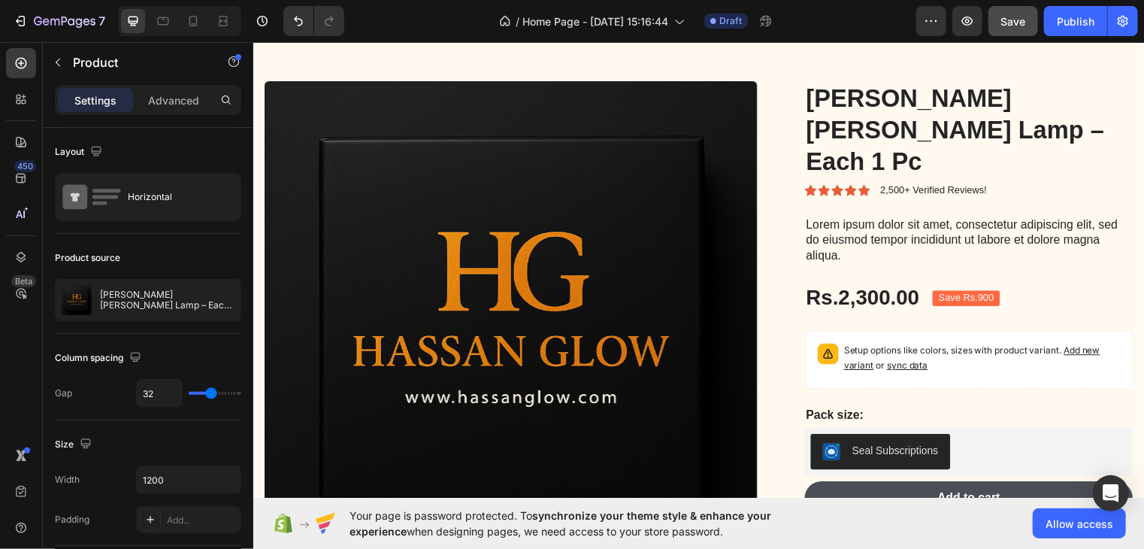
scroll to position [337, 0]
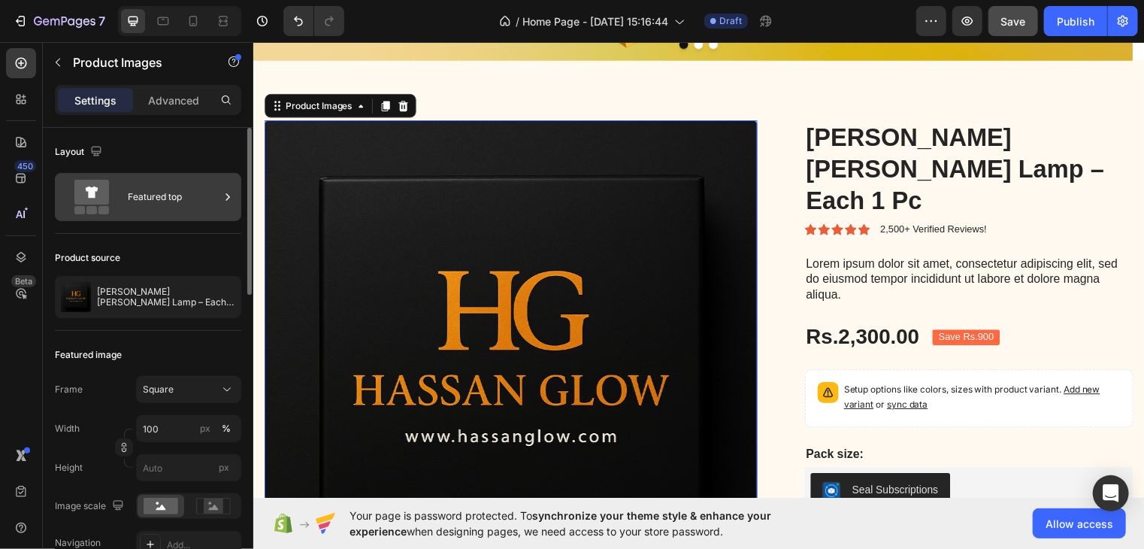
click at [176, 193] on div "Featured top" at bounding box center [174, 197] width 92 height 35
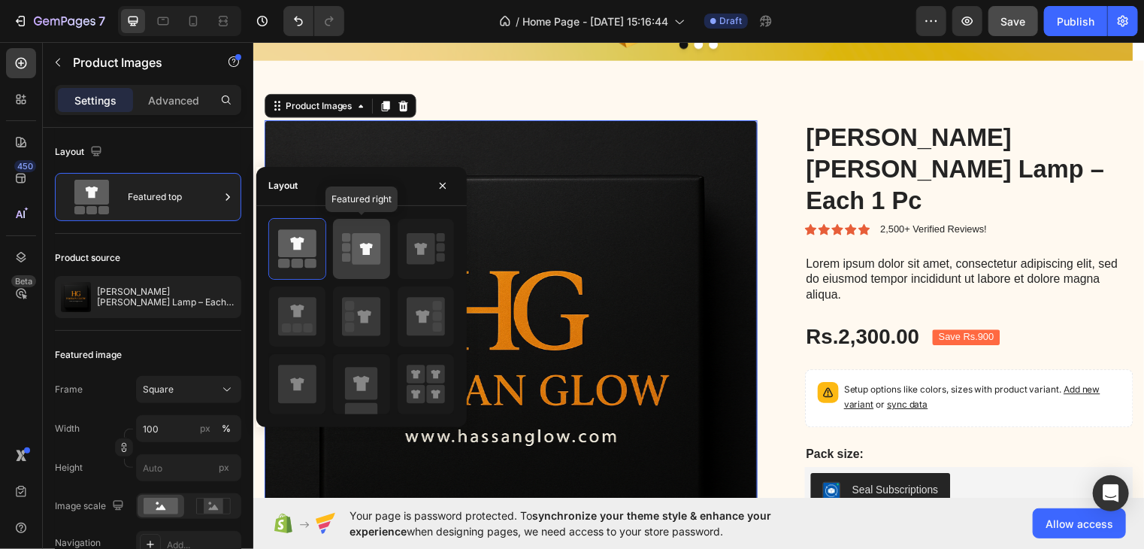
click at [347, 253] on rect at bounding box center [346, 256] width 8 height 8
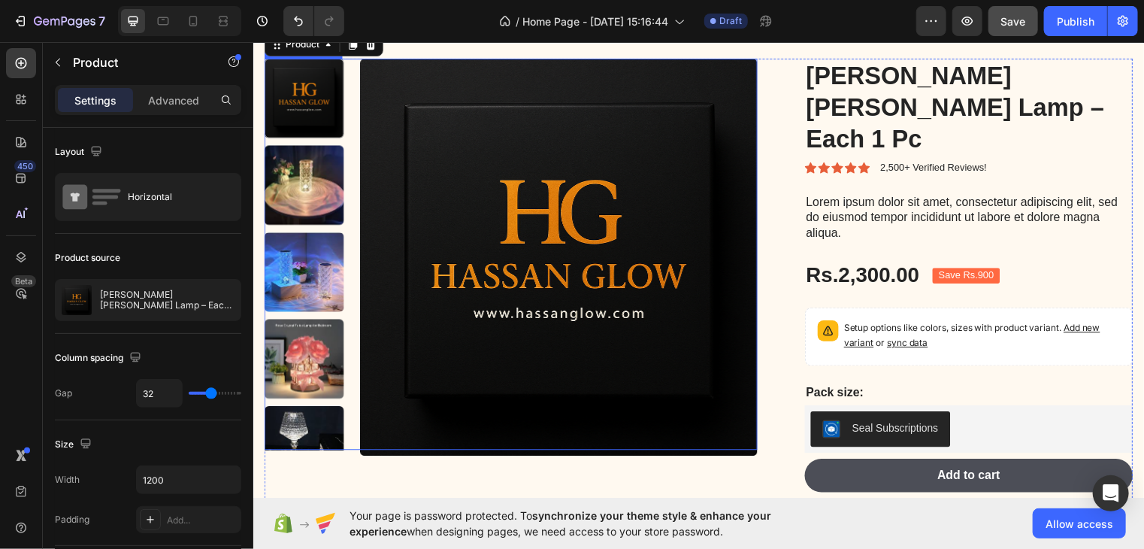
scroll to position [398, 0]
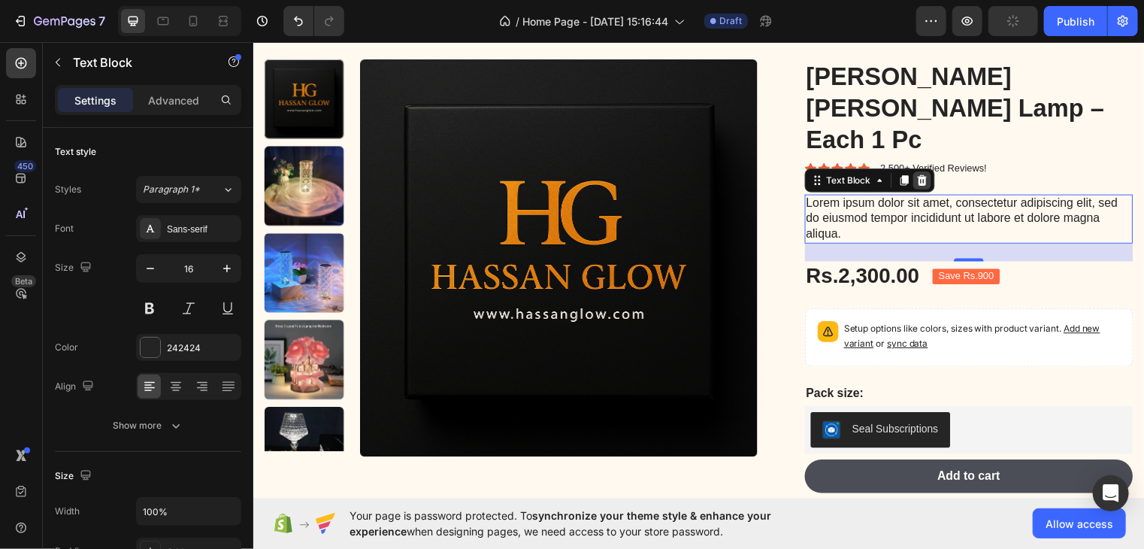
click at [925, 175] on icon at bounding box center [929, 180] width 10 height 11
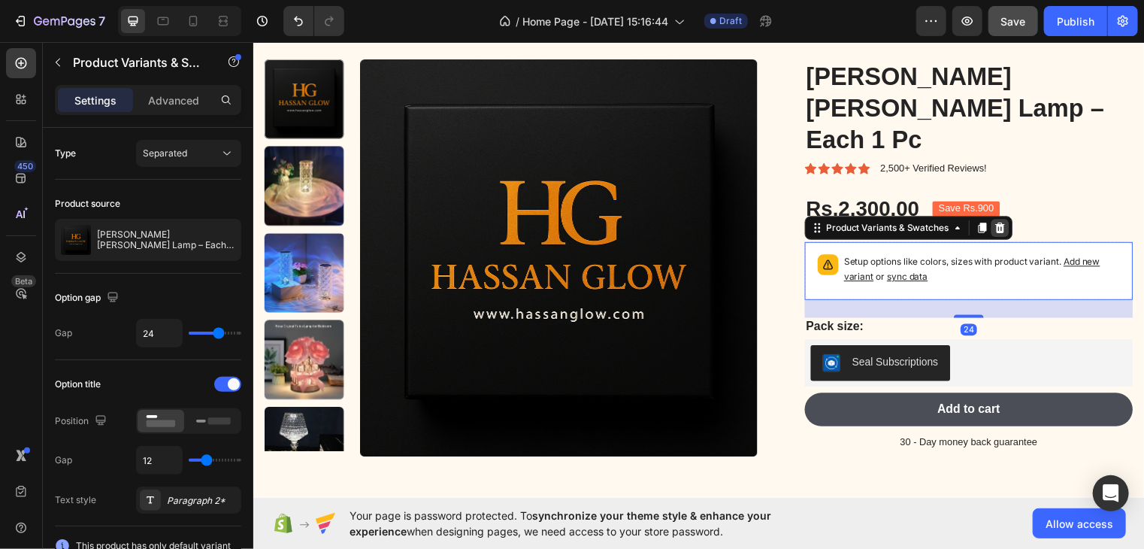
click at [1008, 220] on div at bounding box center [1008, 229] width 18 height 18
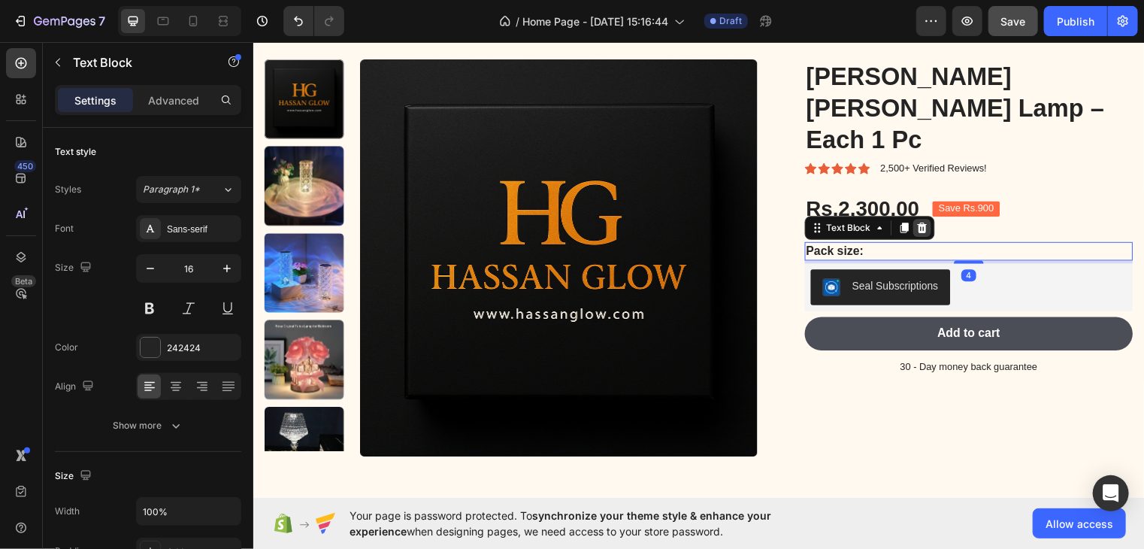
click at [924, 224] on icon at bounding box center [929, 229] width 10 height 11
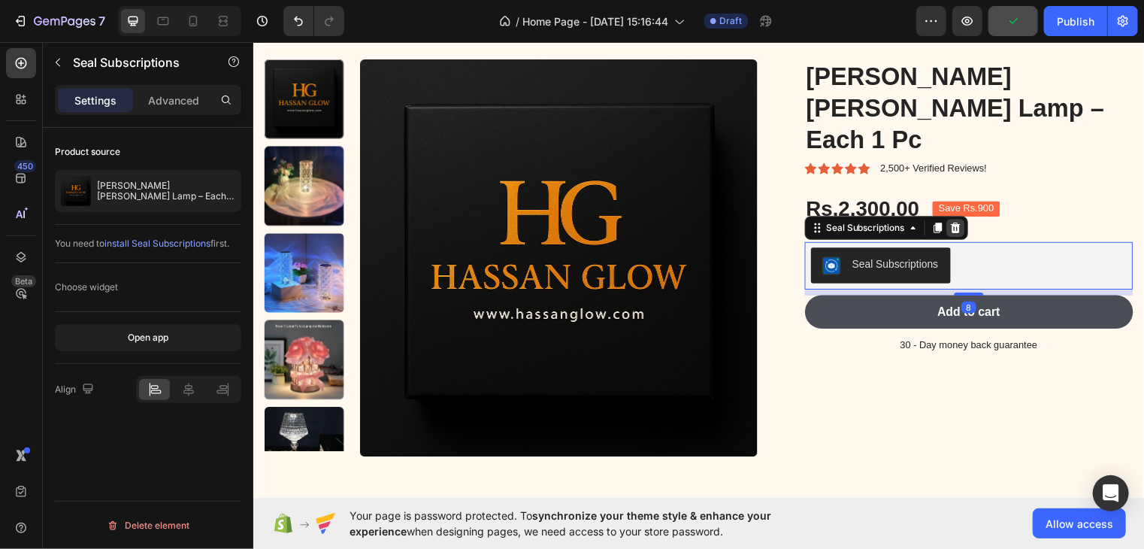
click at [958, 224] on icon at bounding box center [963, 229] width 10 height 11
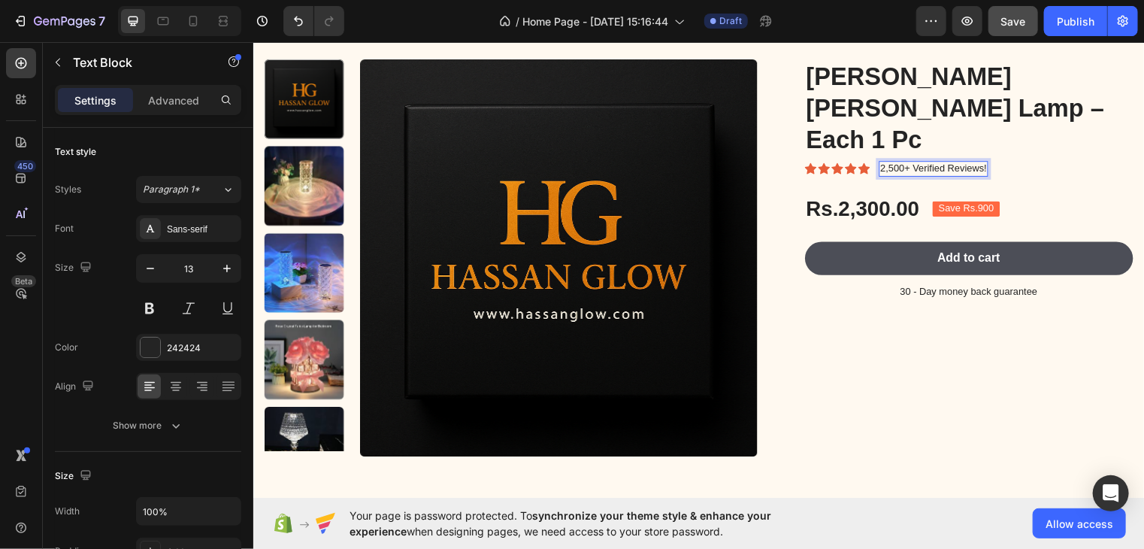
click at [905, 163] on p "2,500+ Verified Reviews!" at bounding box center [940, 169] width 107 height 13
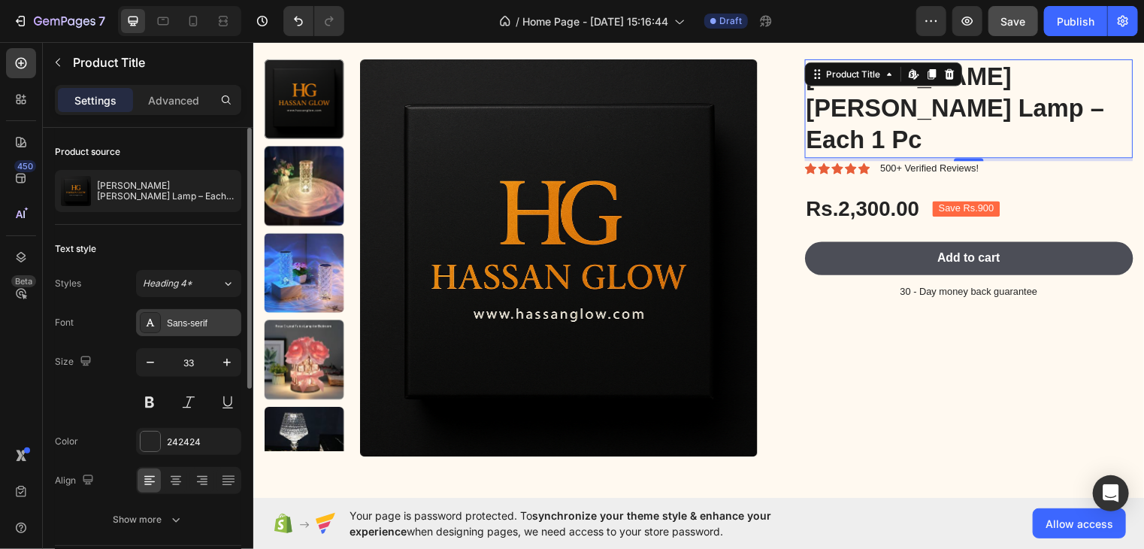
click at [192, 313] on div "Sans-serif" at bounding box center [188, 322] width 105 height 27
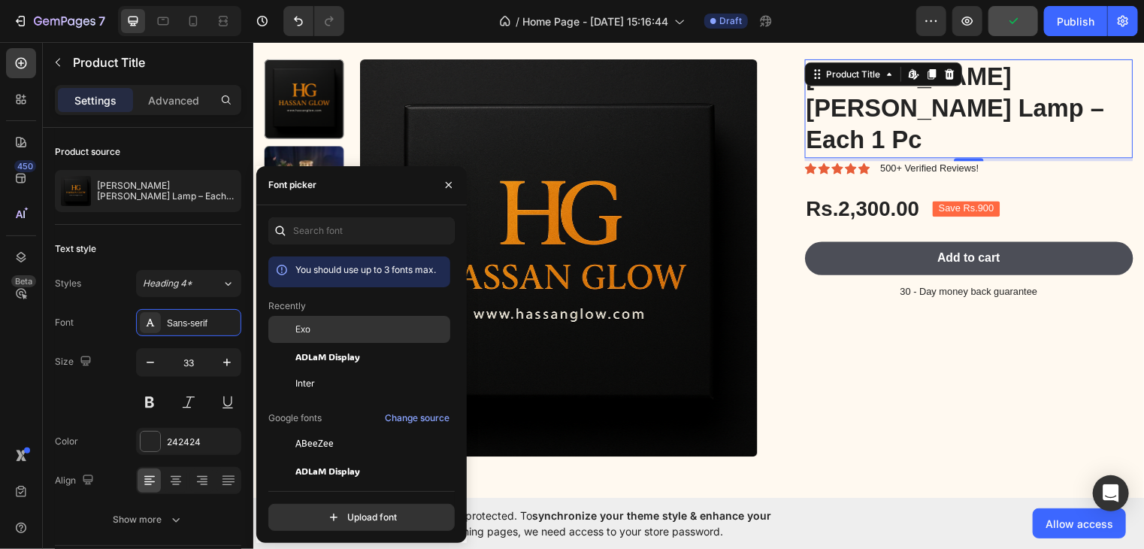
click at [295, 325] on span "Exo" at bounding box center [302, 329] width 15 height 14
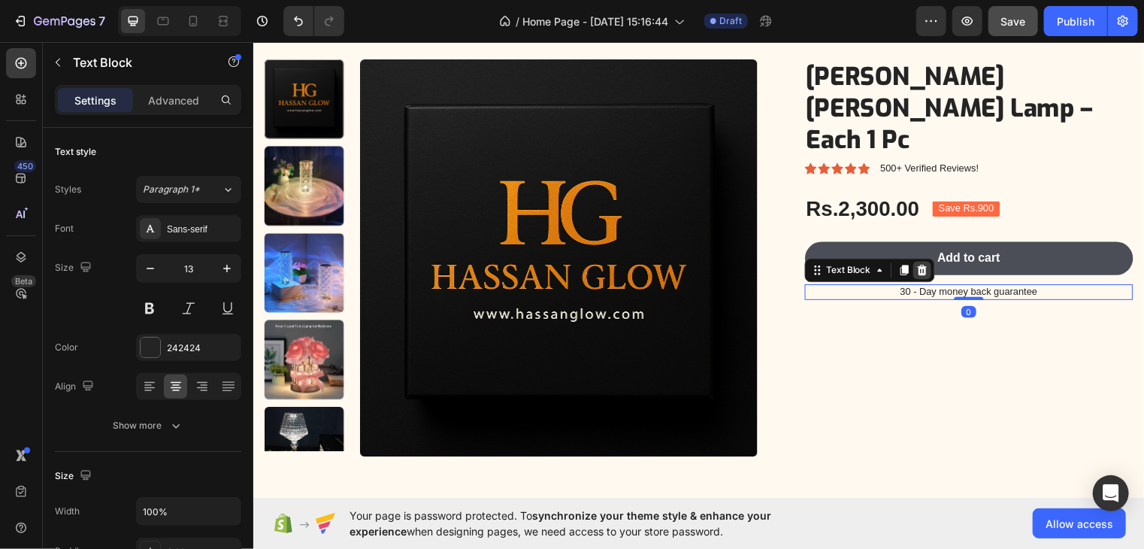
click at [925, 267] on icon at bounding box center [929, 272] width 10 height 11
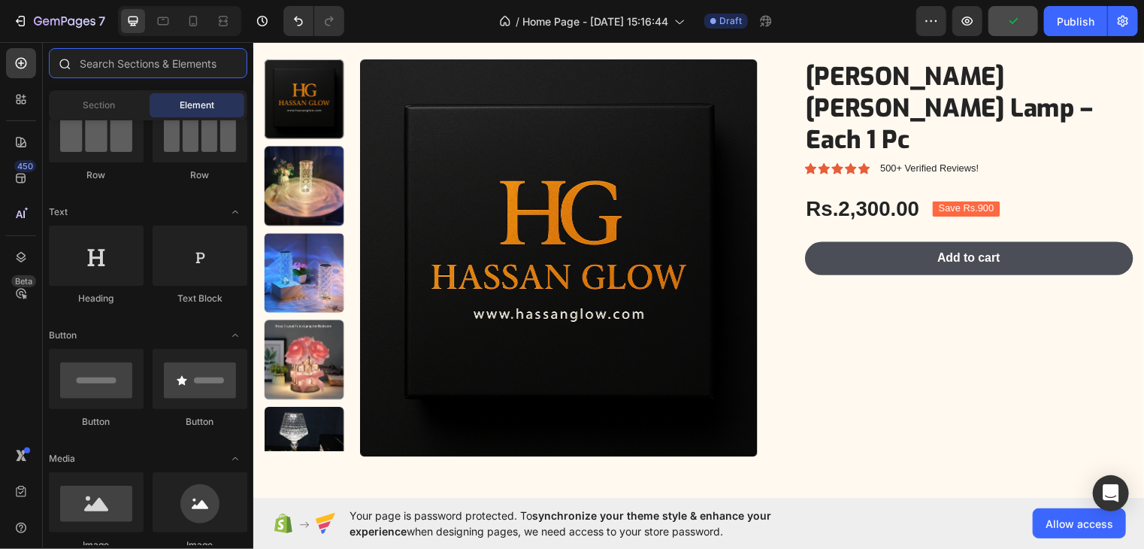
click at [93, 63] on input "text" at bounding box center [148, 63] width 198 height 30
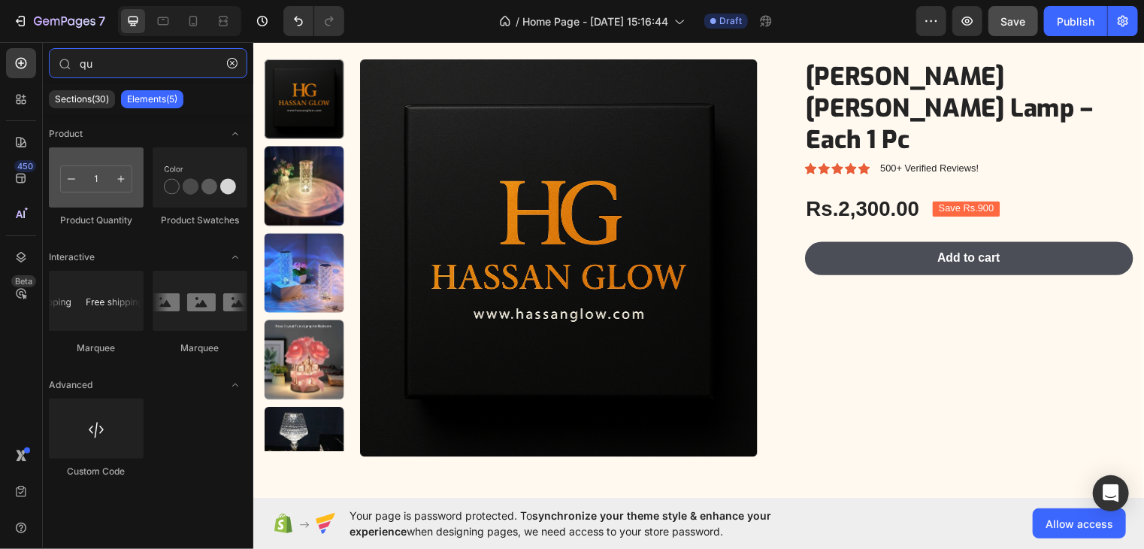
type input "qu"
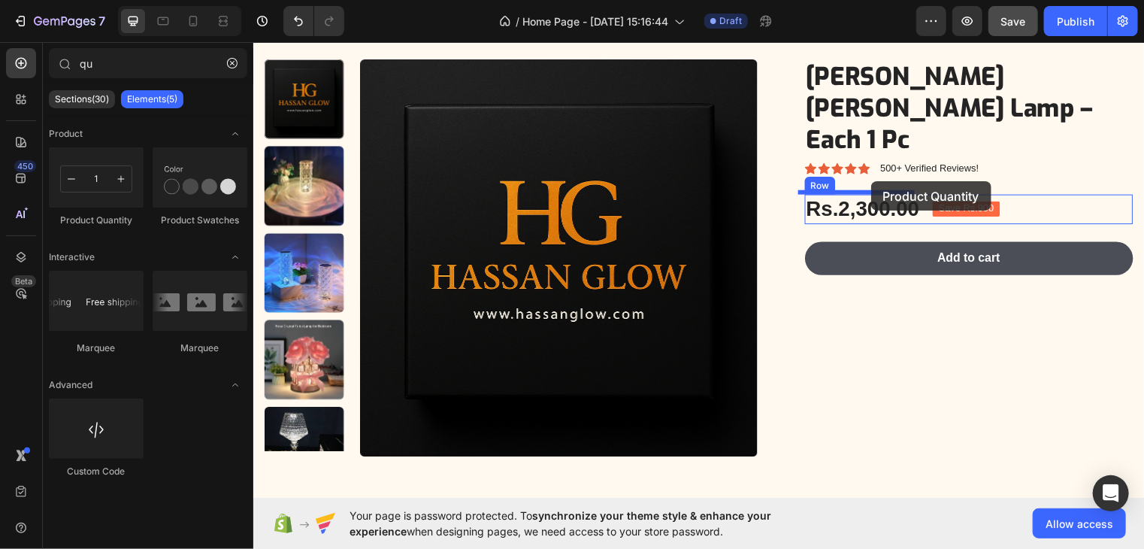
drag, startPoint x: 330, startPoint y: 244, endPoint x: 878, endPoint y: 183, distance: 551.2
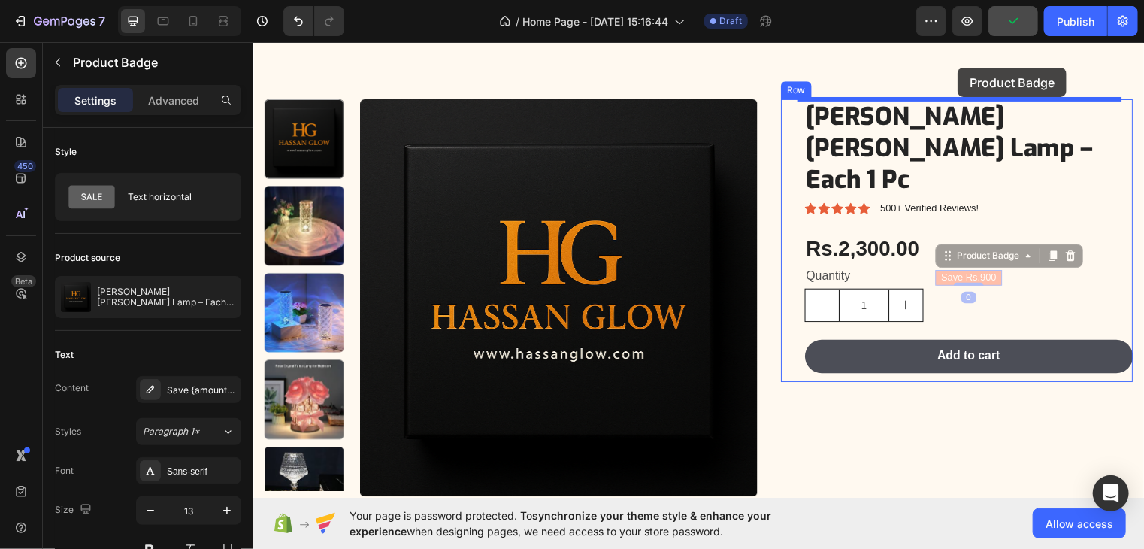
scroll to position [281, 0]
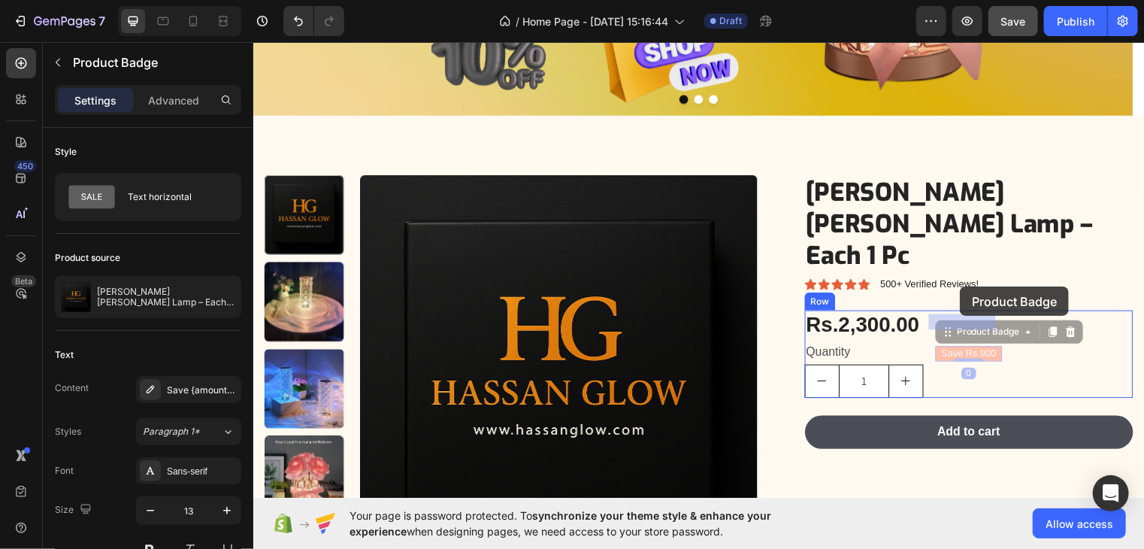
drag, startPoint x: 955, startPoint y: 202, endPoint x: 968, endPoint y: 289, distance: 87.3
click at [968, 289] on div "Header Image Image Image Carousel Row Section 1 Product Images Hassan Glow Crys…" at bounding box center [703, 304] width 902 height 1088
drag, startPoint x: 968, startPoint y: 324, endPoint x: 999, endPoint y: 285, distance: 50.2
click at [999, 285] on div "Header Image Image Image Carousel Row Section 1 Product Images Hassan Glow Crys…" at bounding box center [703, 304] width 902 height 1088
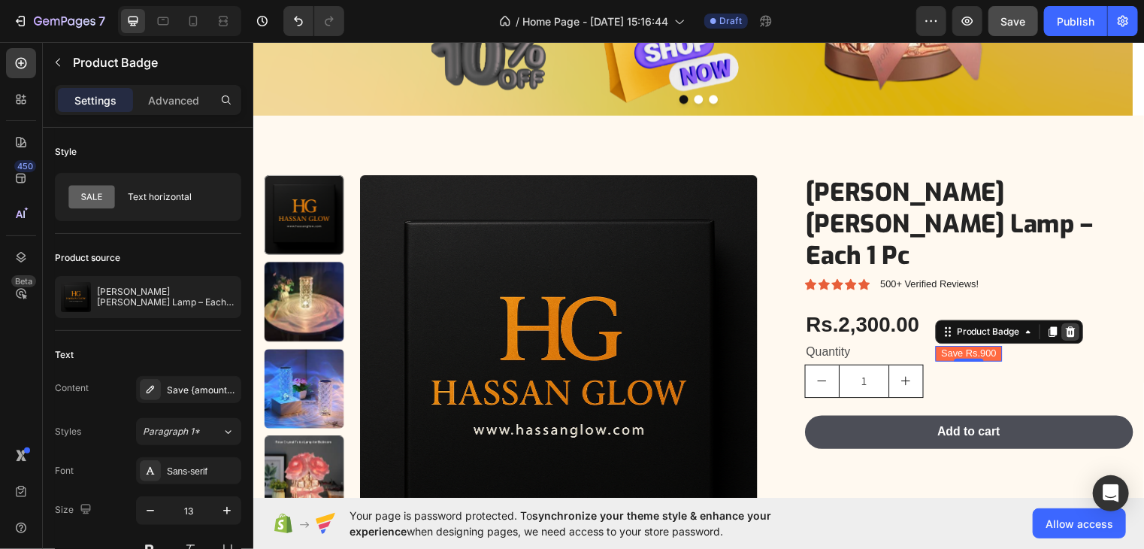
click at [1074, 329] on icon at bounding box center [1079, 334] width 10 height 11
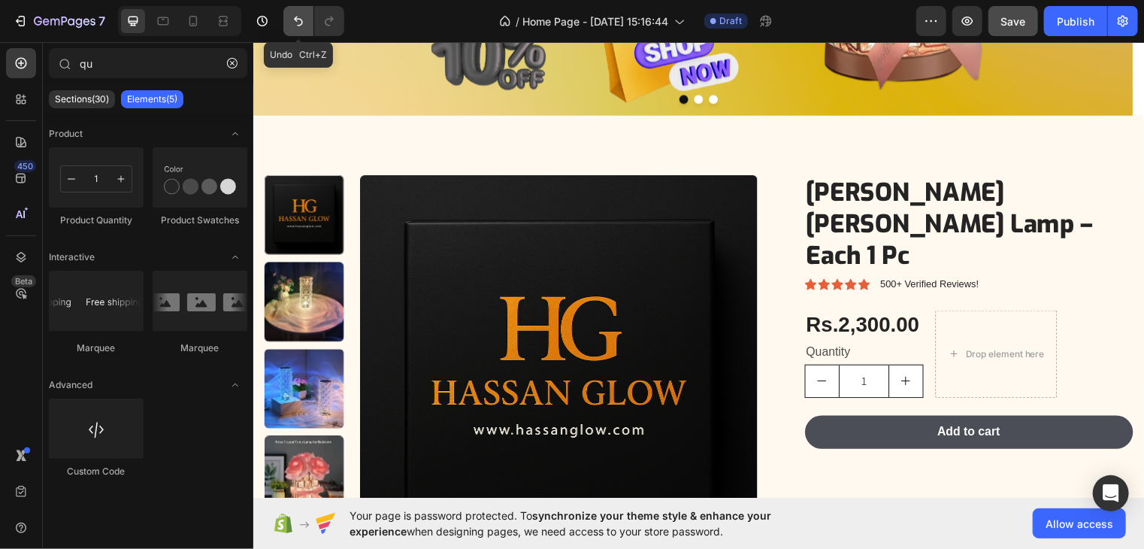
click at [301, 15] on icon "Undo/Redo" at bounding box center [298, 21] width 15 height 15
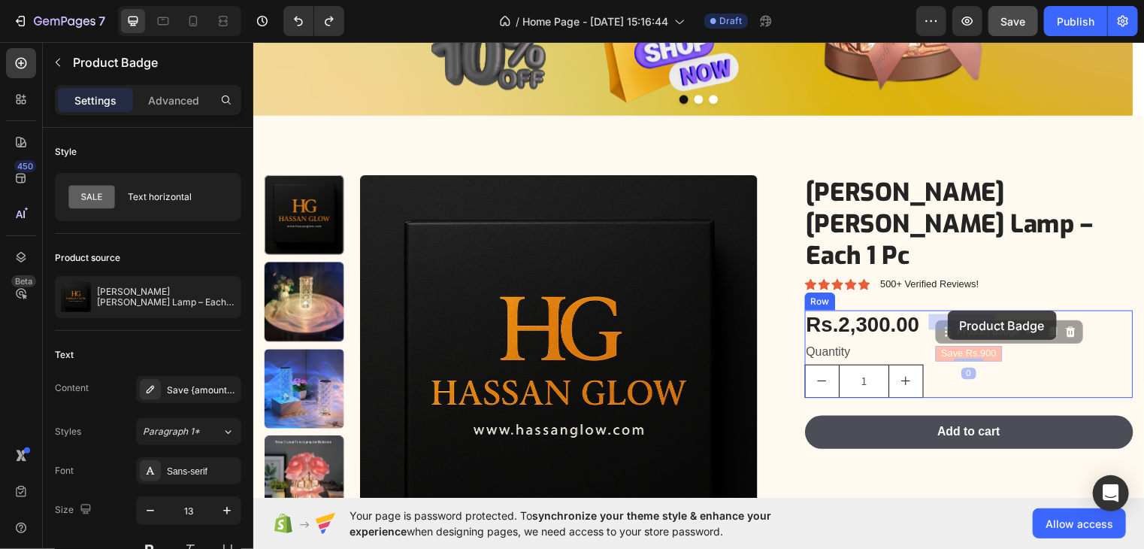
drag, startPoint x: 971, startPoint y: 322, endPoint x: 955, endPoint y: 313, distance: 17.8
click at [955, 313] on div "Header Image Image Image Carousel Row Section 1 Product Images Hassan Glow Crys…" at bounding box center [703, 304] width 902 height 1088
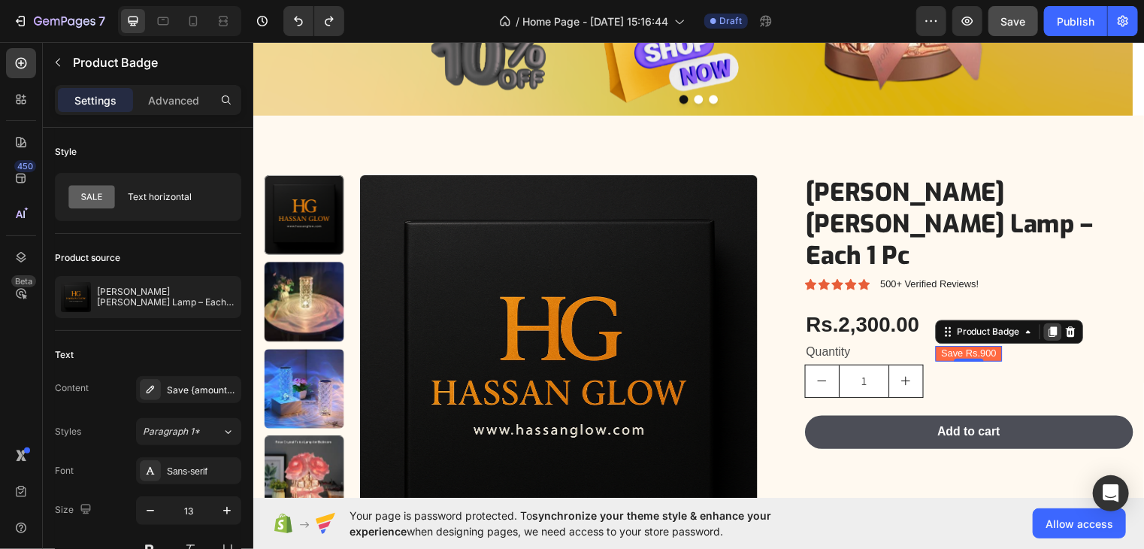
click at [1058, 329] on icon at bounding box center [1062, 334] width 8 height 11
click at [1058, 337] on icon at bounding box center [1062, 342] width 8 height 11
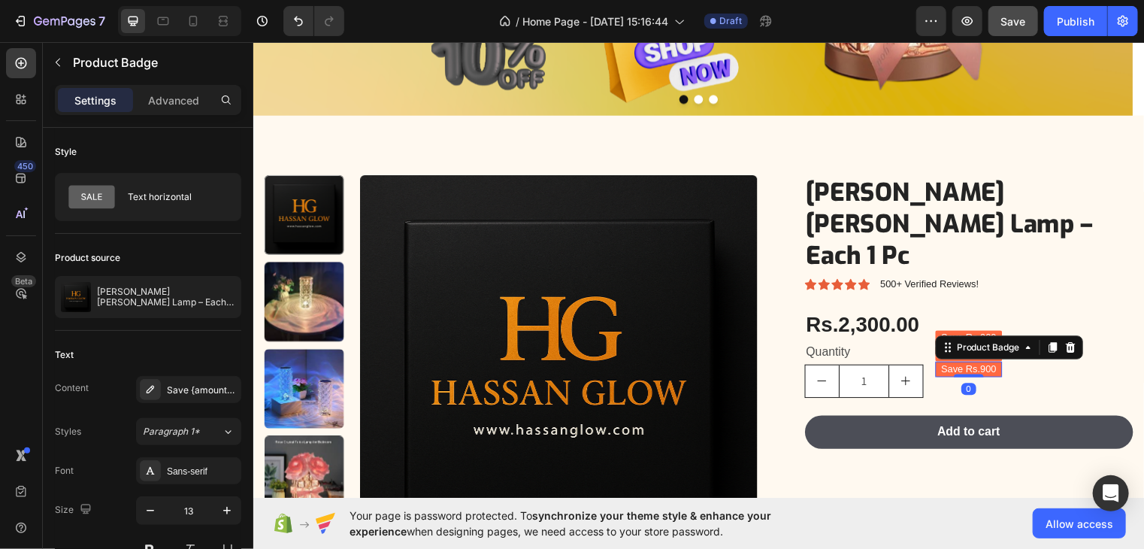
click at [1053, 341] on div at bounding box center [1062, 350] width 18 height 18
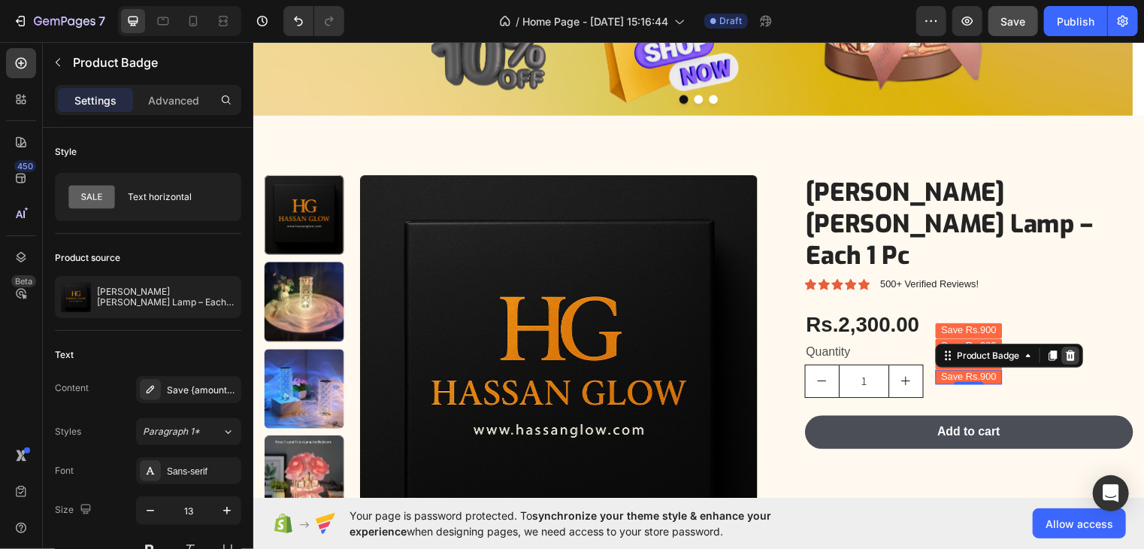
click at [1071, 349] on div at bounding box center [1080, 358] width 18 height 18
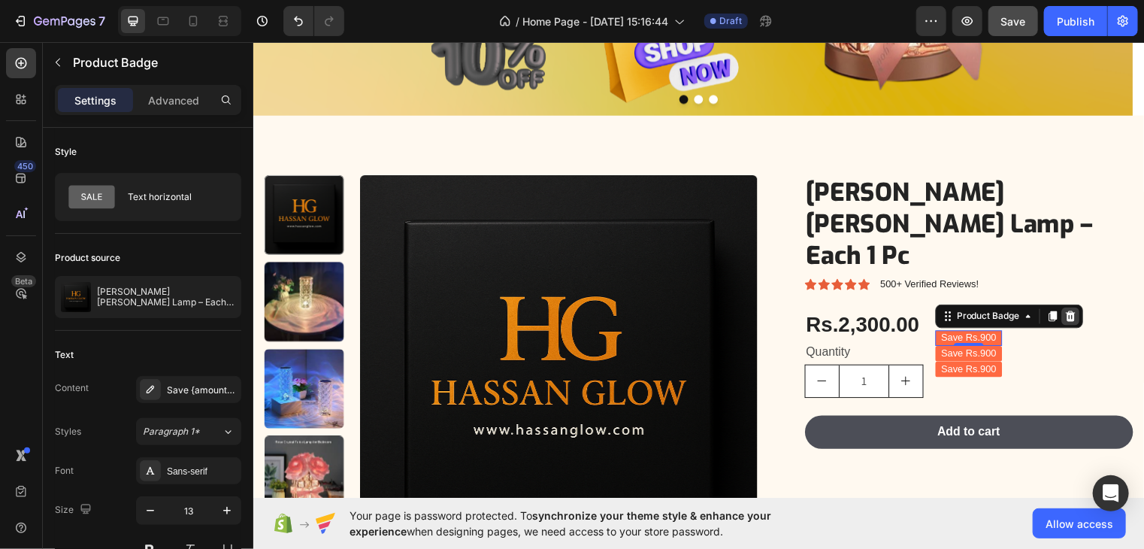
click at [1075, 313] on icon at bounding box center [1079, 318] width 10 height 11
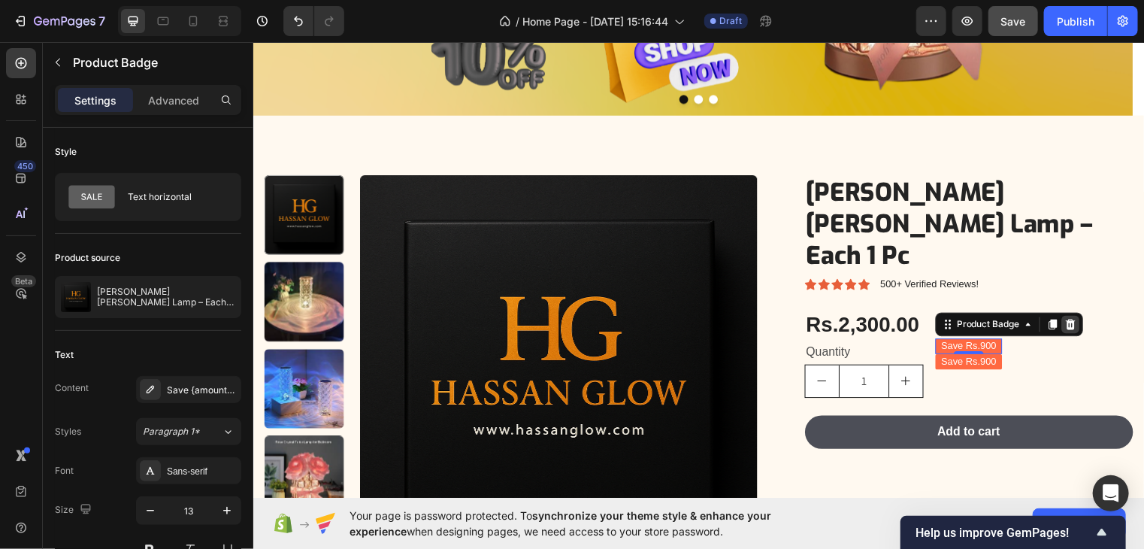
click at [1074, 321] on icon at bounding box center [1080, 327] width 12 height 12
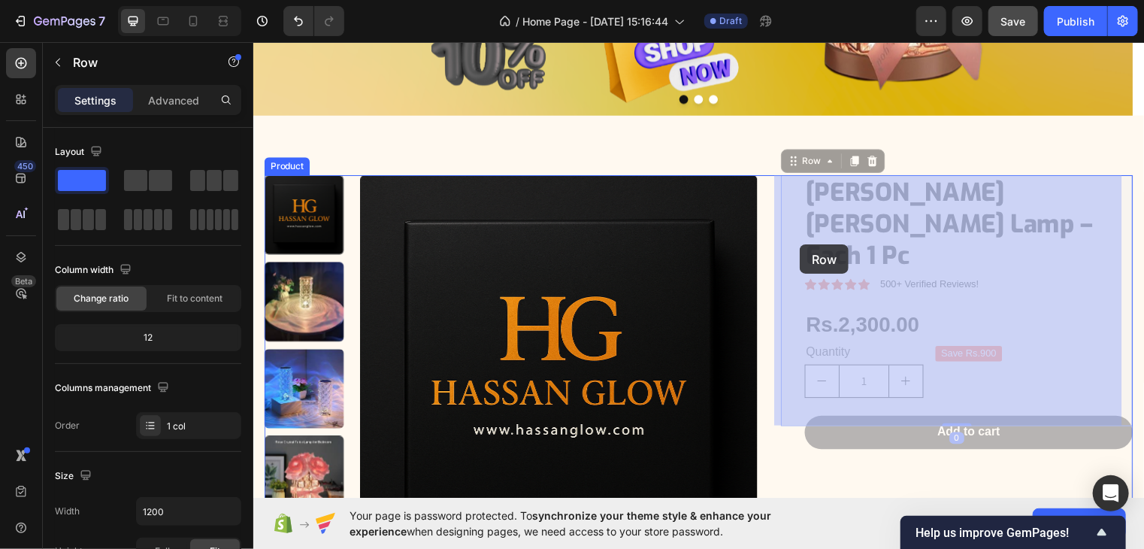
drag, startPoint x: 796, startPoint y: 249, endPoint x: 805, endPoint y: 246, distance: 10.0
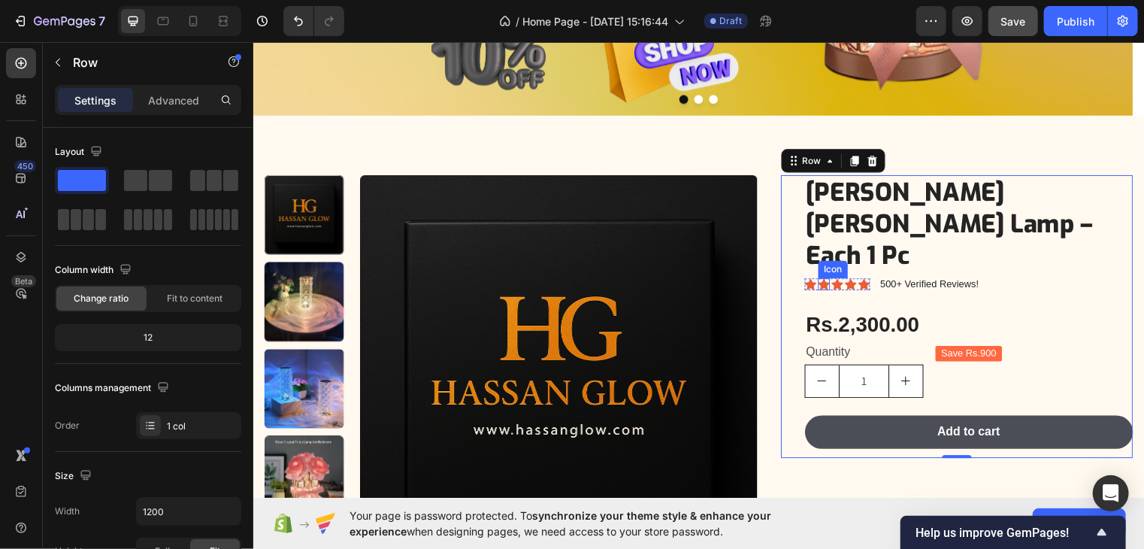
click at [827, 281] on icon at bounding box center [830, 286] width 12 height 11
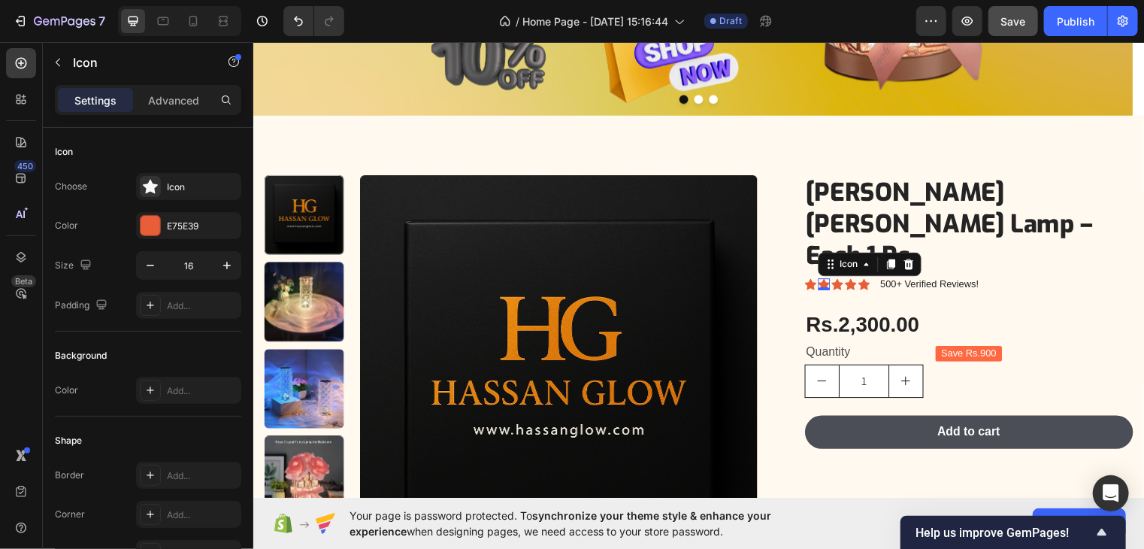
click at [827, 281] on icon at bounding box center [830, 286] width 12 height 11
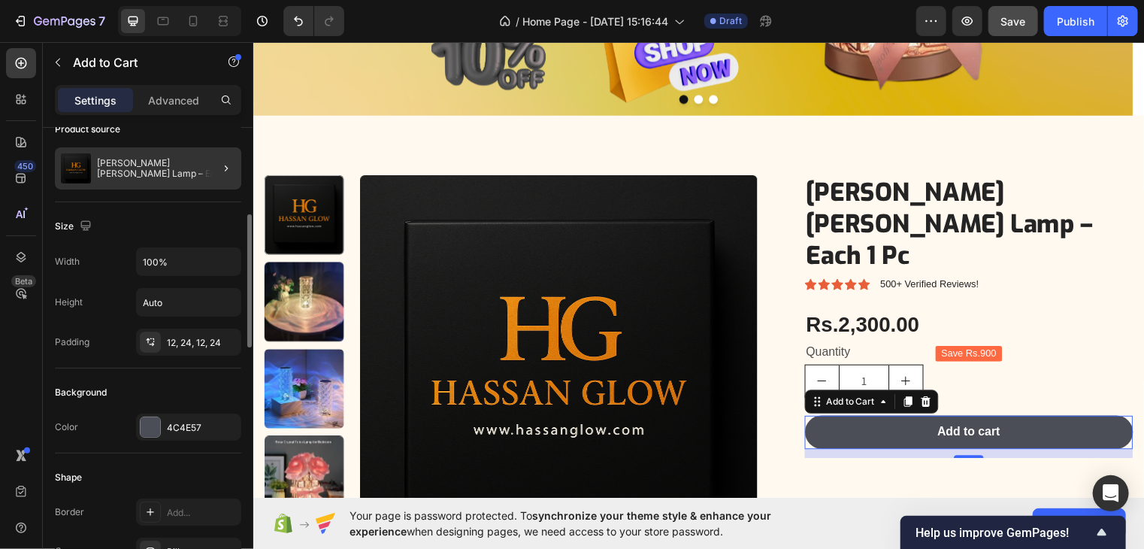
scroll to position [177, 0]
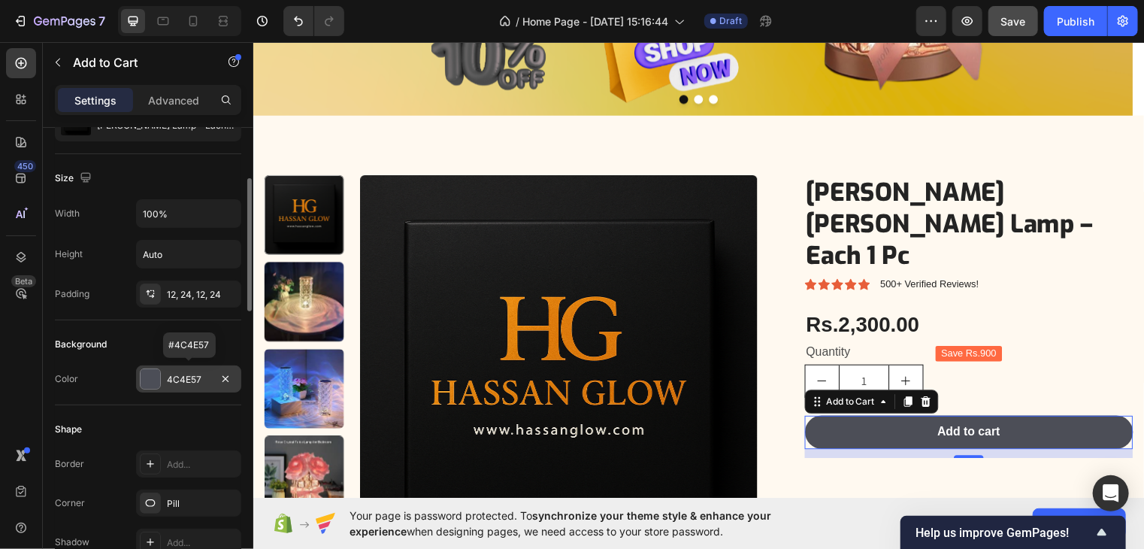
click at [154, 370] on div at bounding box center [151, 379] width 20 height 20
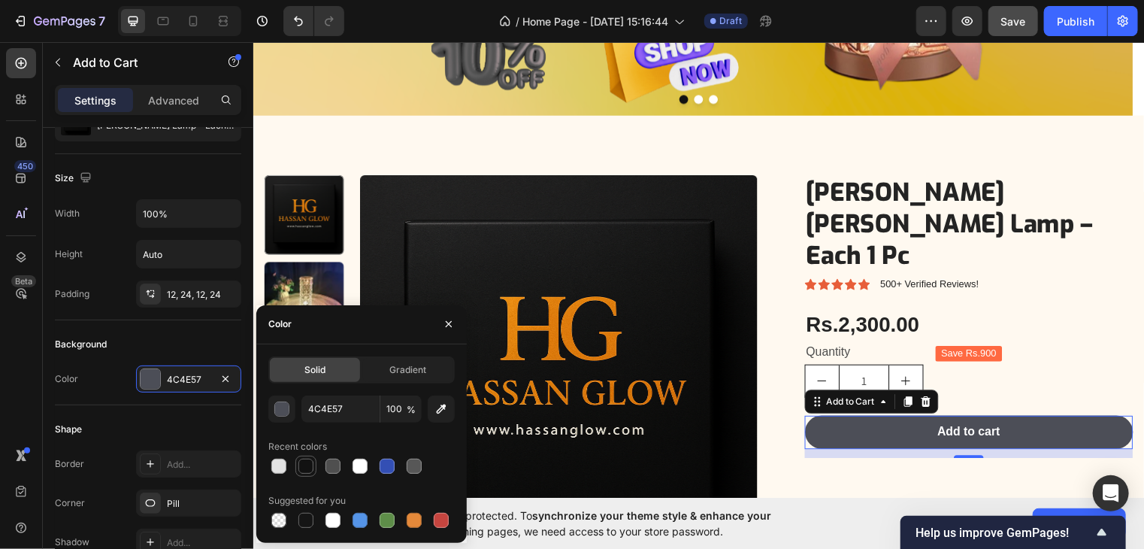
click at [302, 461] on div at bounding box center [305, 465] width 15 height 15
type input "121212"
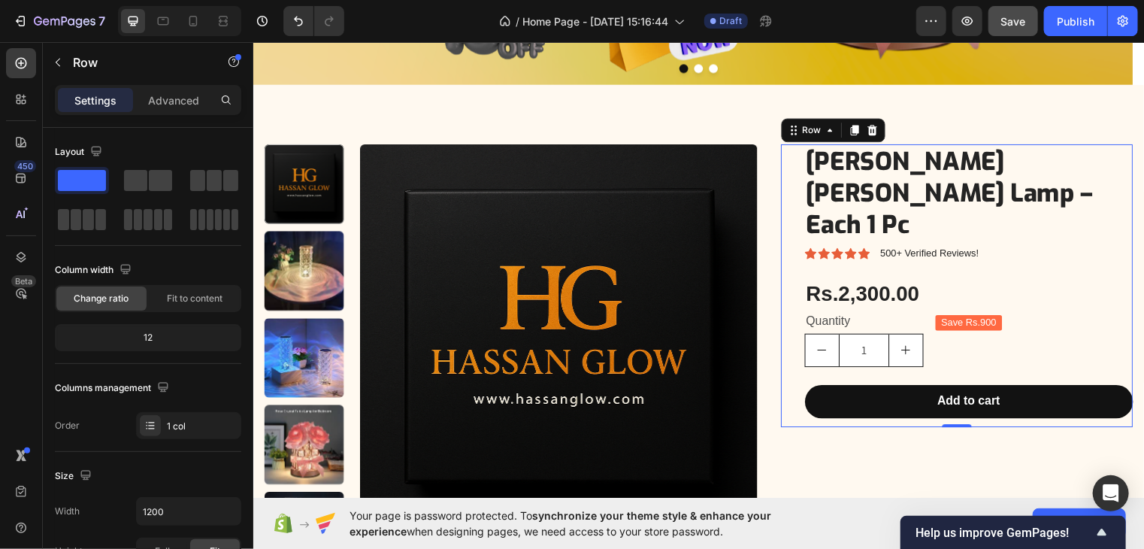
scroll to position [310, 0]
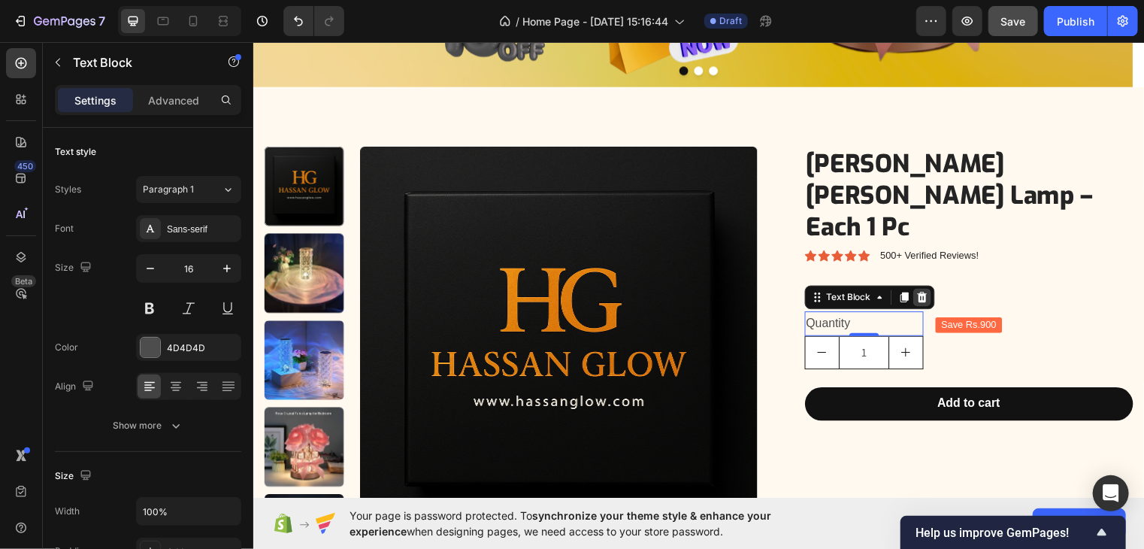
click at [924, 295] on icon at bounding box center [929, 300] width 10 height 11
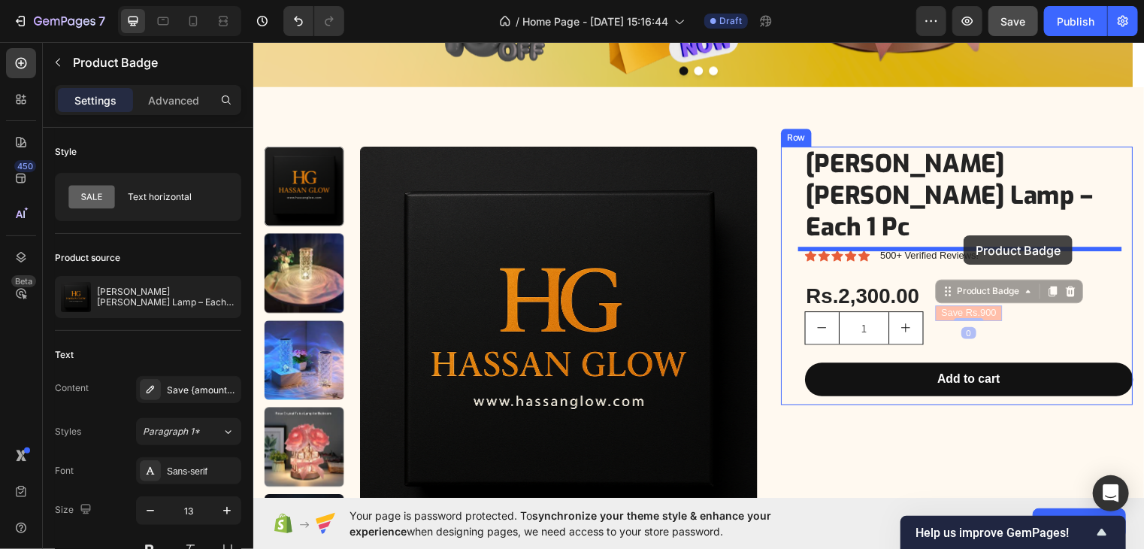
drag, startPoint x: 960, startPoint y: 278, endPoint x: 972, endPoint y: 235, distance: 44.5
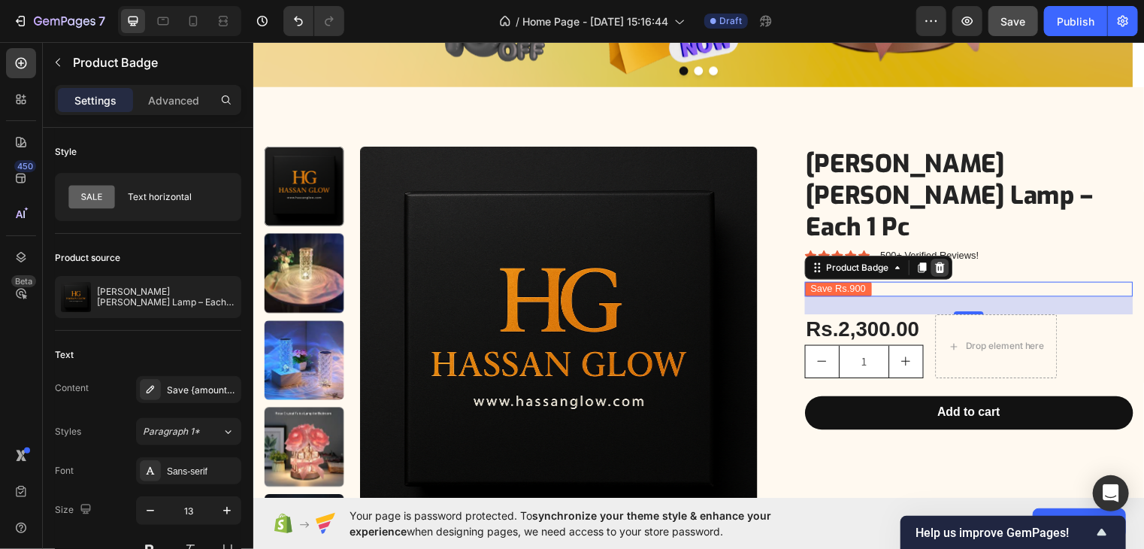
click at [942, 264] on icon at bounding box center [947, 269] width 10 height 11
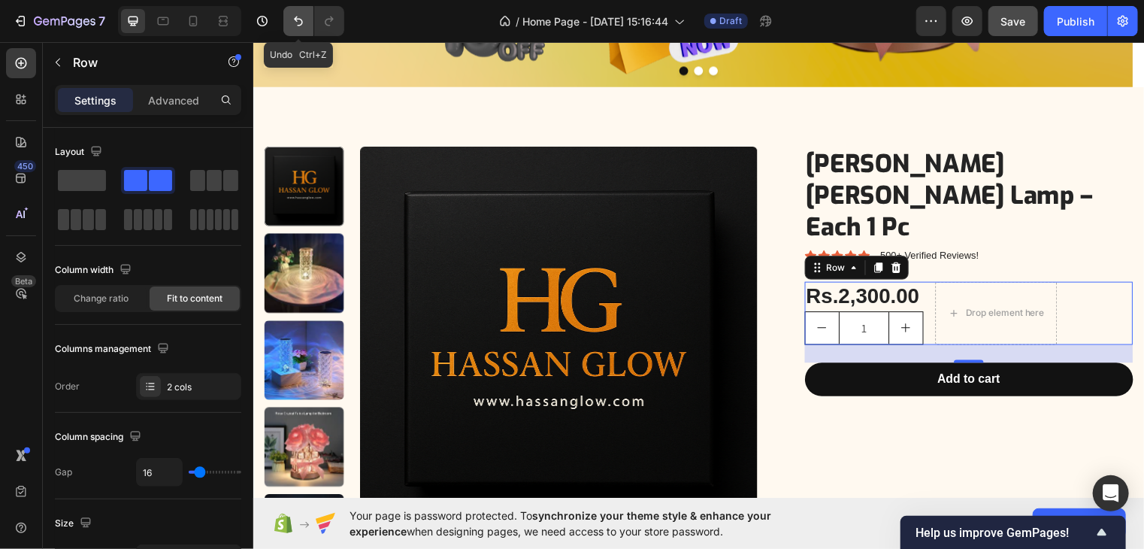
click at [296, 23] on icon "Undo/Redo" at bounding box center [298, 21] width 15 height 15
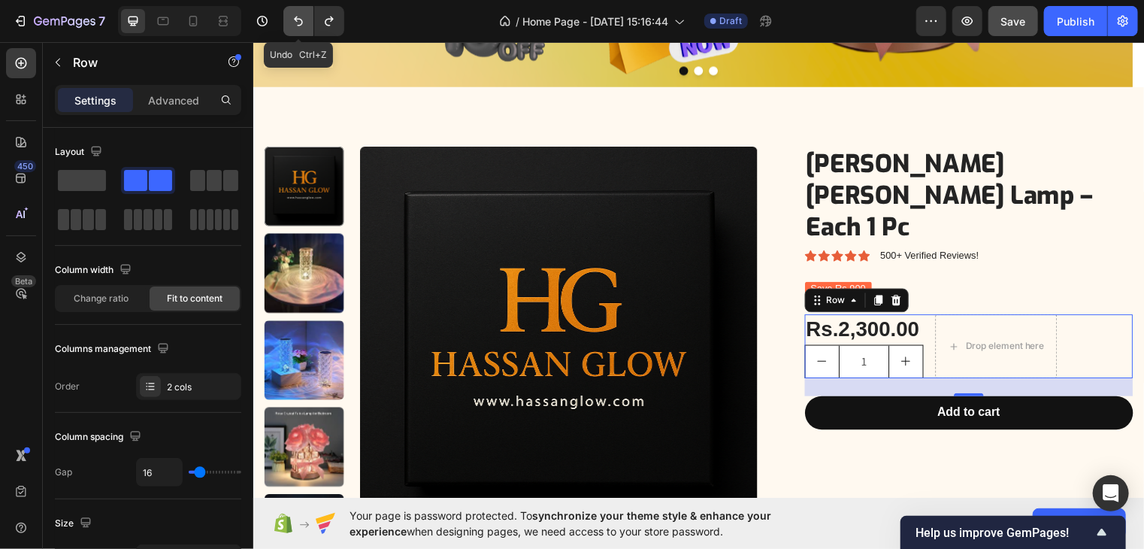
click at [296, 23] on icon "Undo/Redo" at bounding box center [298, 21] width 15 height 15
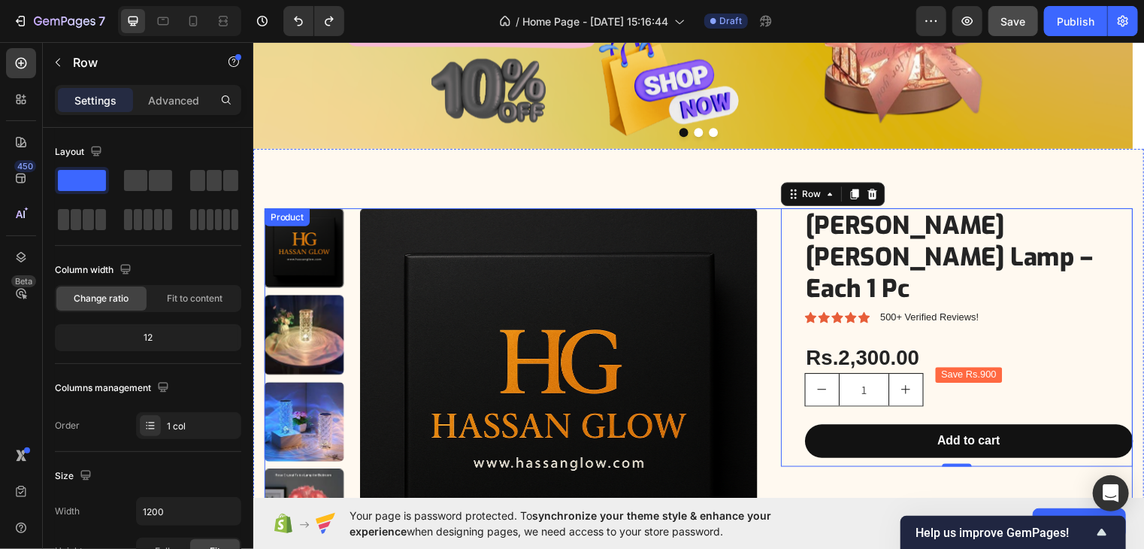
scroll to position [246, 0]
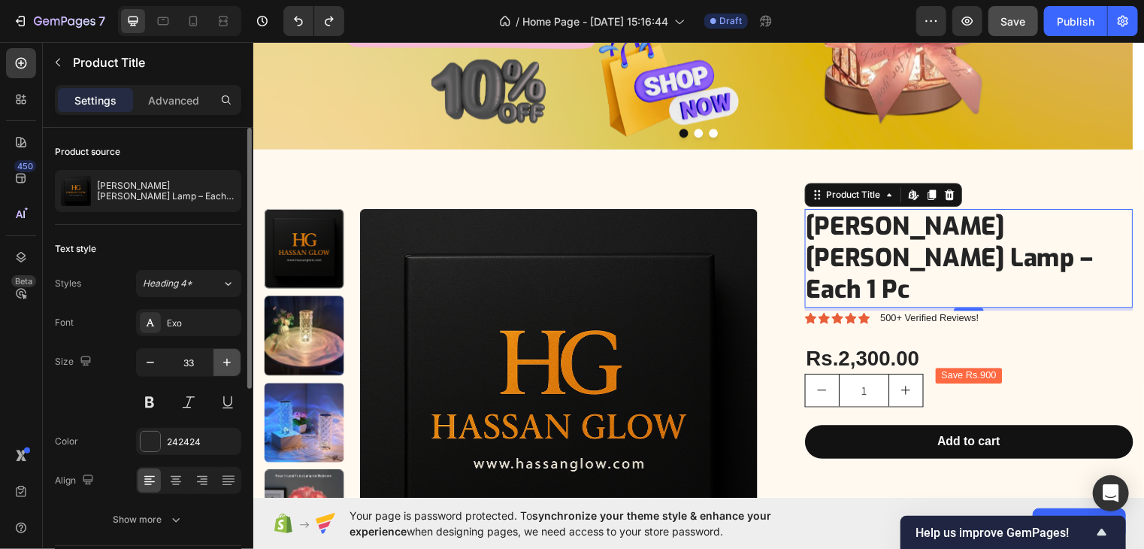
click at [221, 355] on icon "button" at bounding box center [226, 362] width 15 height 15
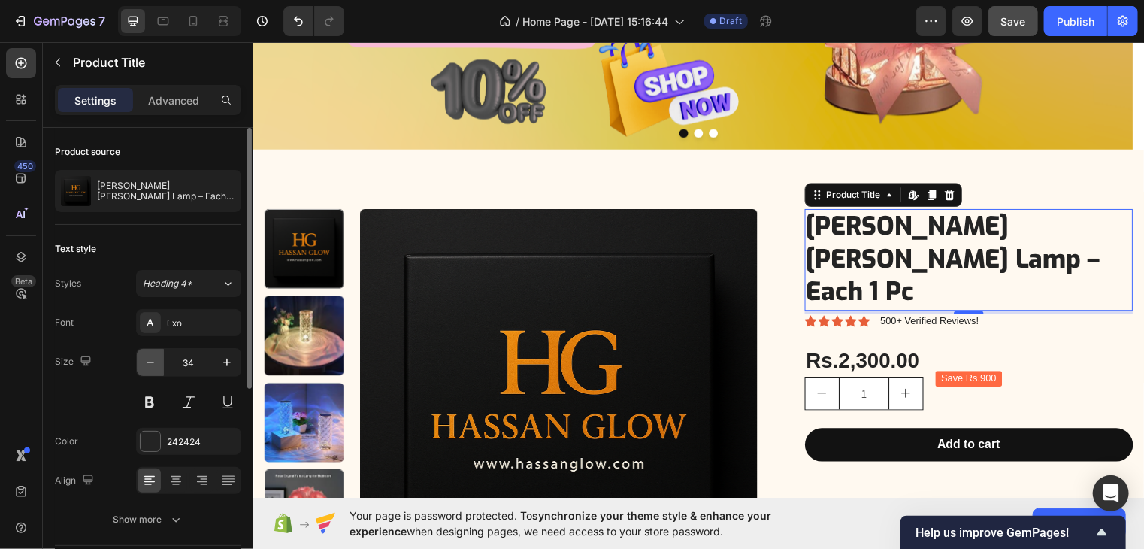
click at [150, 364] on icon "button" at bounding box center [150, 362] width 15 height 15
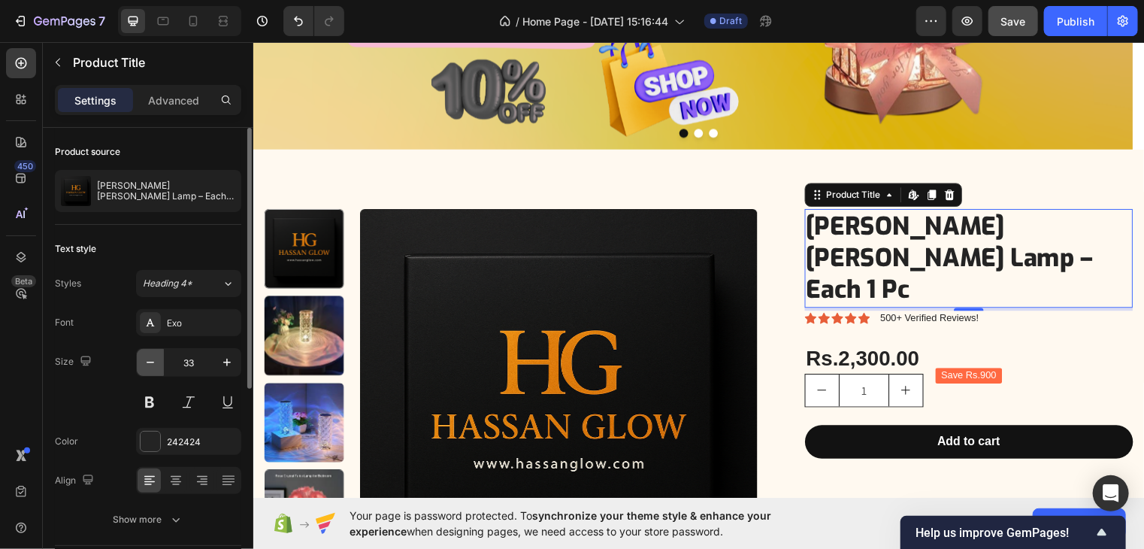
click at [150, 364] on icon "button" at bounding box center [150, 362] width 15 height 15
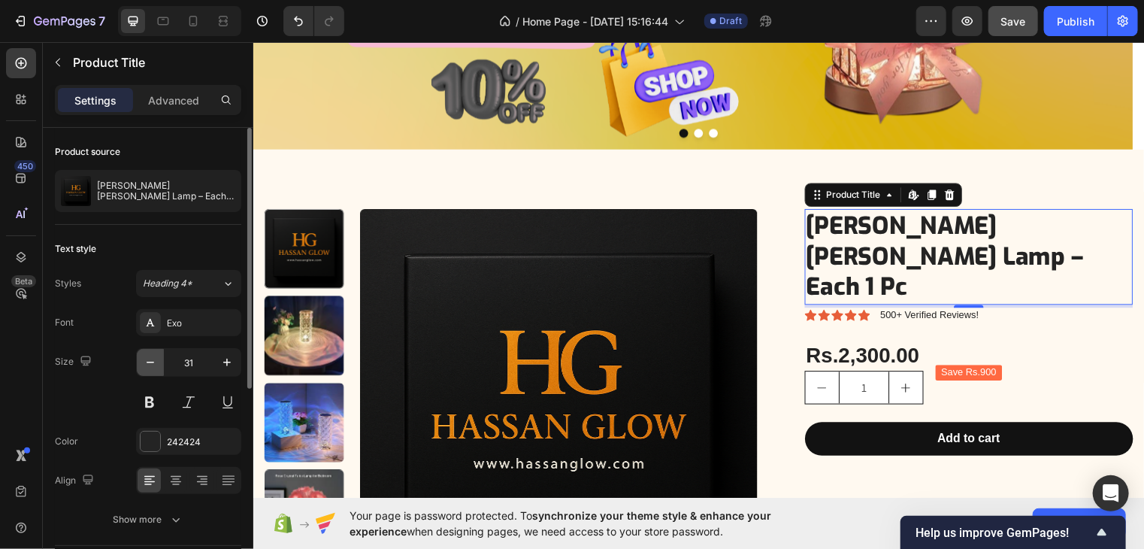
click at [150, 364] on icon "button" at bounding box center [150, 362] width 15 height 15
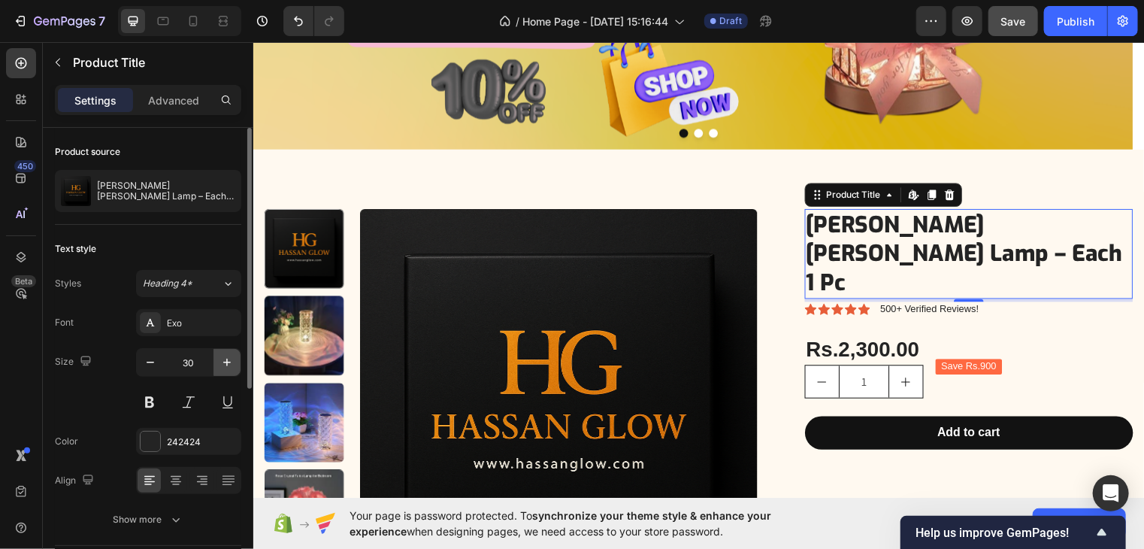
click at [231, 355] on icon "button" at bounding box center [226, 362] width 15 height 15
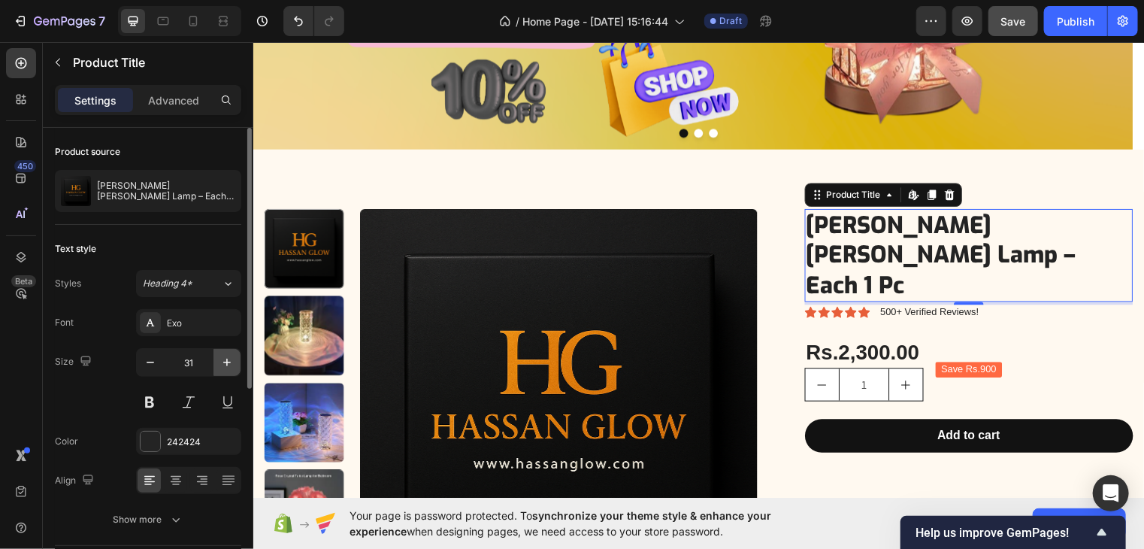
click at [231, 355] on icon "button" at bounding box center [226, 362] width 15 height 15
type input "32"
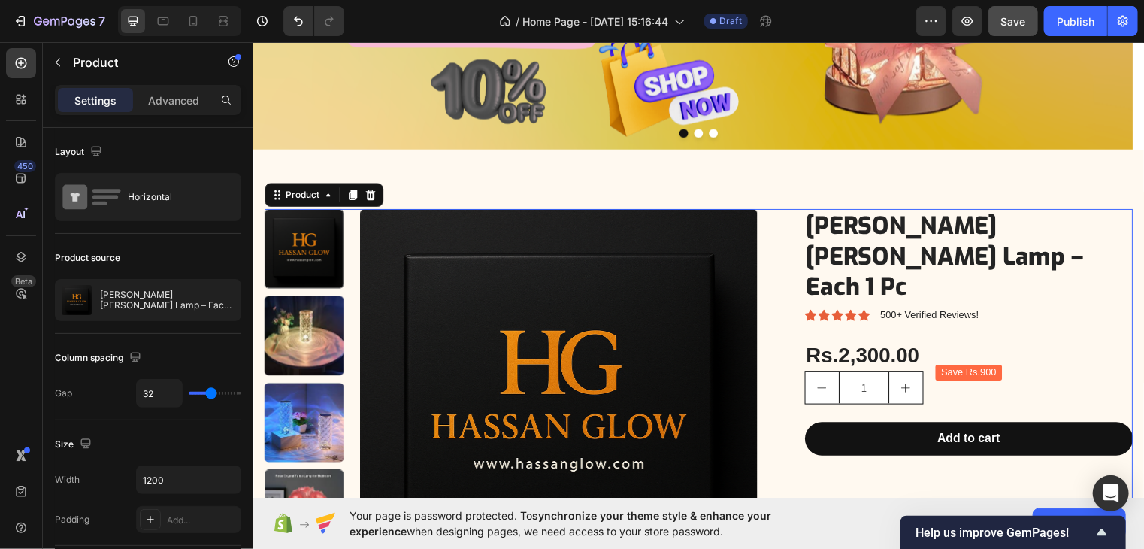
click at [823, 488] on div "Hassan Glow Crystal Lamp – Each 1 Pc Product Title Icon Icon Icon Icon Icon Ico…" at bounding box center [965, 414] width 356 height 408
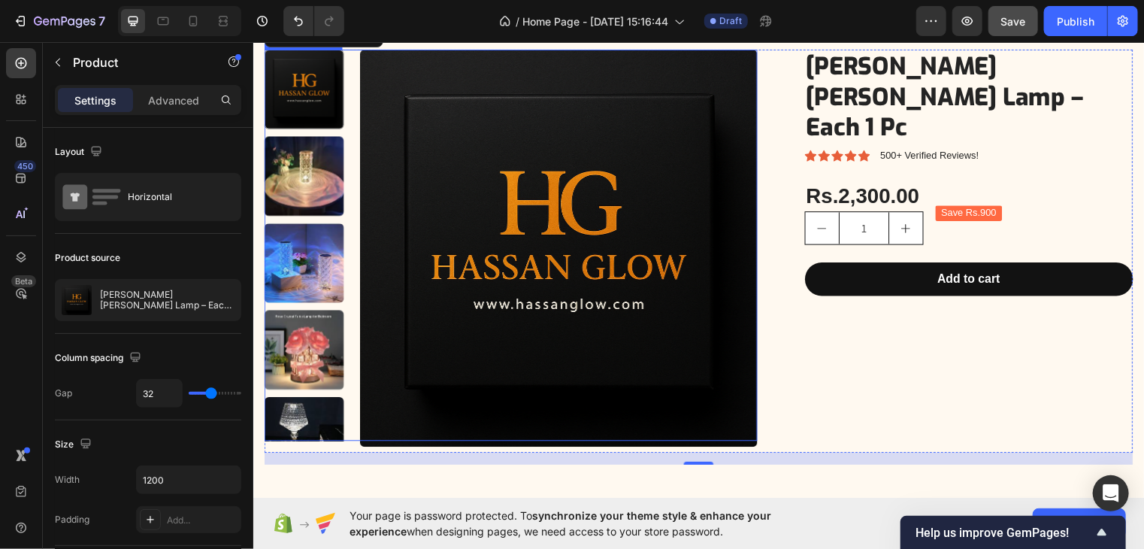
scroll to position [409, 0]
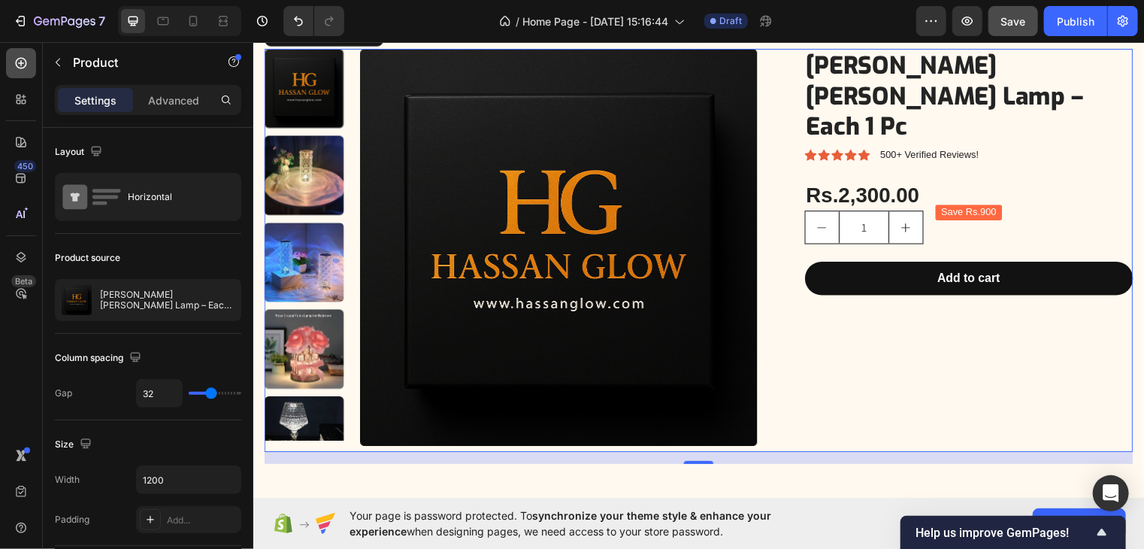
click at [28, 63] on icon at bounding box center [21, 63] width 15 height 15
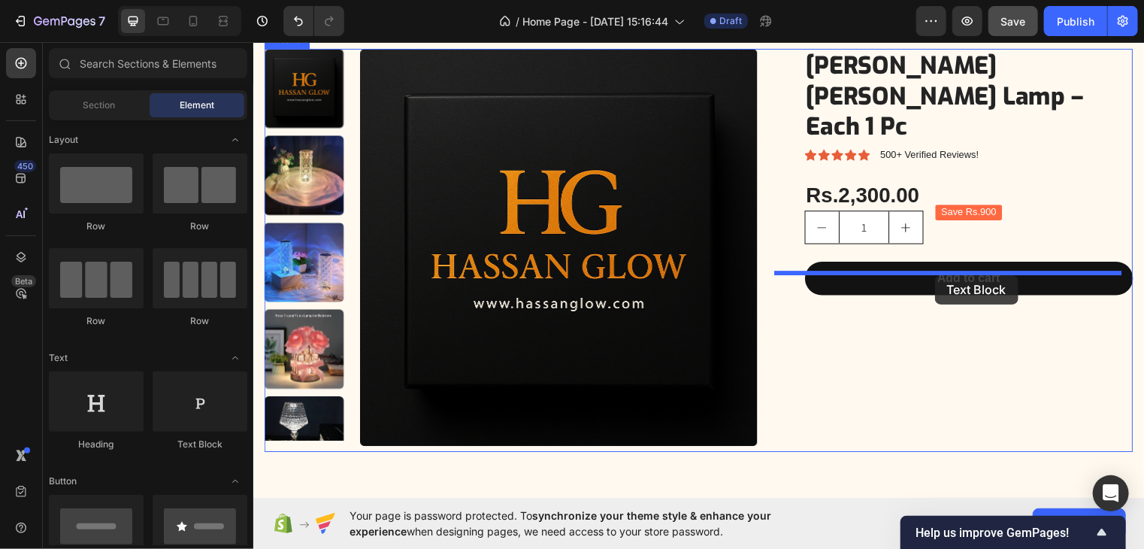
drag, startPoint x: 449, startPoint y: 448, endPoint x: 942, endPoint y: 277, distance: 521.6
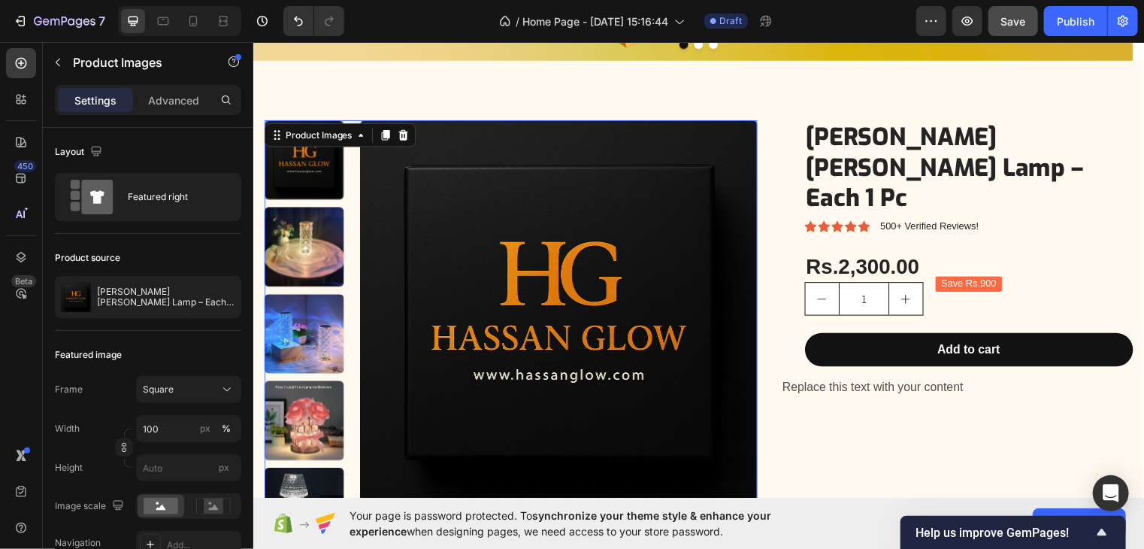
scroll to position [336, 0]
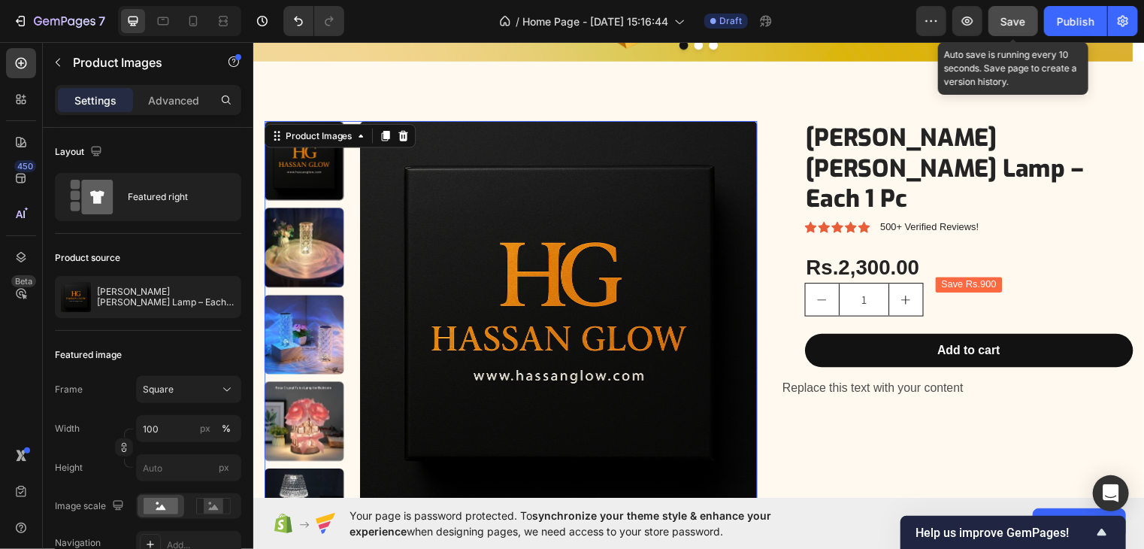
click at [1008, 15] on span "Save" at bounding box center [1013, 21] width 25 height 13
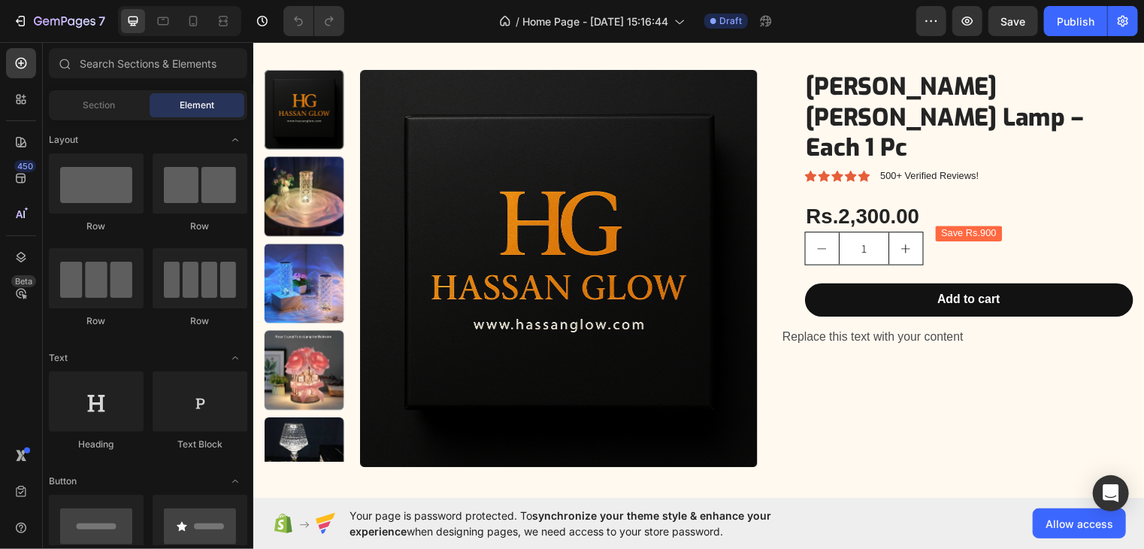
scroll to position [388, 0]
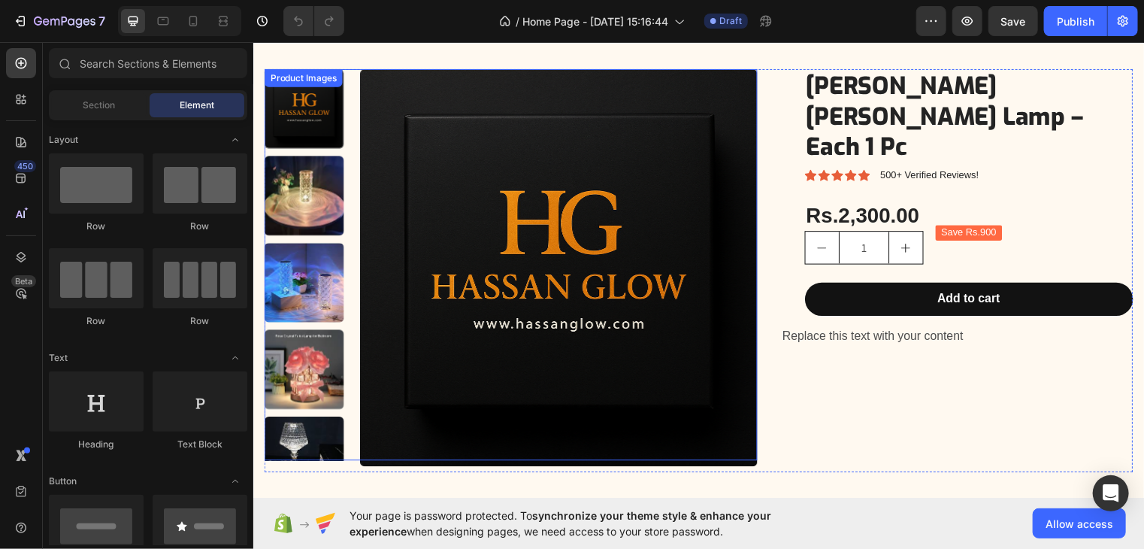
click at [451, 342] on img at bounding box center [562, 270] width 402 height 402
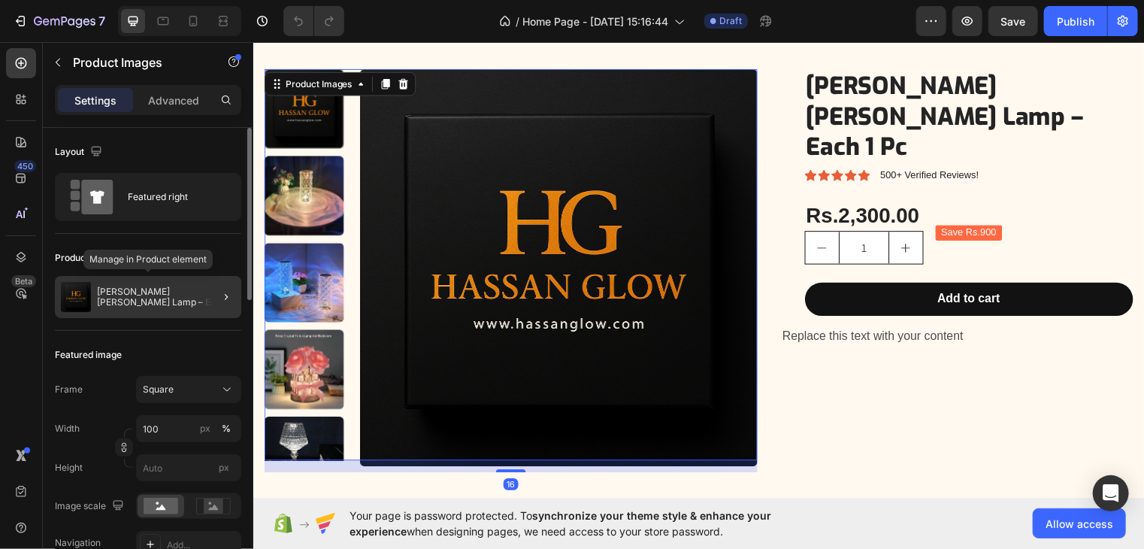
click at [191, 288] on p "[PERSON_NAME] [PERSON_NAME] Lamp – Each 1 Pc" at bounding box center [166, 296] width 138 height 21
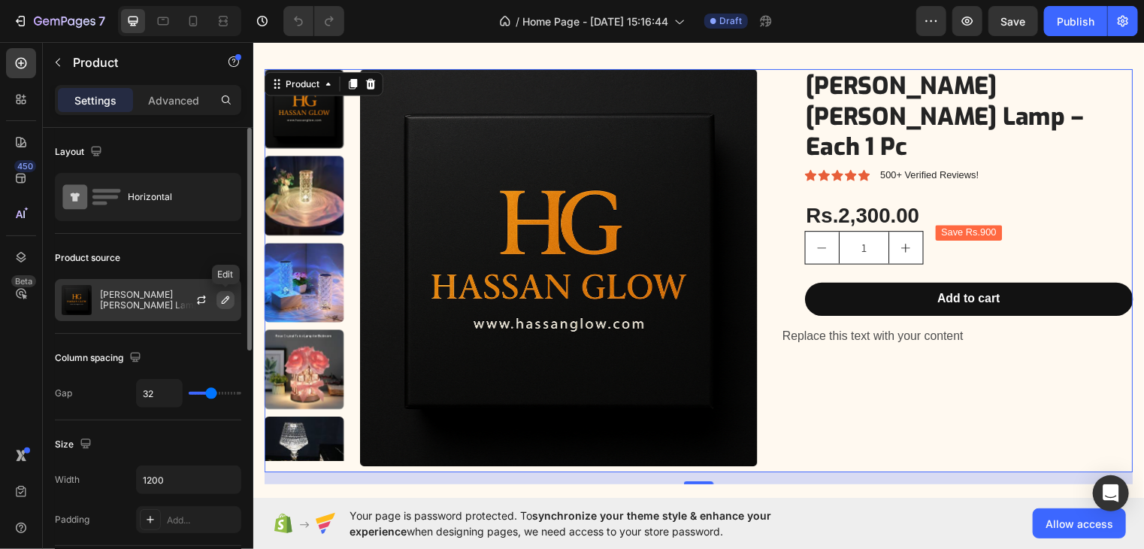
click at [225, 295] on icon "button" at bounding box center [225, 300] width 12 height 12
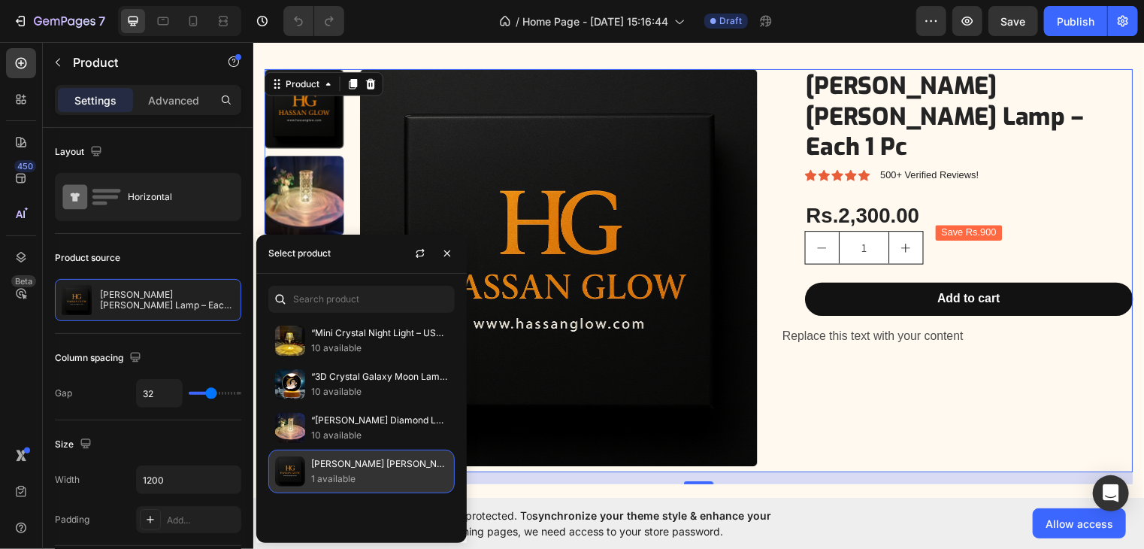
click at [323, 458] on p "[PERSON_NAME] [PERSON_NAME] Lamp – Each 1 Pc" at bounding box center [379, 463] width 137 height 15
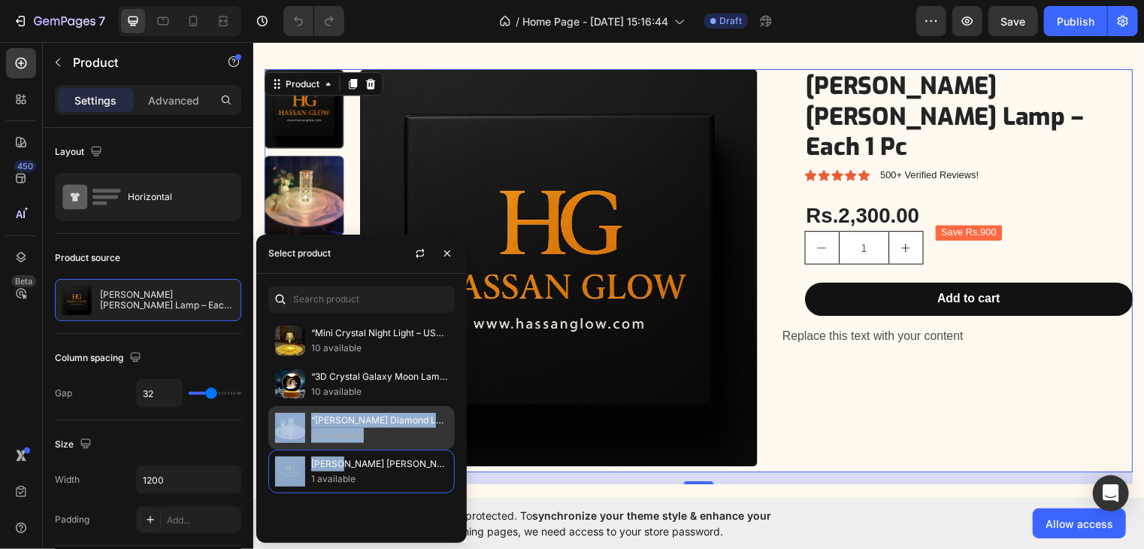
drag, startPoint x: 323, startPoint y: 458, endPoint x: 289, endPoint y: 429, distance: 44.8
click at [289, 429] on div "“Mini Crystal Night Light – USB LED Lamp for Home Décor & Bedroom Lighting” 10 …" at bounding box center [361, 406] width 210 height 174
click at [289, 429] on img at bounding box center [290, 428] width 30 height 30
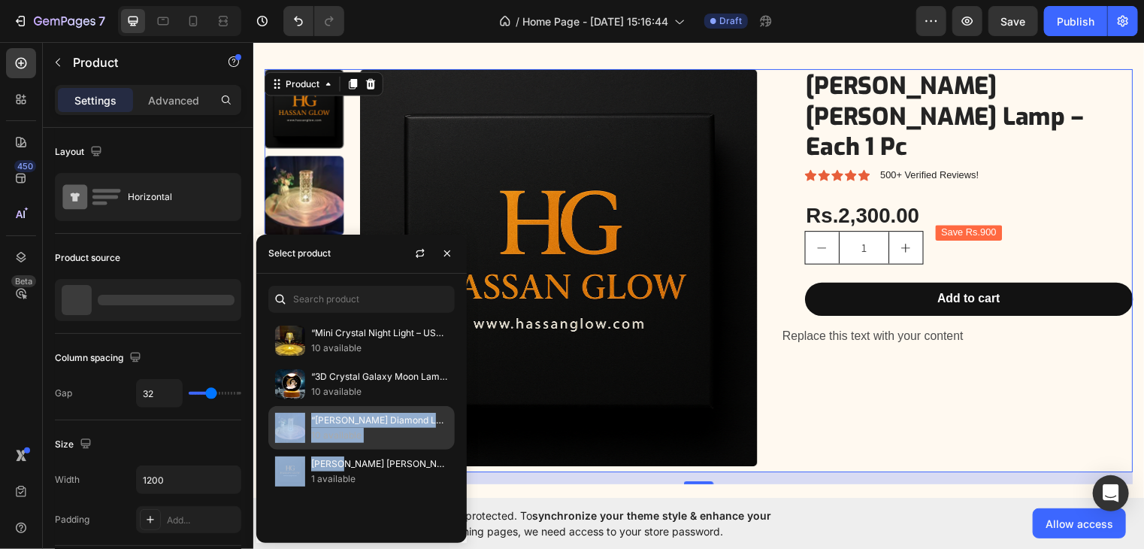
scroll to position [186, 0]
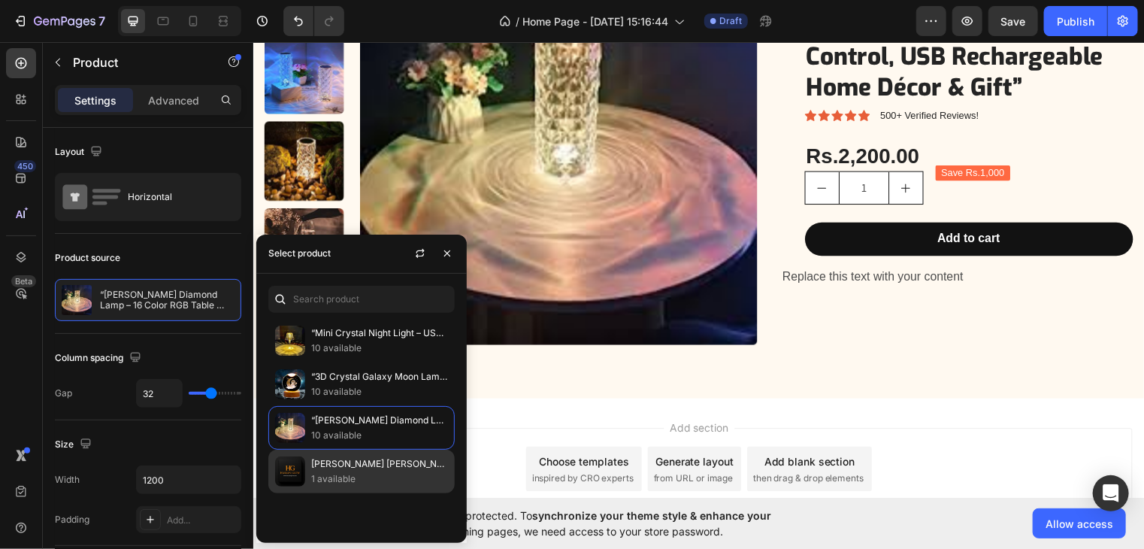
click at [325, 473] on p "1 available" at bounding box center [379, 478] width 137 height 15
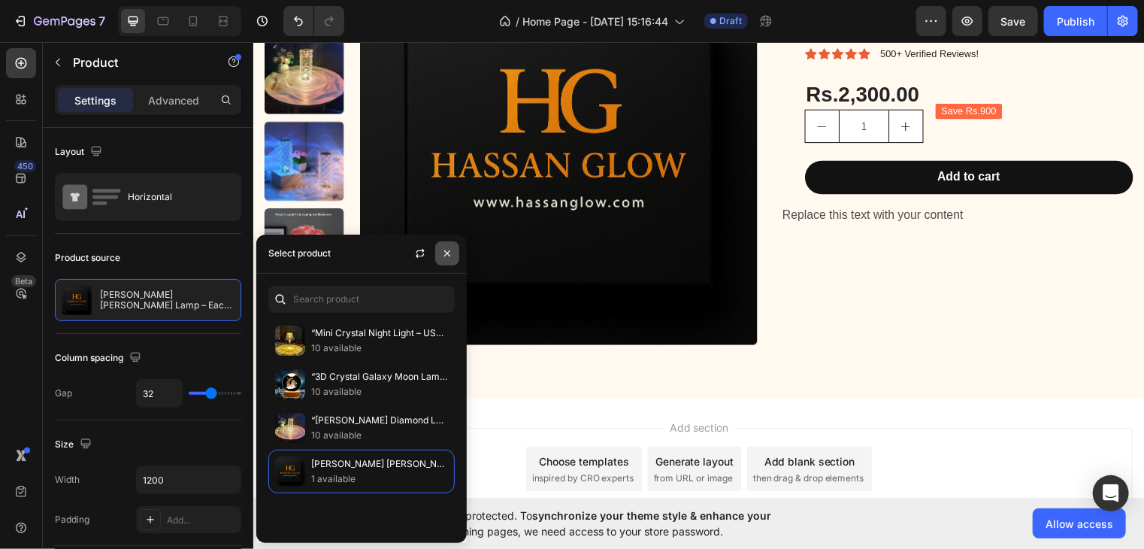
click at [445, 256] on icon "button" at bounding box center [447, 253] width 12 height 12
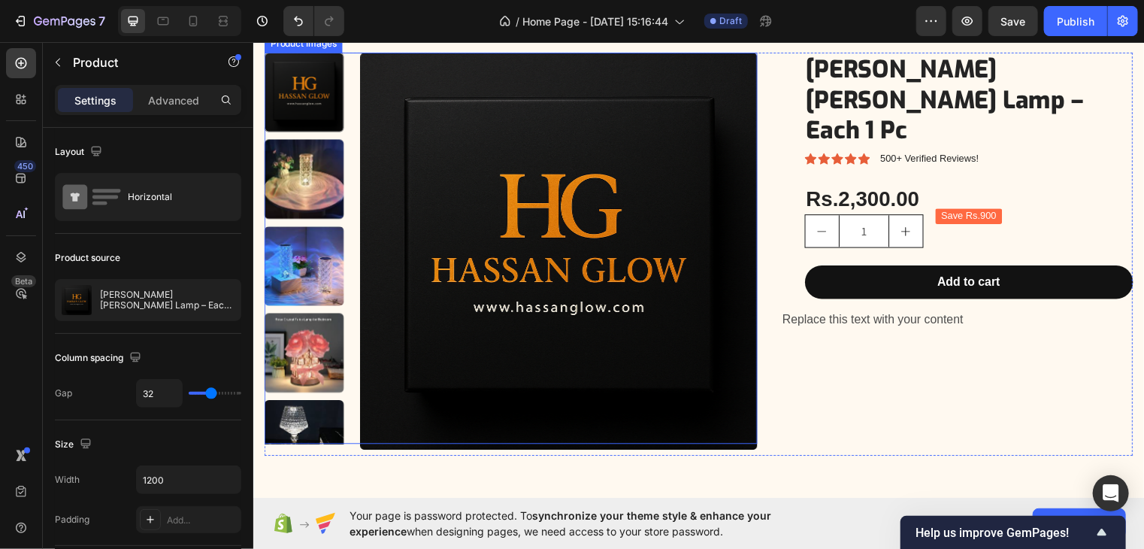
scroll to position [451, 0]
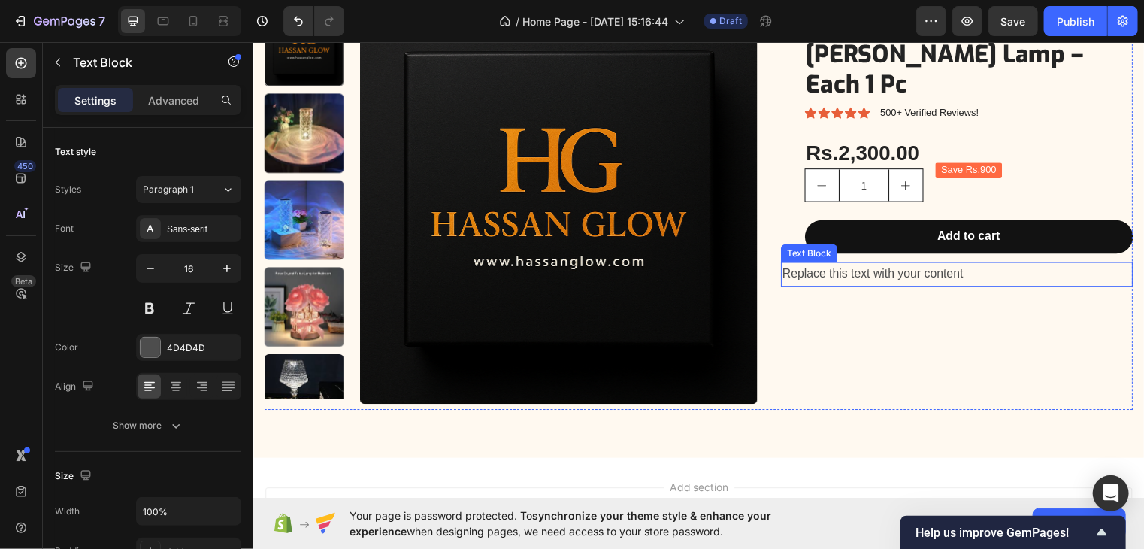
click at [889, 264] on div "Replace this text with your content" at bounding box center [965, 276] width 356 height 25
click at [889, 266] on p "Replace this text with your content" at bounding box center [964, 277] width 353 height 22
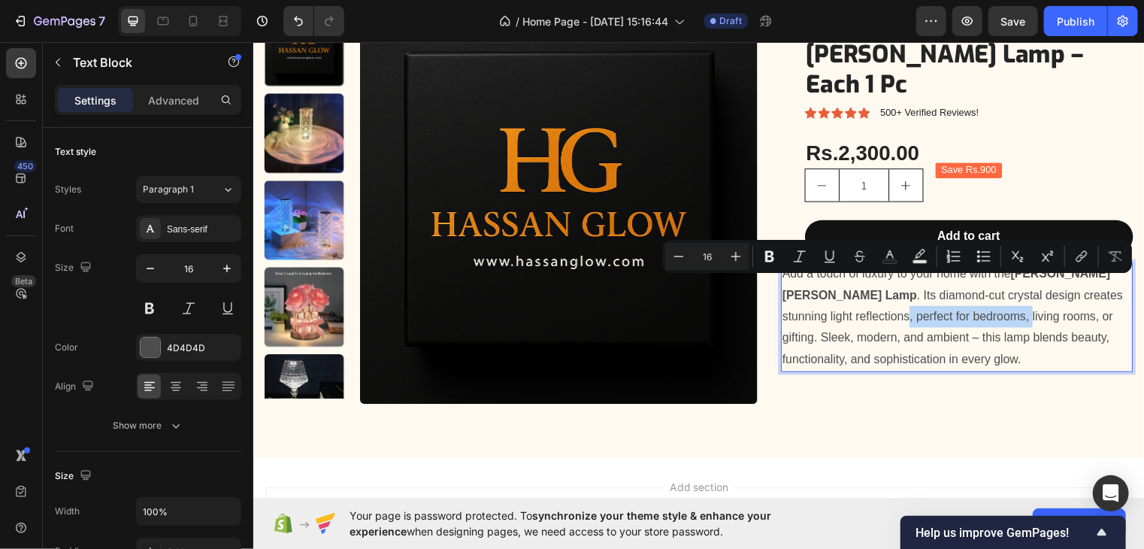
drag, startPoint x: 863, startPoint y: 288, endPoint x: 986, endPoint y: 288, distance: 123.2
click at [986, 288] on p "Add a touch of luxury to your home with the [PERSON_NAME] Glow [PERSON_NAME] La…" at bounding box center [964, 320] width 353 height 108
click at [775, 252] on icon "Editor contextual toolbar" at bounding box center [769, 256] width 15 height 15
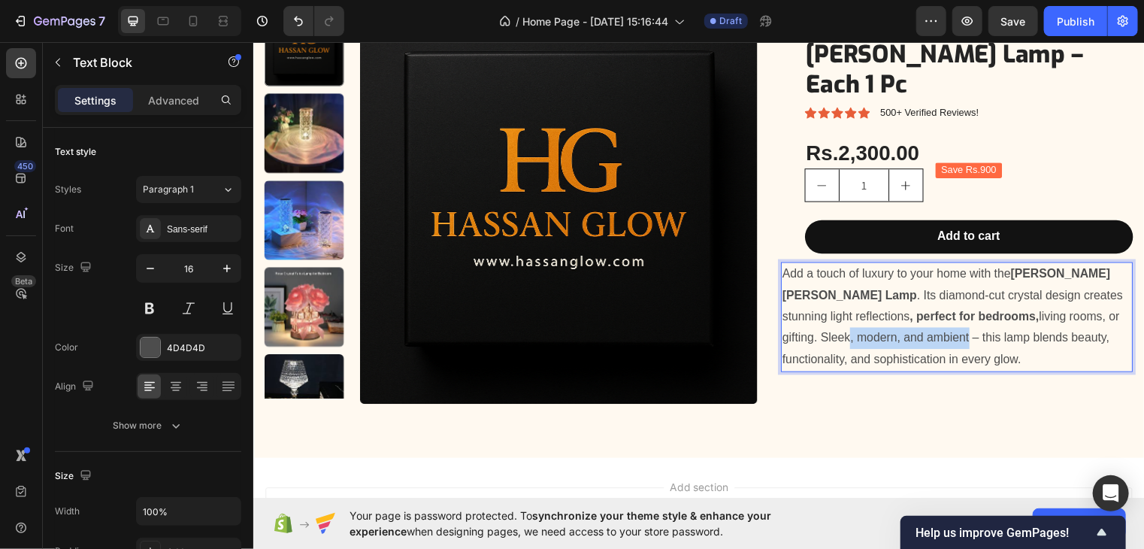
drag, startPoint x: 811, startPoint y: 305, endPoint x: 930, endPoint y: 310, distance: 118.8
click at [930, 310] on p "Add a touch of luxury to your home with the [PERSON_NAME] Glow [PERSON_NAME] La…" at bounding box center [964, 320] width 353 height 108
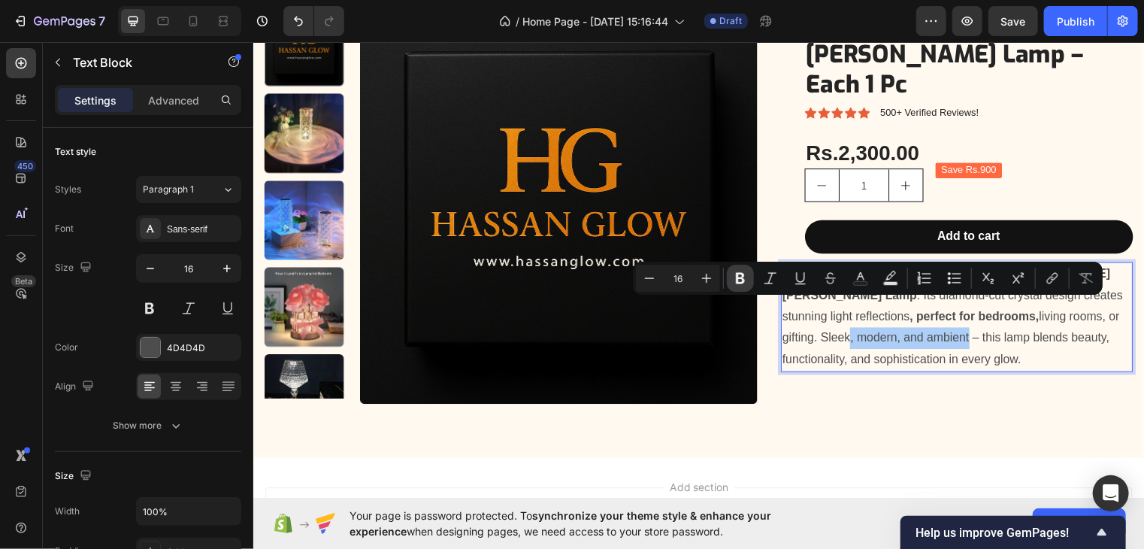
click at [742, 280] on icon "Editor contextual toolbar" at bounding box center [740, 278] width 9 height 11
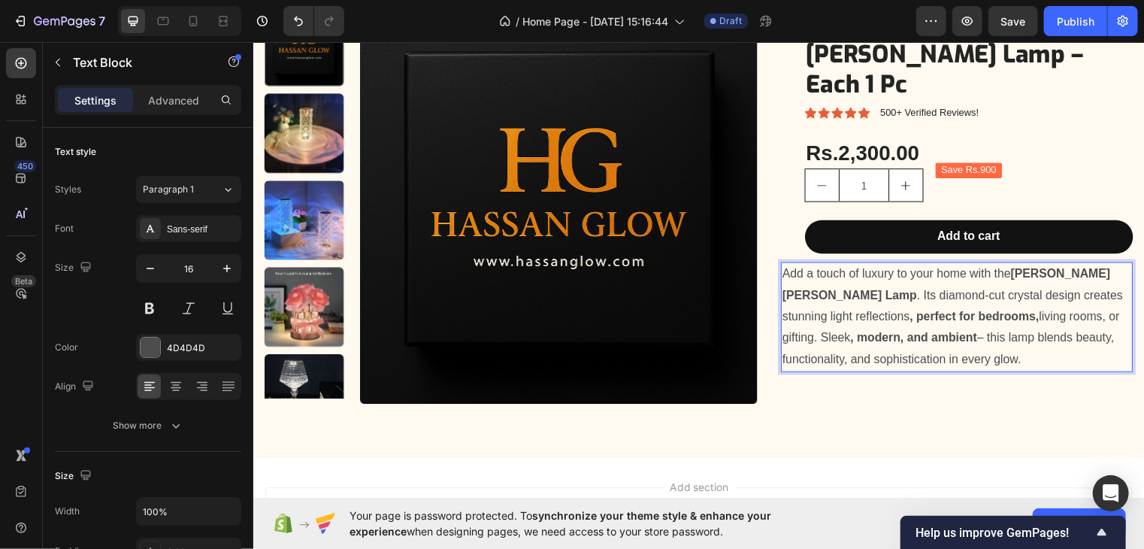
click at [789, 266] on p "Add a touch of luxury to your home with the [PERSON_NAME] Glow [PERSON_NAME] La…" at bounding box center [964, 320] width 353 height 108
click at [144, 346] on div at bounding box center [151, 347] width 20 height 20
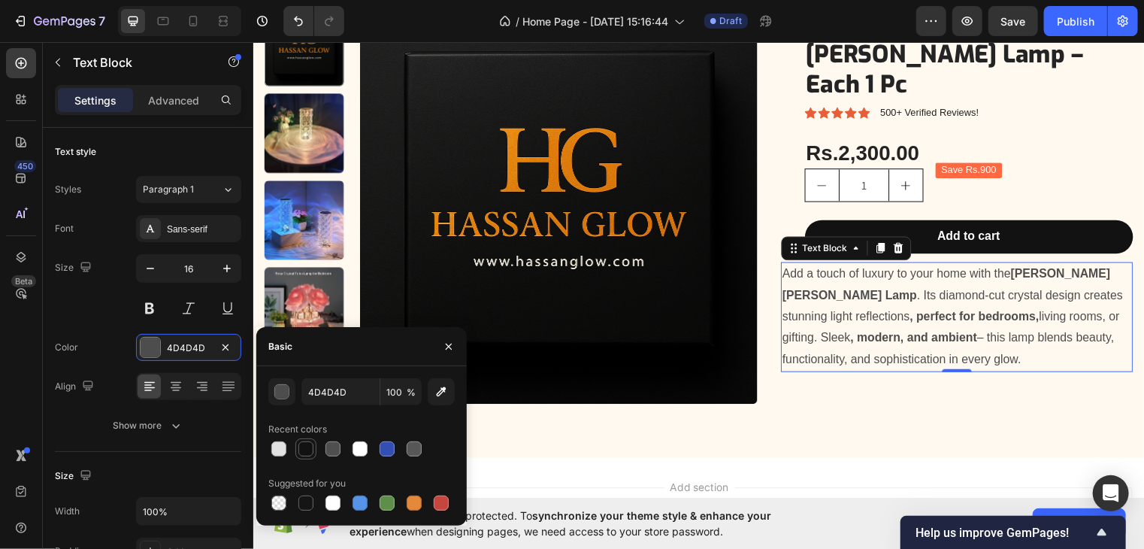
click at [305, 447] on div at bounding box center [305, 448] width 15 height 15
type input "121212"
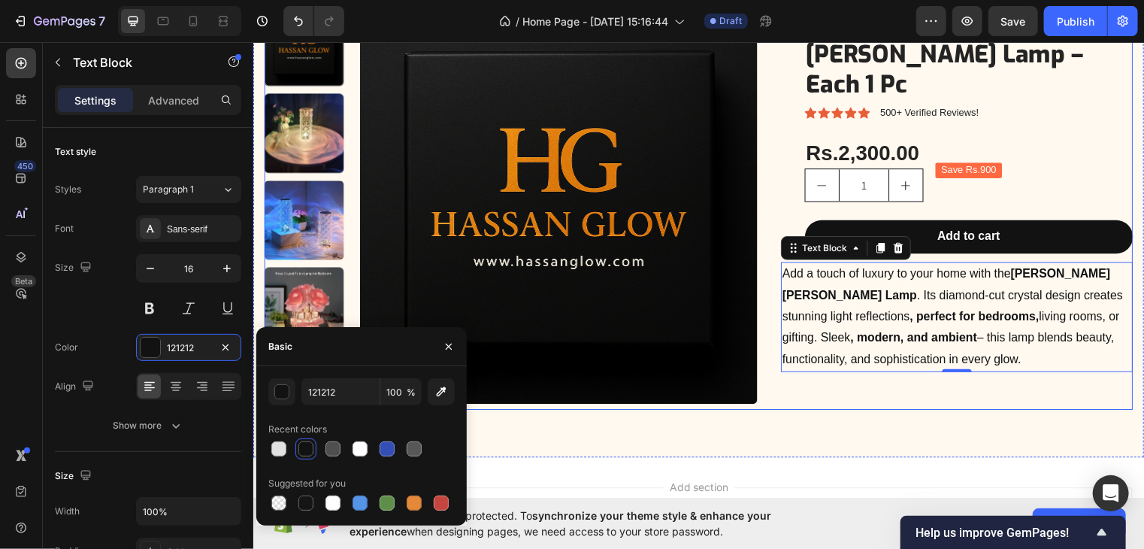
click at [919, 385] on div "[PERSON_NAME] [PERSON_NAME] Lamp – Each 1 Pc Product Title Icon Icon Icon Icon …" at bounding box center [965, 210] width 356 height 408
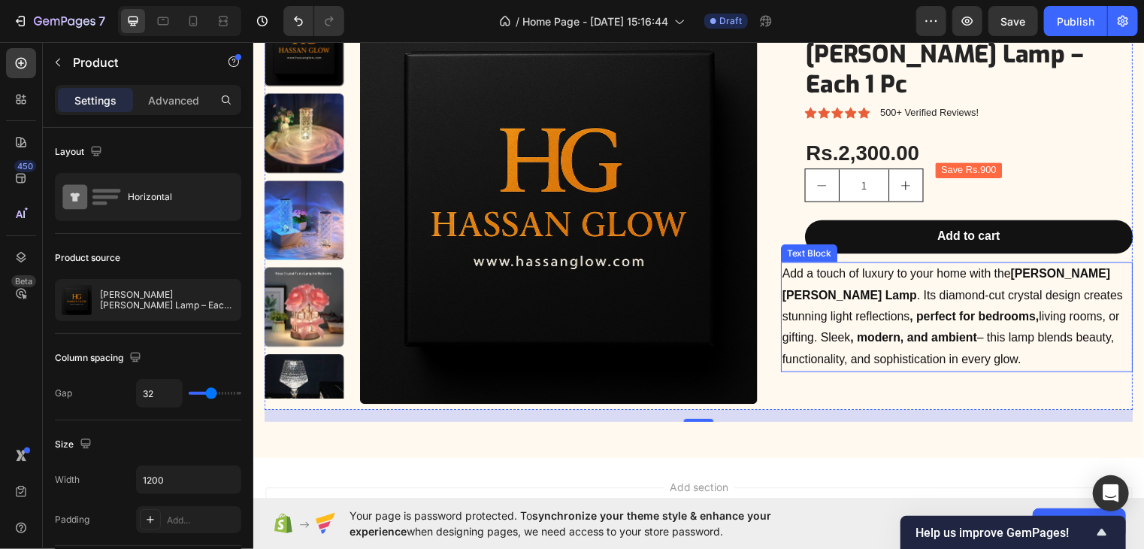
click at [800, 270] on strong "[PERSON_NAME] [PERSON_NAME] Lamp" at bounding box center [954, 287] width 332 height 35
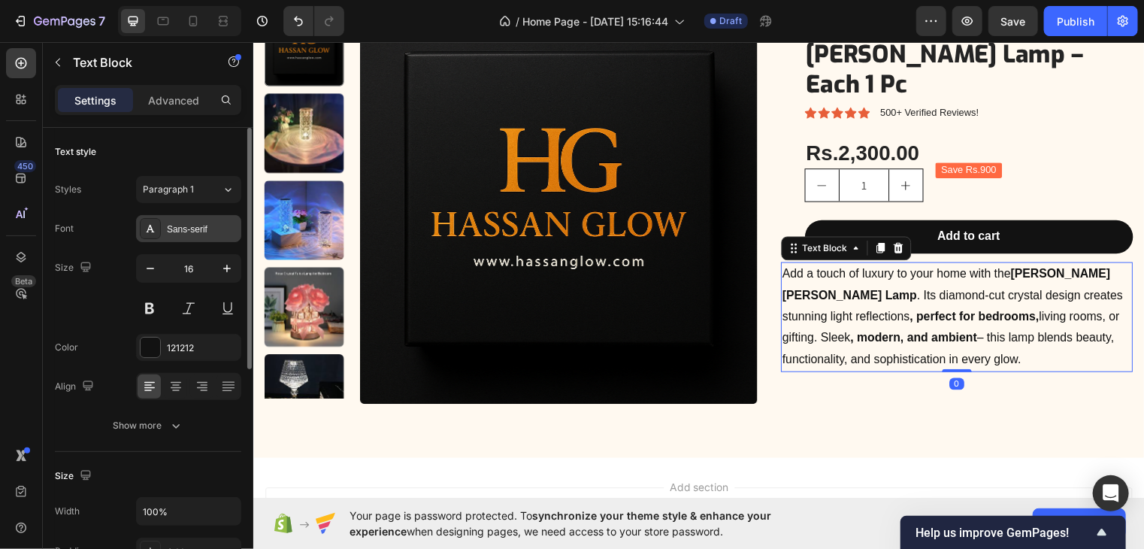
click at [208, 231] on div "Sans-serif" at bounding box center [202, 229] width 71 height 14
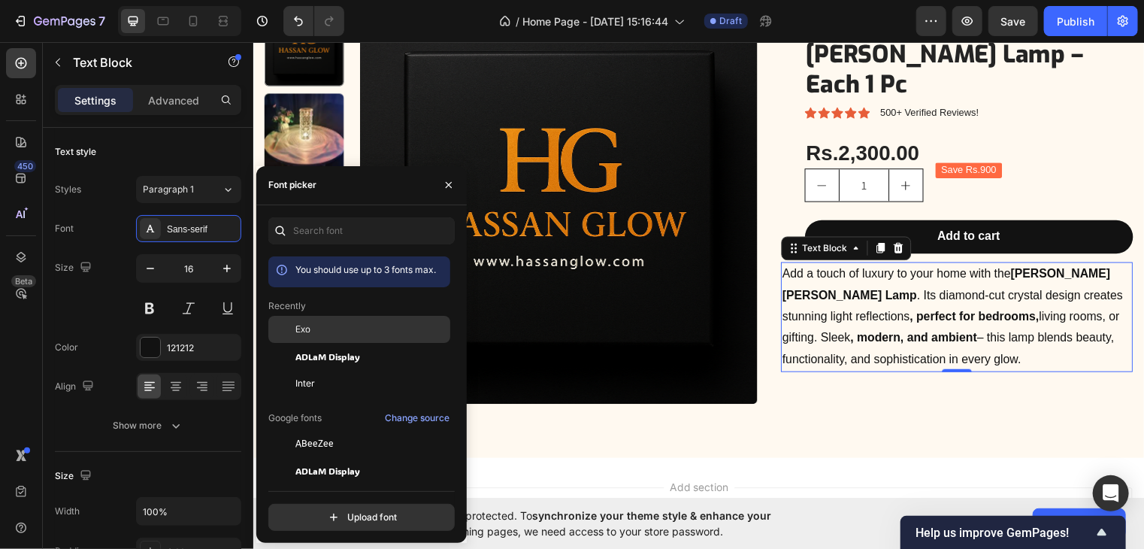
click at [304, 330] on span "Exo" at bounding box center [302, 329] width 15 height 14
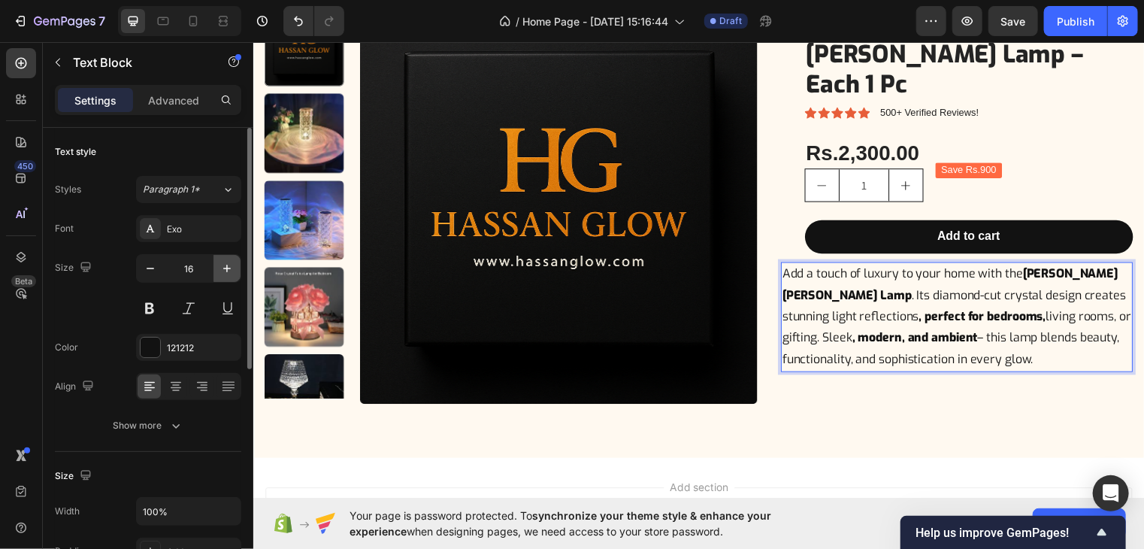
click at [222, 275] on button "button" at bounding box center [226, 268] width 27 height 27
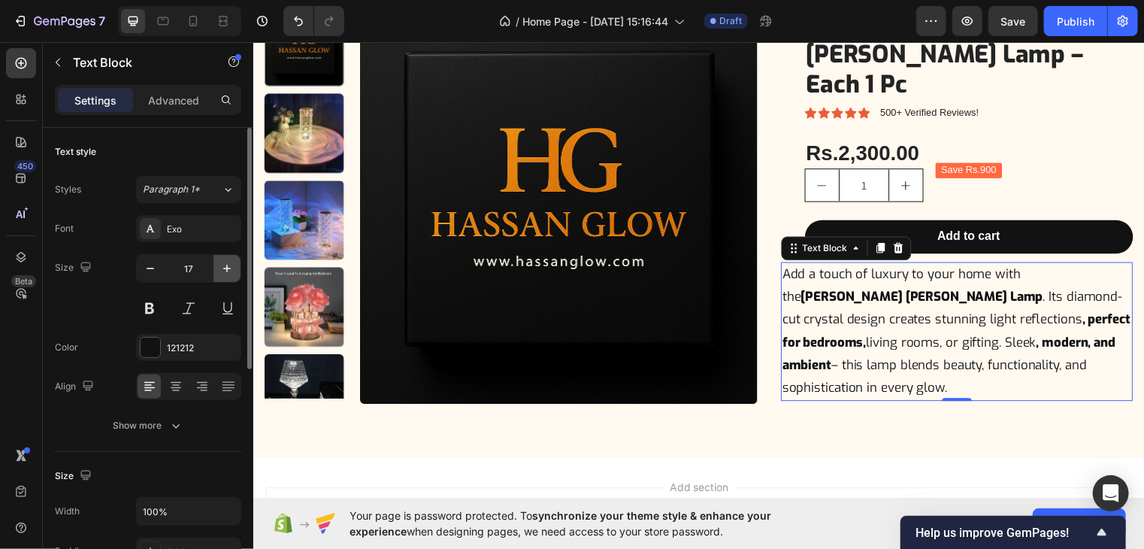
click at [222, 275] on button "button" at bounding box center [226, 268] width 27 height 27
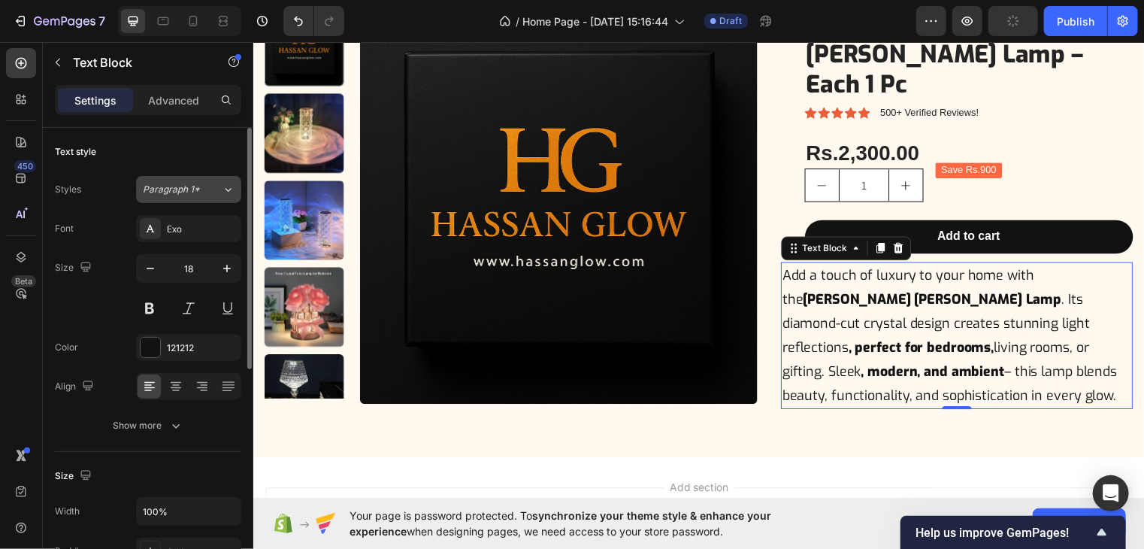
click at [228, 191] on icon at bounding box center [228, 189] width 13 height 15
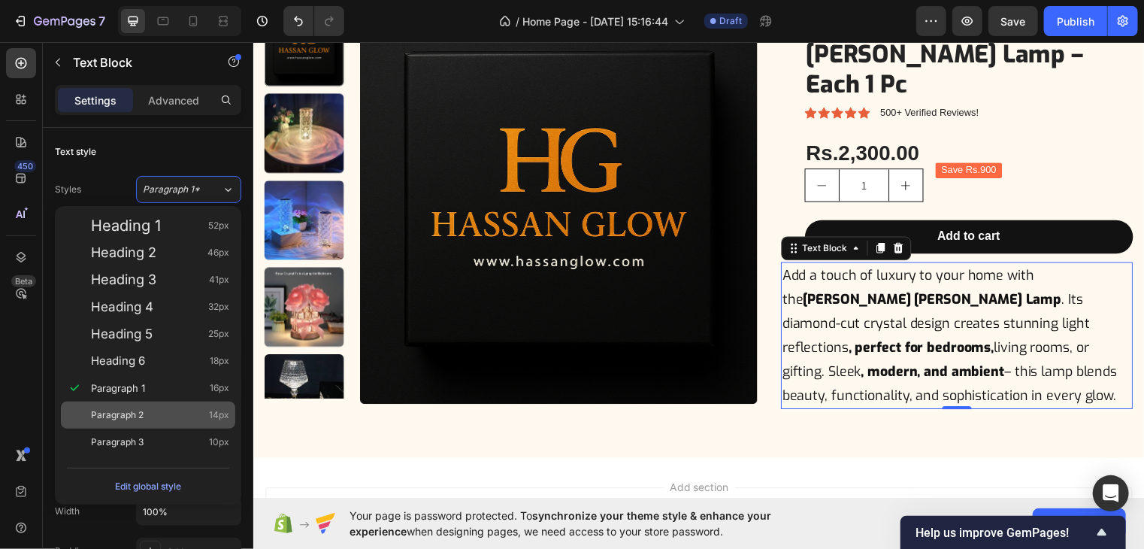
click at [150, 407] on div "Paragraph 2 14px" at bounding box center [160, 414] width 138 height 15
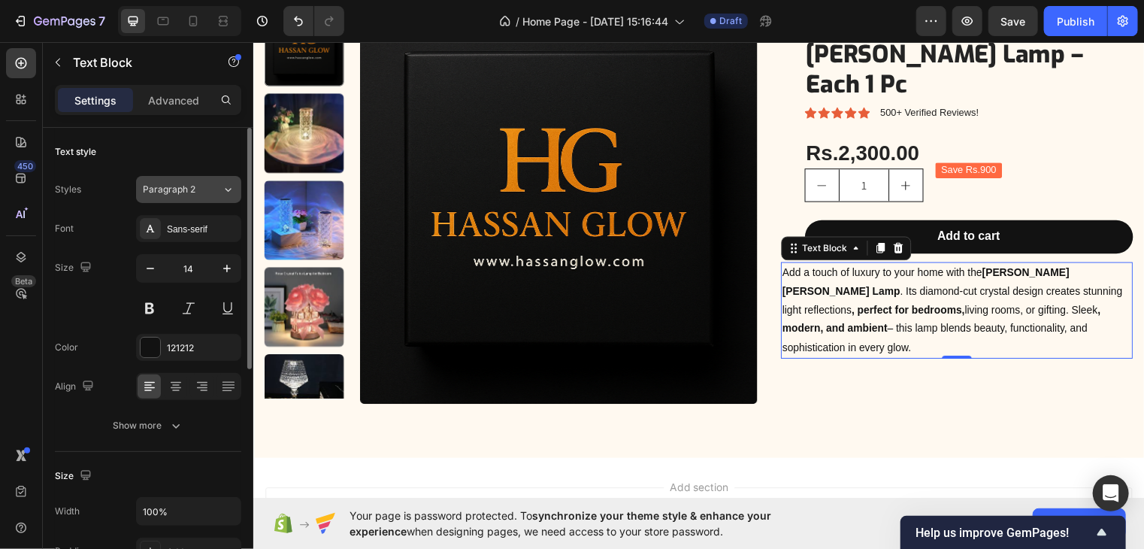
click at [225, 192] on icon at bounding box center [228, 189] width 13 height 15
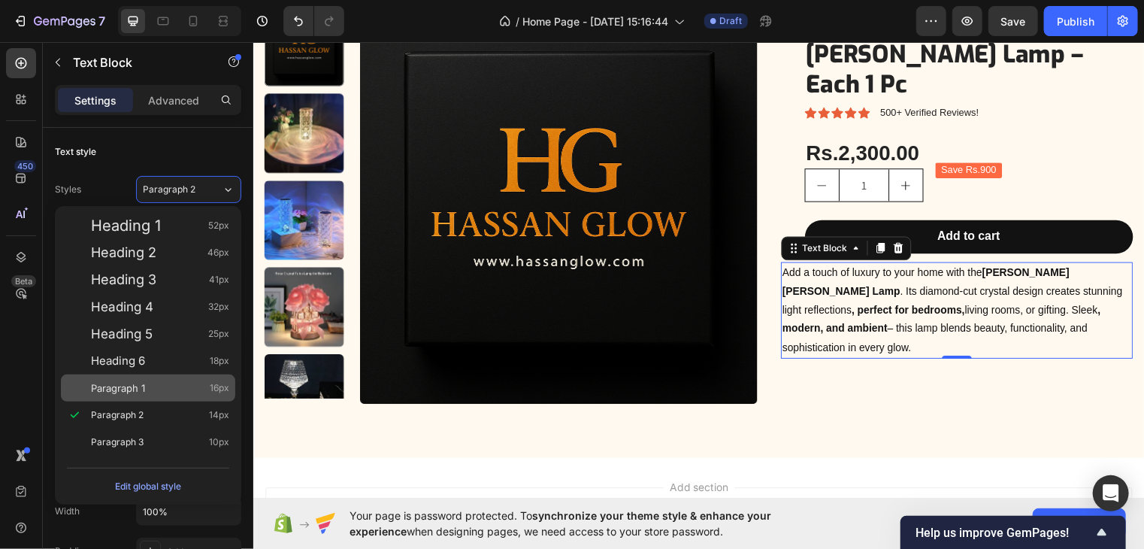
click at [134, 391] on span "Paragraph 1" at bounding box center [118, 387] width 54 height 15
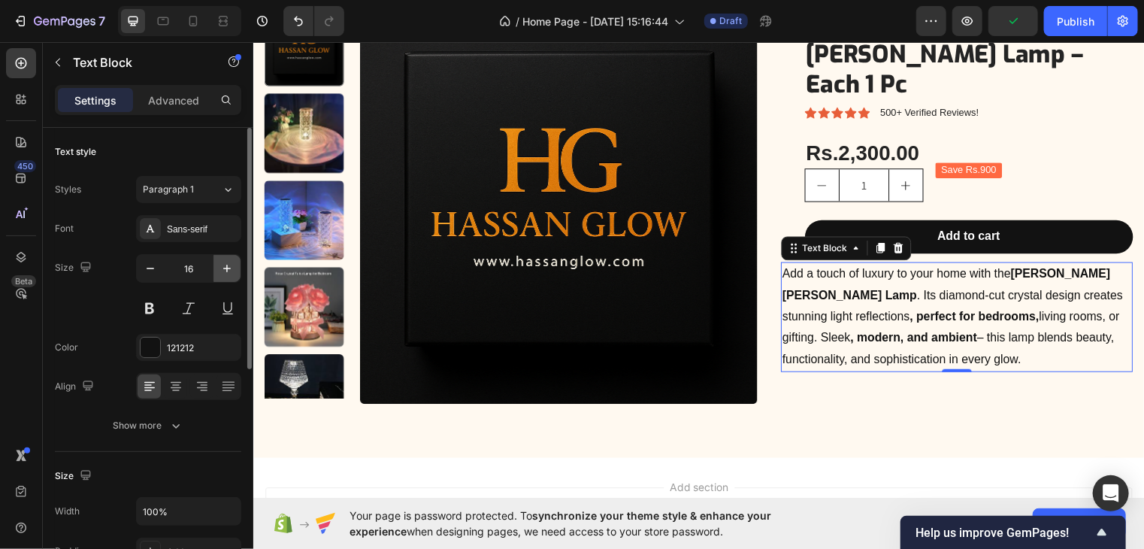
click at [228, 268] on icon "button" at bounding box center [227, 268] width 8 height 8
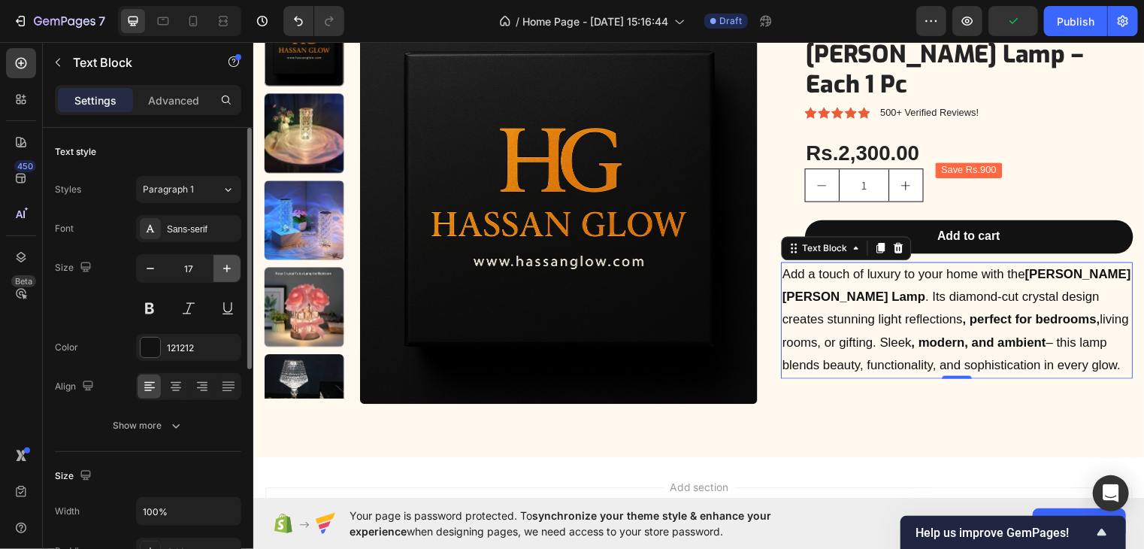
click at [228, 268] on icon "button" at bounding box center [227, 268] width 8 height 8
type input "18"
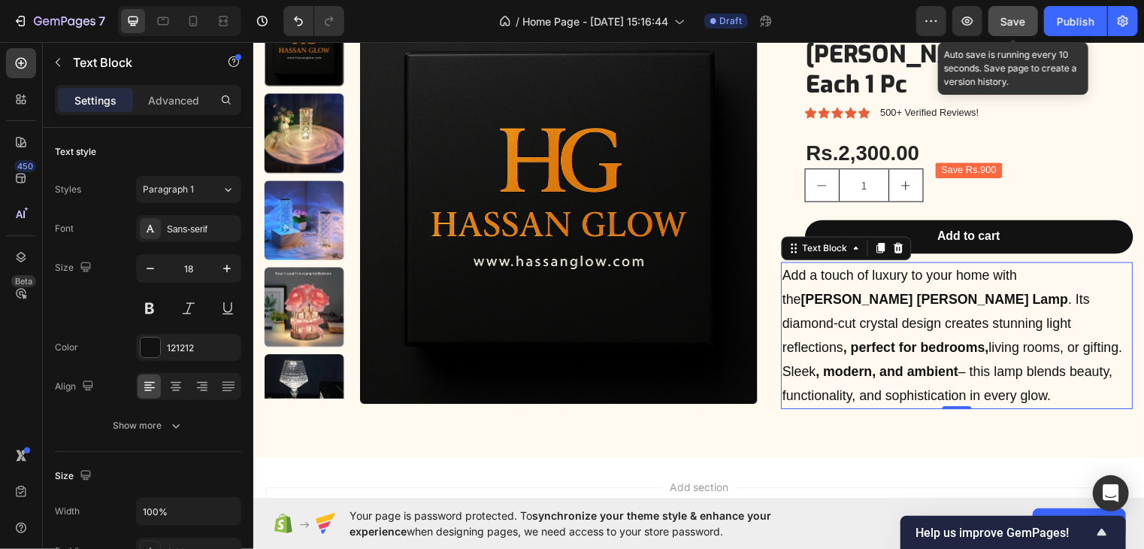
click at [1016, 23] on span "Save" at bounding box center [1013, 21] width 25 height 13
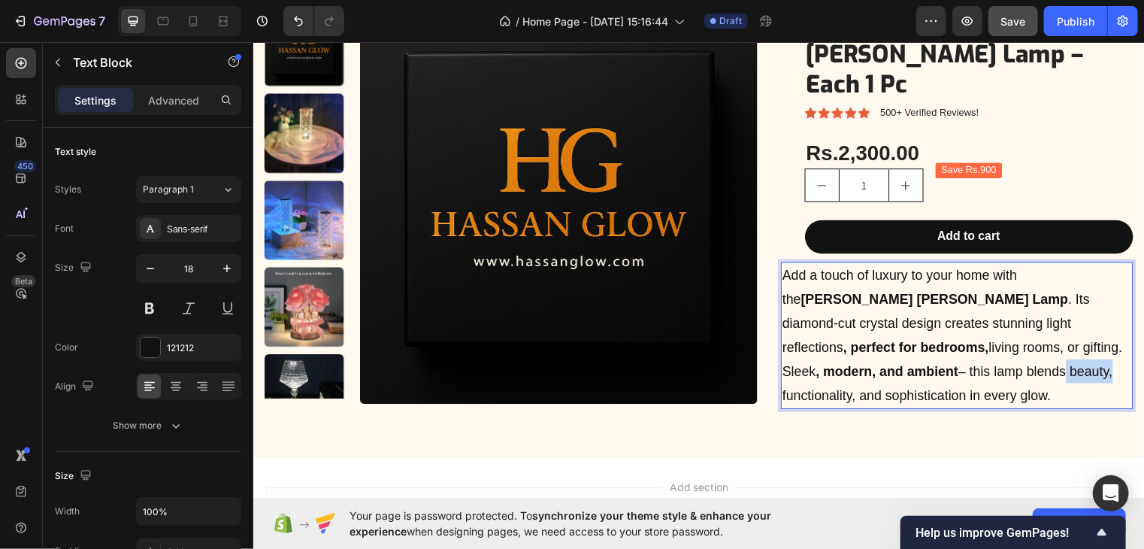
drag, startPoint x: 875, startPoint y: 341, endPoint x: 923, endPoint y: 341, distance: 48.1
click at [923, 341] on p "Add a touch of luxury to your home with the [PERSON_NAME] Glow [PERSON_NAME] La…" at bounding box center [964, 339] width 353 height 146
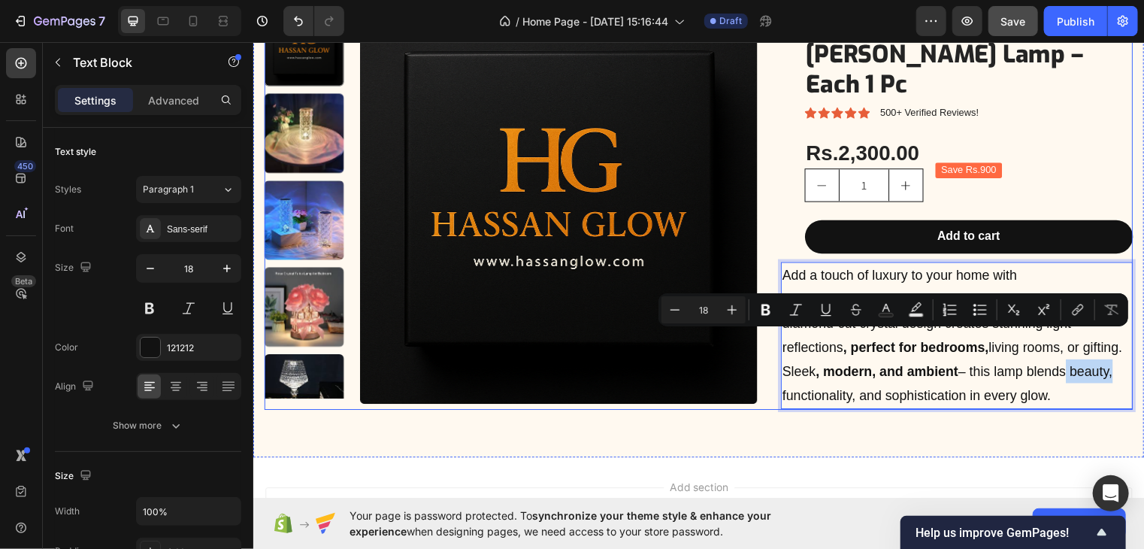
click at [881, 422] on div "Product Images [PERSON_NAME] [PERSON_NAME] Lamp – Each 1 Pc Product Title Icon …" at bounding box center [703, 216] width 879 height 420
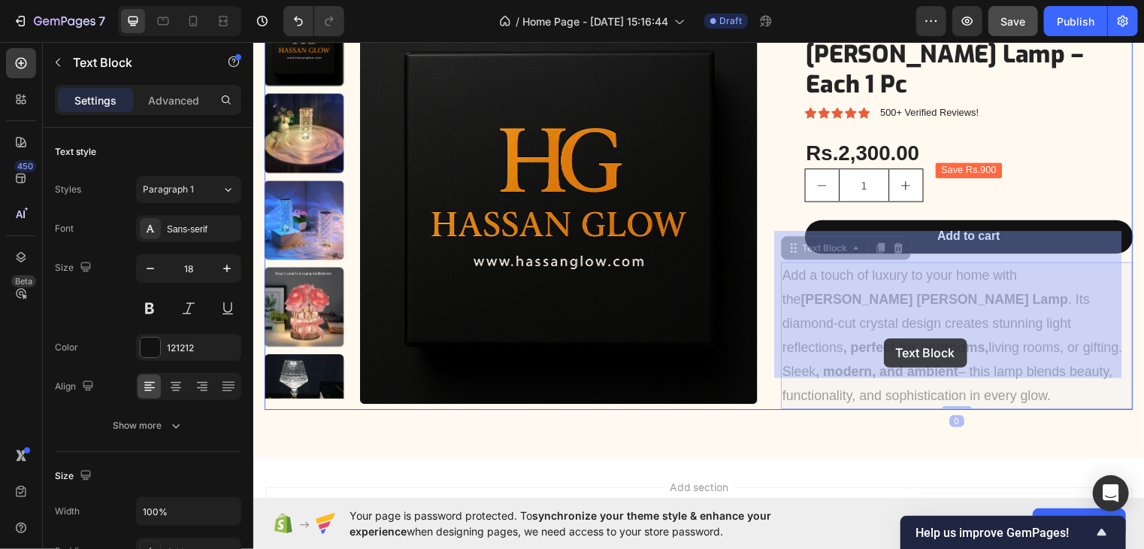
drag, startPoint x: 872, startPoint y: 341, endPoint x: 885, endPoint y: 341, distance: 12.8
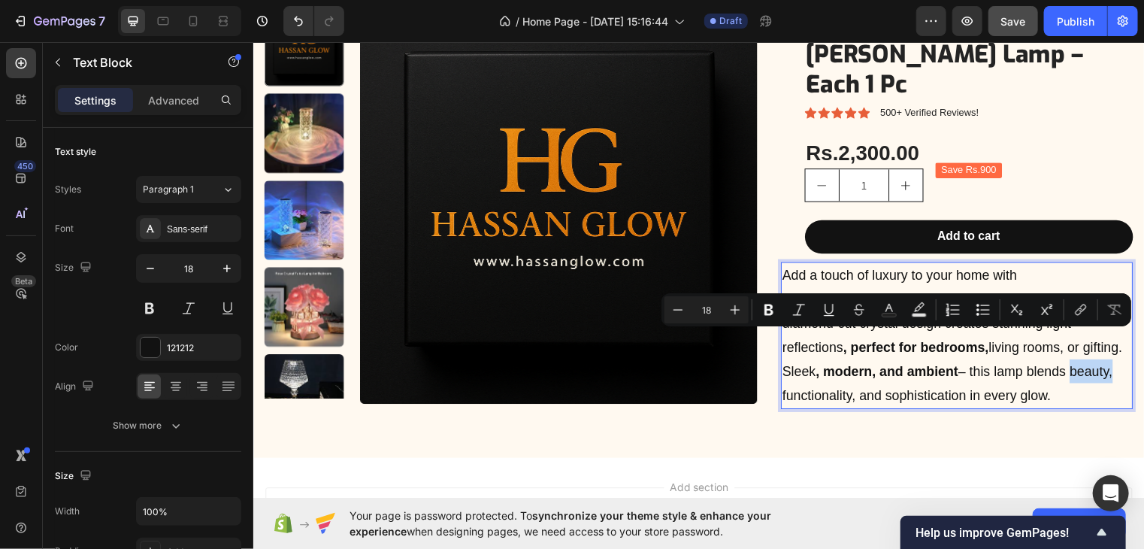
drag, startPoint x: 878, startPoint y: 341, endPoint x: 905, endPoint y: 341, distance: 27.0
click at [905, 341] on p "Add a touch of luxury to your home with the [PERSON_NAME] Glow [PERSON_NAME] La…" at bounding box center [964, 339] width 353 height 146
click at [772, 308] on icon "Editor contextual toolbar" at bounding box center [768, 309] width 9 height 11
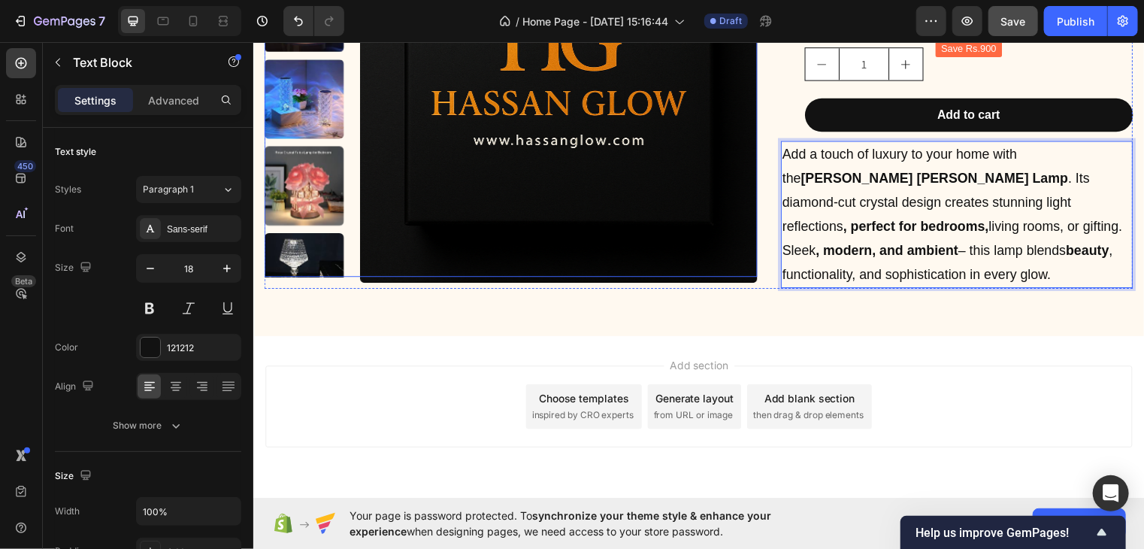
scroll to position [583, 0]
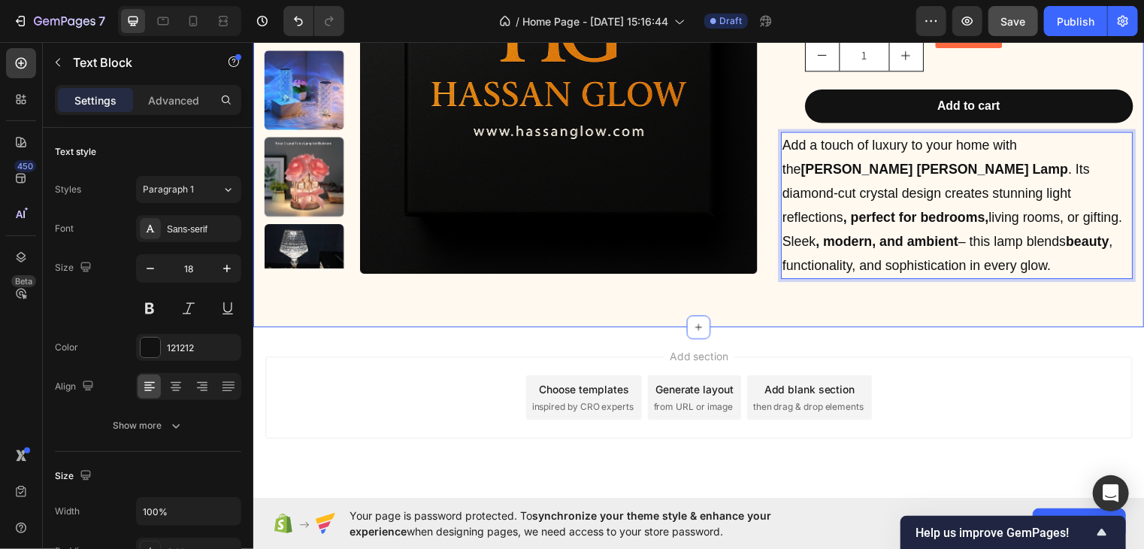
click at [848, 290] on div "Product Images [PERSON_NAME] [PERSON_NAME] Lamp – Each 1 Pc Product Title Icon …" at bounding box center [703, 84] width 879 height 420
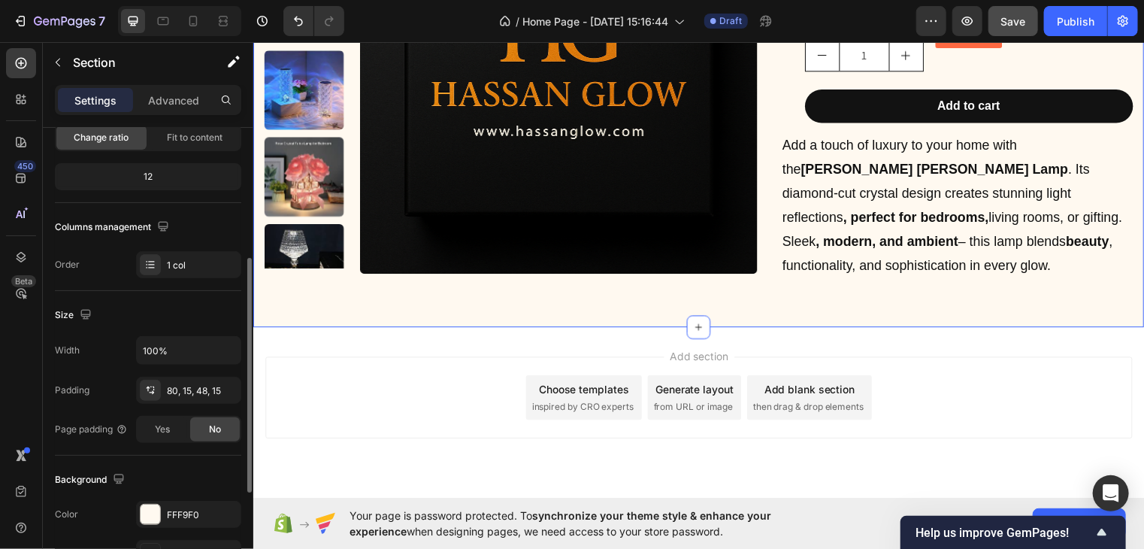
scroll to position [215, 0]
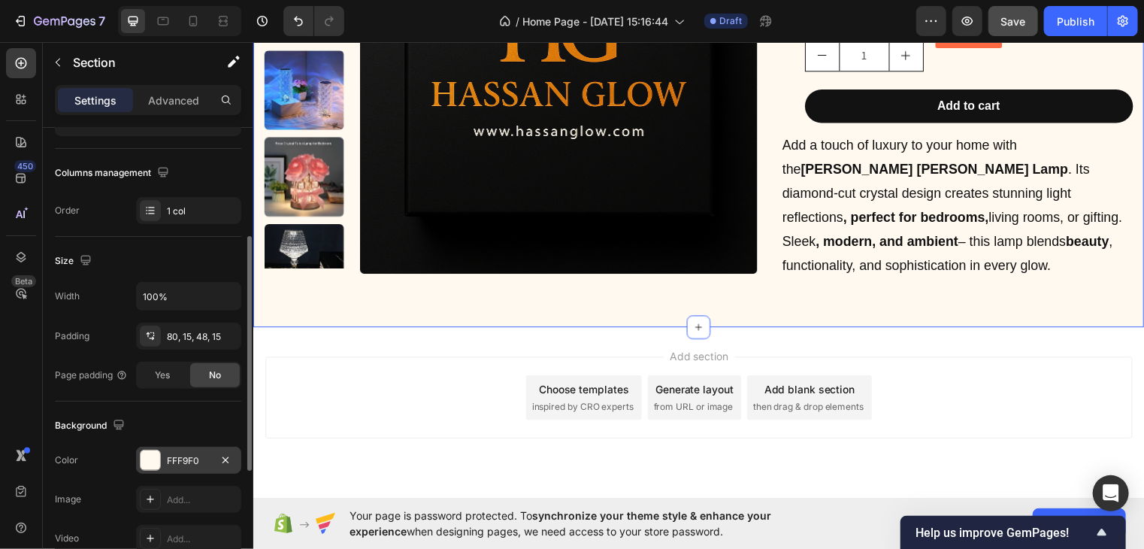
click at [147, 458] on div at bounding box center [151, 460] width 20 height 20
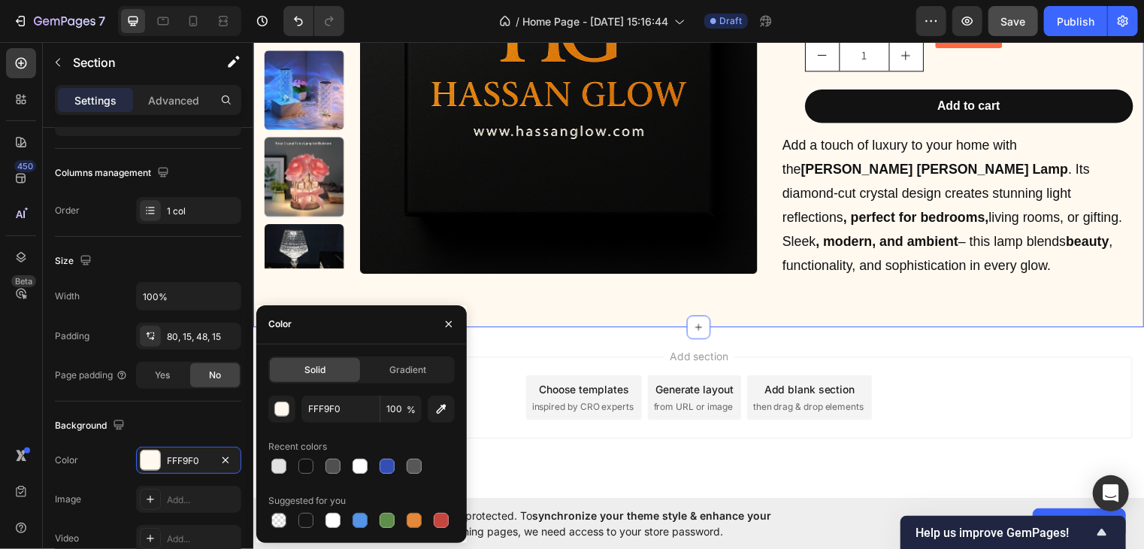
click at [347, 458] on div at bounding box center [361, 465] width 186 height 21
click at [355, 459] on div at bounding box center [359, 465] width 15 height 15
type input "FFFFFF"
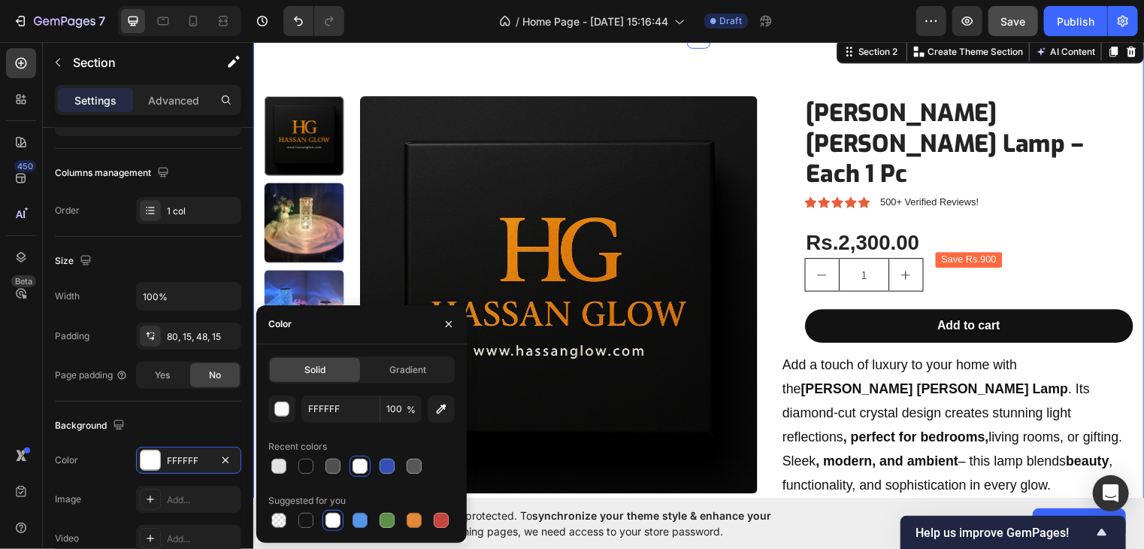
scroll to position [331, 0]
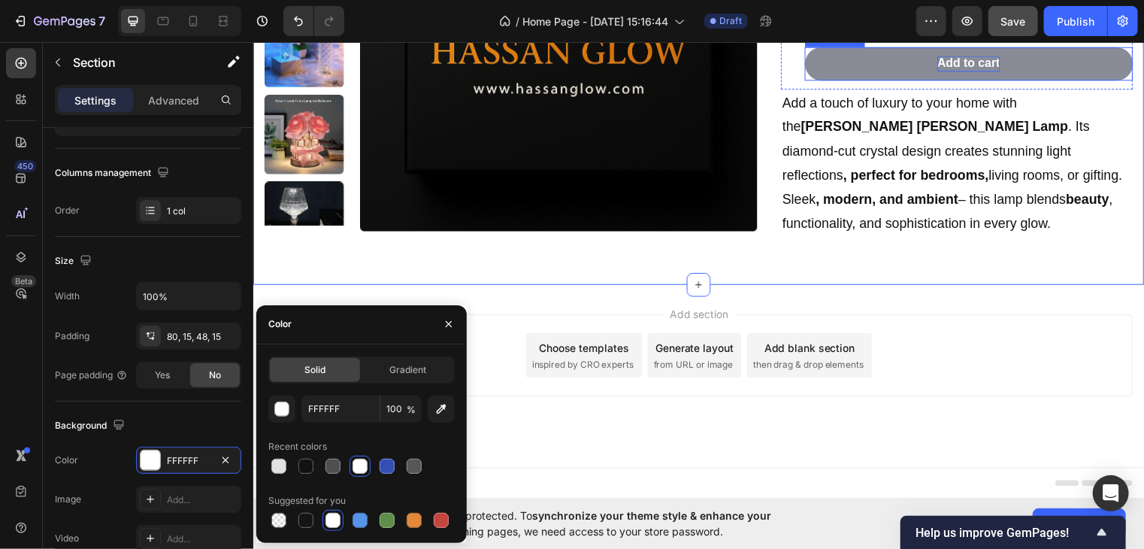
click at [971, 71] on div "Add to cart" at bounding box center [976, 64] width 63 height 16
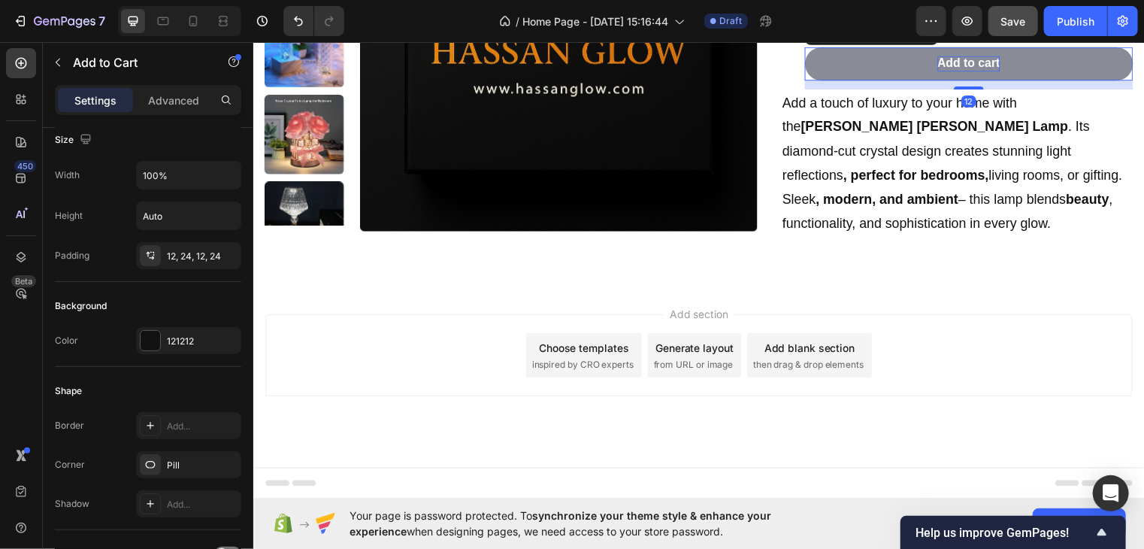
scroll to position [0, 0]
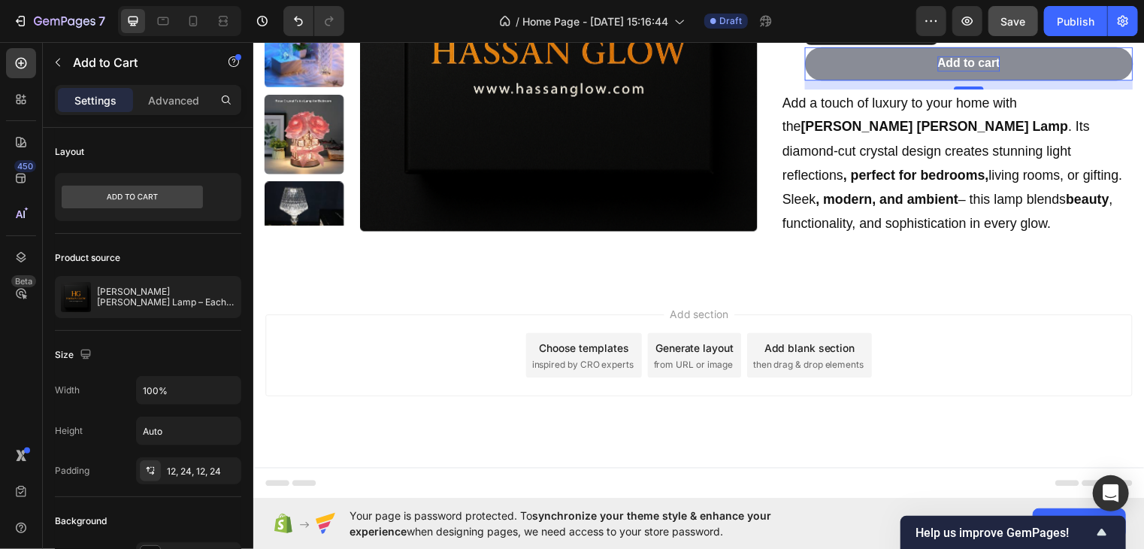
click at [975, 71] on div "Add to cart" at bounding box center [976, 64] width 63 height 16
click at [975, 71] on p "Add to cart" at bounding box center [976, 64] width 63 height 16
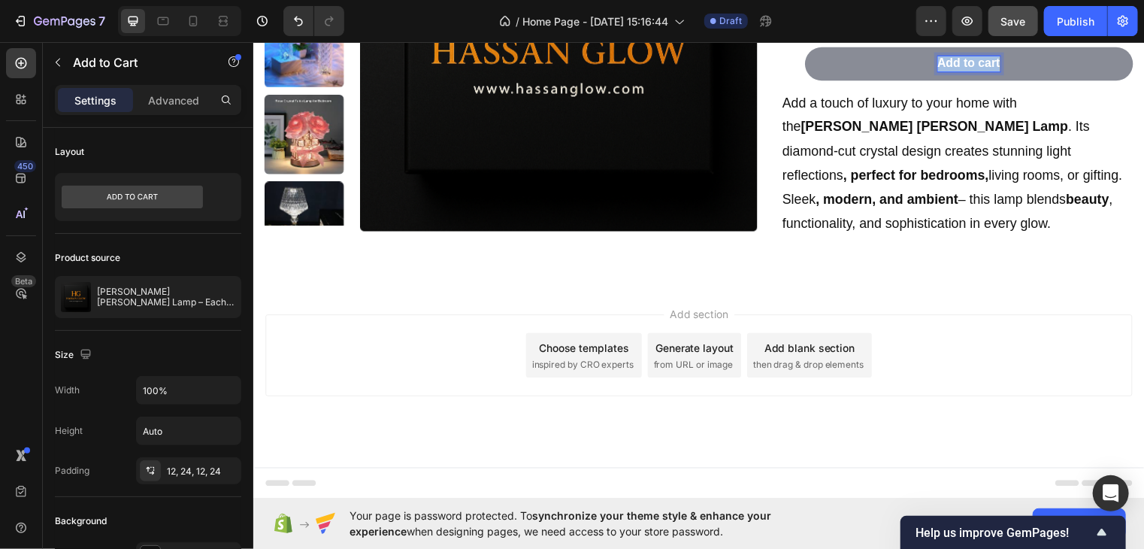
click at [975, 71] on p "Add to cart" at bounding box center [976, 64] width 63 height 16
click at [811, 47] on button "Buy" at bounding box center [977, 64] width 332 height 34
click at [811, 47] on button "Buy It" at bounding box center [977, 64] width 332 height 34
click at [1019, 80] on button "Buy It Now" at bounding box center [977, 64] width 332 height 34
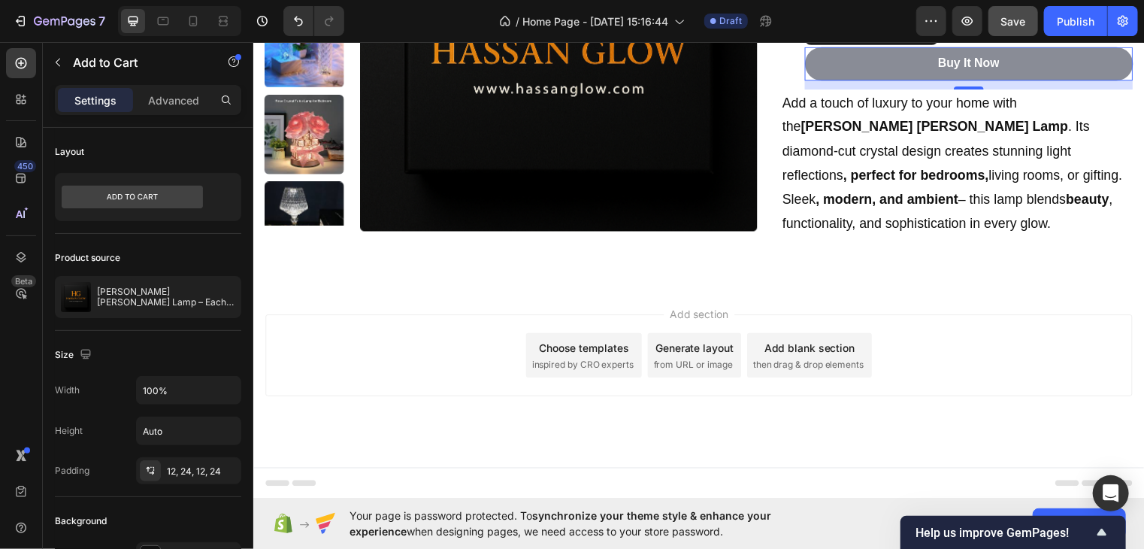
click at [1008, 80] on button "Buy It Now" at bounding box center [977, 64] width 332 height 34
click at [981, 71] on p "Buy It Now" at bounding box center [977, 64] width 62 height 16
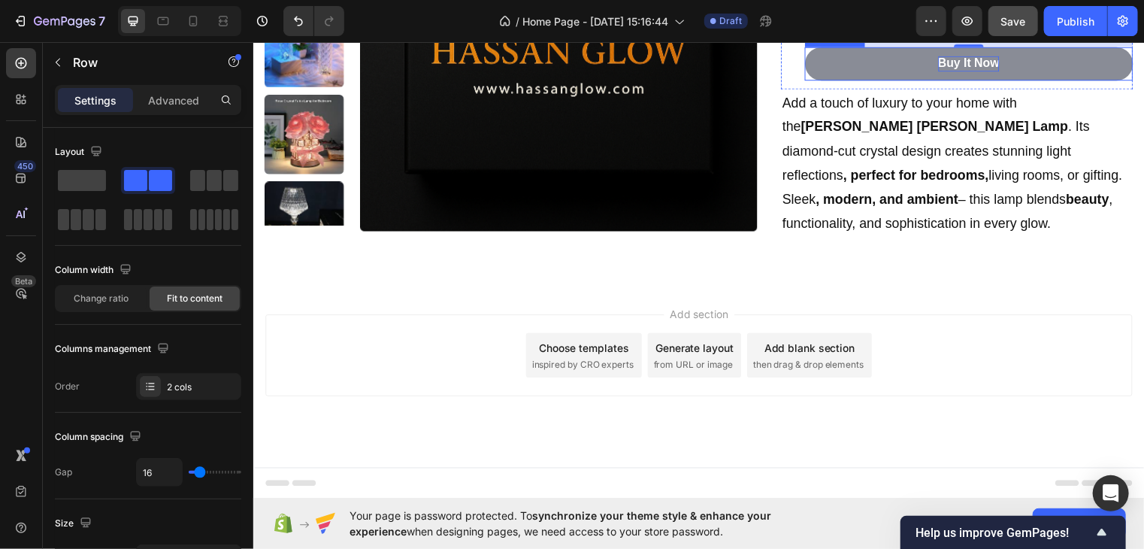
click at [896, 80] on button "Buy It Now" at bounding box center [977, 64] width 332 height 34
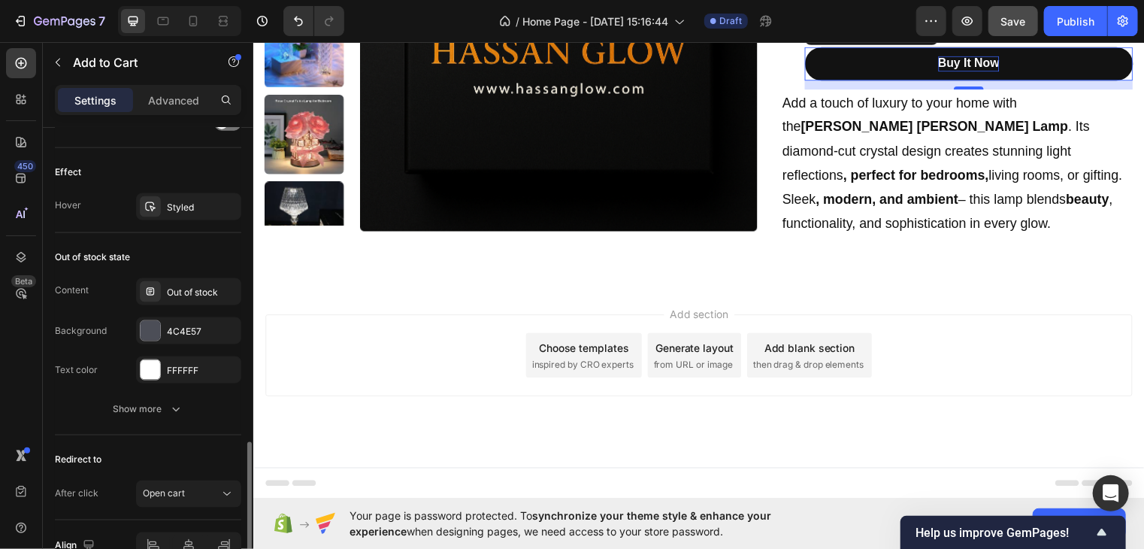
scroll to position [1069, 0]
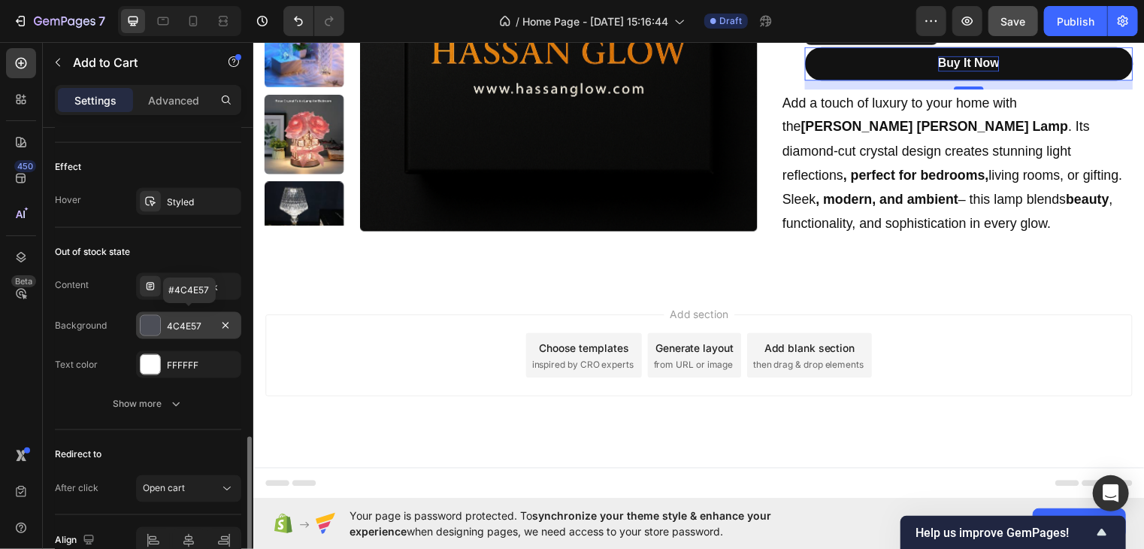
click at [144, 325] on div at bounding box center [151, 326] width 20 height 20
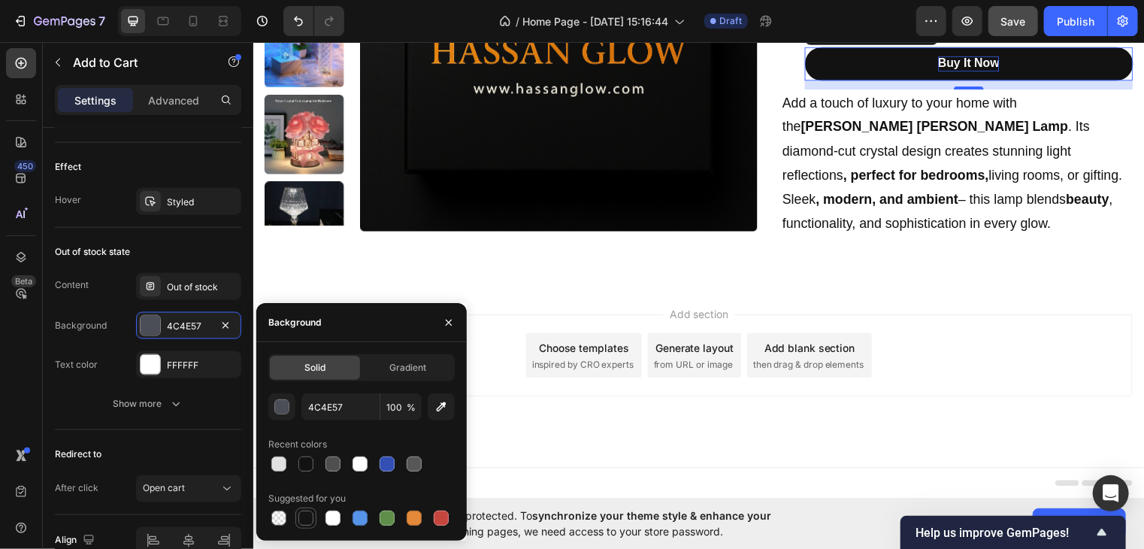
click at [307, 521] on div at bounding box center [305, 517] width 15 height 15
type input "151515"
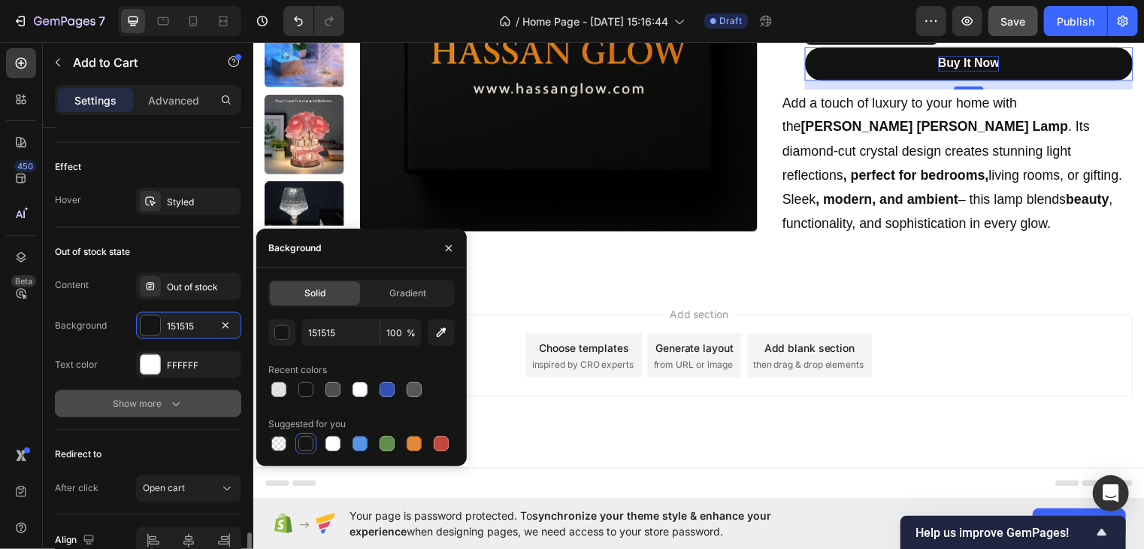
scroll to position [1144, 0]
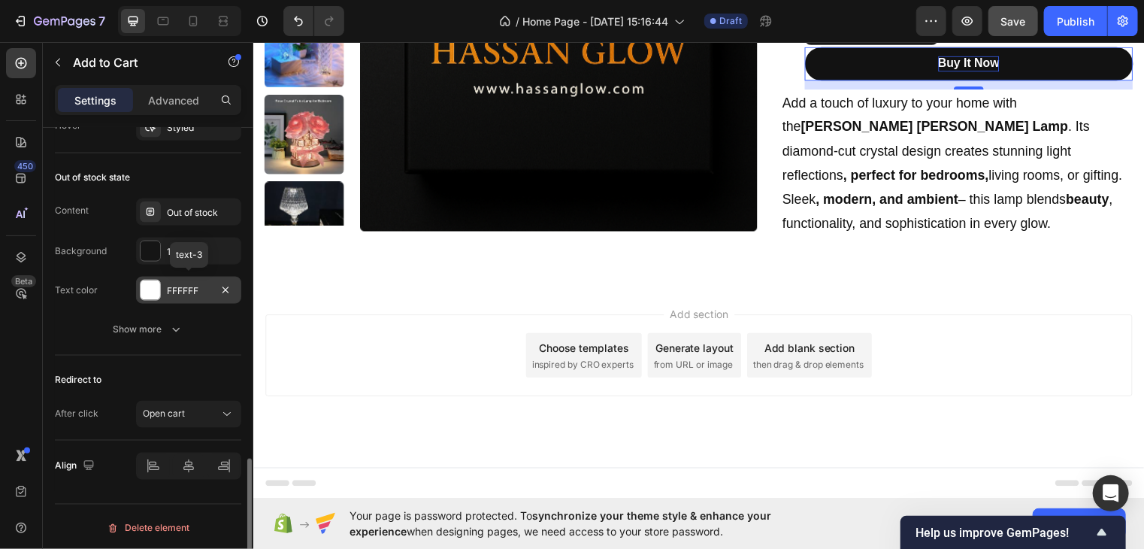
click at [144, 291] on div at bounding box center [151, 290] width 20 height 20
click at [180, 416] on span "Open cart" at bounding box center [164, 413] width 42 height 11
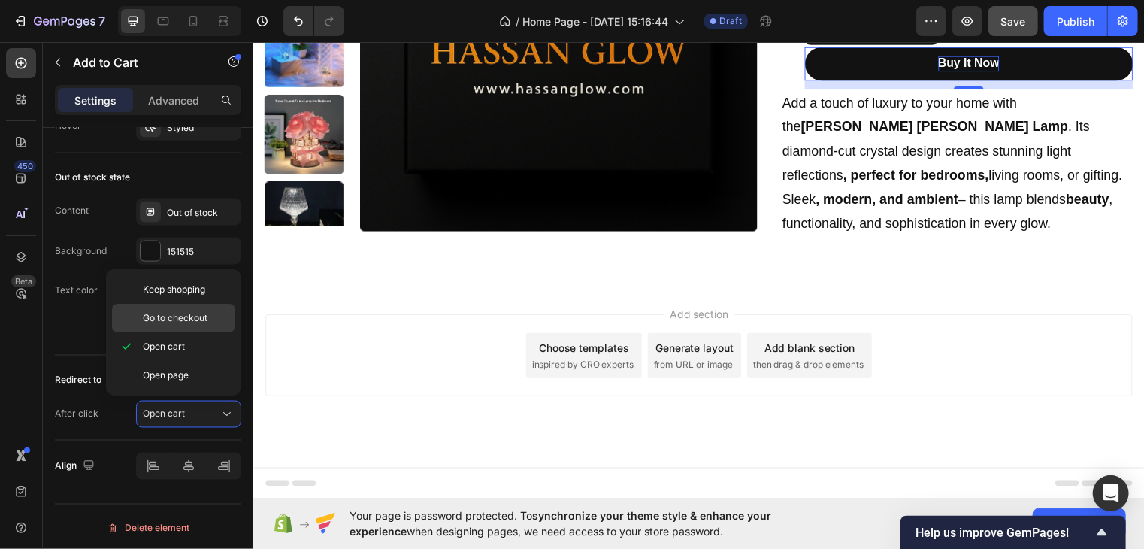
click at [177, 316] on span "Go to checkout" at bounding box center [175, 318] width 65 height 14
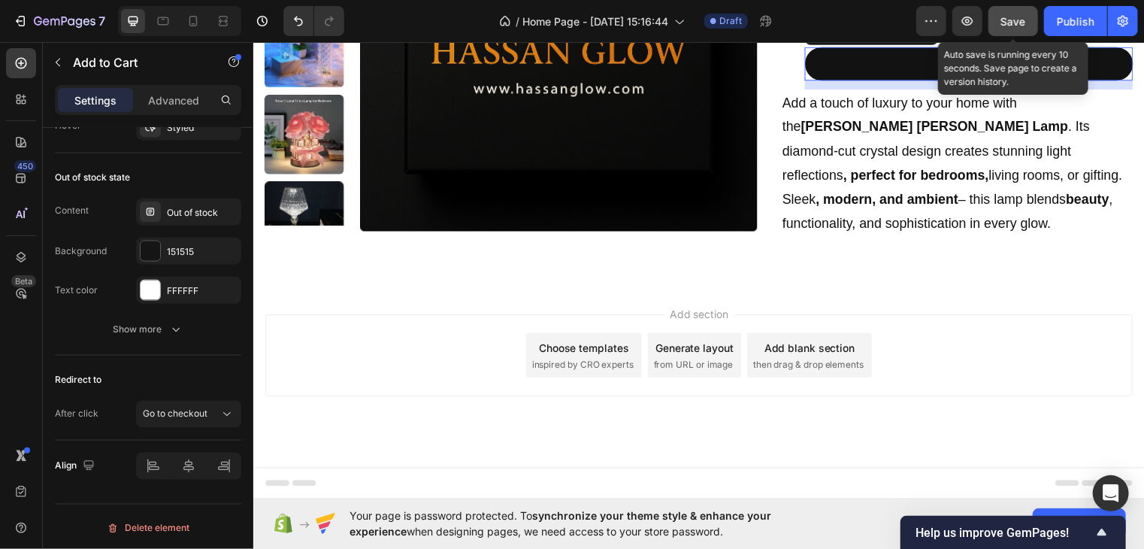
click at [1023, 15] on span "Save" at bounding box center [1013, 21] width 25 height 13
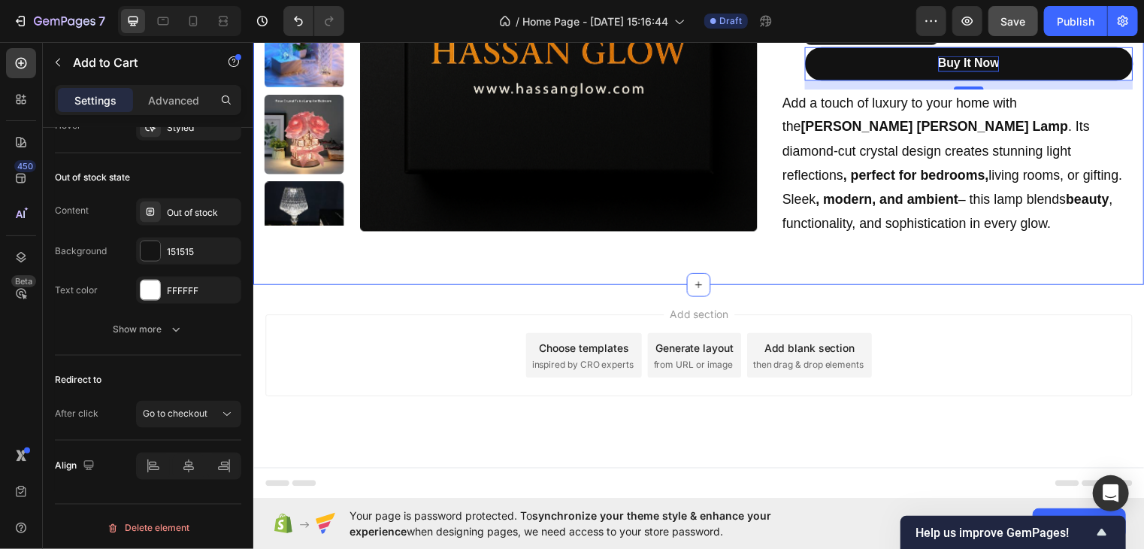
click at [738, 123] on div "Product Images [PERSON_NAME] [PERSON_NAME] Lamp – Each 1 Pc Product Title Icon …" at bounding box center [703, 29] width 902 height 516
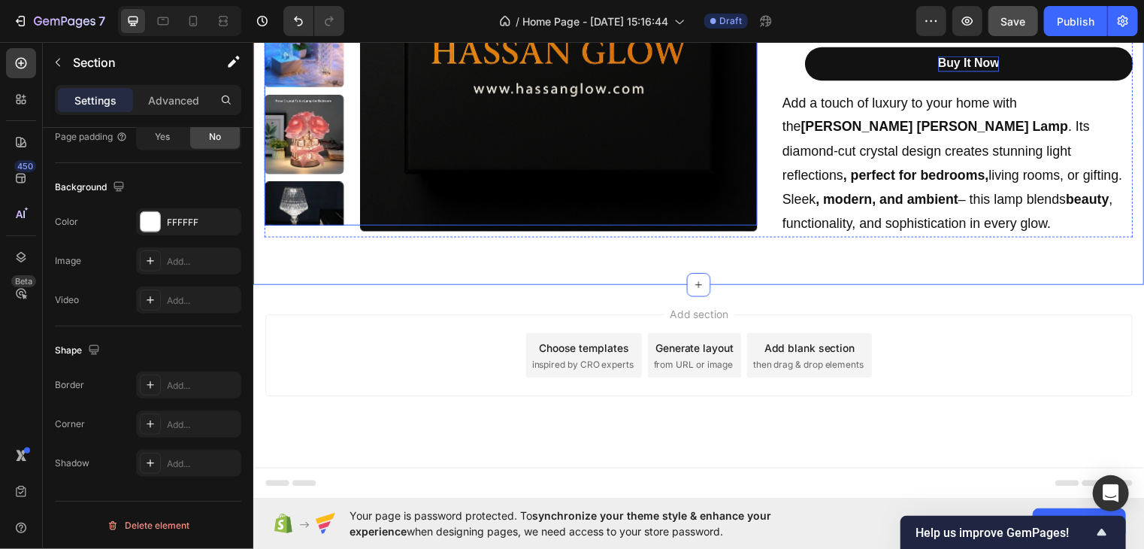
scroll to position [0, 0]
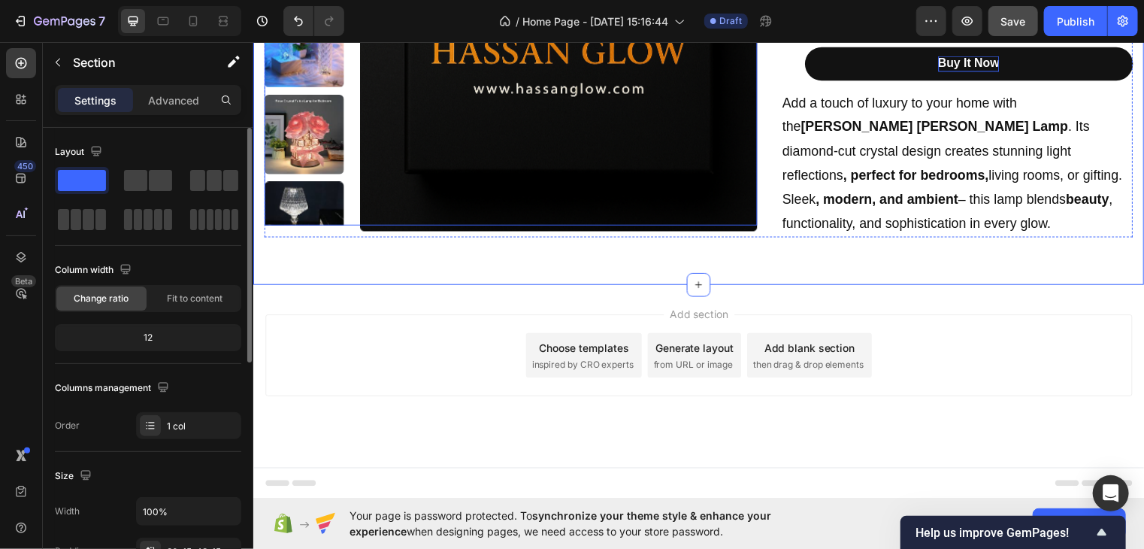
click at [700, 165] on img at bounding box center [562, 32] width 402 height 402
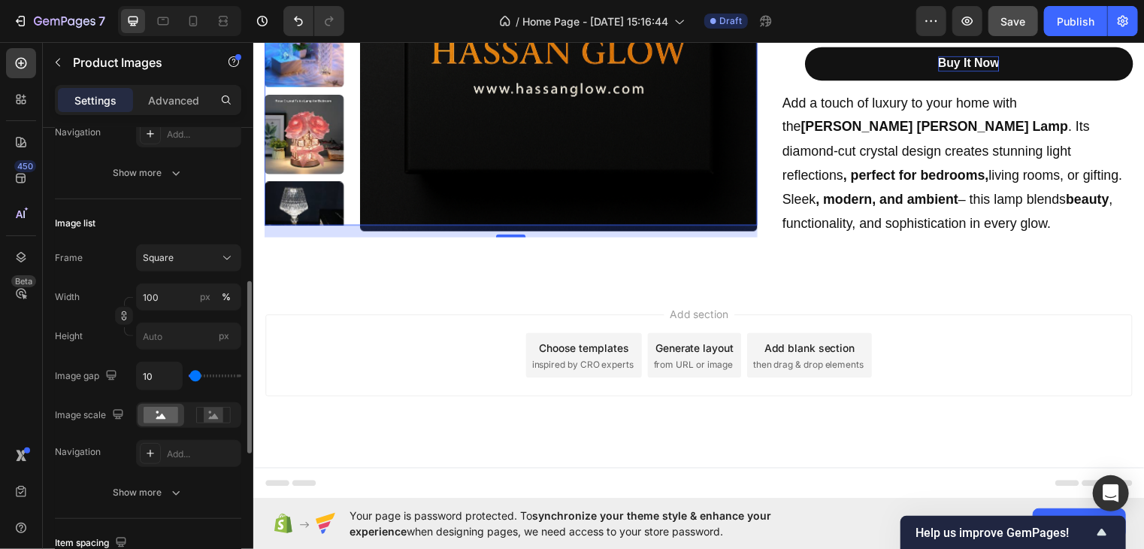
scroll to position [412, 0]
type input "0"
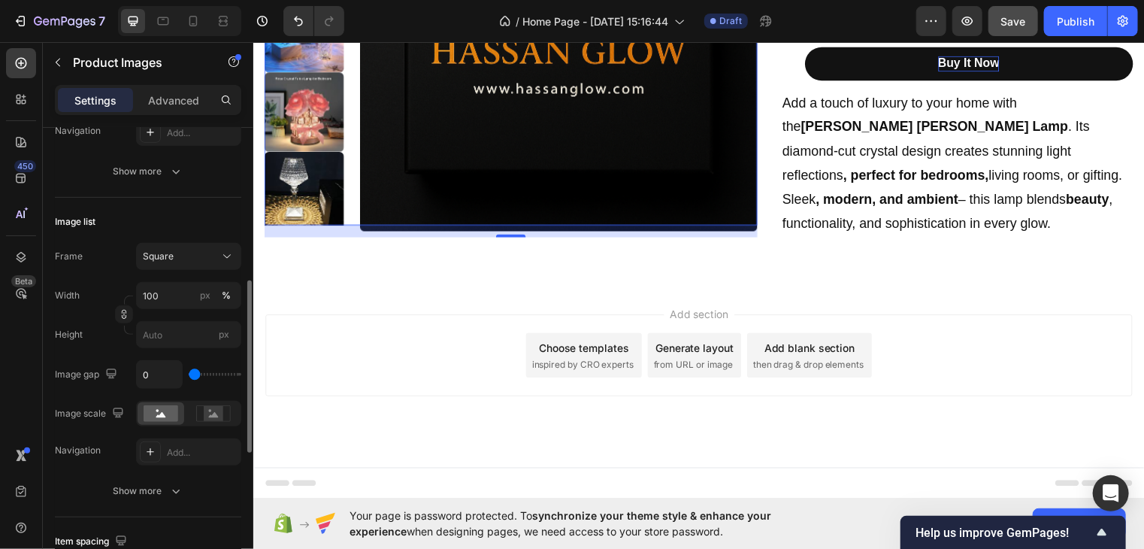
drag, startPoint x: 197, startPoint y: 371, endPoint x: 174, endPoint y: 371, distance: 22.5
type input "0"
click at [189, 373] on input "range" at bounding box center [215, 374] width 53 height 3
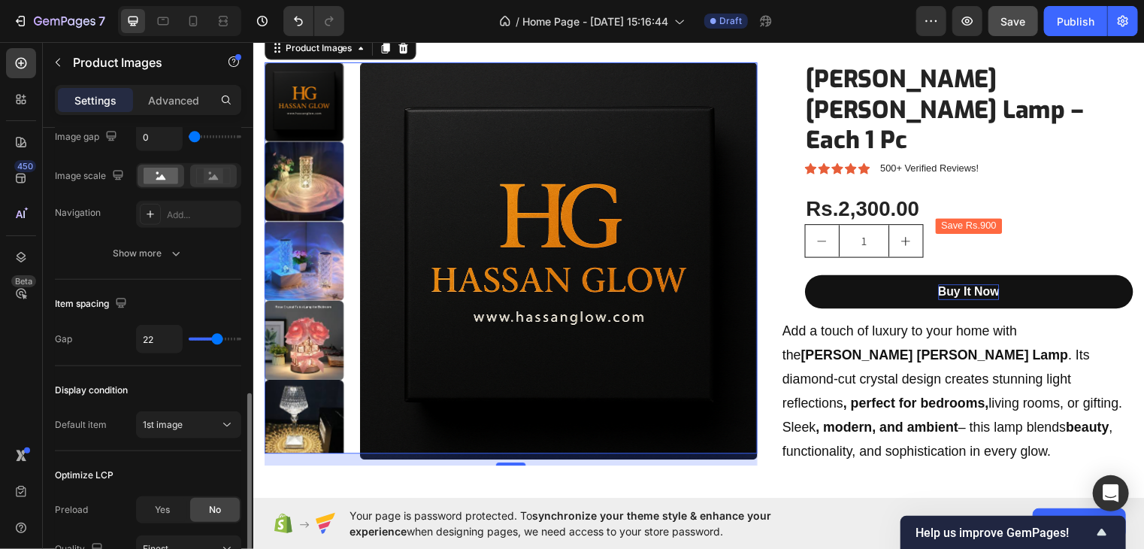
scroll to position [784, 0]
